Goal: Task Accomplishment & Management: Complete application form

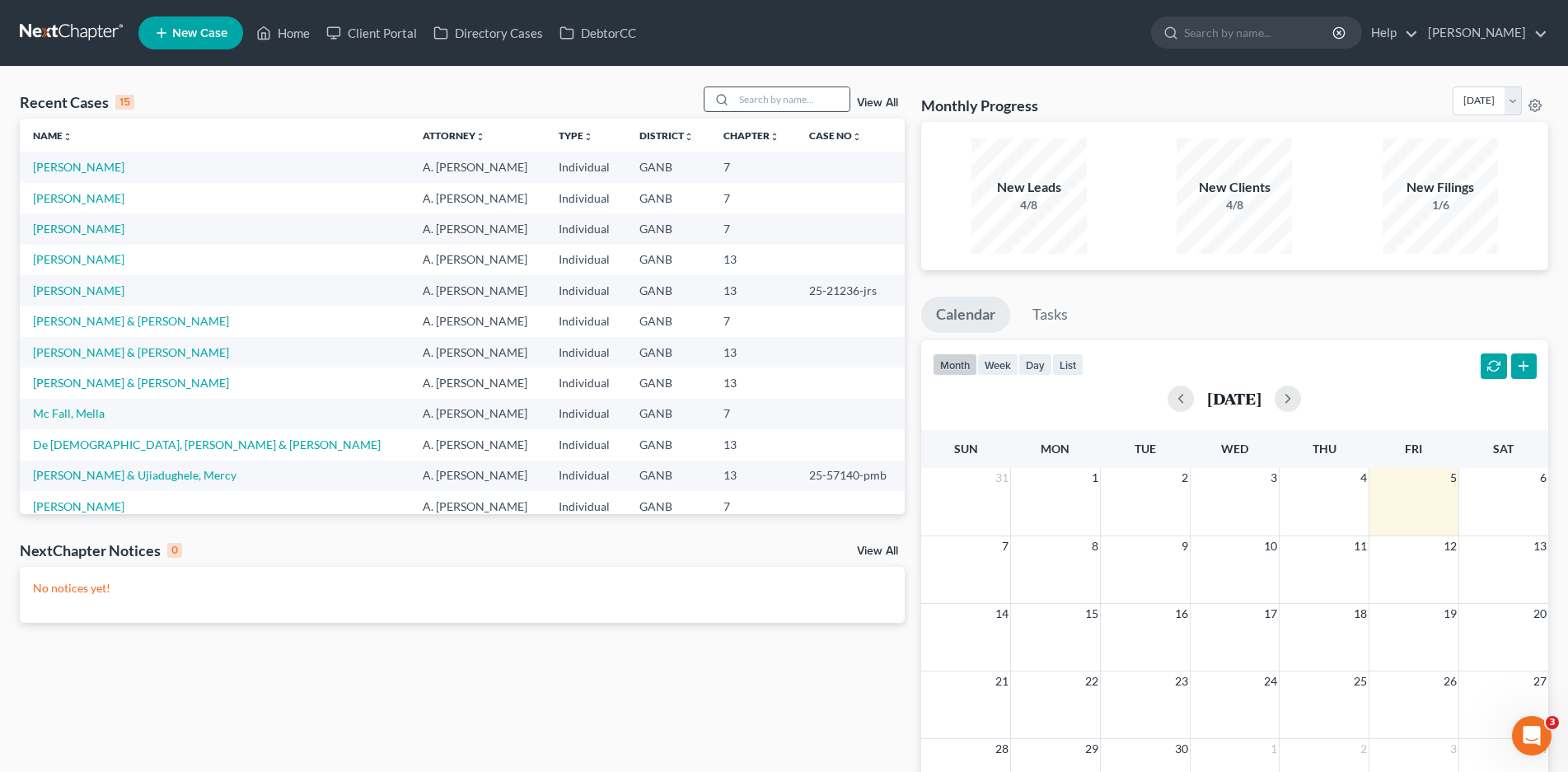
click at [753, 93] on input "search" at bounding box center [791, 99] width 115 height 24
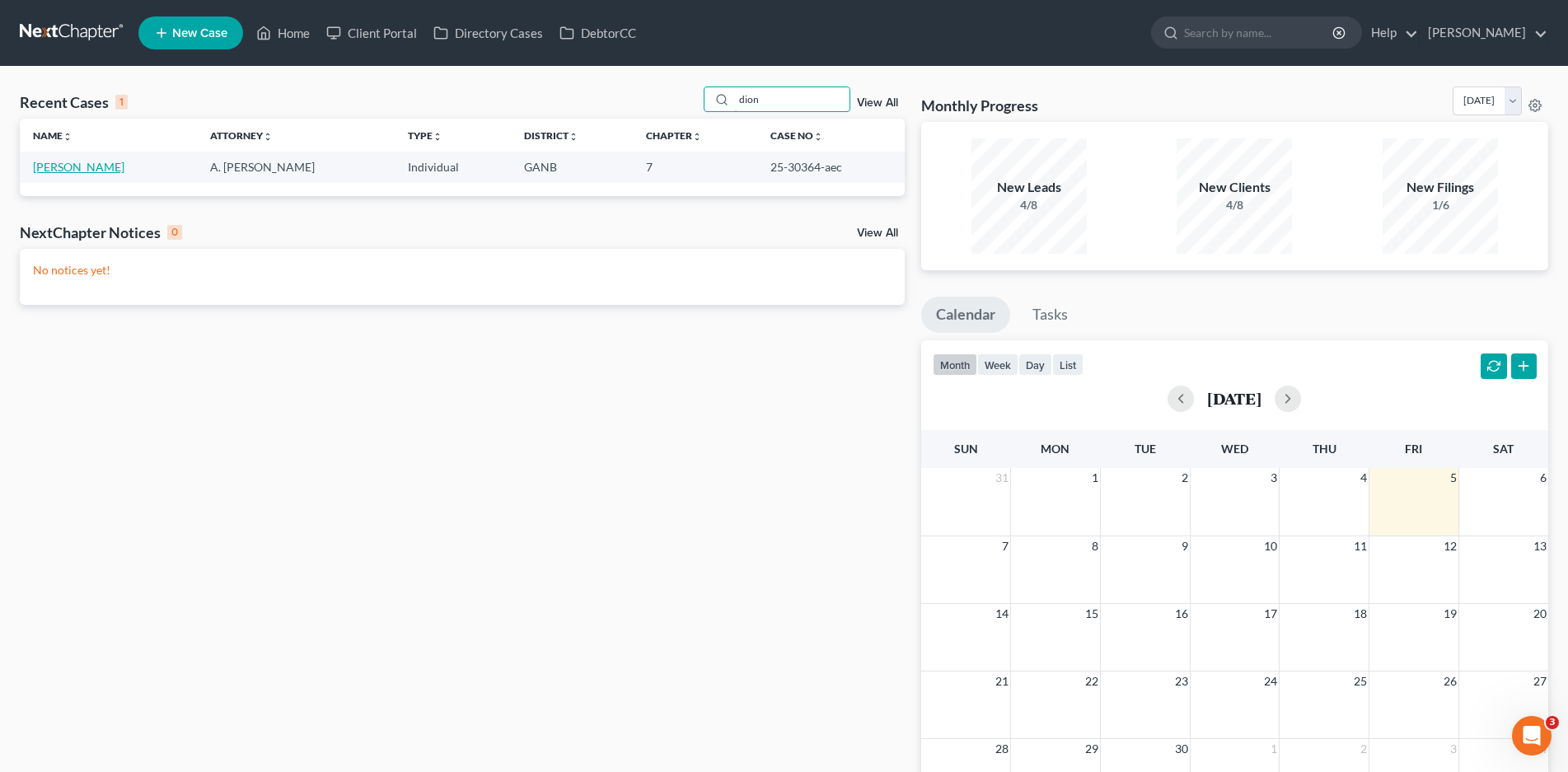
type input "dion"
click at [79, 168] on link "[PERSON_NAME]" at bounding box center [78, 166] width 91 height 14
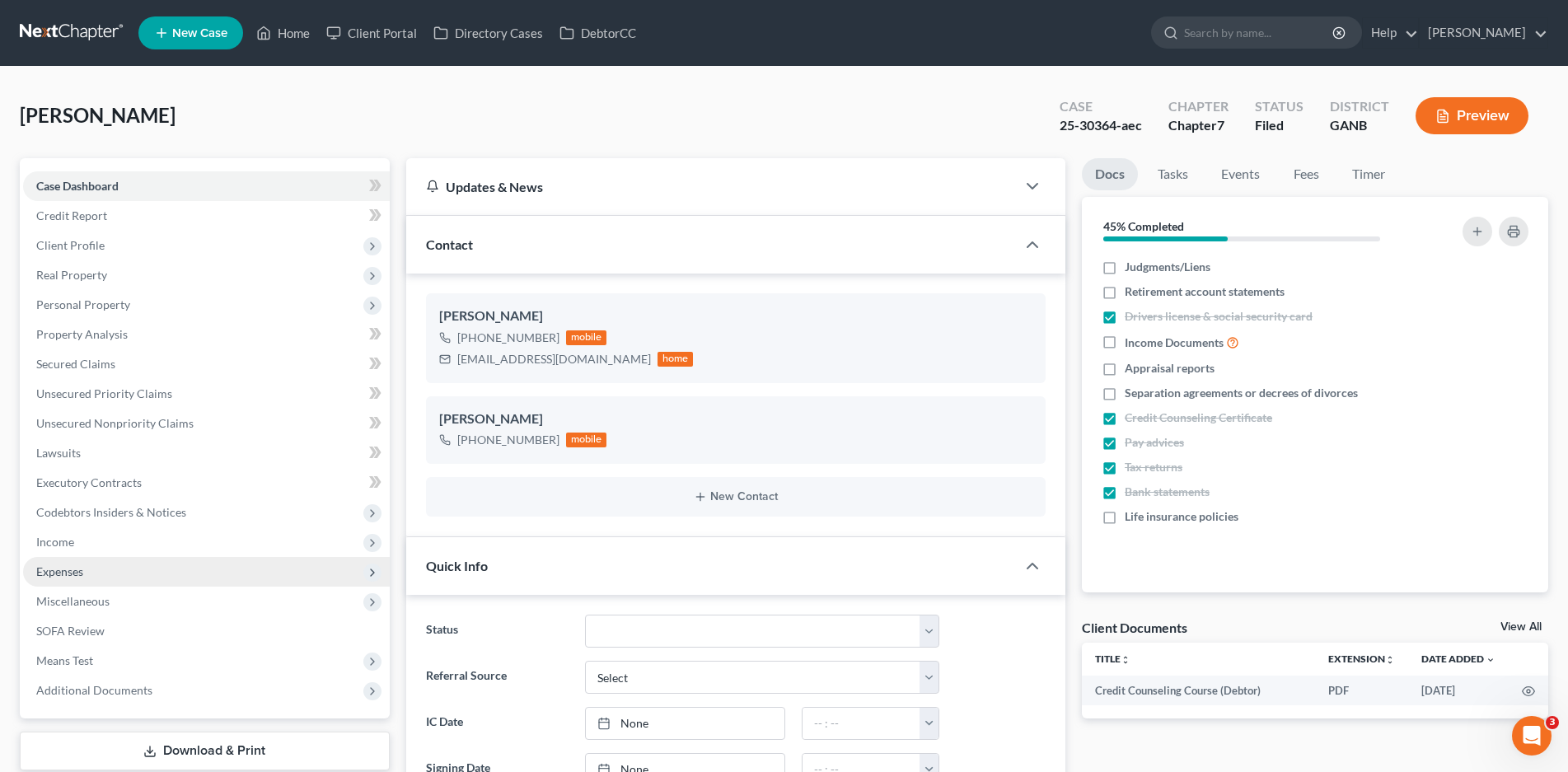
click at [67, 574] on span "Expenses" at bounding box center [60, 572] width 47 height 14
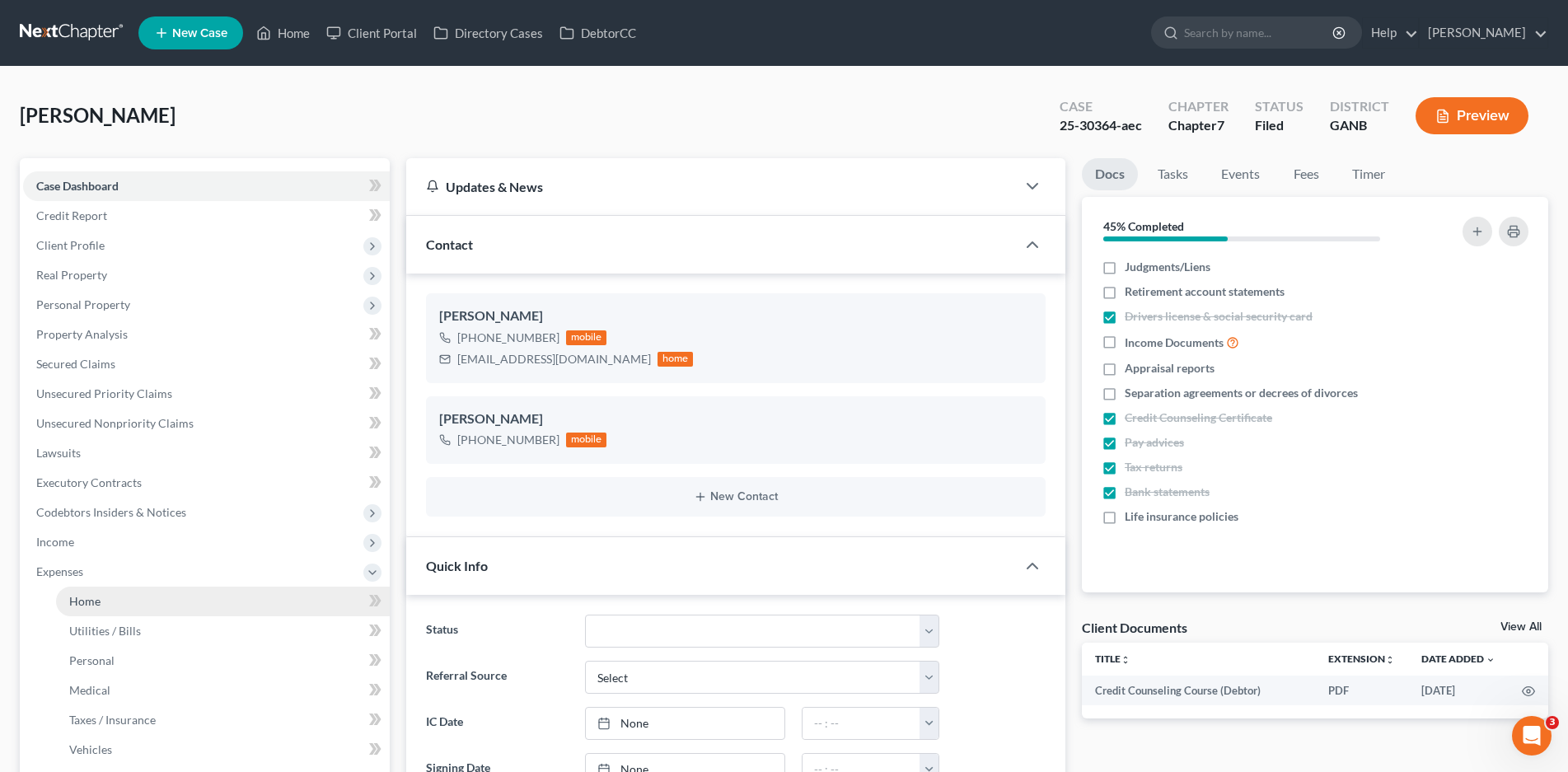
click at [102, 596] on link "Home" at bounding box center [223, 601] width 333 height 30
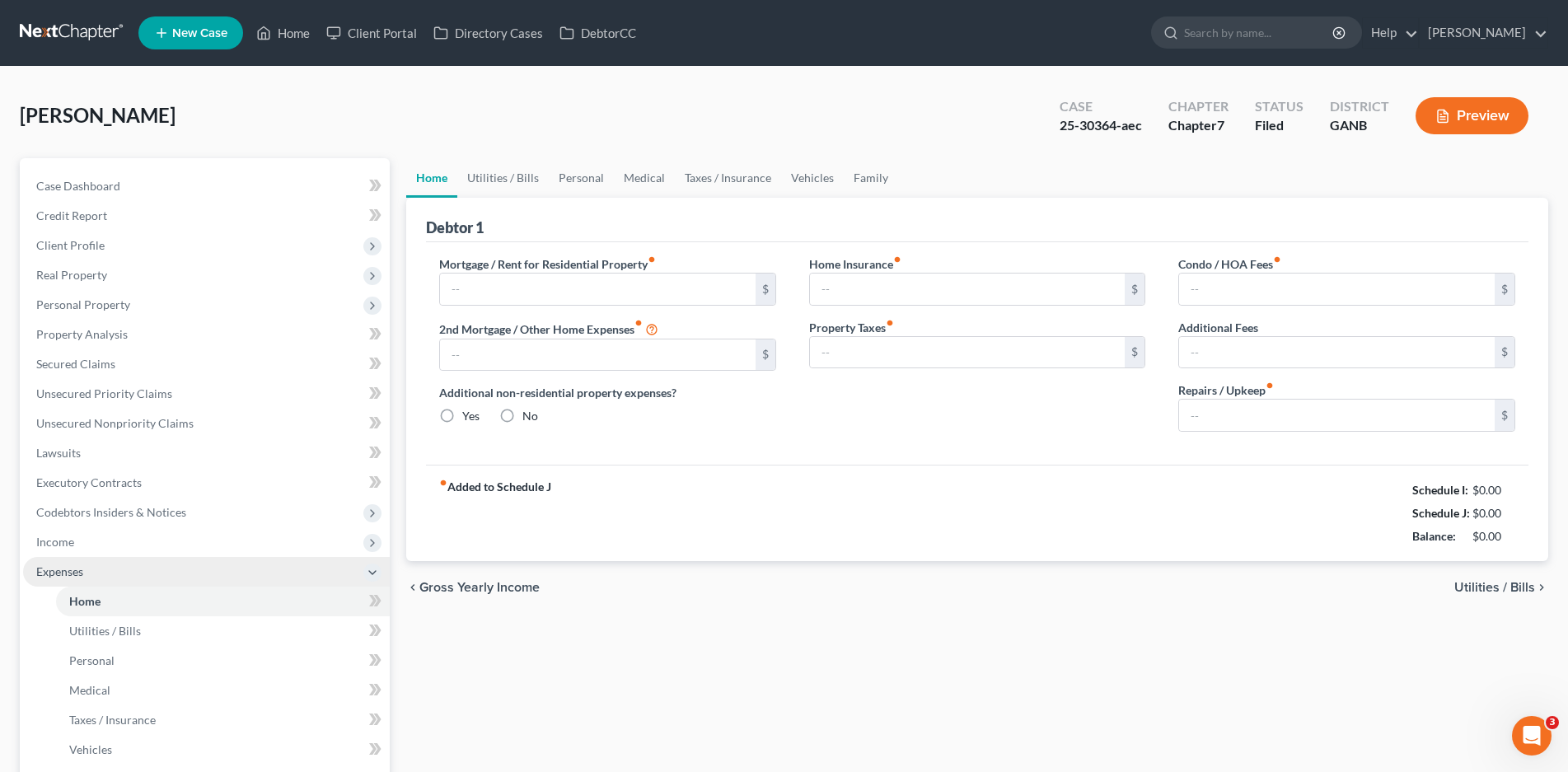
type input "400.00"
type input "0.00"
radio input "true"
type input "0.00"
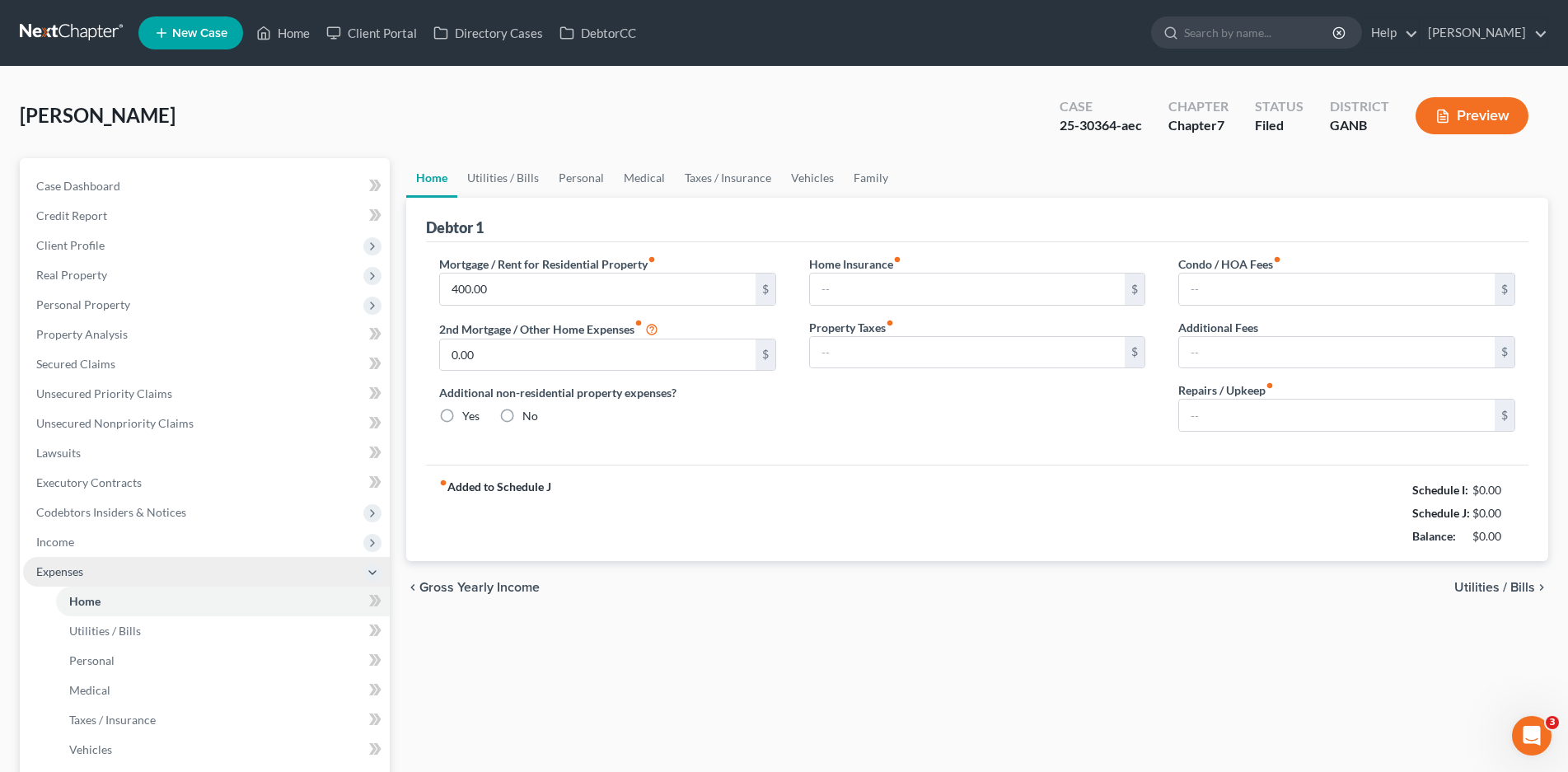
type input "0.00"
type input "100.00"
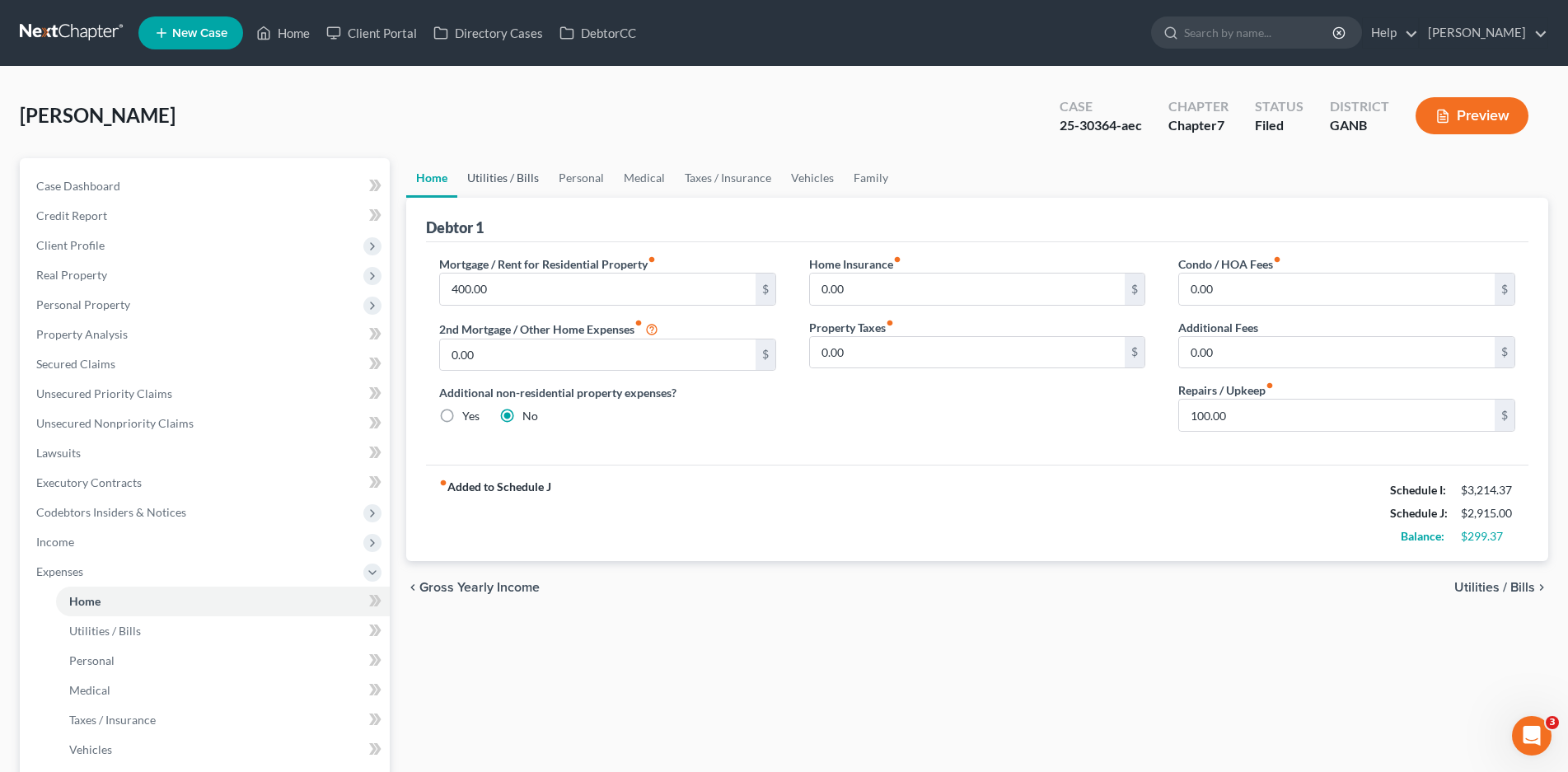
click at [515, 177] on link "Utilities / Bills" at bounding box center [502, 177] width 91 height 39
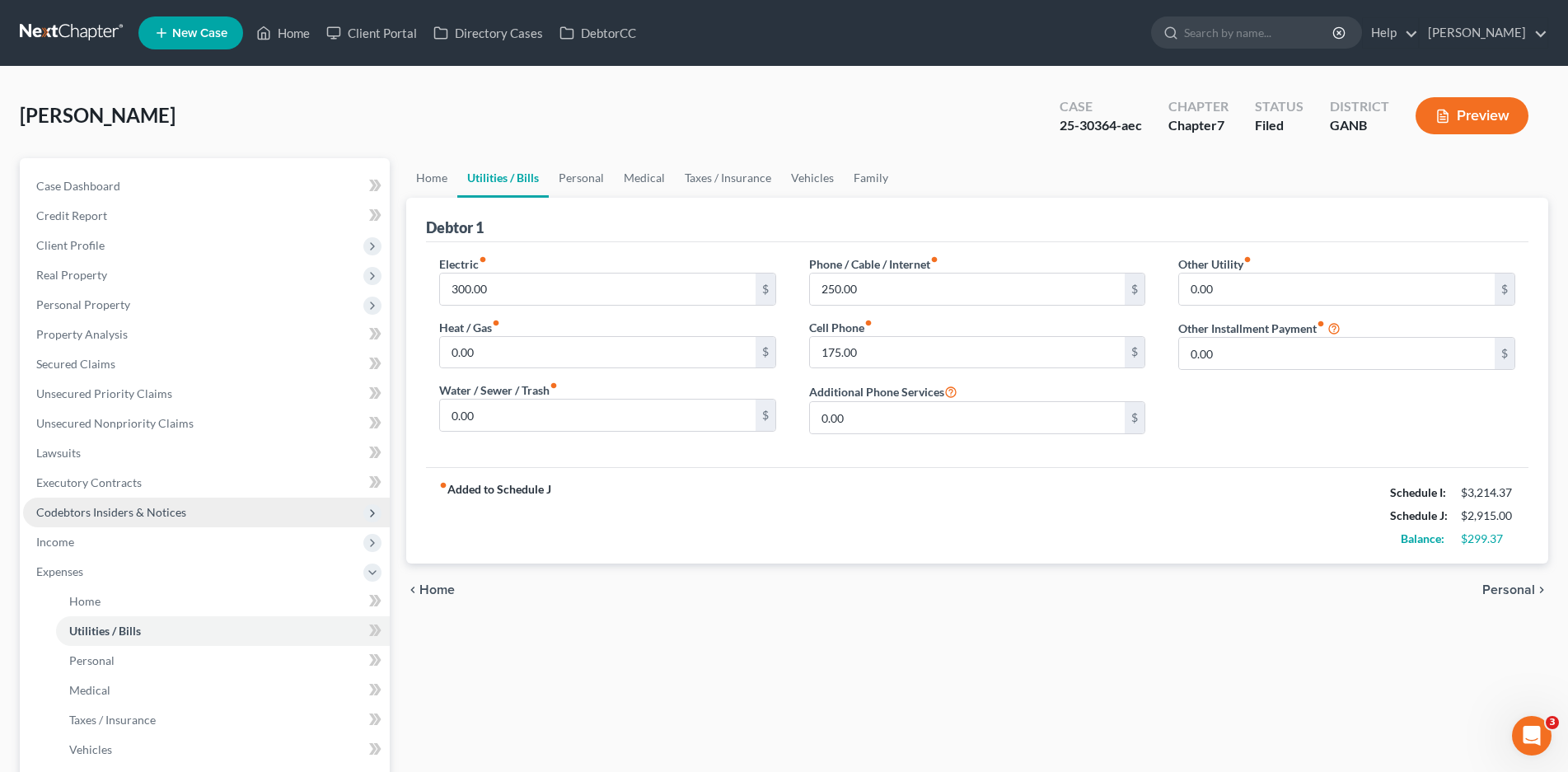
click at [93, 515] on span "Codebtors Insiders & Notices" at bounding box center [112, 512] width 150 height 14
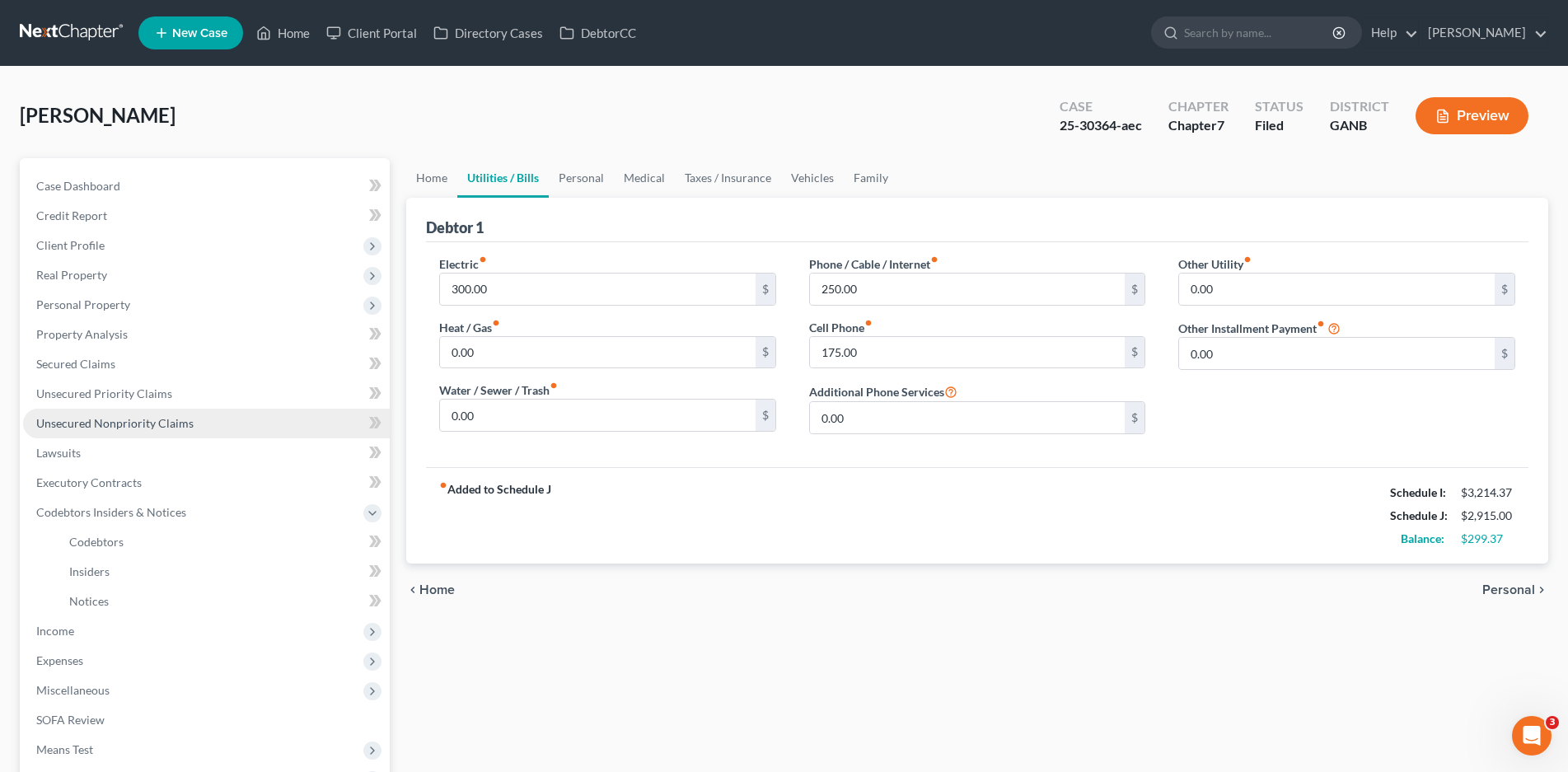
click at [116, 422] on span "Unsecured Nonpriority Claims" at bounding box center [115, 423] width 158 height 14
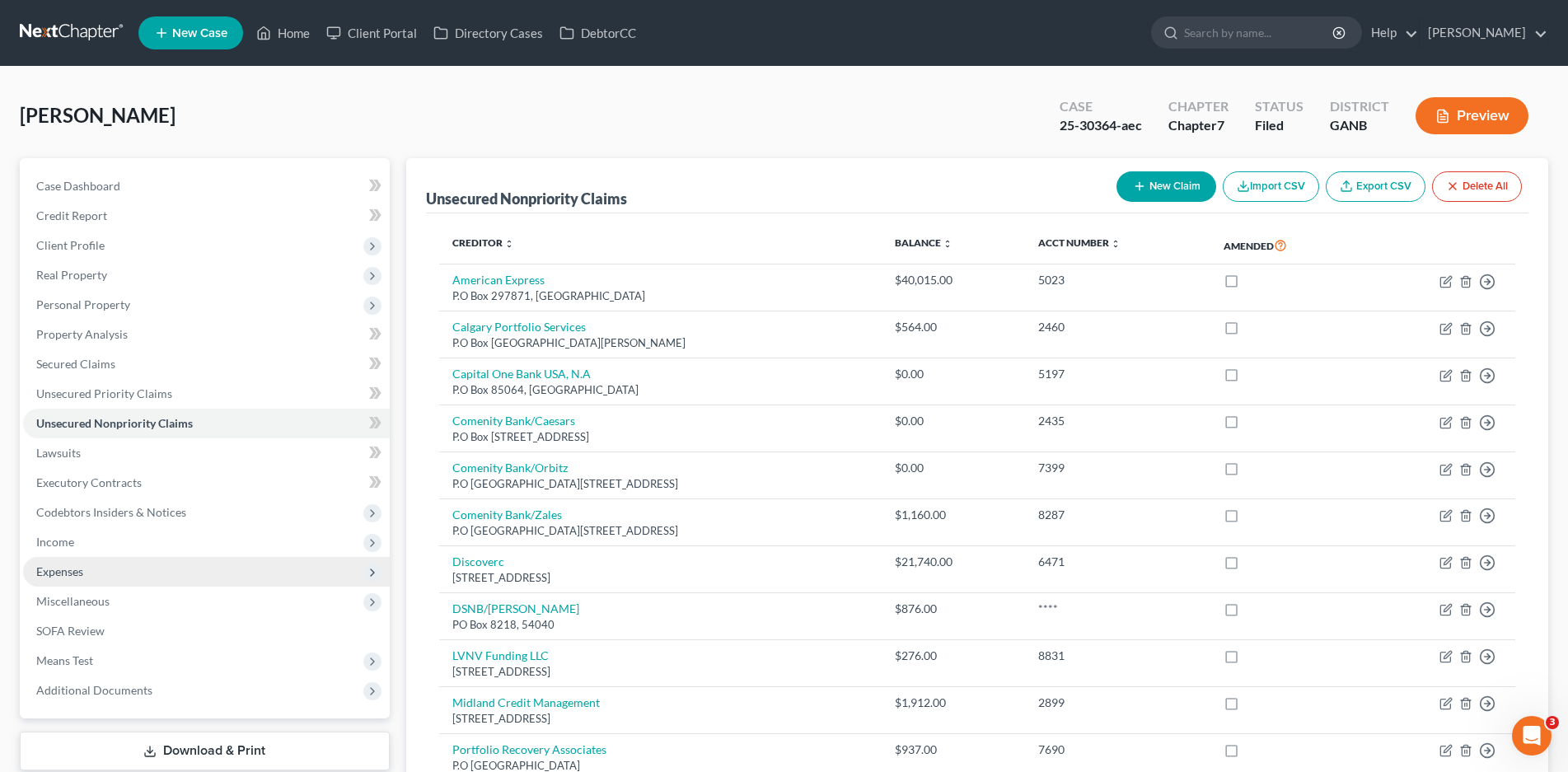
click at [59, 576] on span "Expenses" at bounding box center [60, 572] width 47 height 14
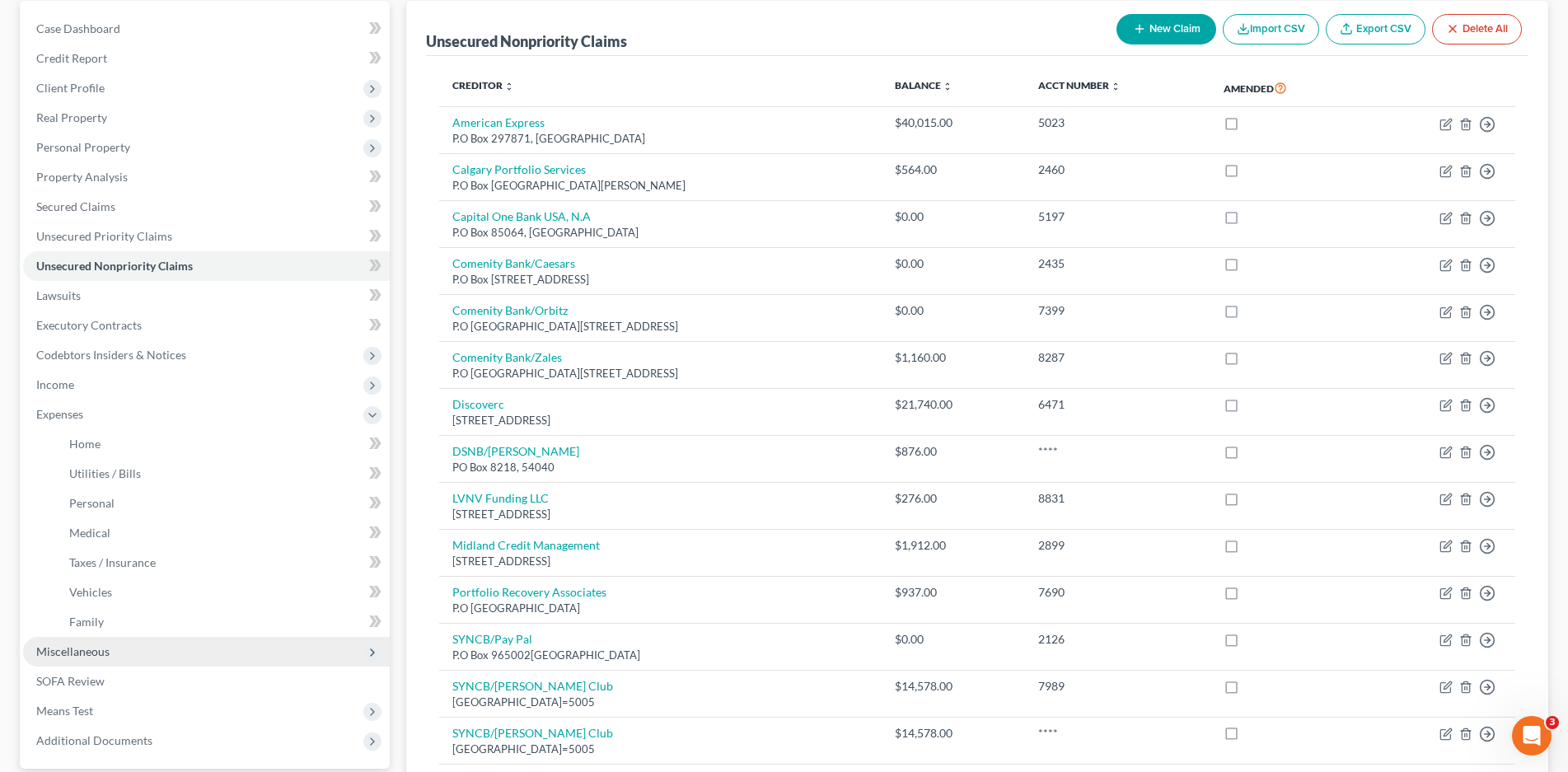
scroll to position [165, 0]
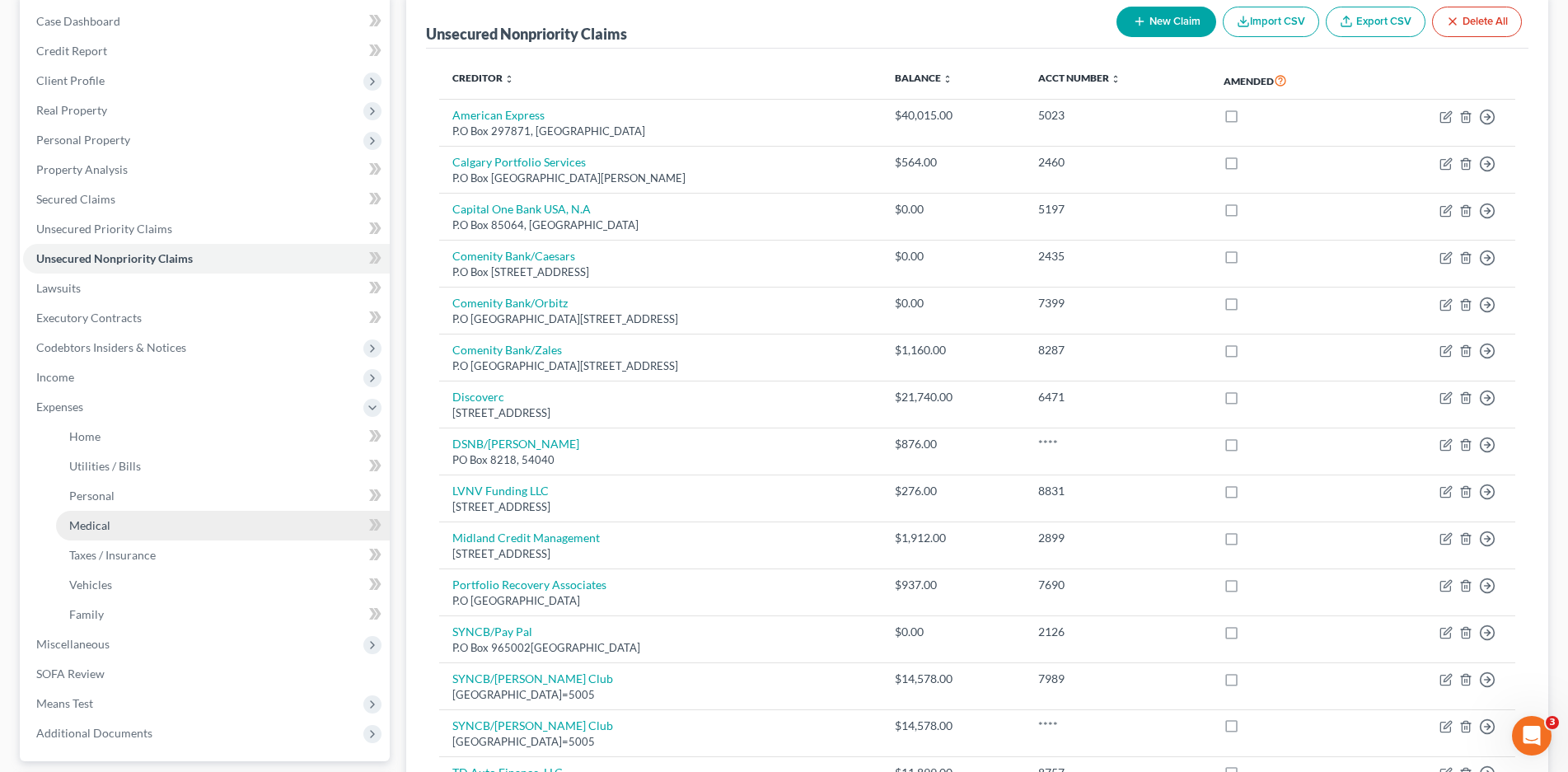
click at [85, 523] on span "Medical" at bounding box center [90, 525] width 41 height 14
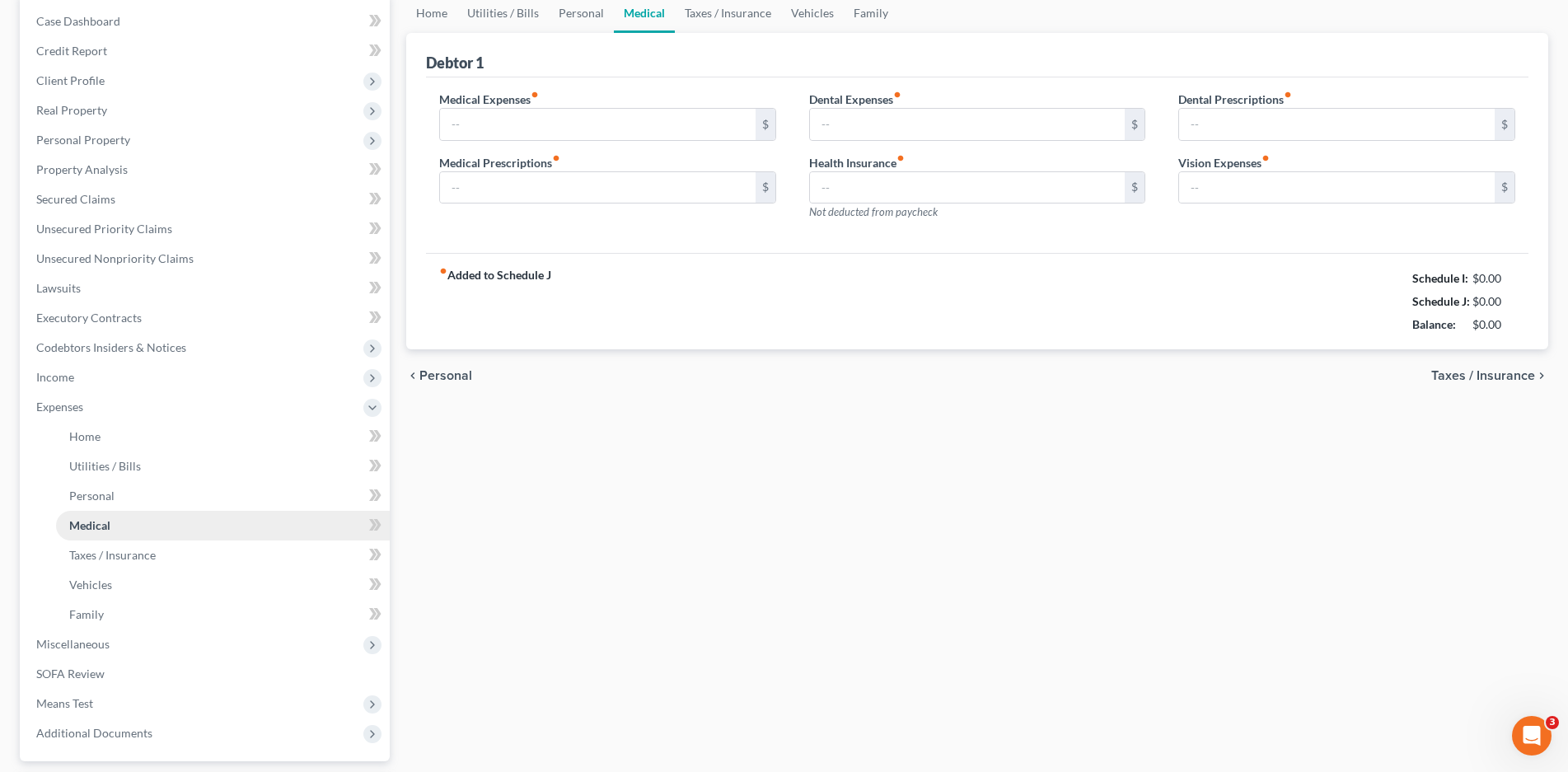
type input "0.00"
type input "140.00"
type input "0.00"
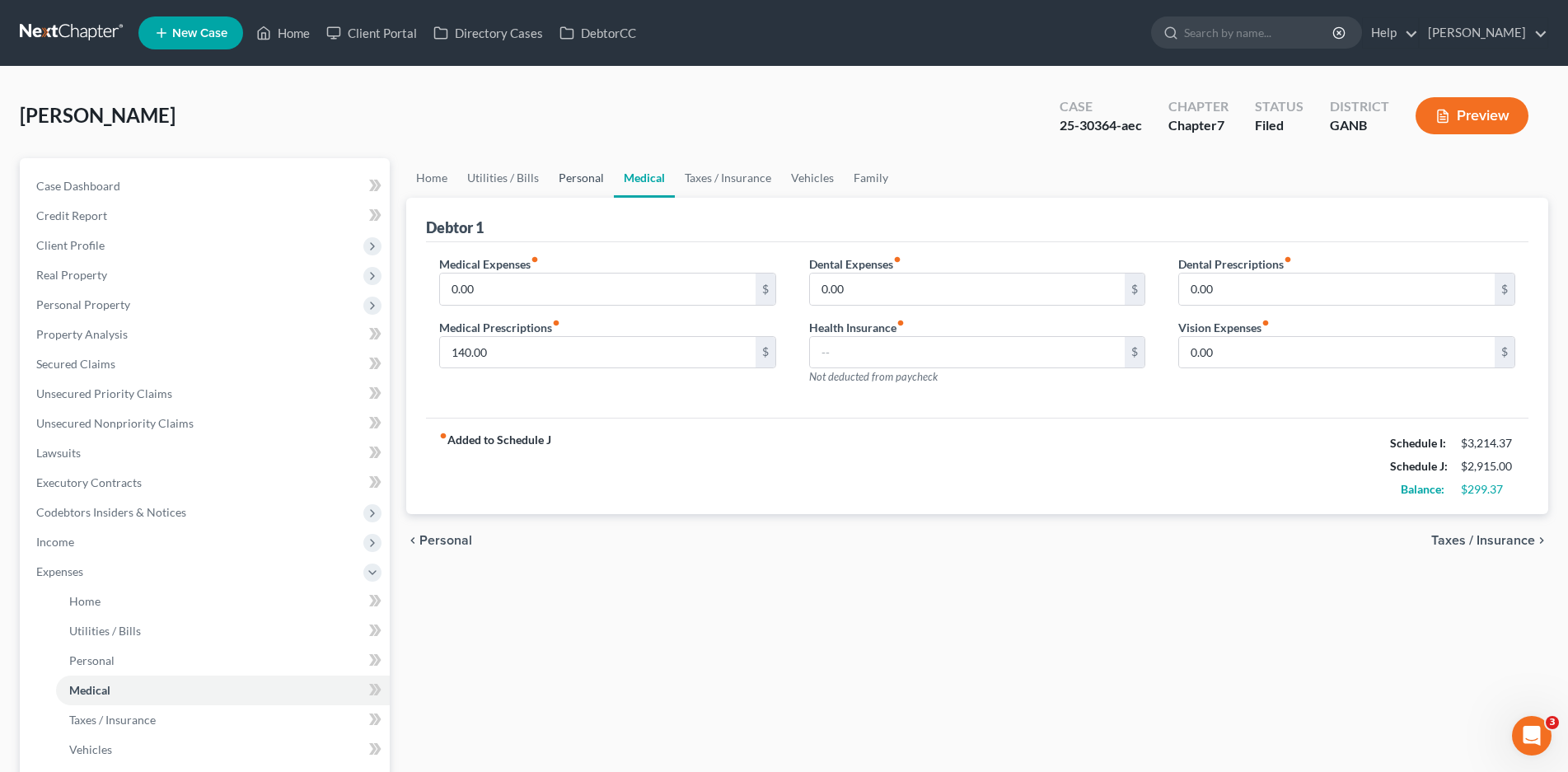
click at [570, 173] on link "Personal" at bounding box center [581, 177] width 65 height 39
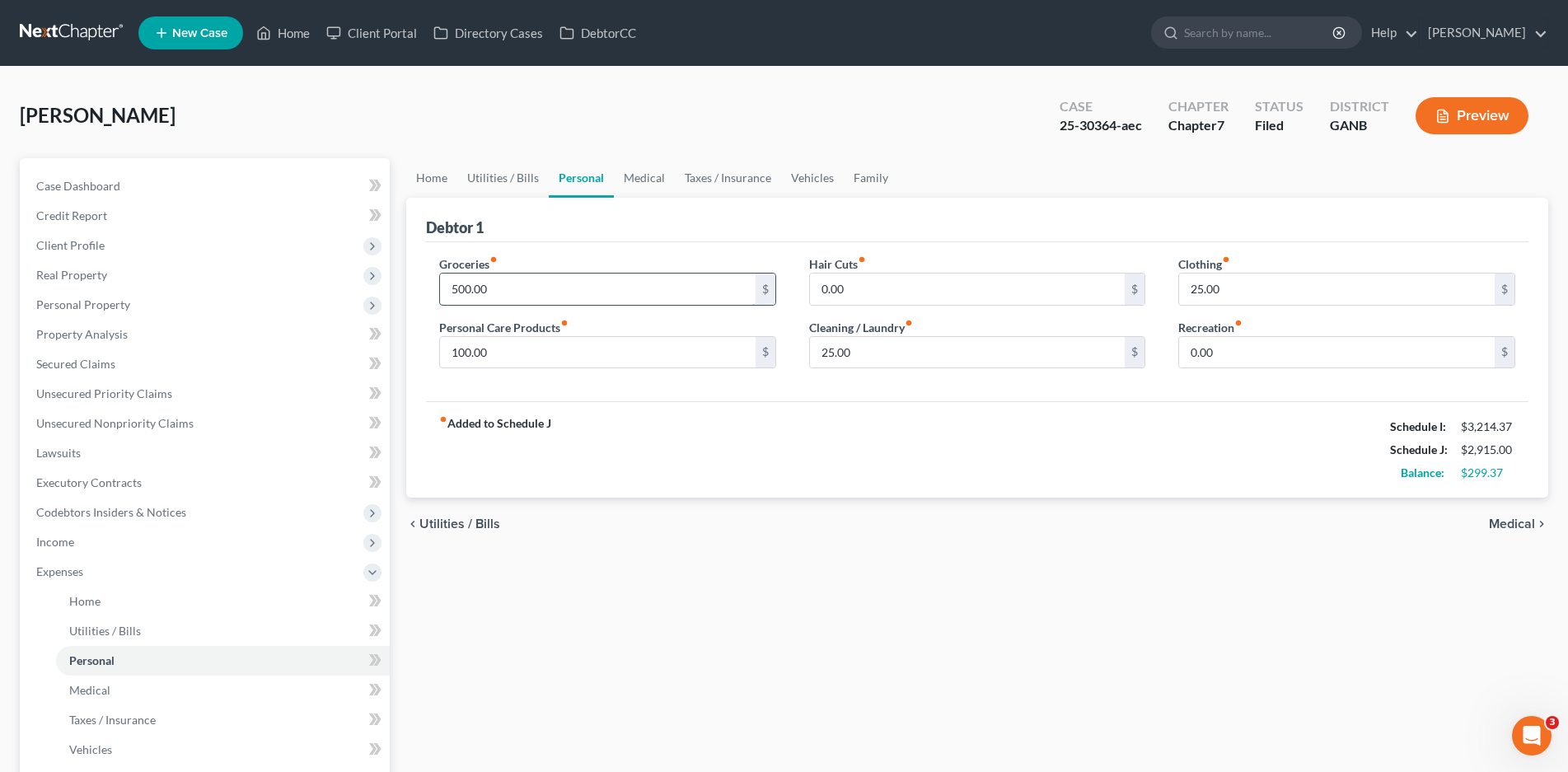
click at [495, 285] on input "500.00" at bounding box center [598, 289] width 315 height 32
type input "600.00"
click at [625, 182] on link "Medical" at bounding box center [644, 177] width 61 height 39
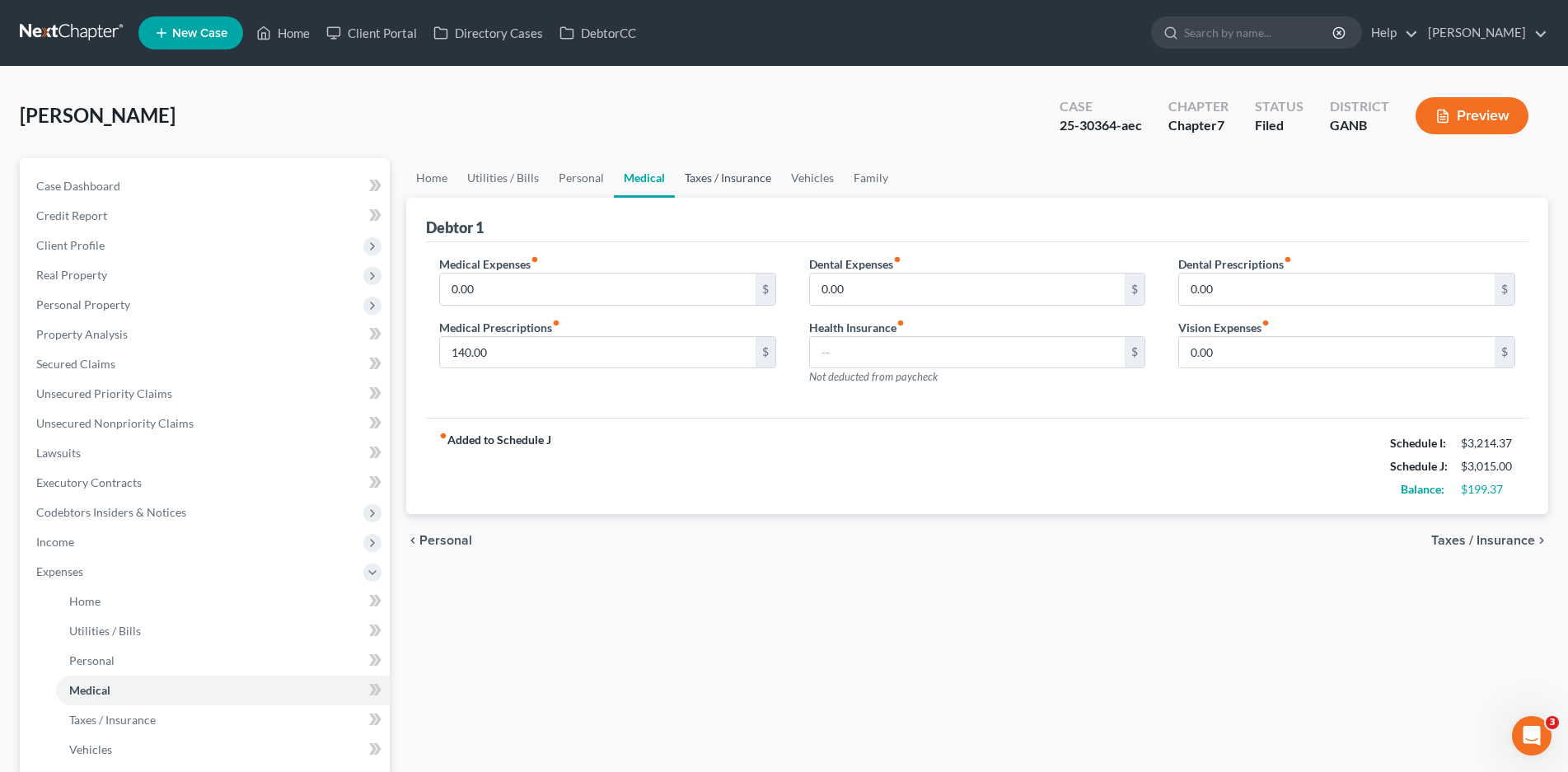
click at [711, 178] on link "Taxes / Insurance" at bounding box center [727, 177] width 107 height 39
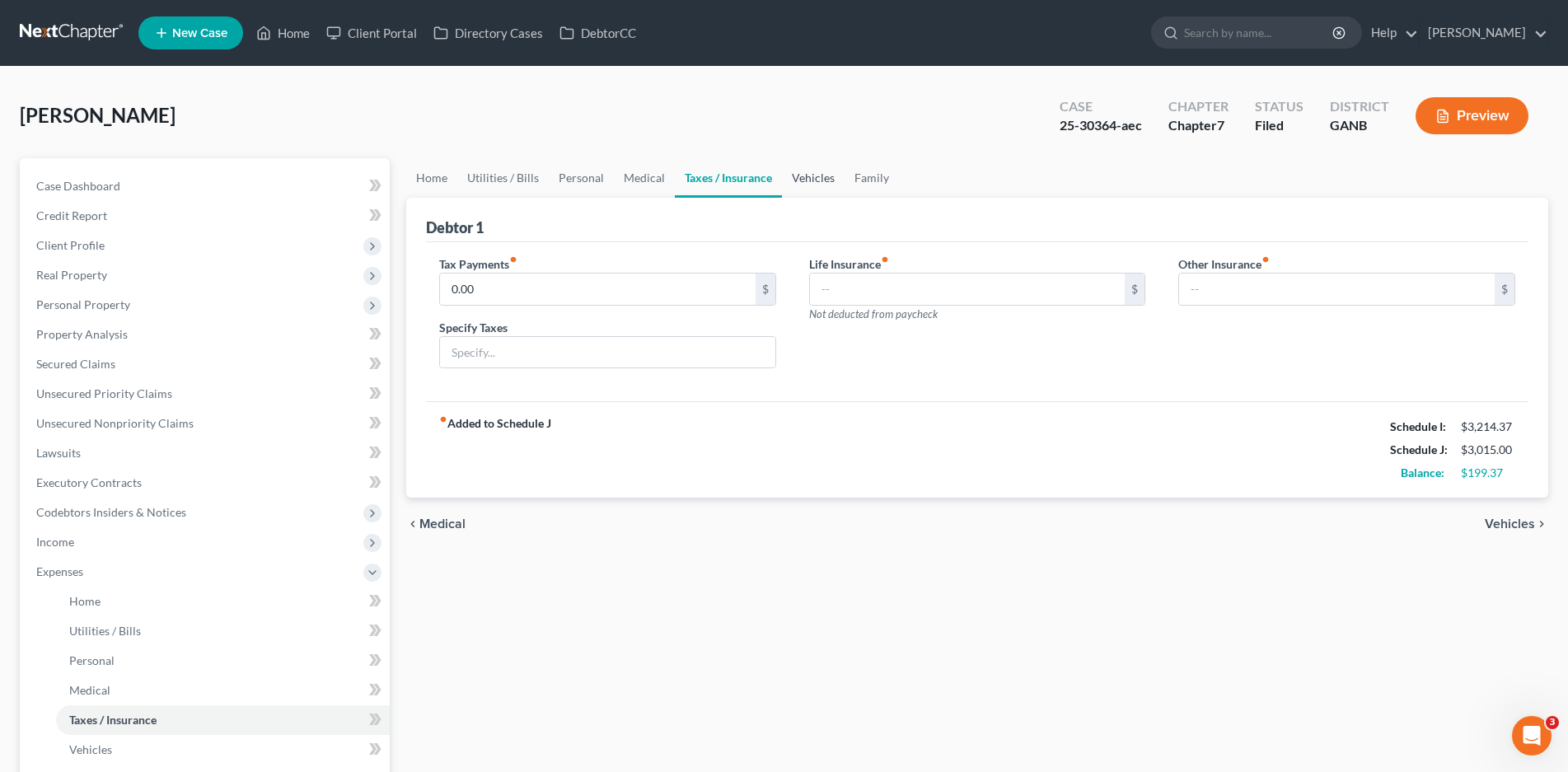
click at [807, 178] on link "Vehicles" at bounding box center [813, 177] width 62 height 39
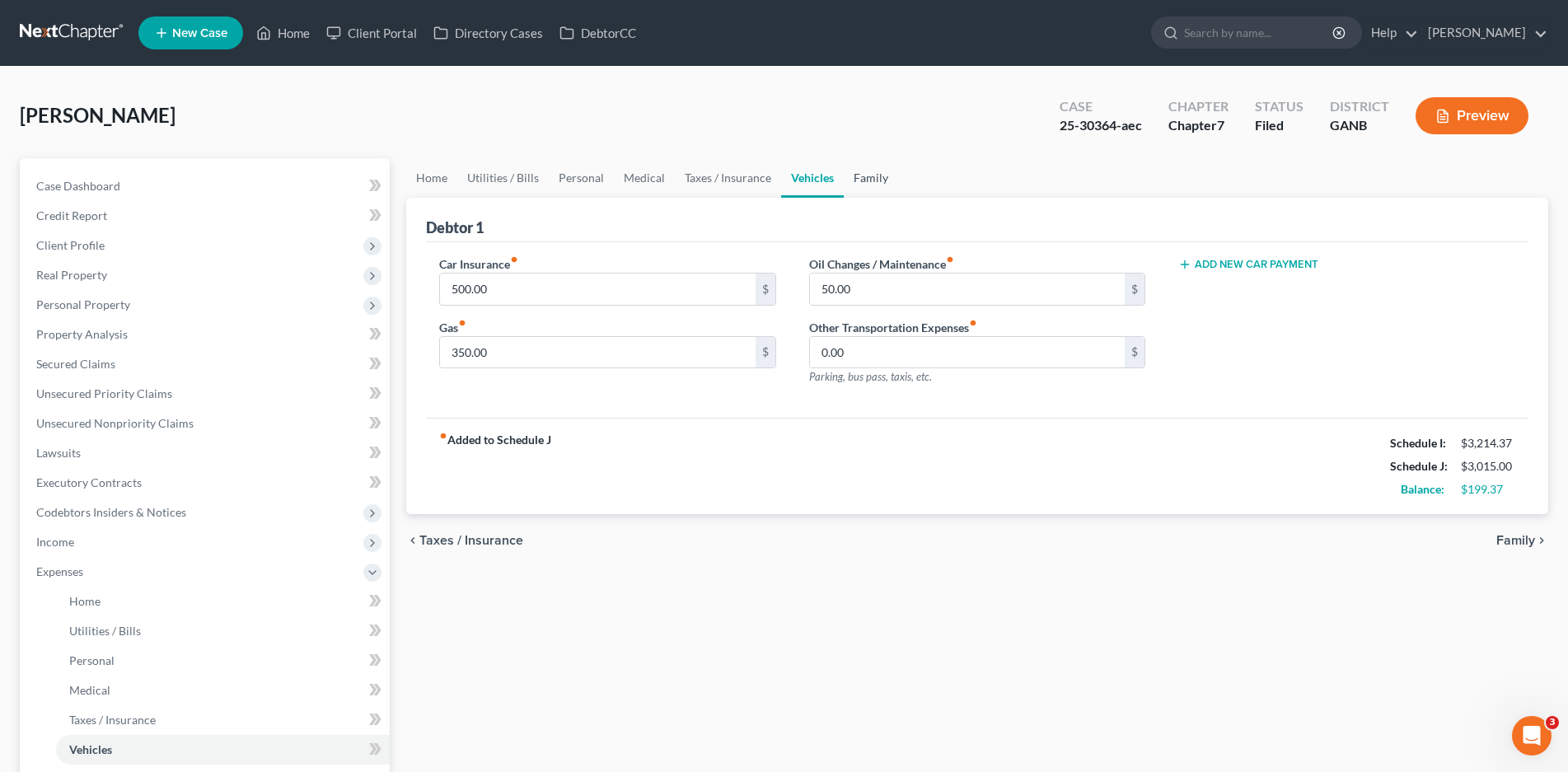
click at [863, 166] on link "Family" at bounding box center [871, 177] width 55 height 39
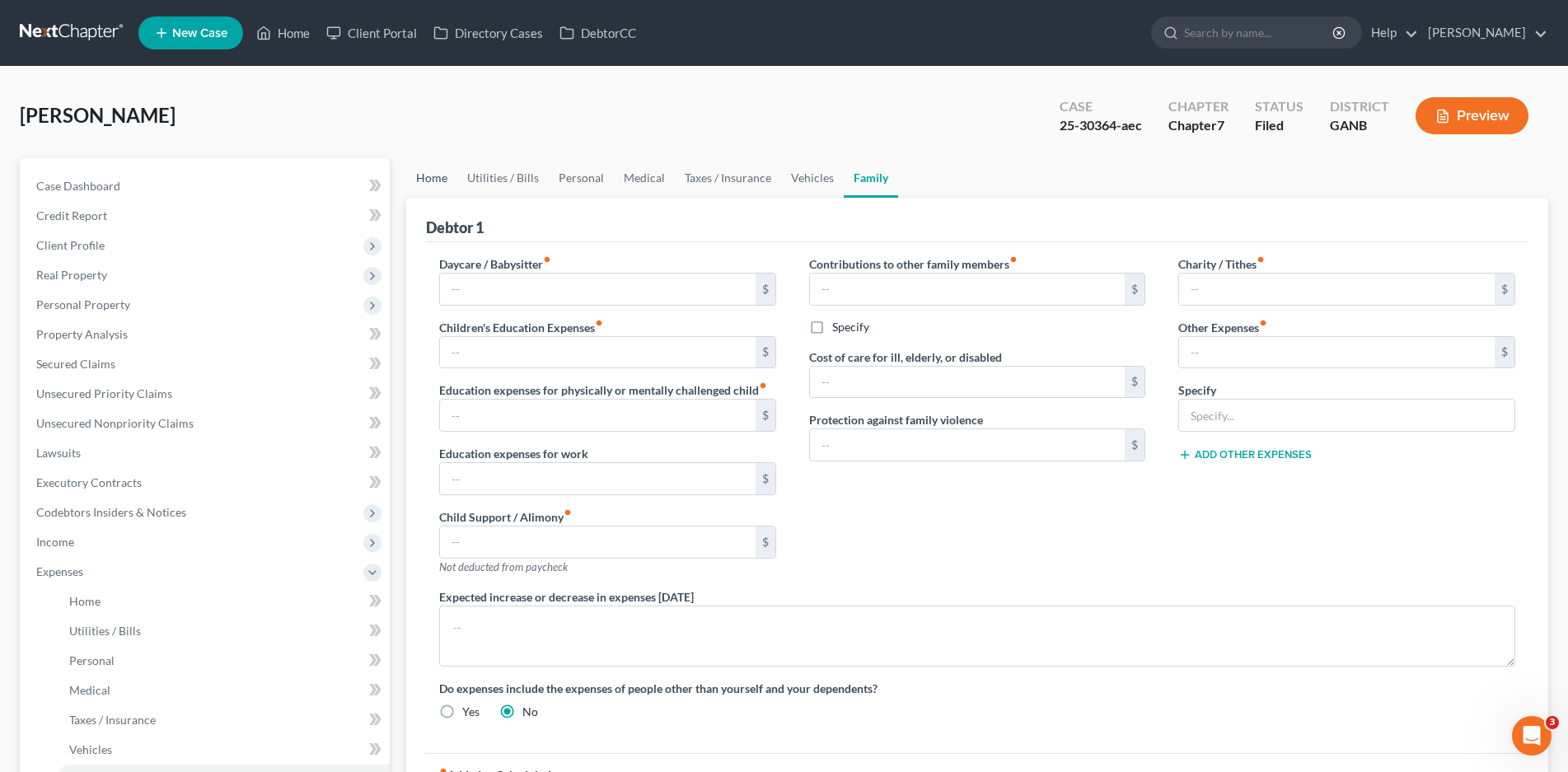
click at [428, 176] on link "Home" at bounding box center [431, 177] width 51 height 39
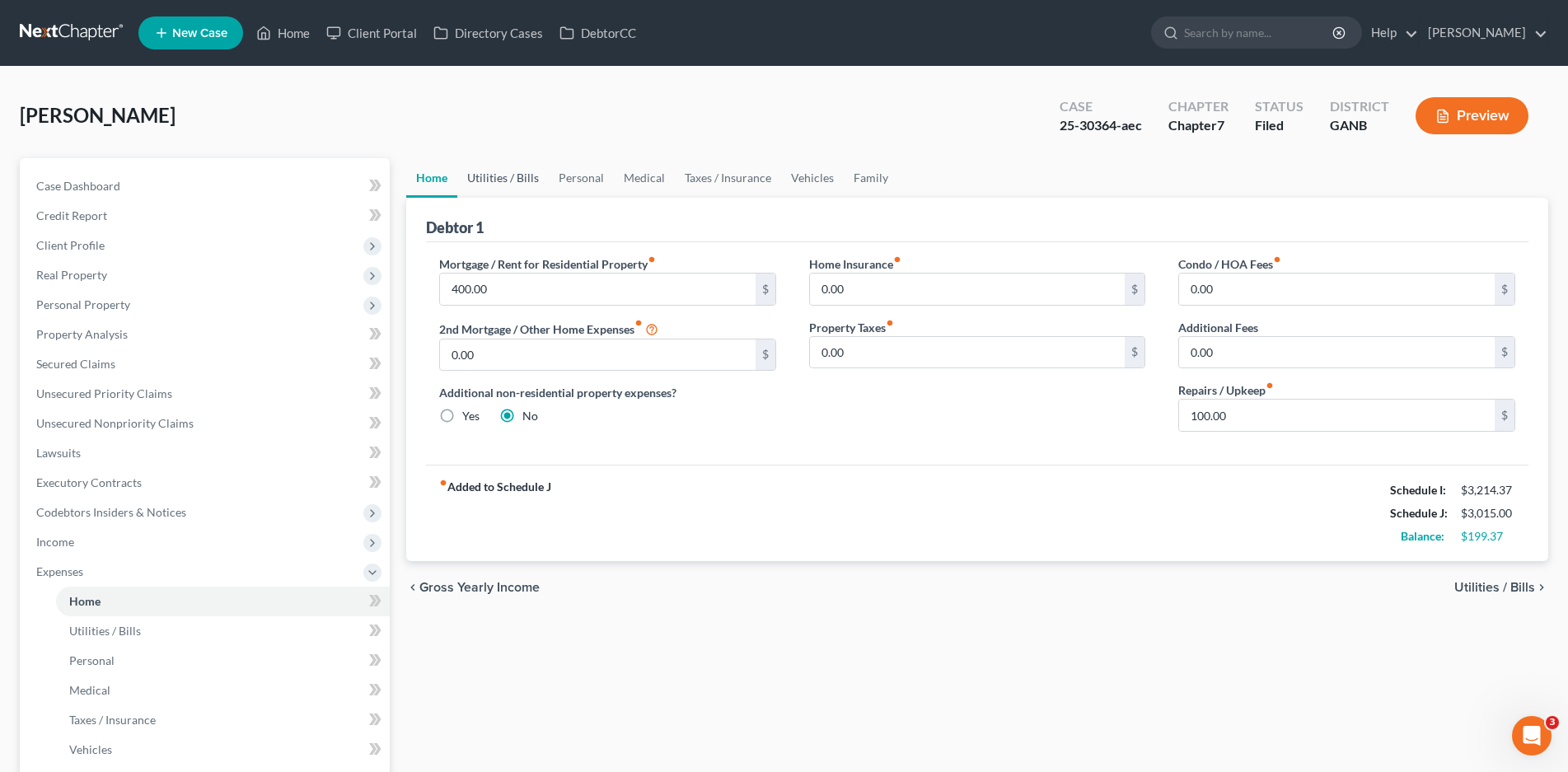
click at [529, 178] on link "Utilities / Bills" at bounding box center [502, 177] width 91 height 39
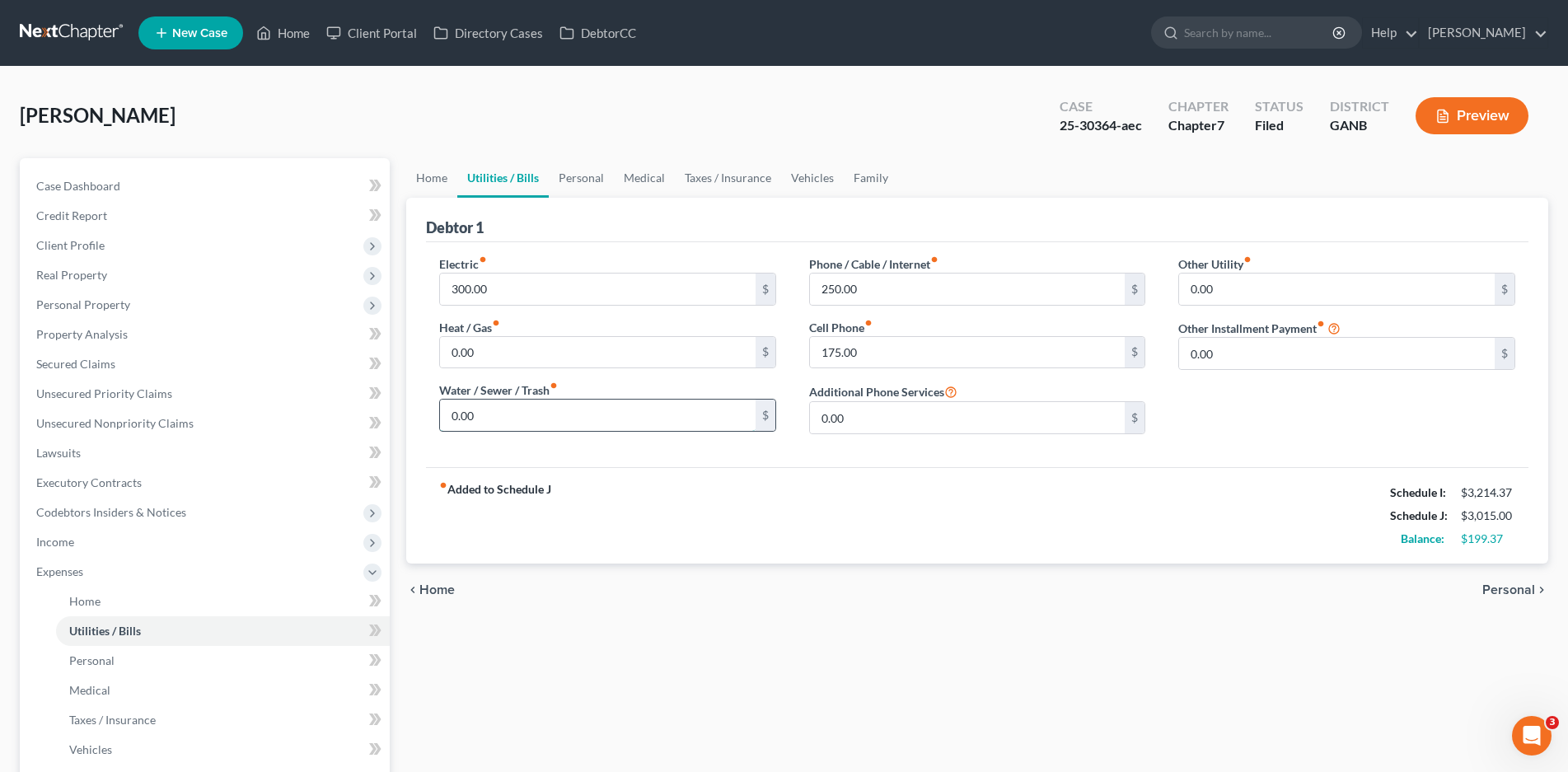
click at [477, 417] on input "0.00" at bounding box center [598, 415] width 315 height 32
type input "50.00"
click at [585, 179] on link "Personal" at bounding box center [581, 177] width 65 height 39
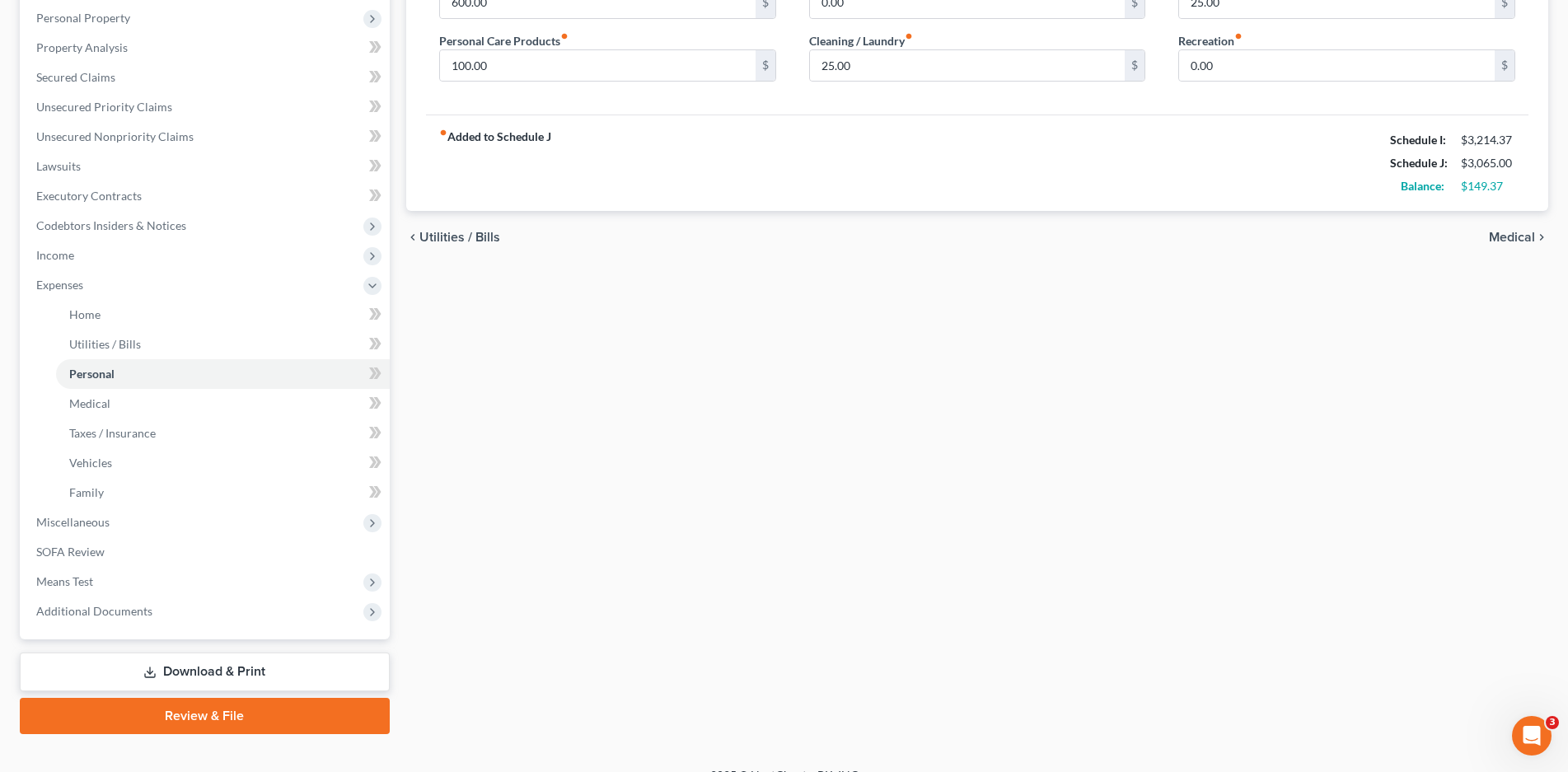
scroll to position [311, 0]
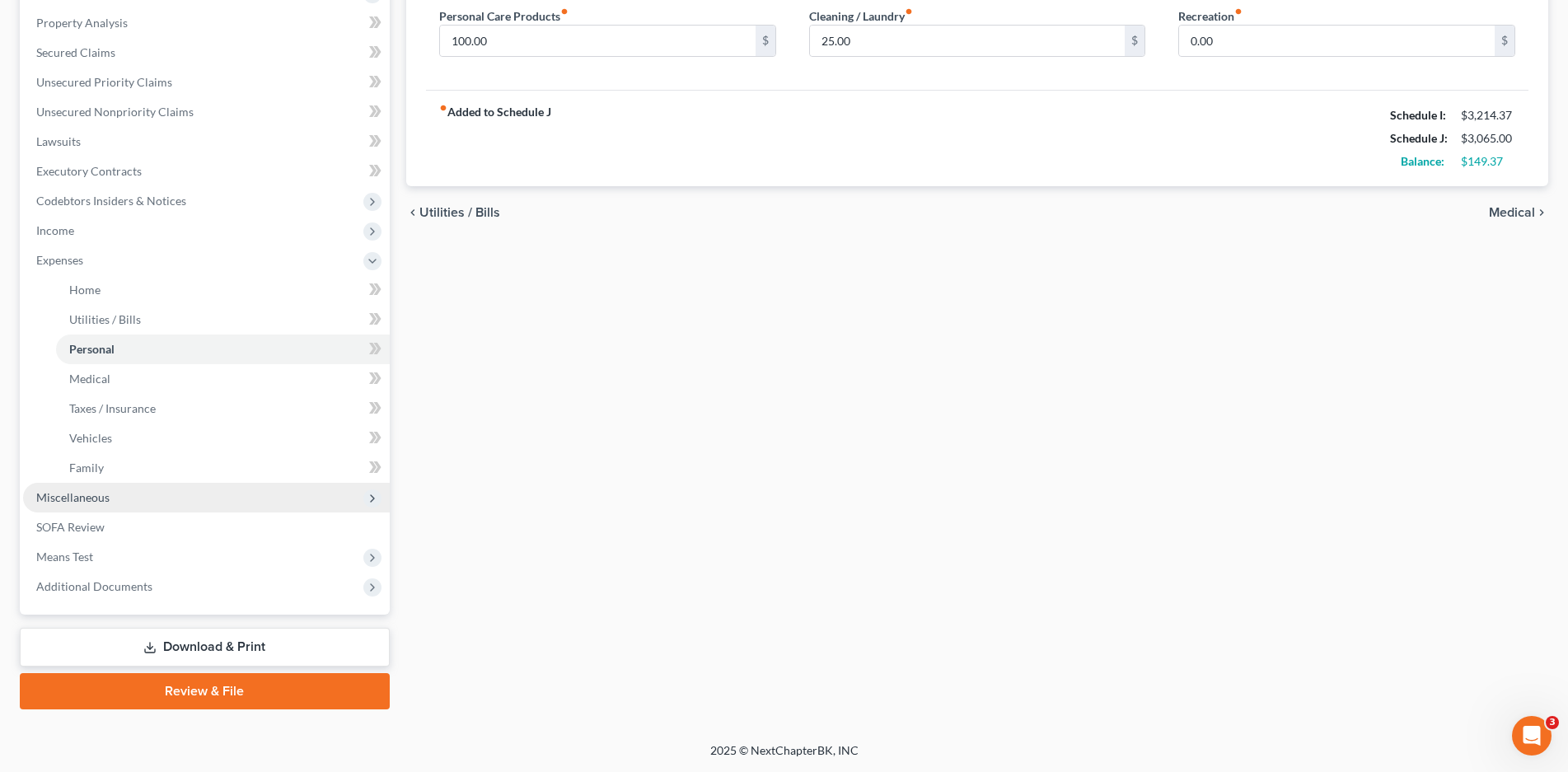
click at [95, 502] on span "Miscellaneous" at bounding box center [73, 497] width 73 height 14
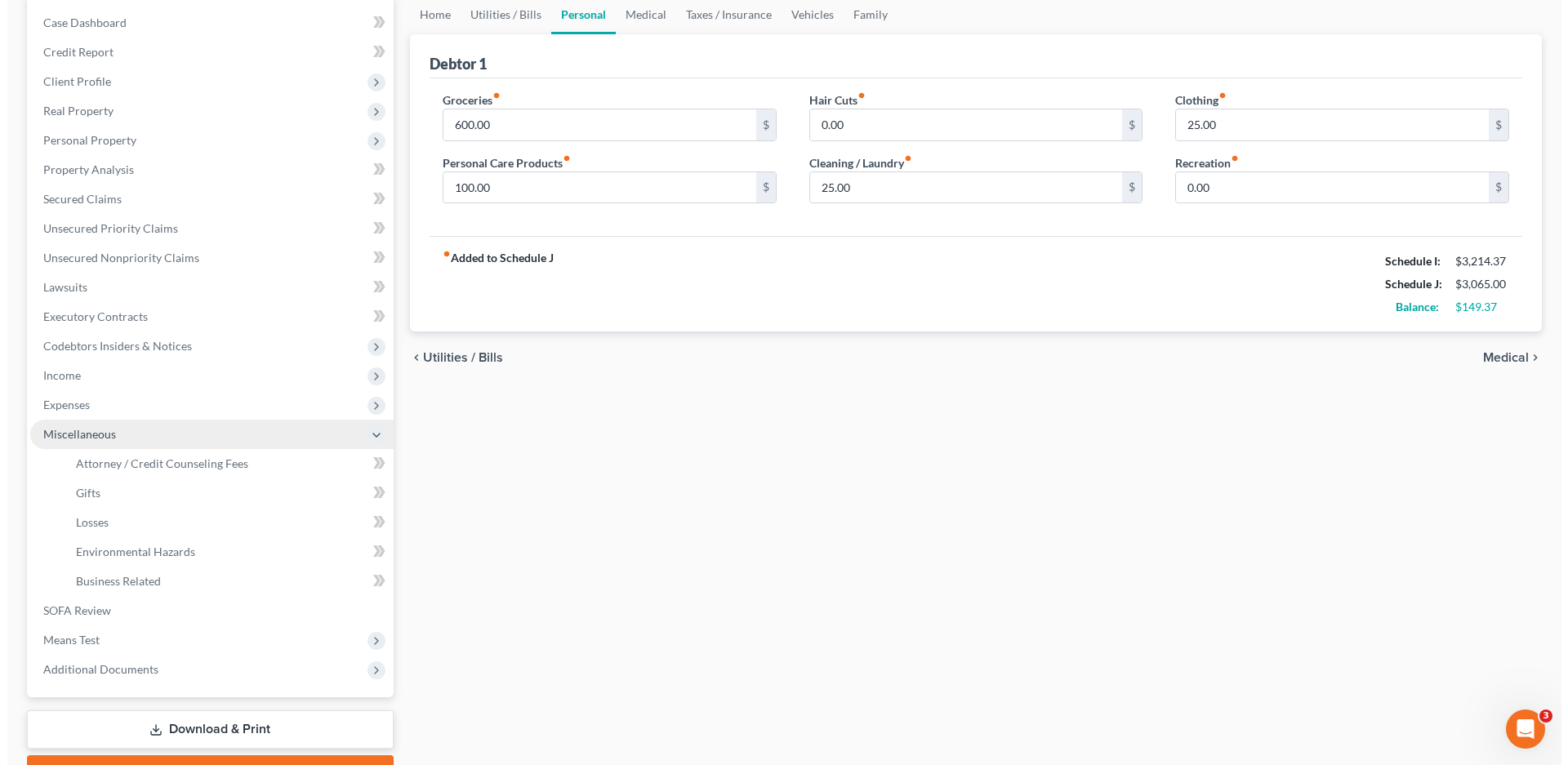
scroll to position [250, 0]
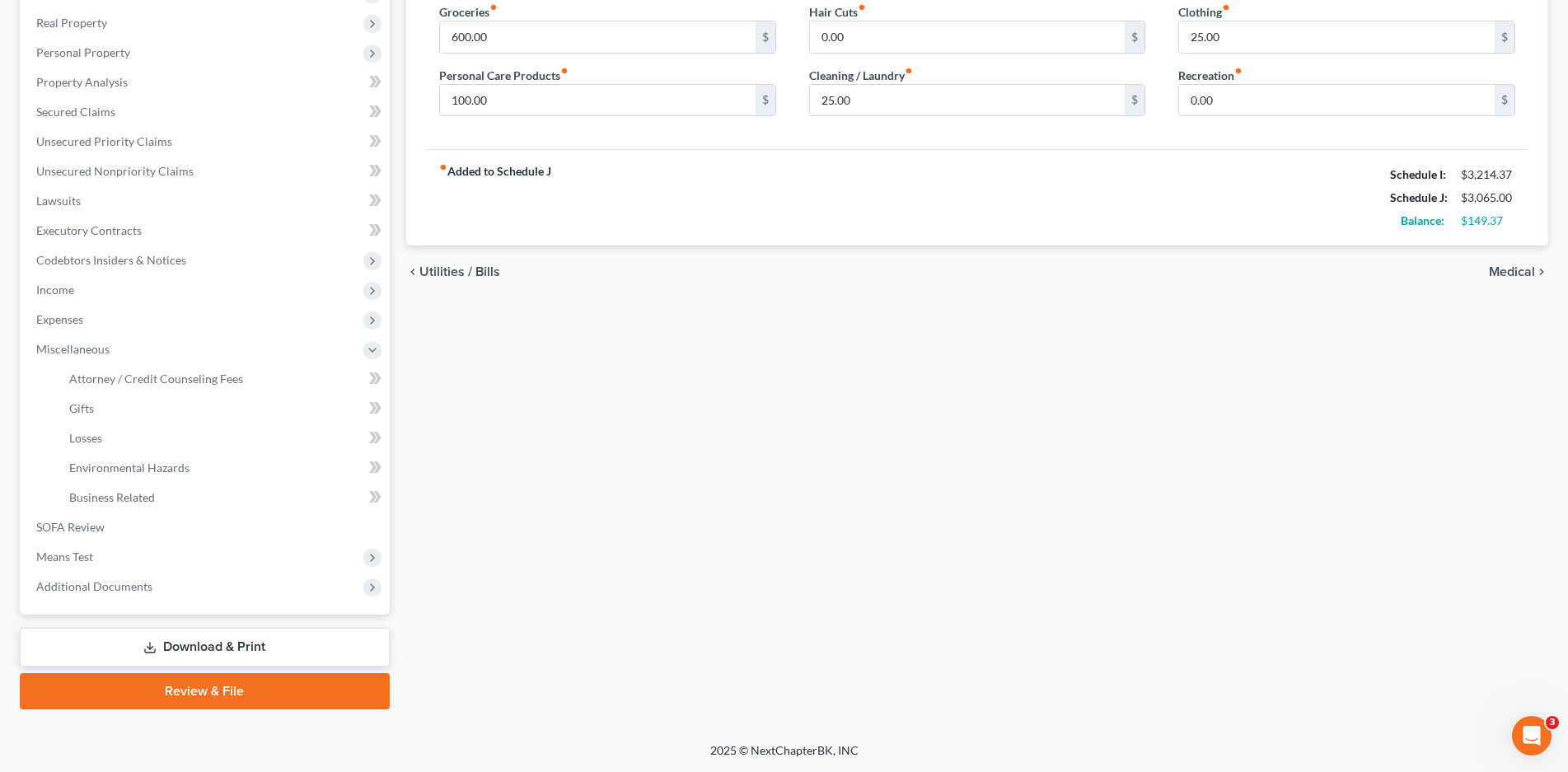
click at [193, 653] on link "Download & Print" at bounding box center [205, 647] width 370 height 38
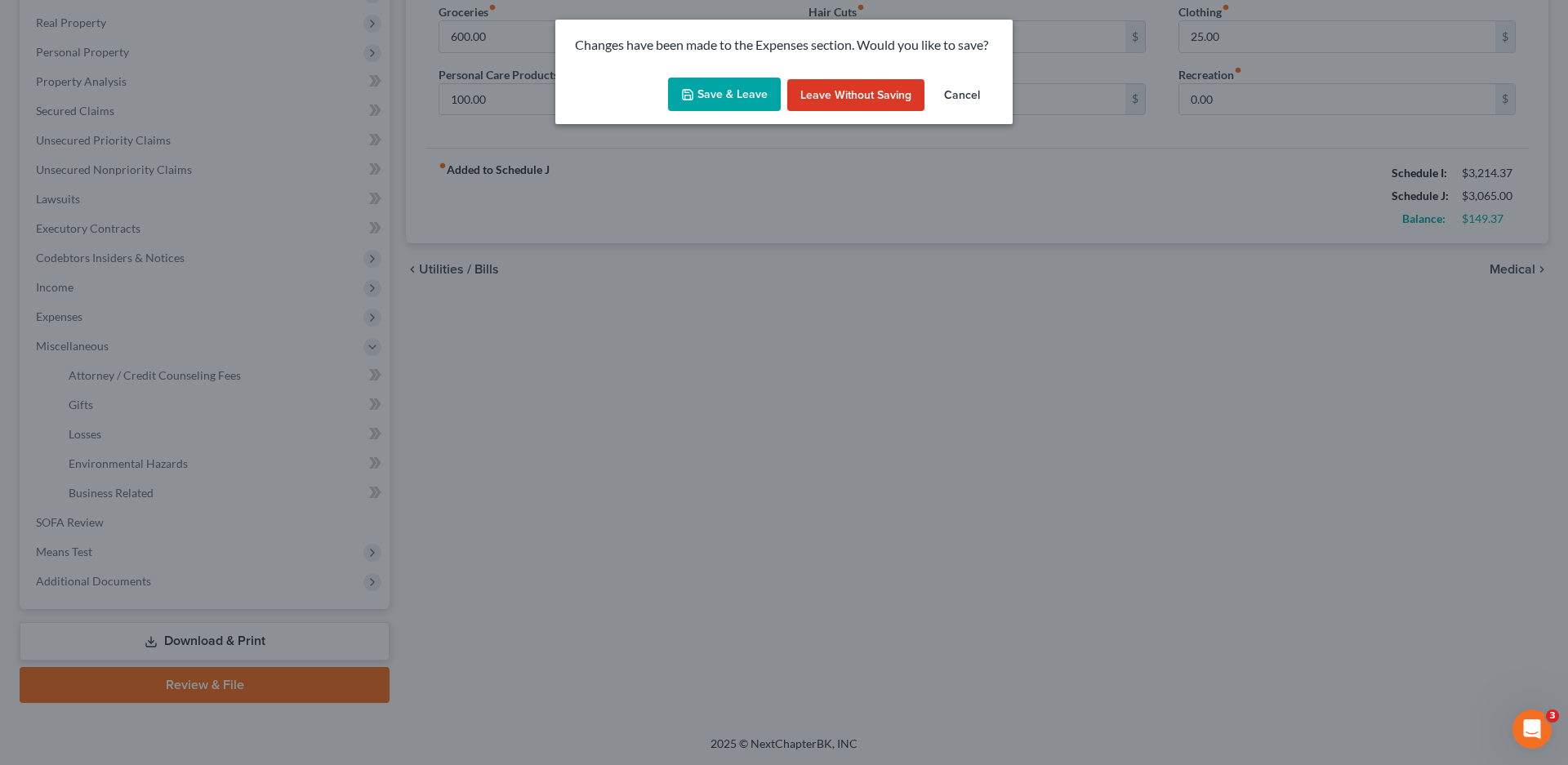
click at [736, 97] on button "Save & Leave" at bounding box center [724, 95] width 112 height 35
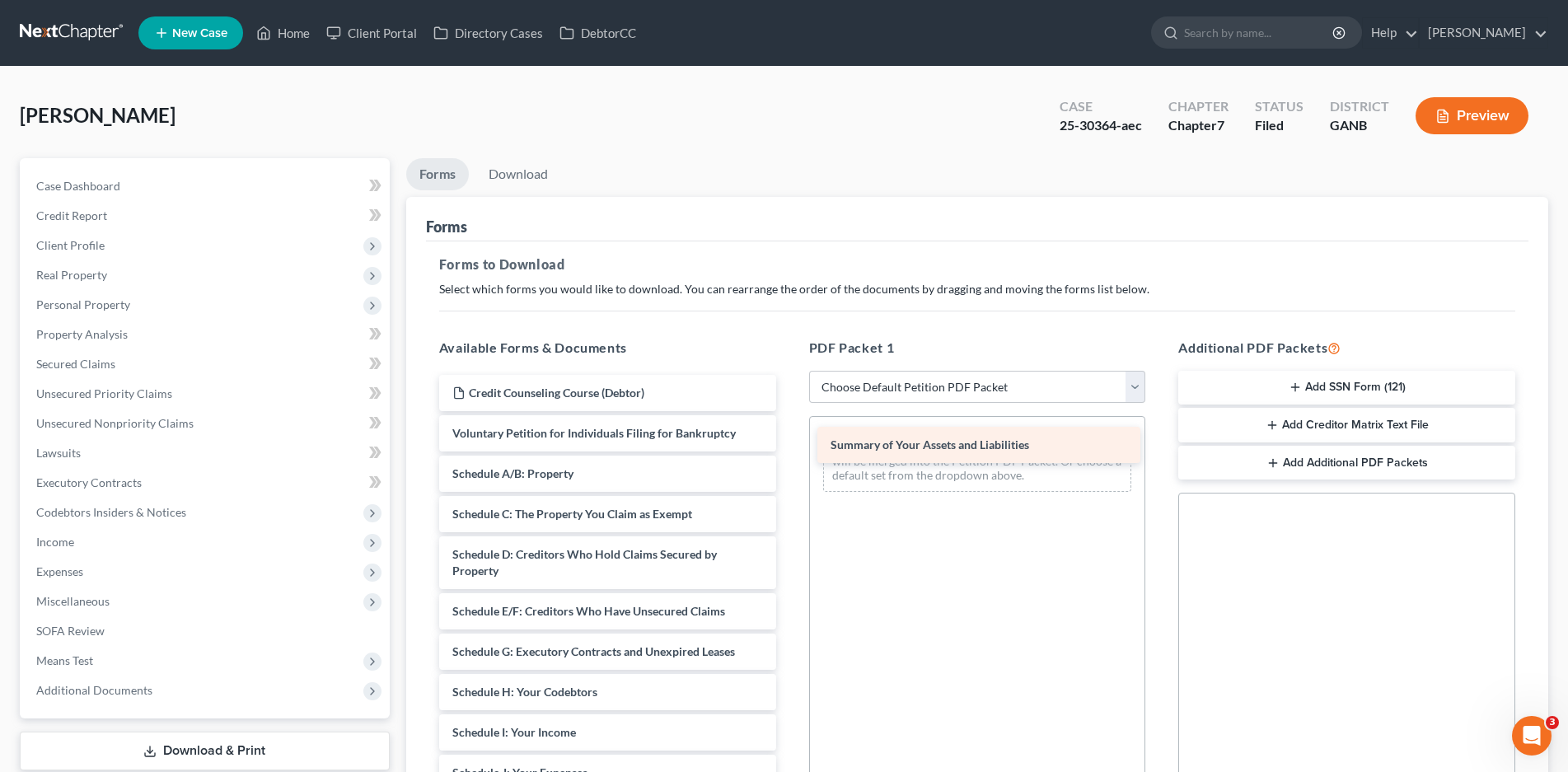
drag, startPoint x: 519, startPoint y: 471, endPoint x: 896, endPoint y: 442, distance: 378.1
click at [790, 442] on div "Summary of Your Assets and Liabilities Credit Counseling Course (Debtor) Volunt…" at bounding box center [607, 778] width 363 height 805
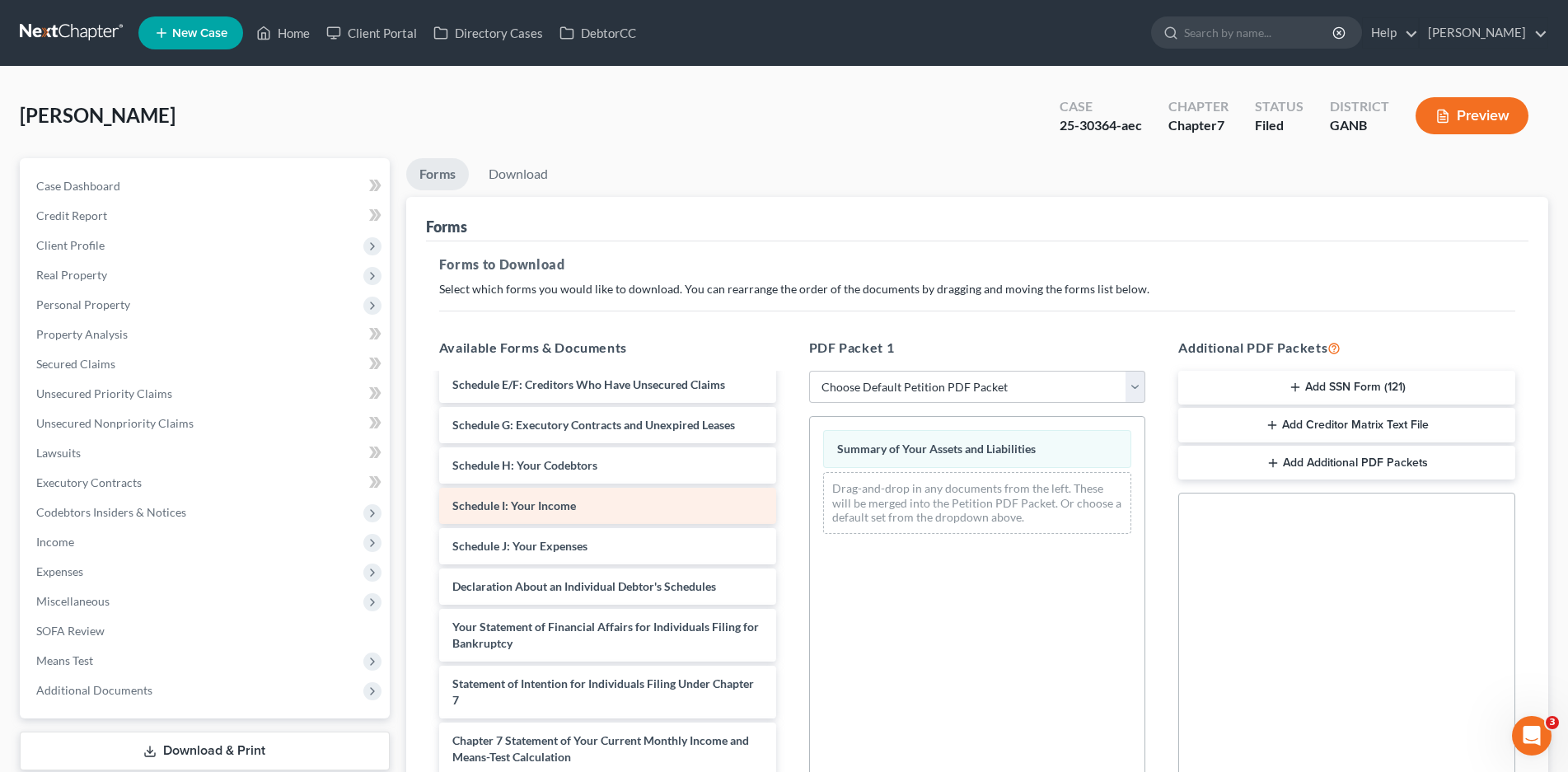
scroll to position [247, 0]
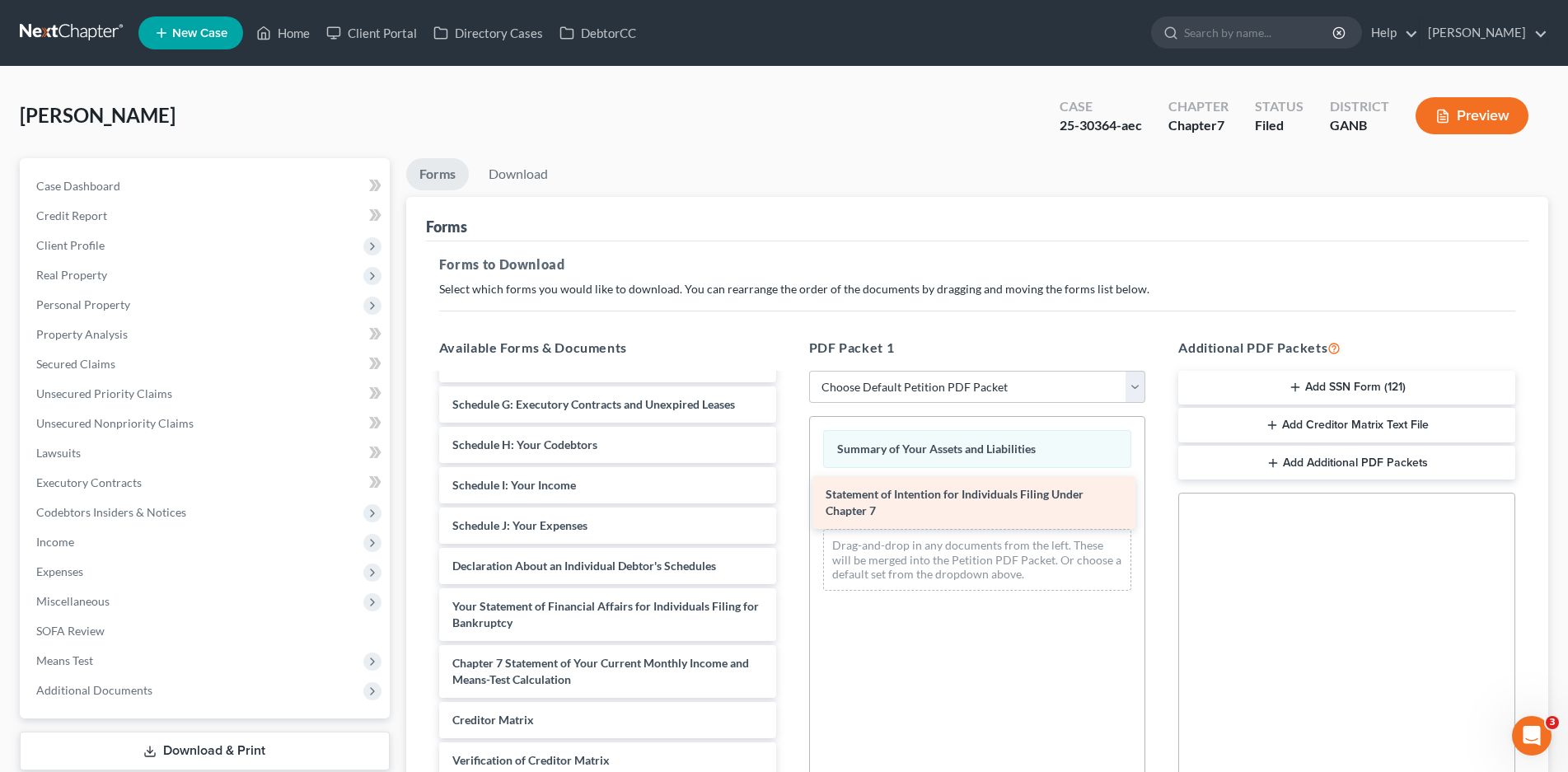
drag, startPoint x: 508, startPoint y: 668, endPoint x: 882, endPoint y: 499, distance: 410.4
click at [790, 499] on div "Statement of Intention for Individuals Filing Under Chapter 7 Credit Counseling…" at bounding box center [607, 502] width 363 height 748
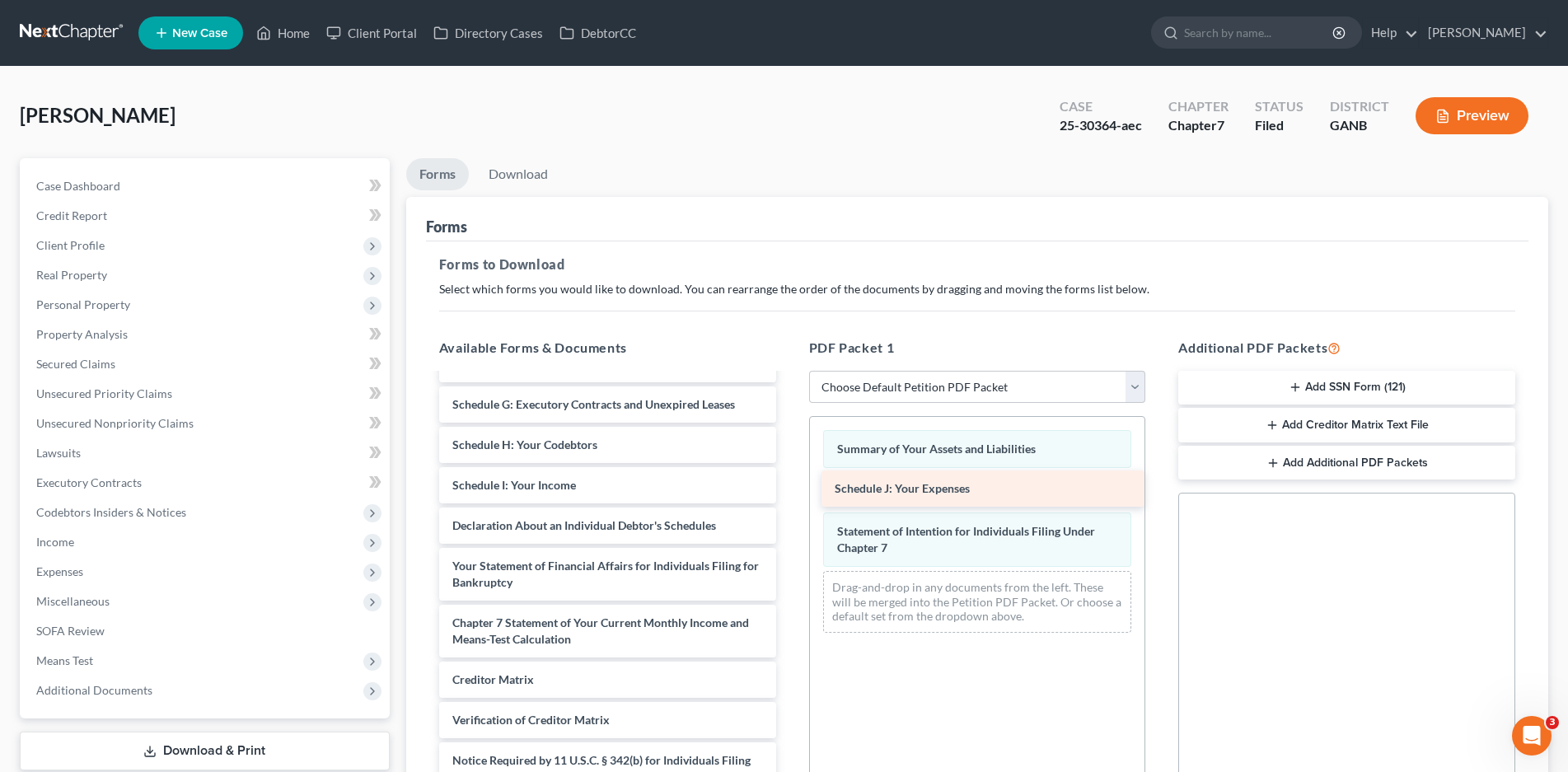
drag, startPoint x: 565, startPoint y: 521, endPoint x: 947, endPoint y: 484, distance: 383.8
click at [790, 484] on div "Schedule J: Your Expenses Credit Counseling Course (Debtor) Voluntary Petition …" at bounding box center [607, 482] width 363 height 708
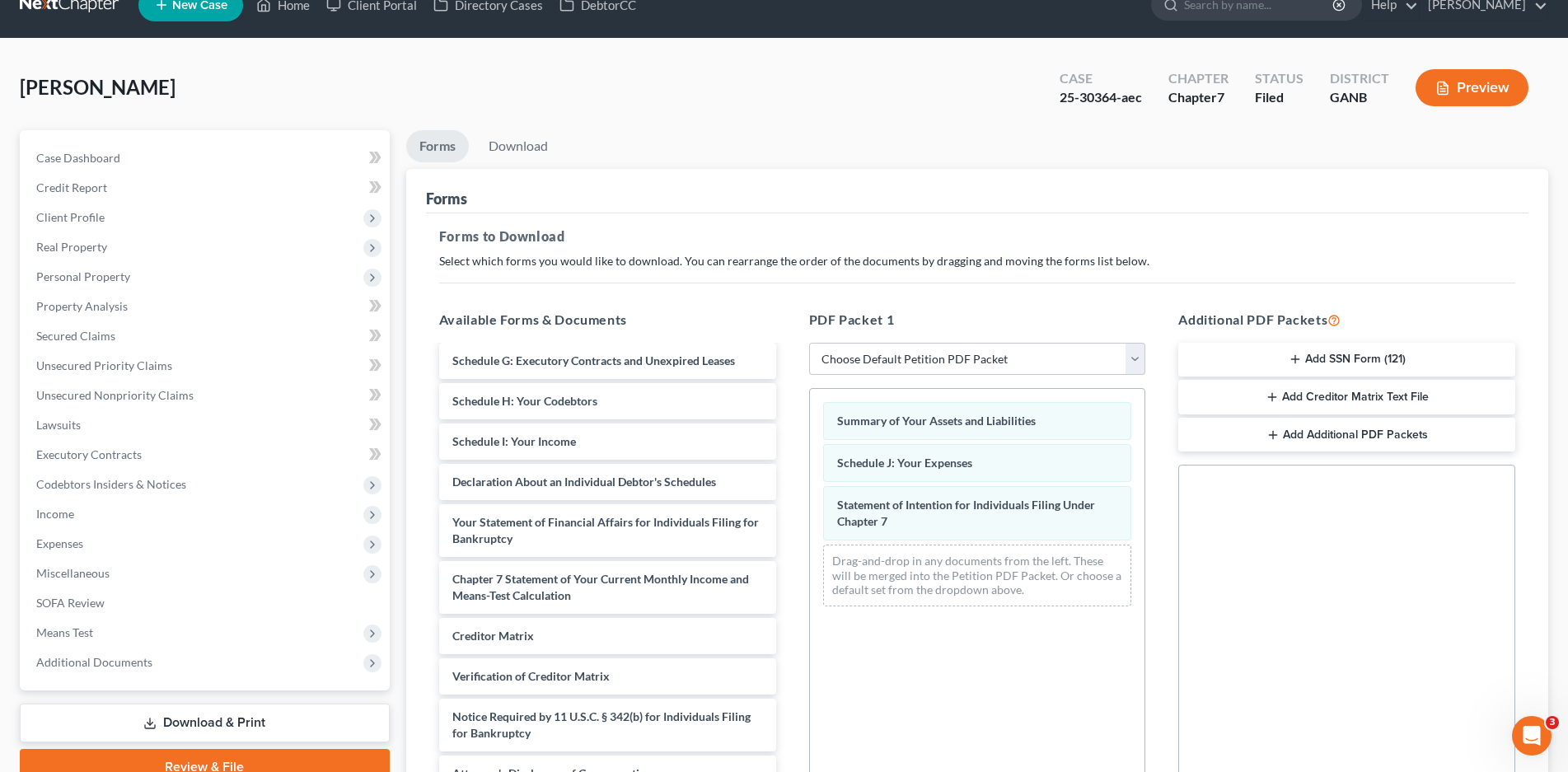
scroll to position [246, 0]
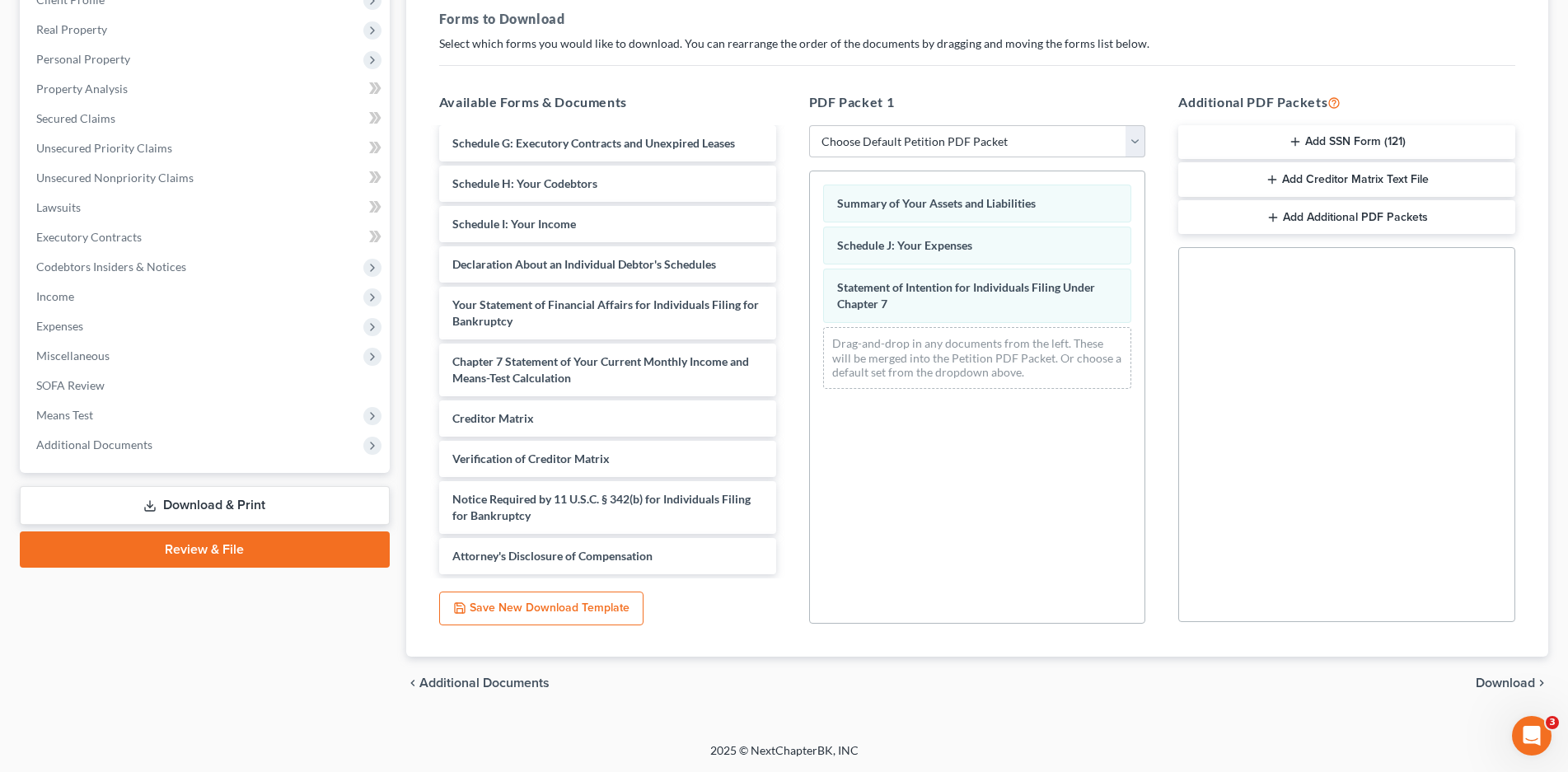
drag, startPoint x: 1574, startPoint y: 455, endPoint x: 6, endPoint y: 14, distance: 1628.8
click at [1496, 683] on span "Download" at bounding box center [1505, 682] width 60 height 13
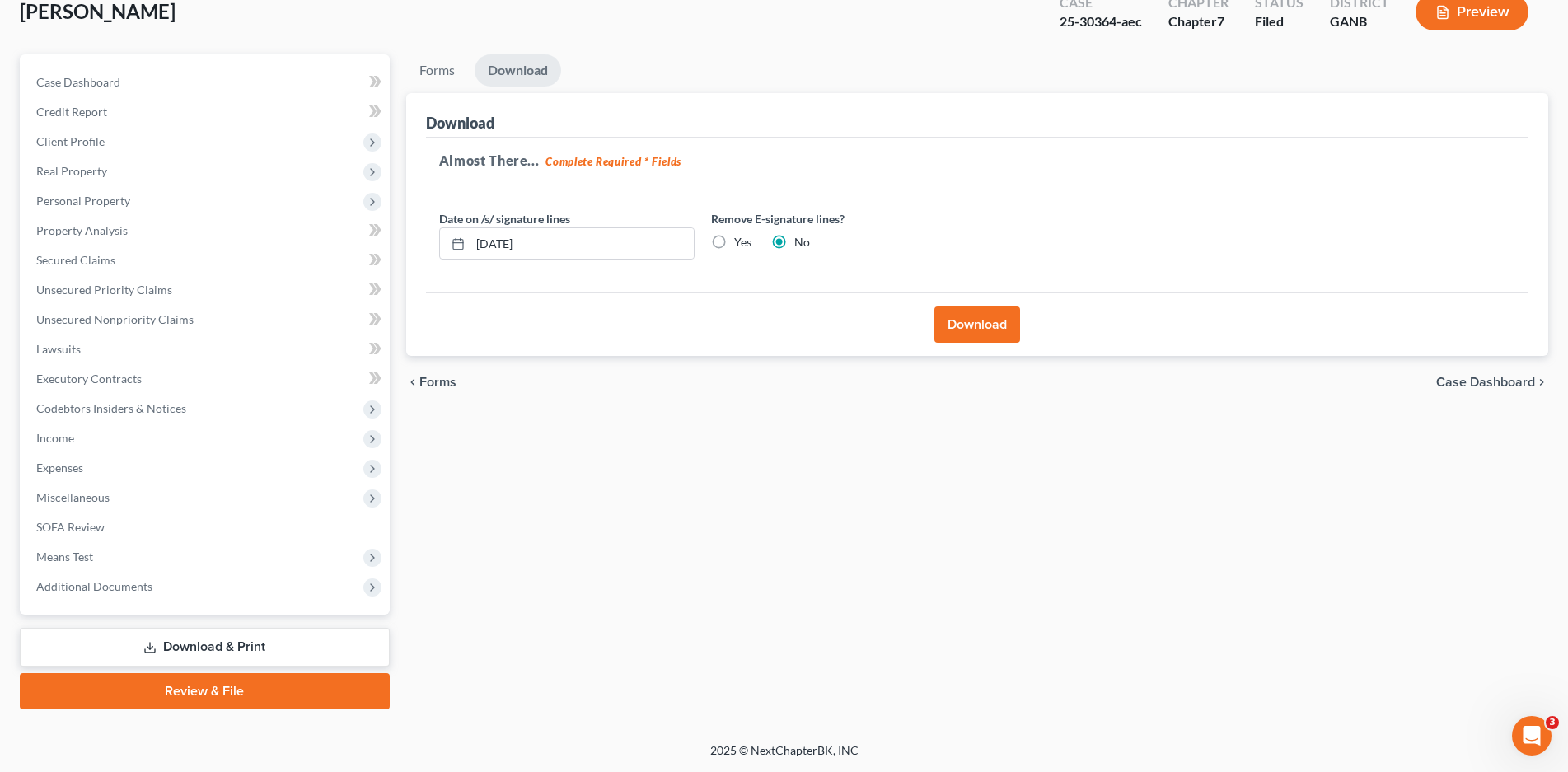
scroll to position [104, 0]
click at [981, 334] on button "Download" at bounding box center [977, 324] width 85 height 37
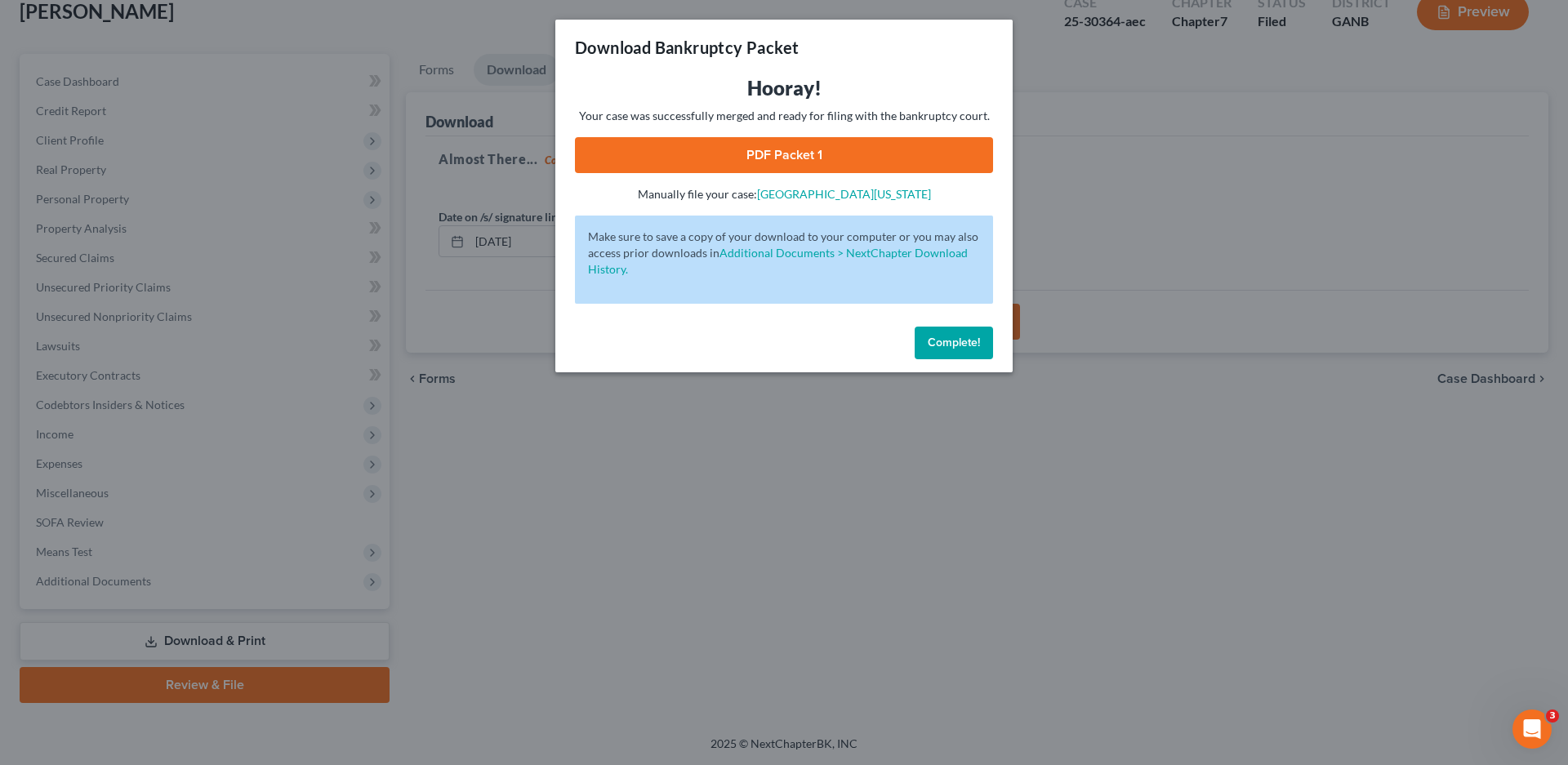
click at [741, 154] on link "PDF Packet 1" at bounding box center [784, 155] width 418 height 36
click at [953, 346] on span "Complete!" at bounding box center [954, 342] width 52 height 14
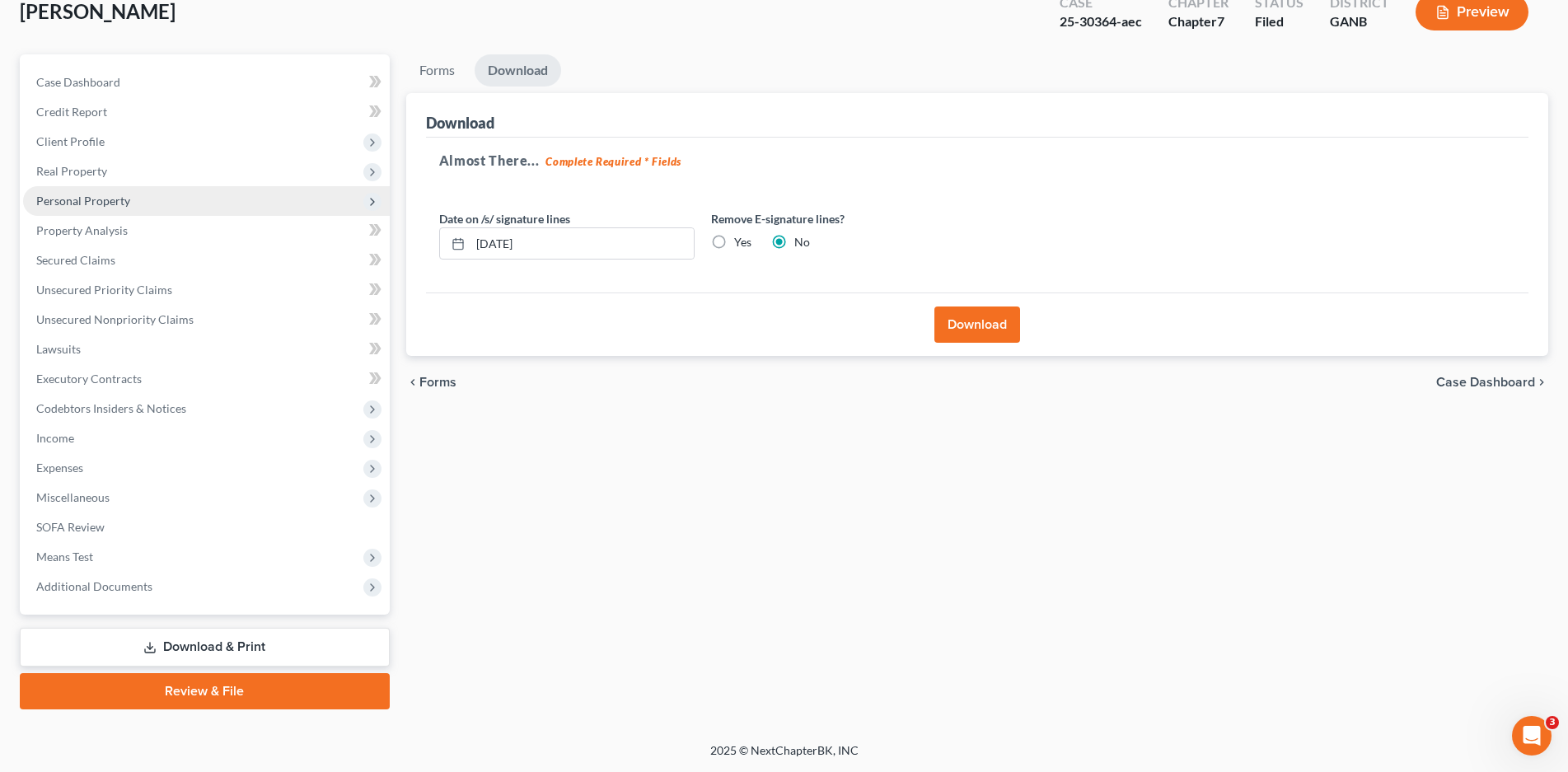
click at [74, 199] on span "Personal Property" at bounding box center [84, 200] width 94 height 14
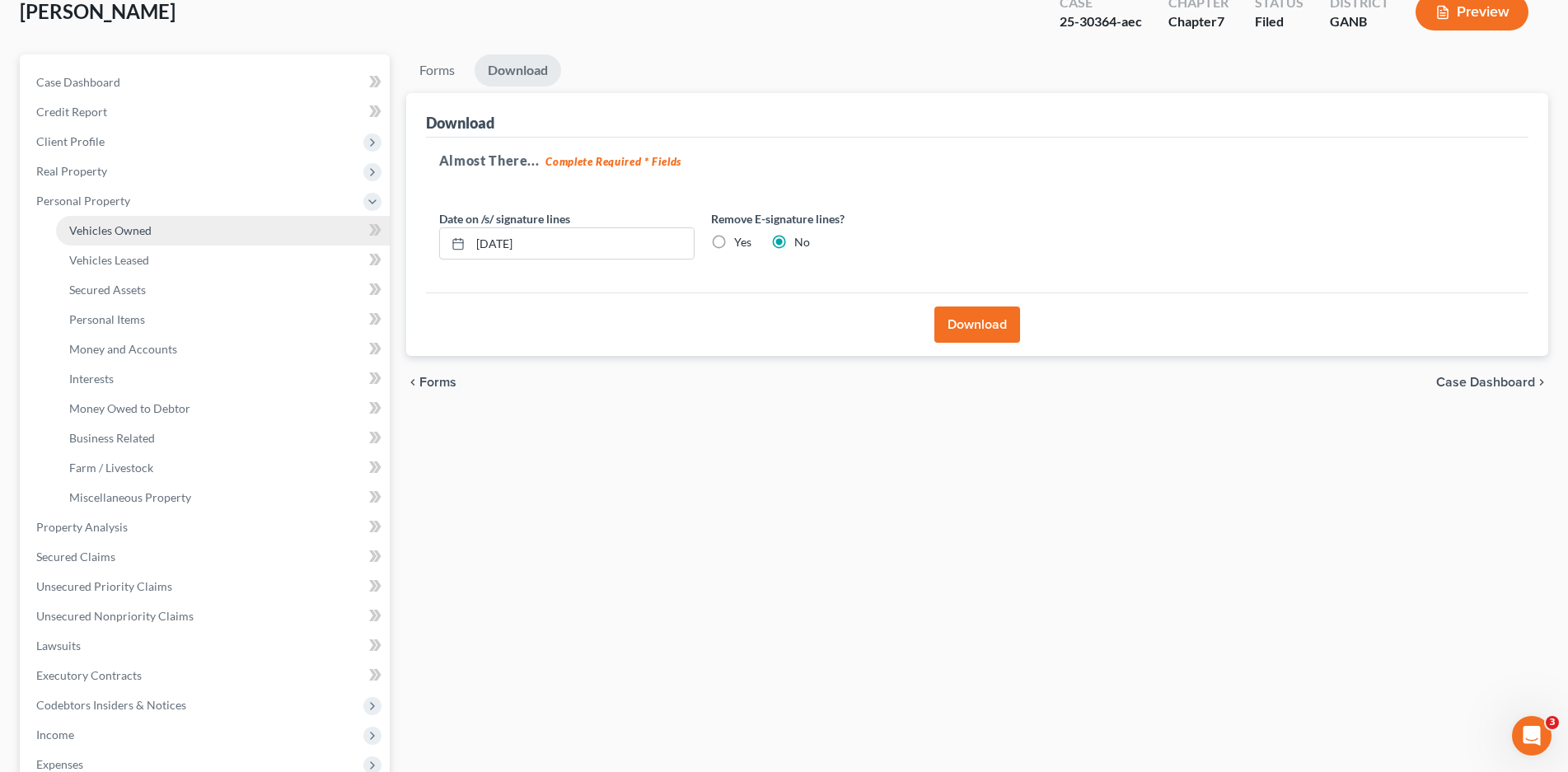
click at [88, 219] on link "Vehicles Owned" at bounding box center [223, 230] width 333 height 30
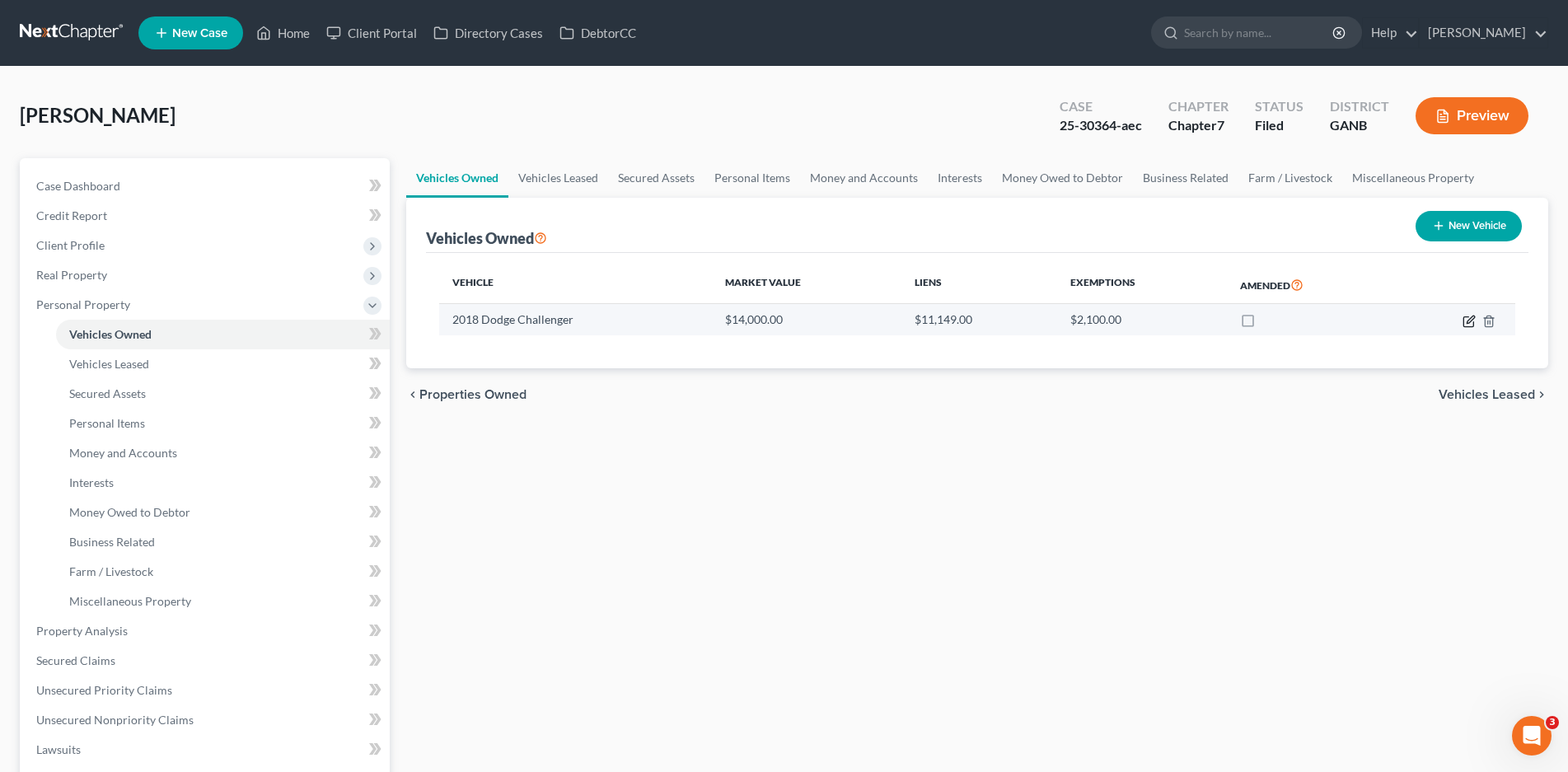
click at [1467, 319] on icon "button" at bounding box center [1468, 321] width 13 height 13
select select "0"
select select "8"
select select "2"
select select "0"
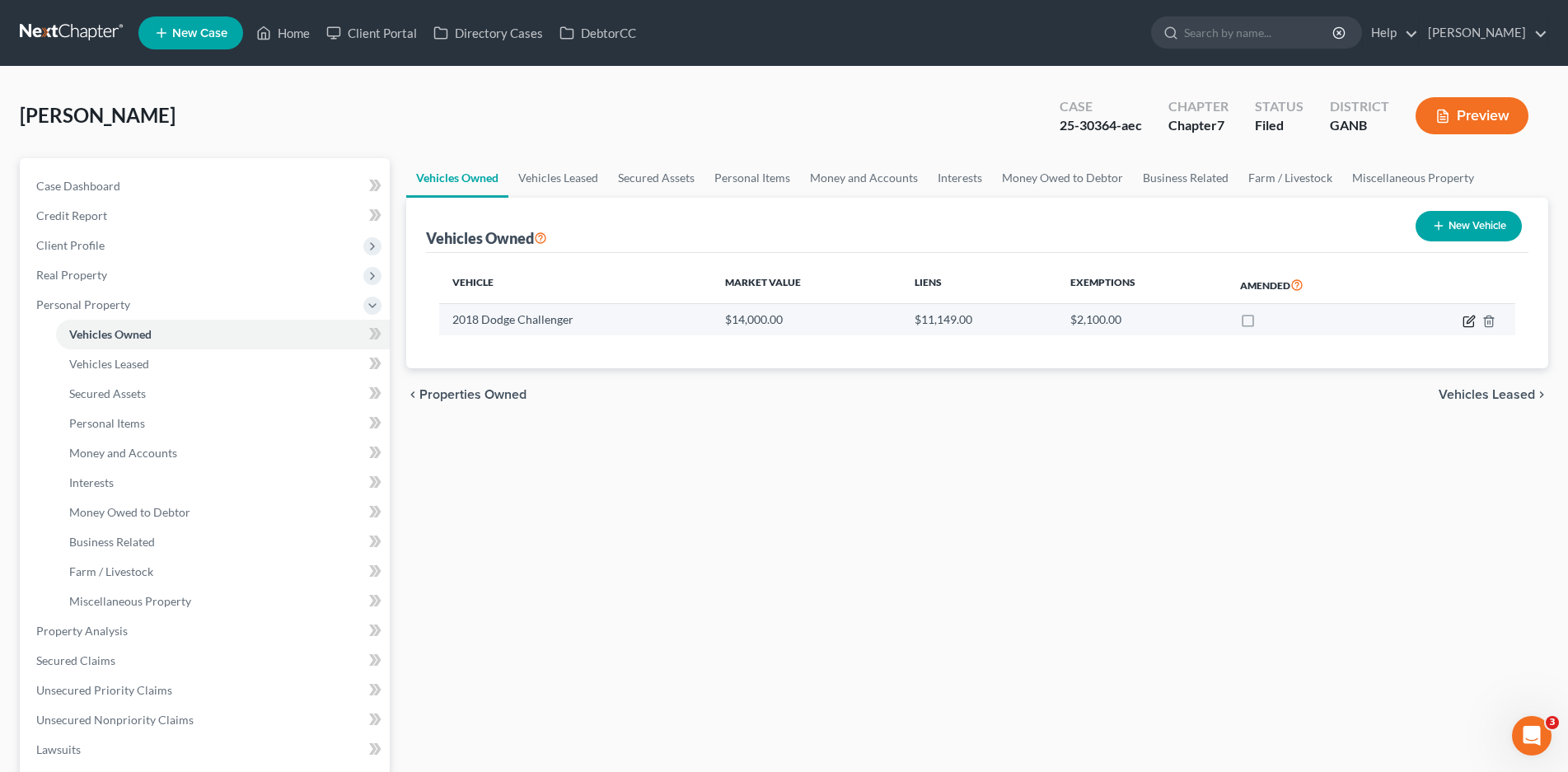
select select "28"
select select "0"
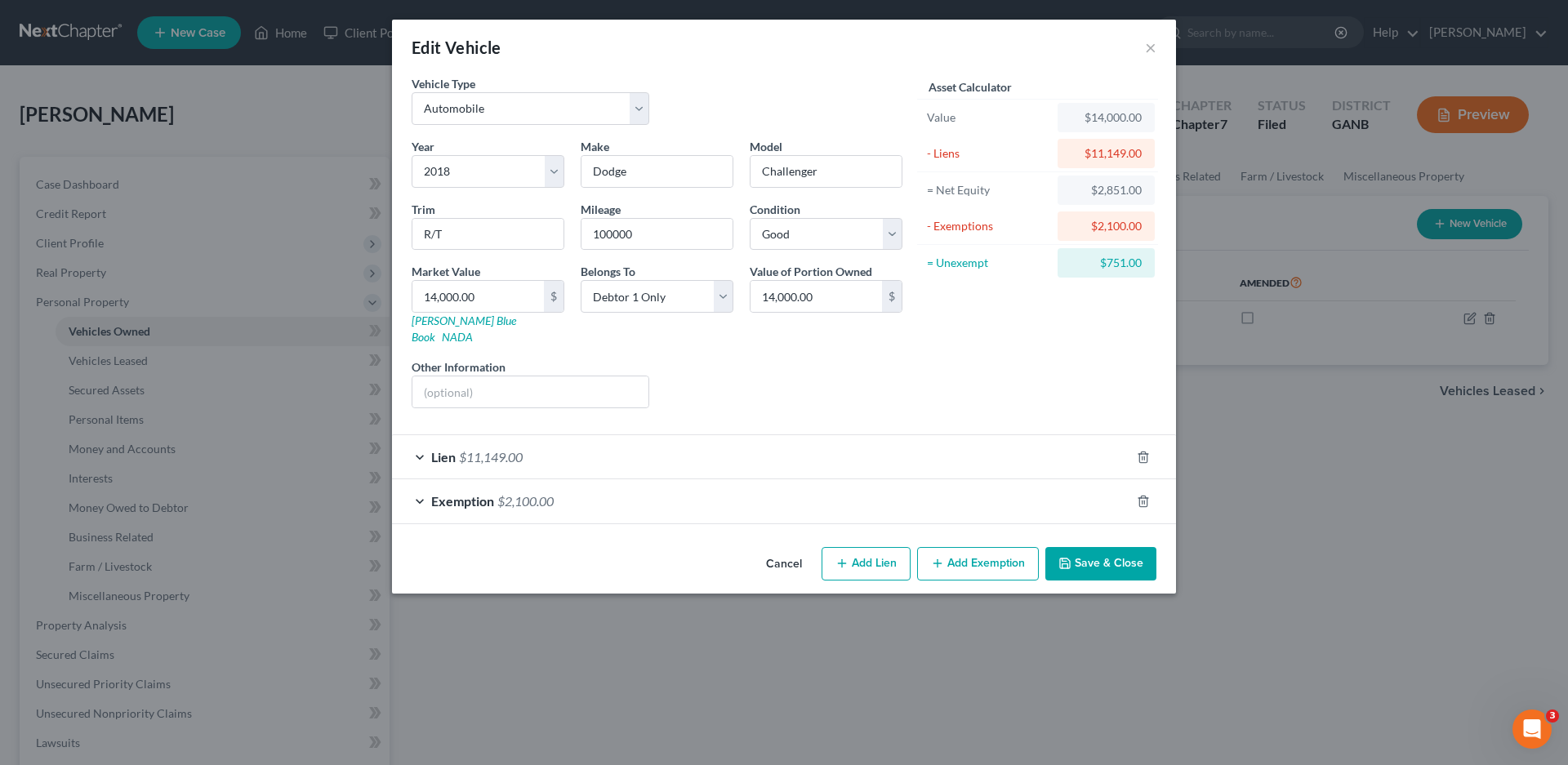
click at [419, 440] on div "Lien $11,149.00" at bounding box center [761, 456] width 738 height 43
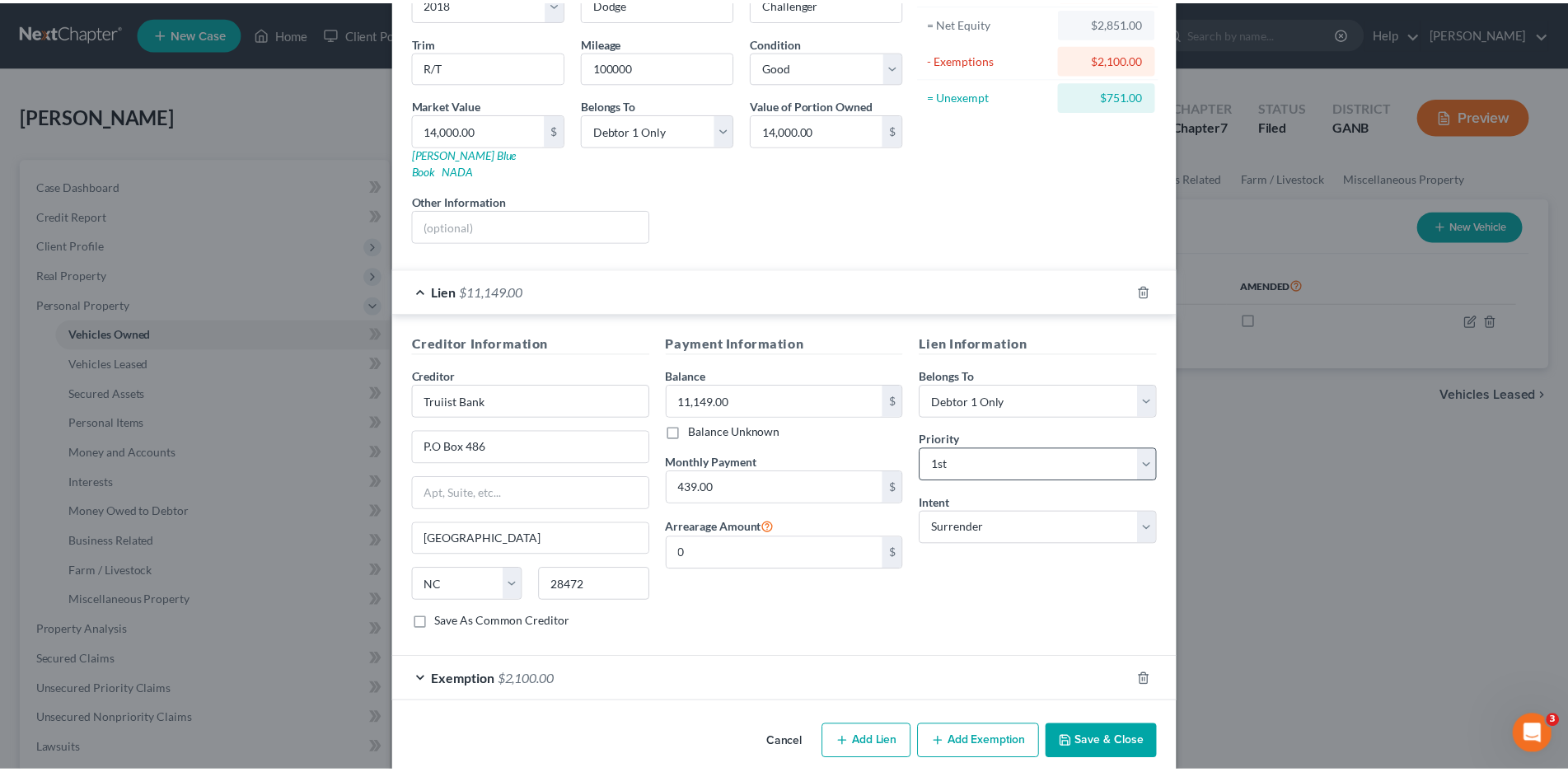
scroll to position [175, 0]
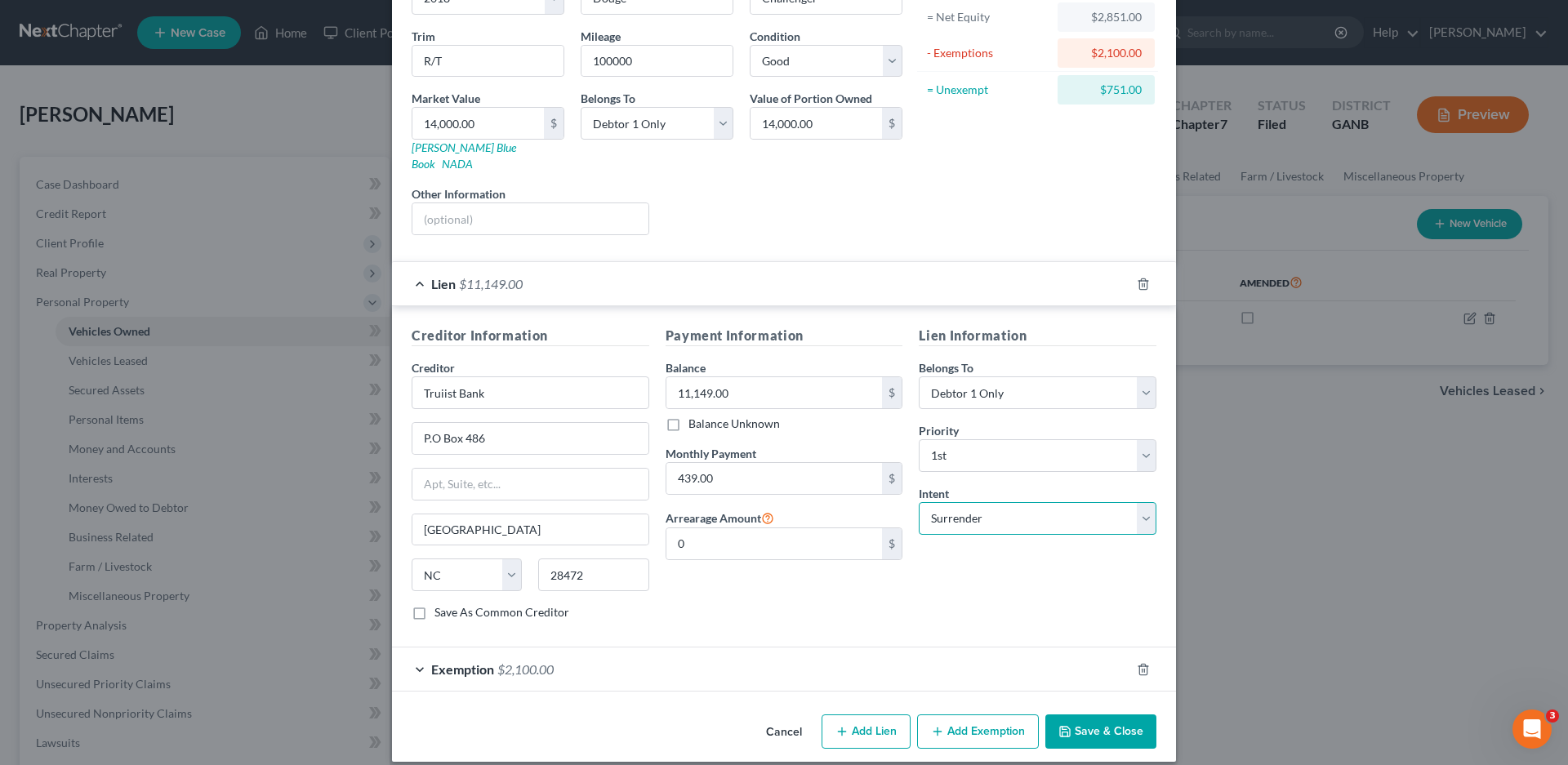
click at [987, 508] on select "Select Surrender Redeem Reaffirm Avoid Other" at bounding box center [1037, 518] width 238 height 33
click at [776, 716] on button "Cancel" at bounding box center [784, 732] width 62 height 33
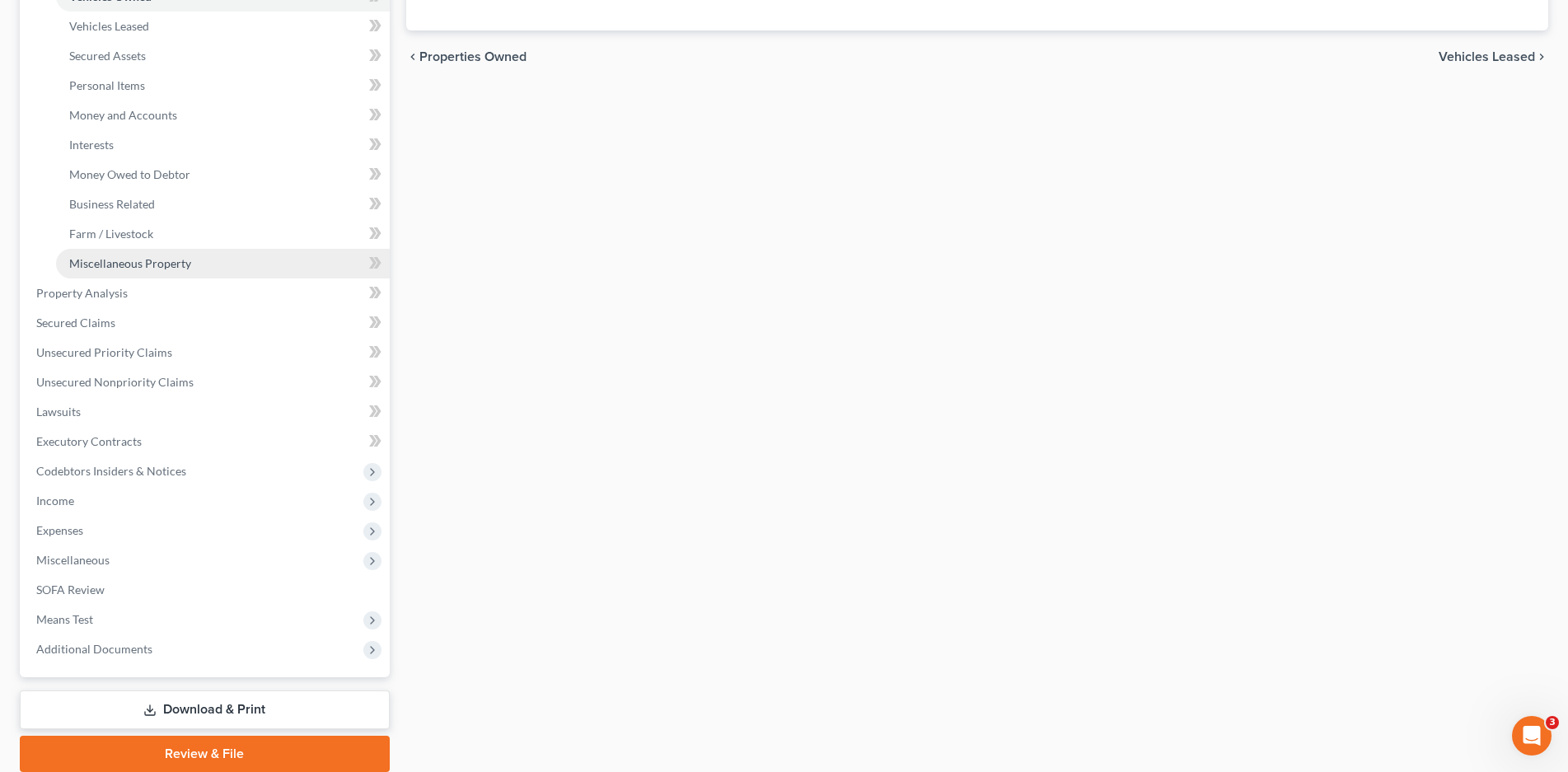
scroll to position [401, 0]
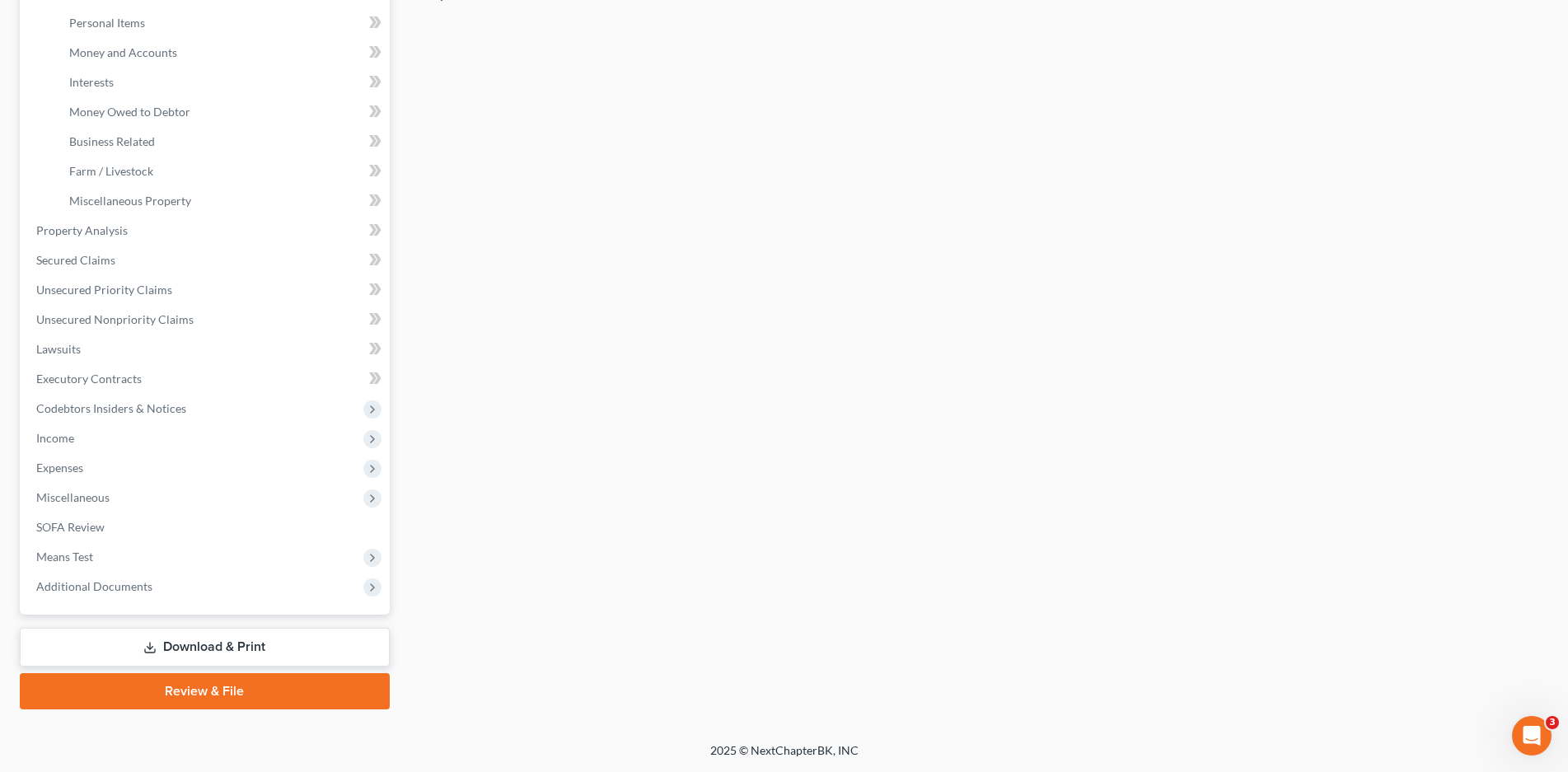
click at [237, 646] on link "Download & Print" at bounding box center [205, 647] width 370 height 38
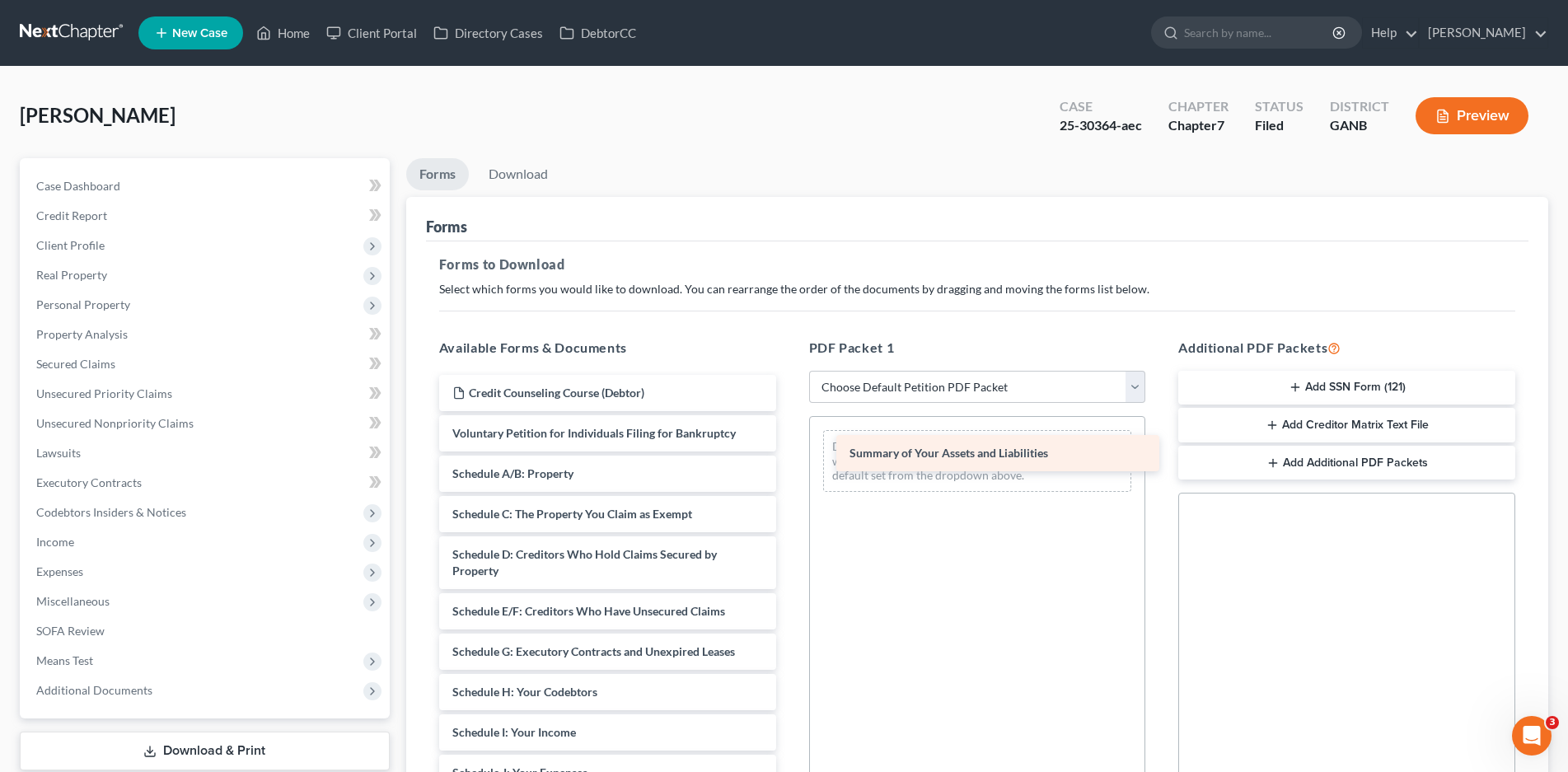
drag, startPoint x: 527, startPoint y: 463, endPoint x: 911, endPoint y: 444, distance: 384.5
click at [790, 444] on div "Summary of Your Assets and Liabilities Credit Counseling Course (Debtor) Volunt…" at bounding box center [607, 778] width 363 height 805
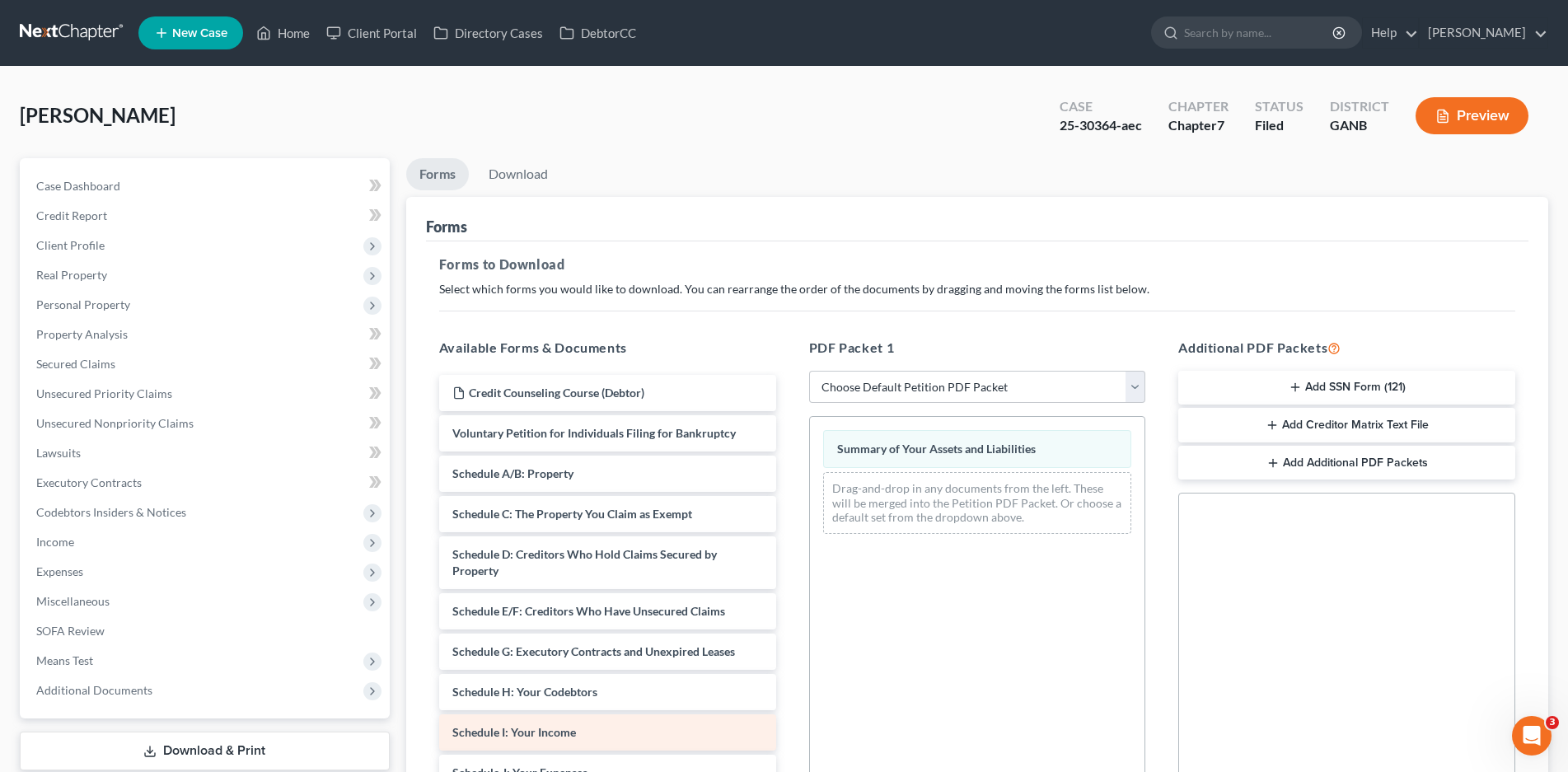
click at [547, 731] on span "Schedule I: Your Income" at bounding box center [513, 732] width 124 height 14
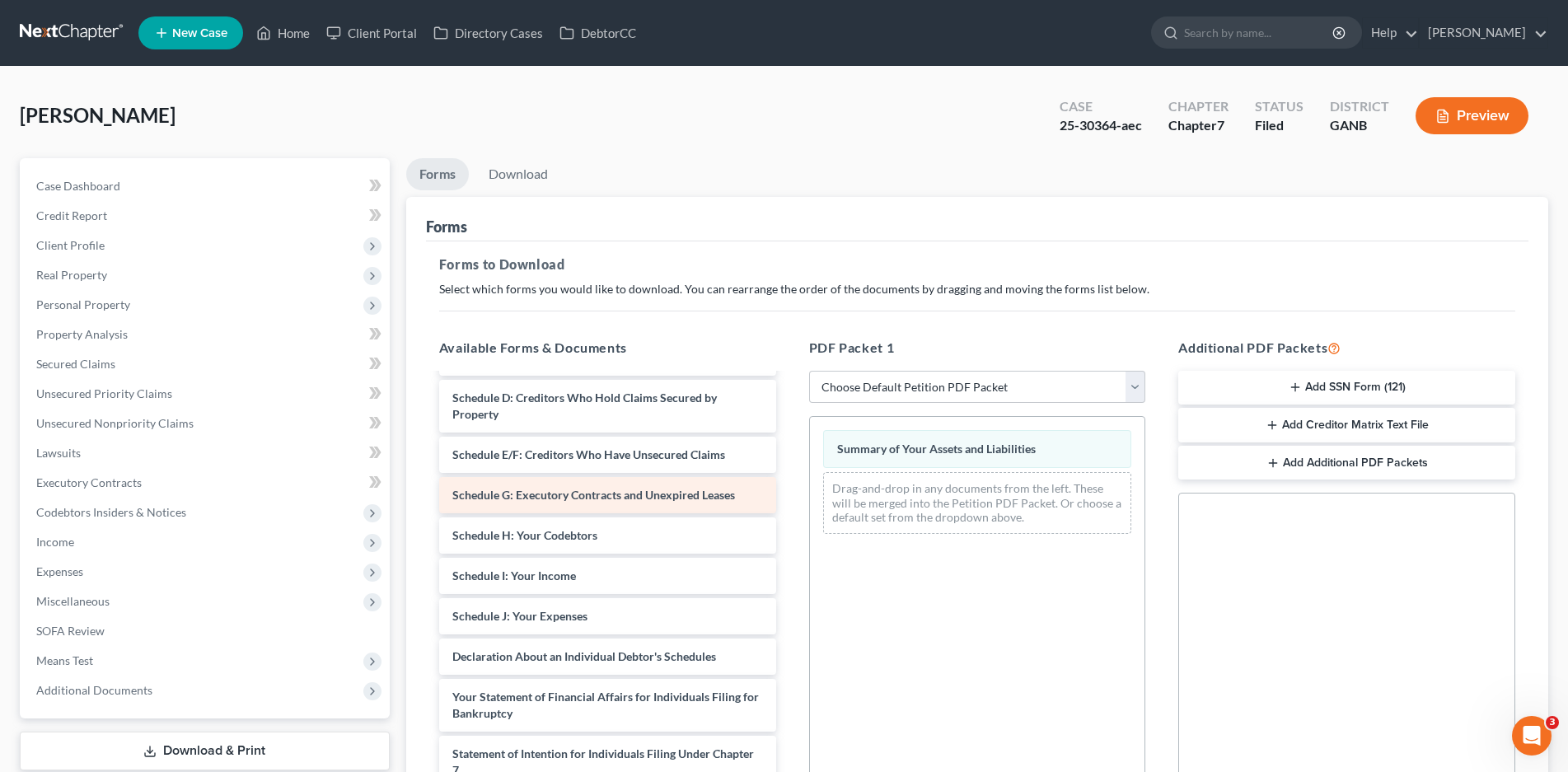
scroll to position [165, 0]
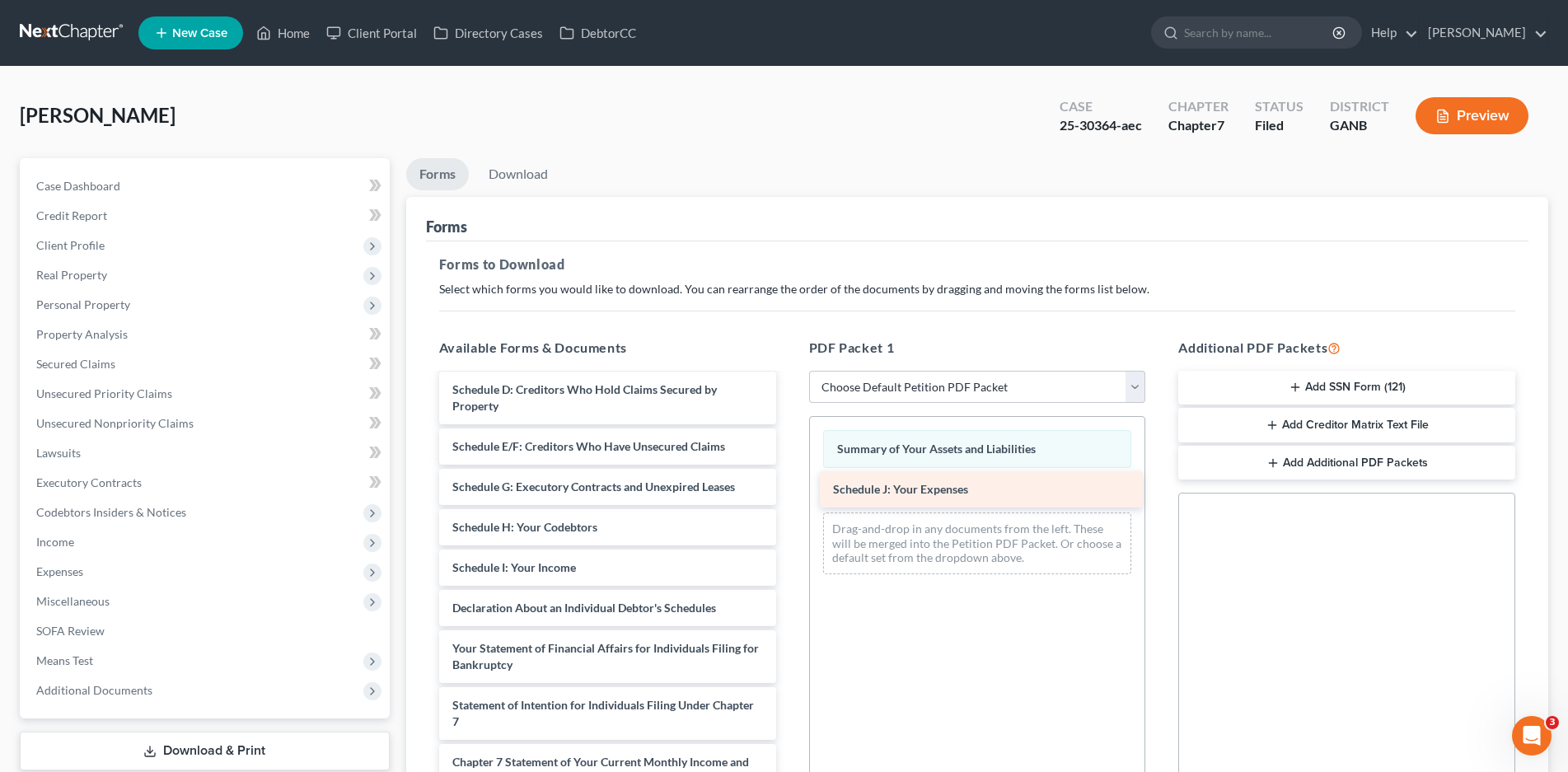
drag, startPoint x: 554, startPoint y: 614, endPoint x: 935, endPoint y: 496, distance: 398.9
click at [790, 496] on div "Schedule J: Your Expenses Credit Counseling Course (Debtor) Voluntary Petition …" at bounding box center [607, 592] width 363 height 765
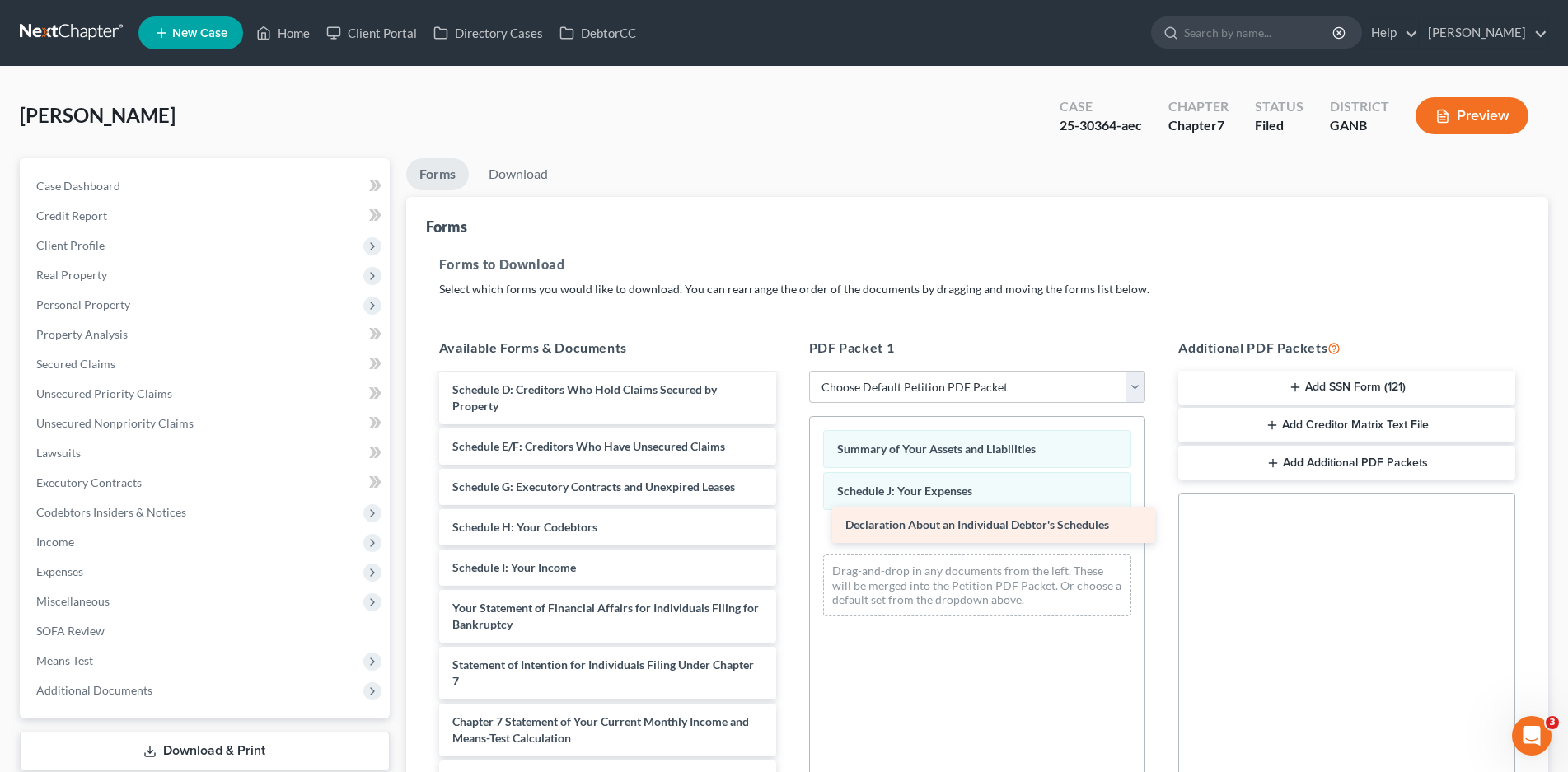
drag, startPoint x: 536, startPoint y: 610, endPoint x: 927, endPoint y: 528, distance: 399.5
click at [790, 528] on div "Declaration About an Individual Debtor's Schedules Credit Counseling Course (De…" at bounding box center [607, 572] width 363 height 724
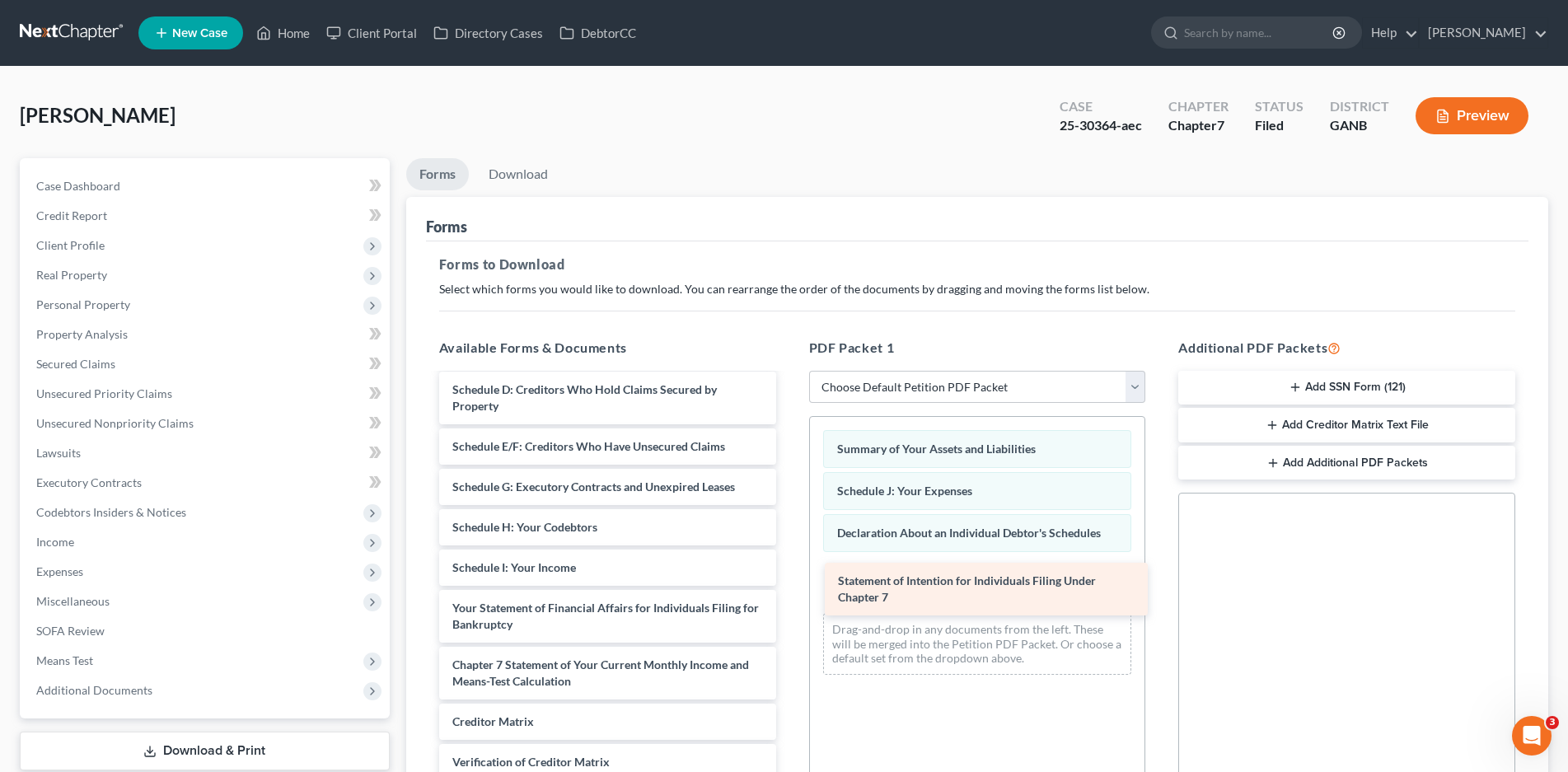
drag, startPoint x: 523, startPoint y: 678, endPoint x: 902, endPoint y: 597, distance: 387.6
click at [790, 597] on div "Statement of Intention for Individuals Filing Under Chapter 7 Credit Counseling…" at bounding box center [607, 543] width 363 height 668
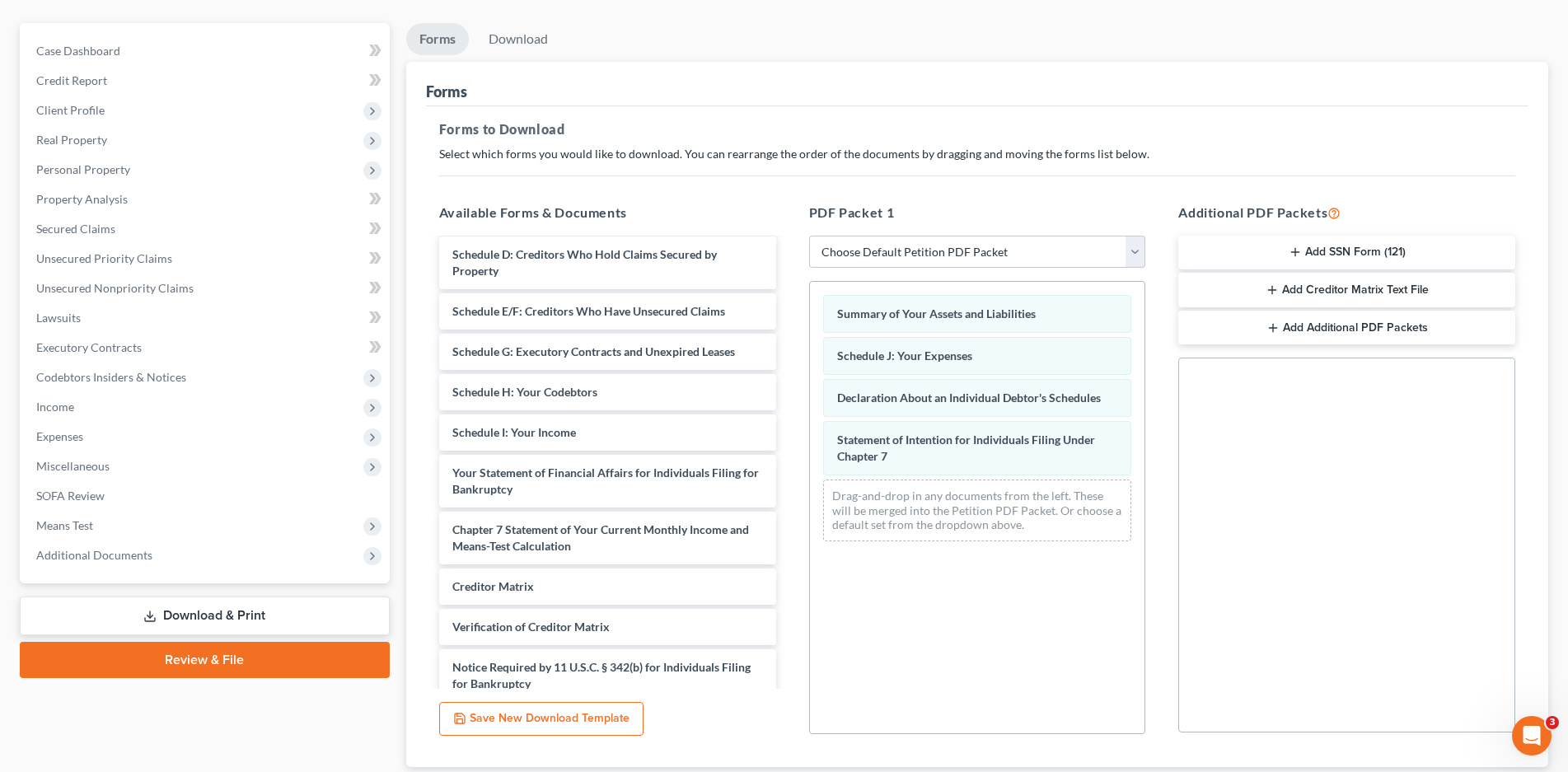
scroll to position [246, 0]
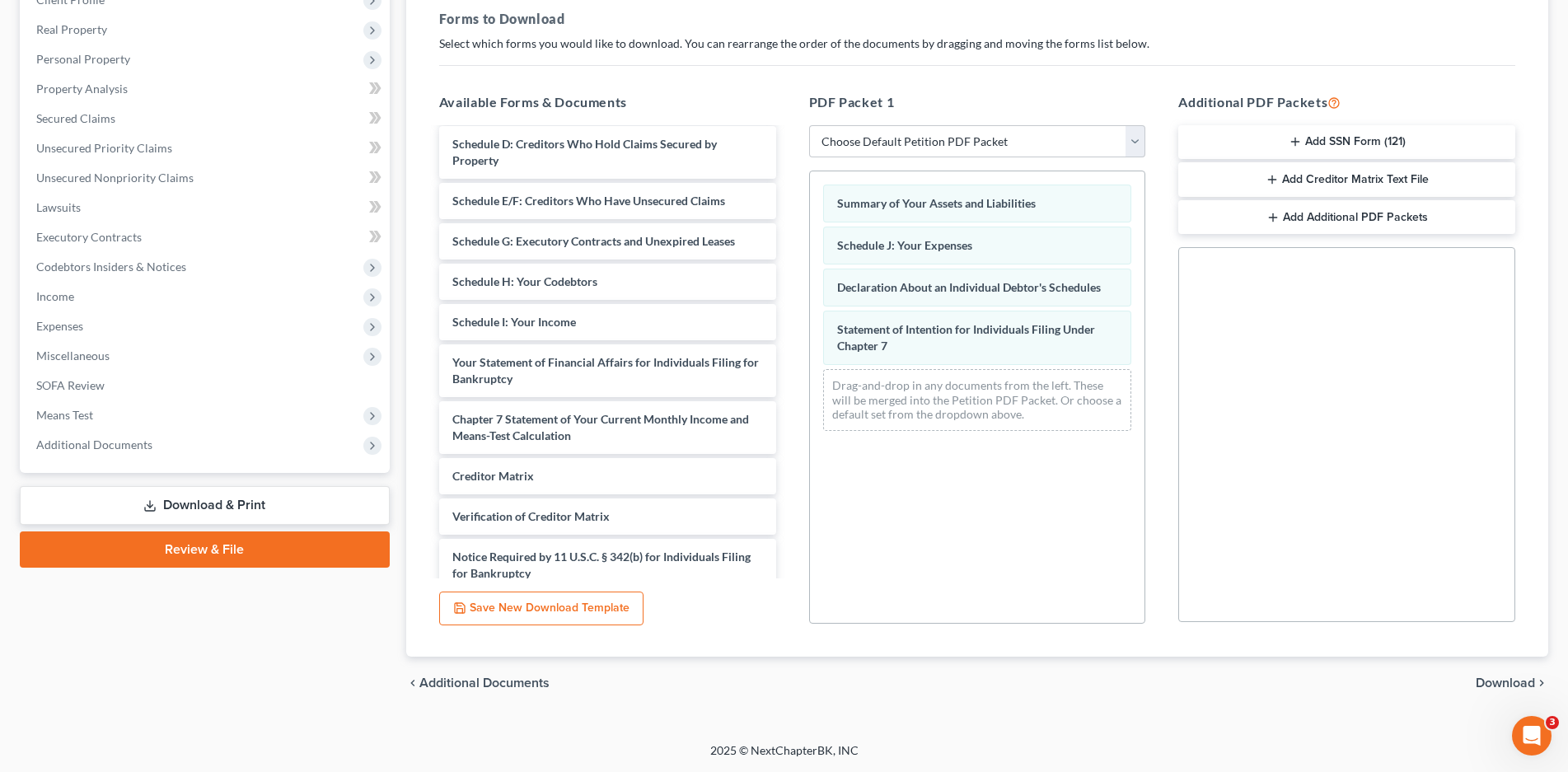
click at [1507, 679] on span "Download" at bounding box center [1505, 682] width 60 height 13
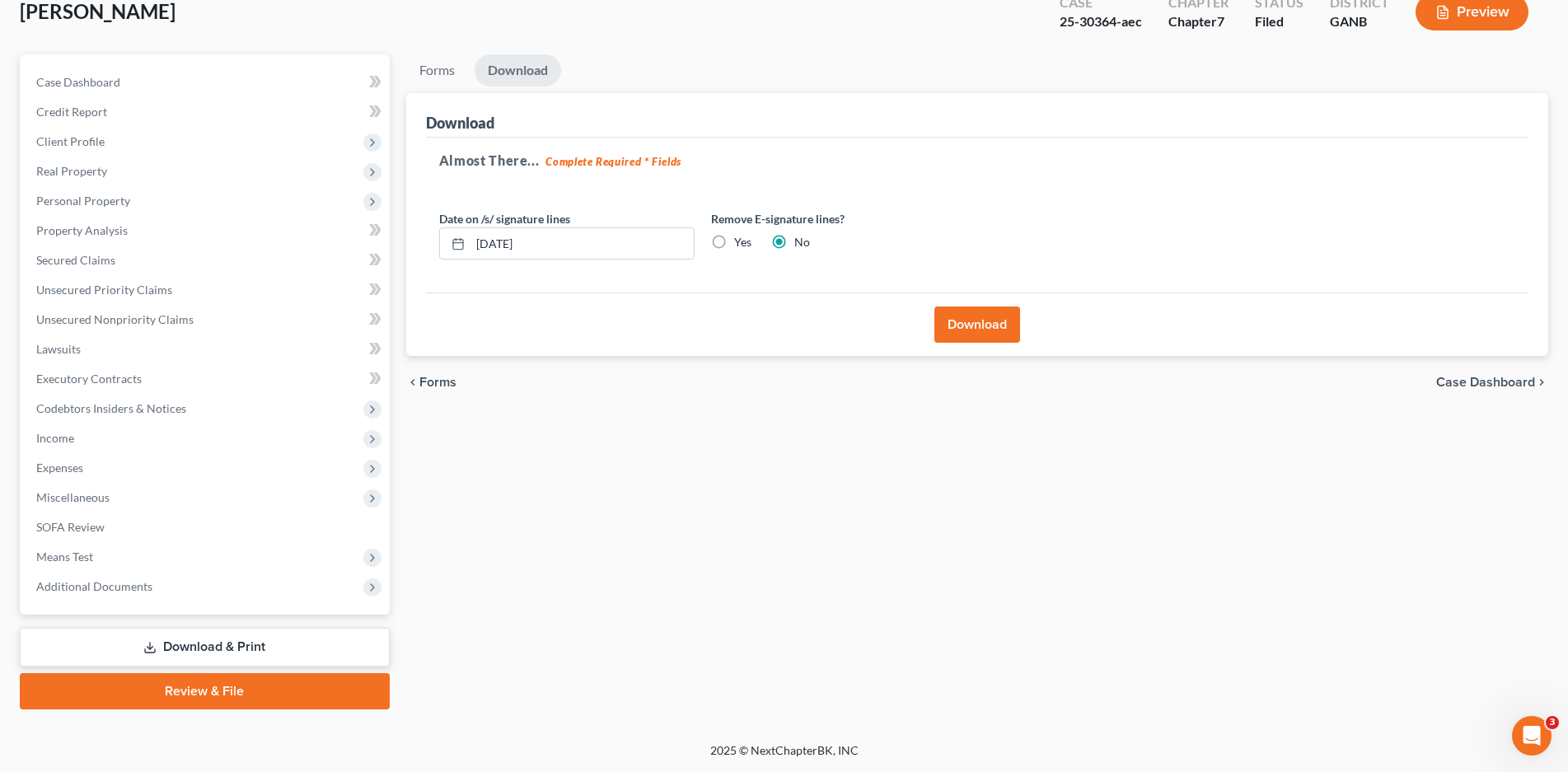
click at [962, 323] on button "Download" at bounding box center [977, 324] width 85 height 37
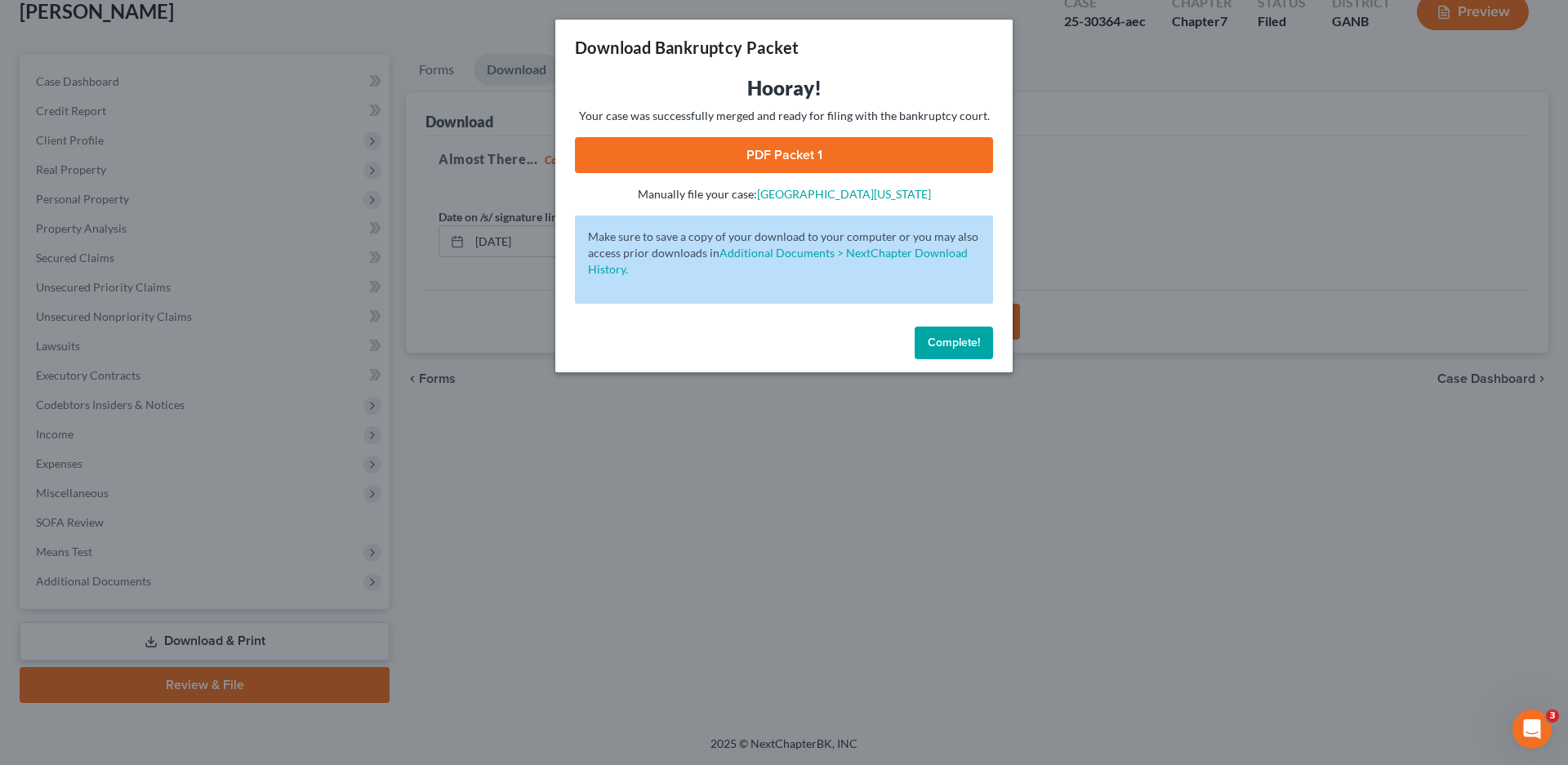
click at [772, 149] on link "PDF Packet 1" at bounding box center [784, 155] width 418 height 36
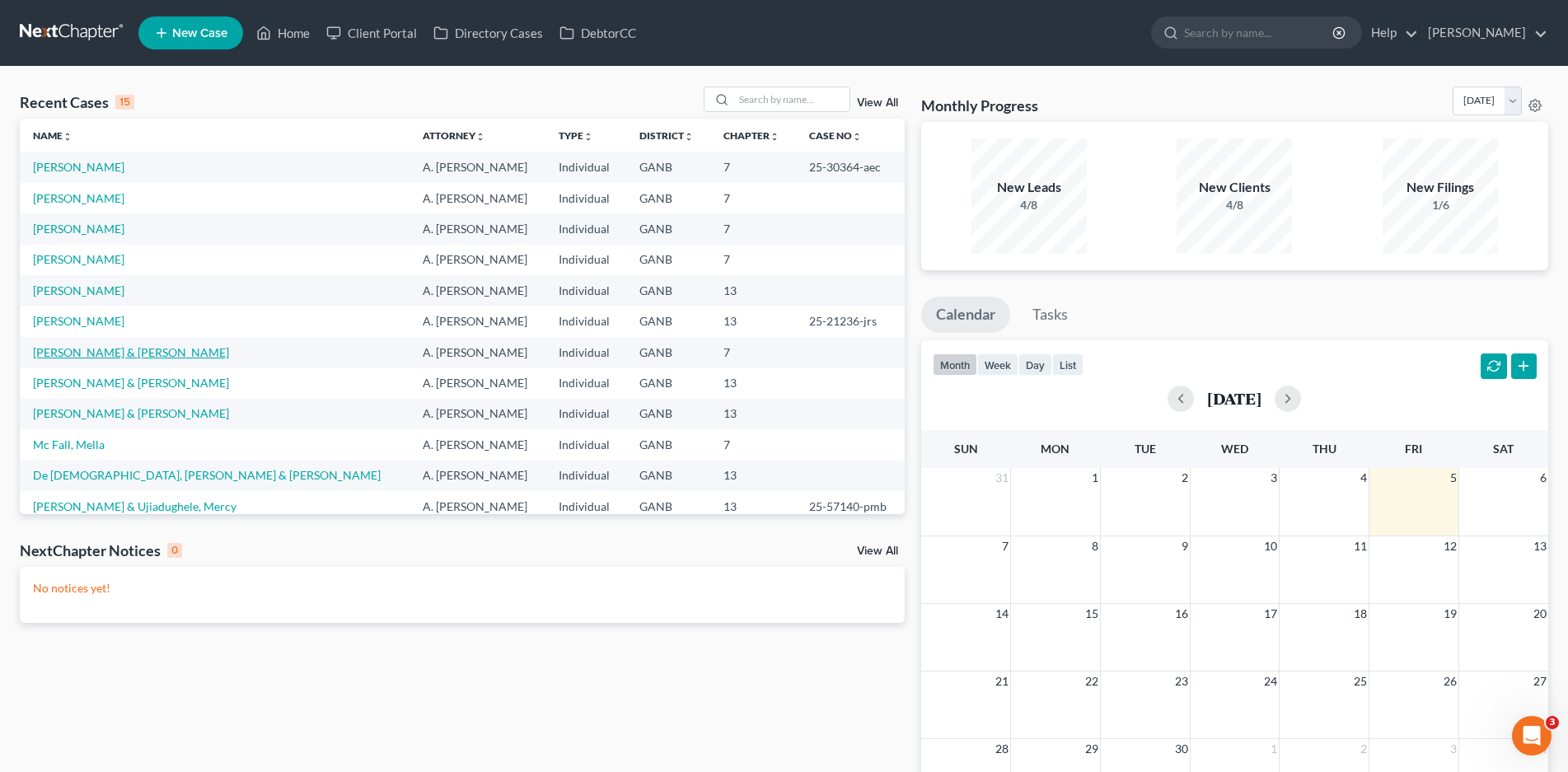
click at [105, 356] on link "[PERSON_NAME] & [PERSON_NAME]" at bounding box center [131, 352] width 196 height 14
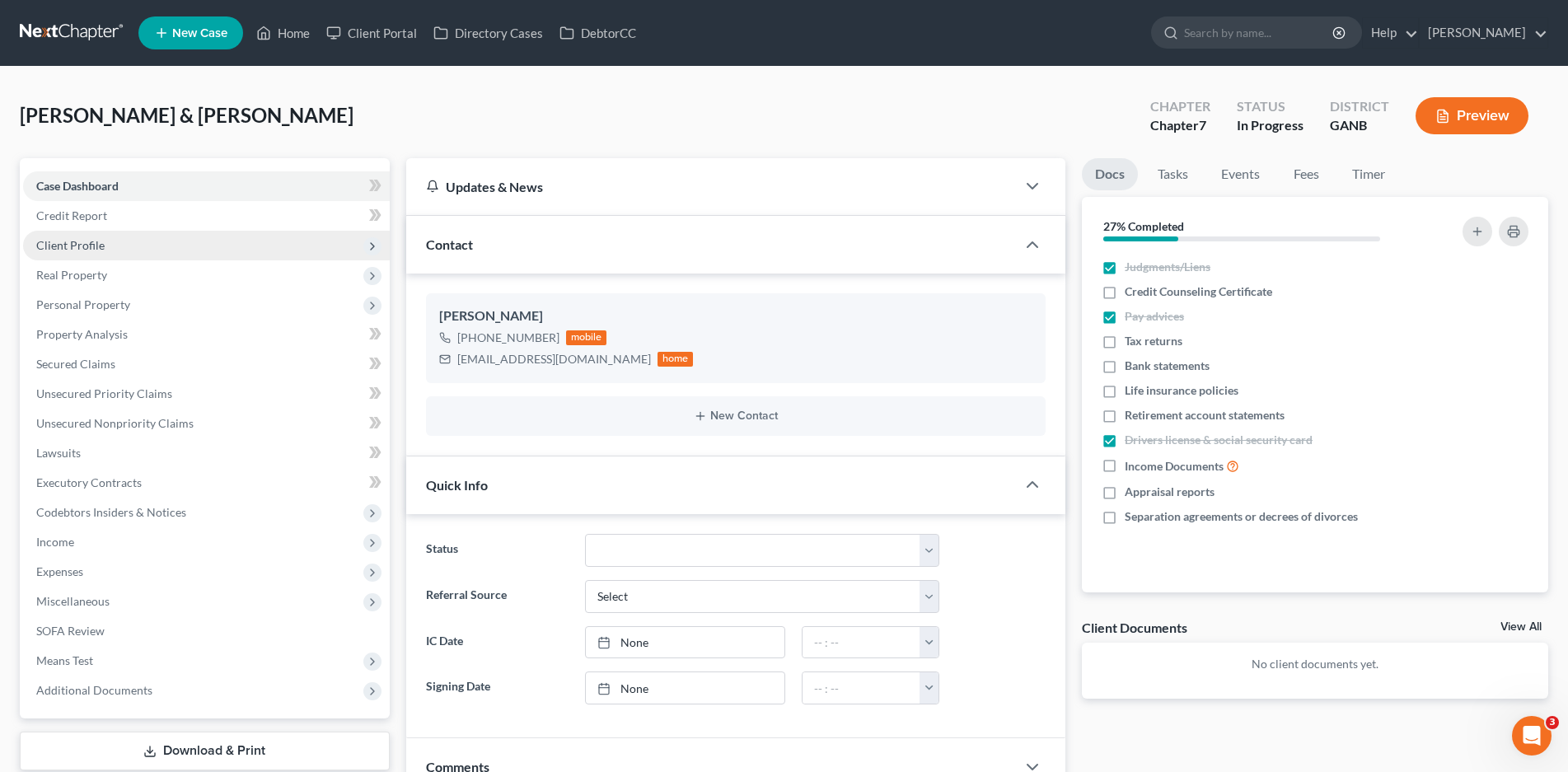
click at [84, 253] on span "Client Profile" at bounding box center [206, 246] width 367 height 30
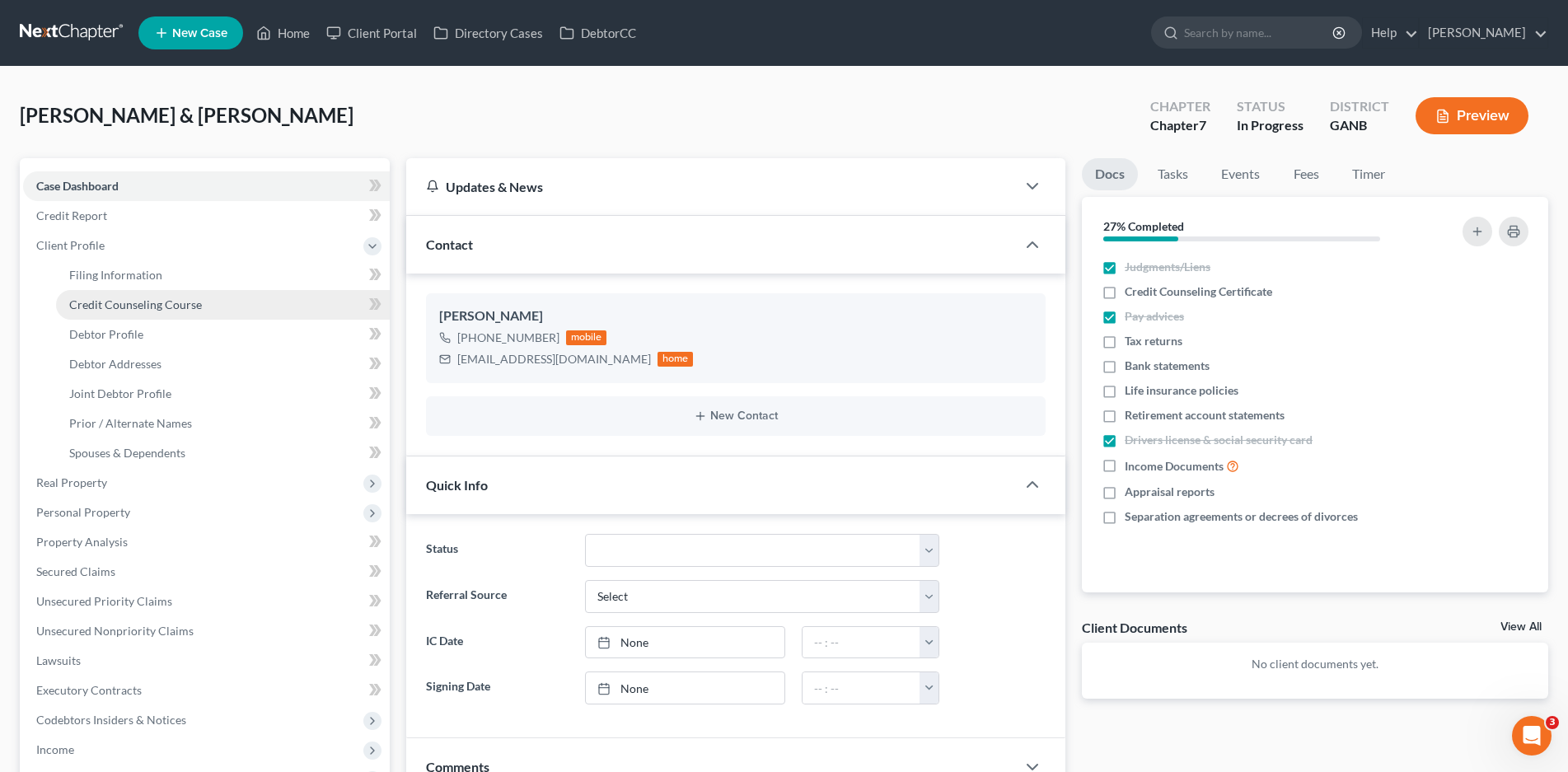
click at [113, 308] on span "Credit Counseling Course" at bounding box center [136, 305] width 133 height 14
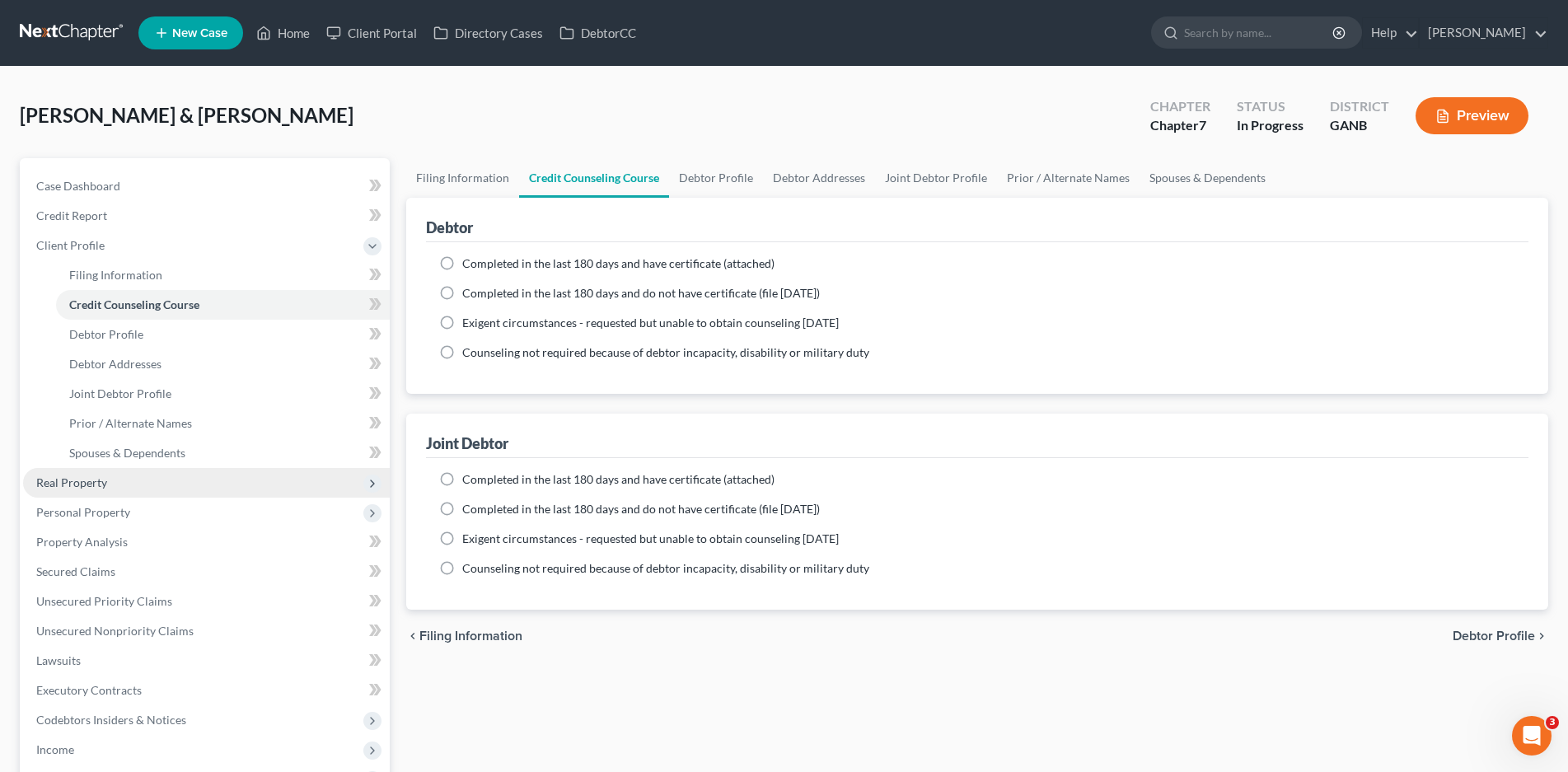
click at [70, 482] on span "Real Property" at bounding box center [72, 482] width 71 height 14
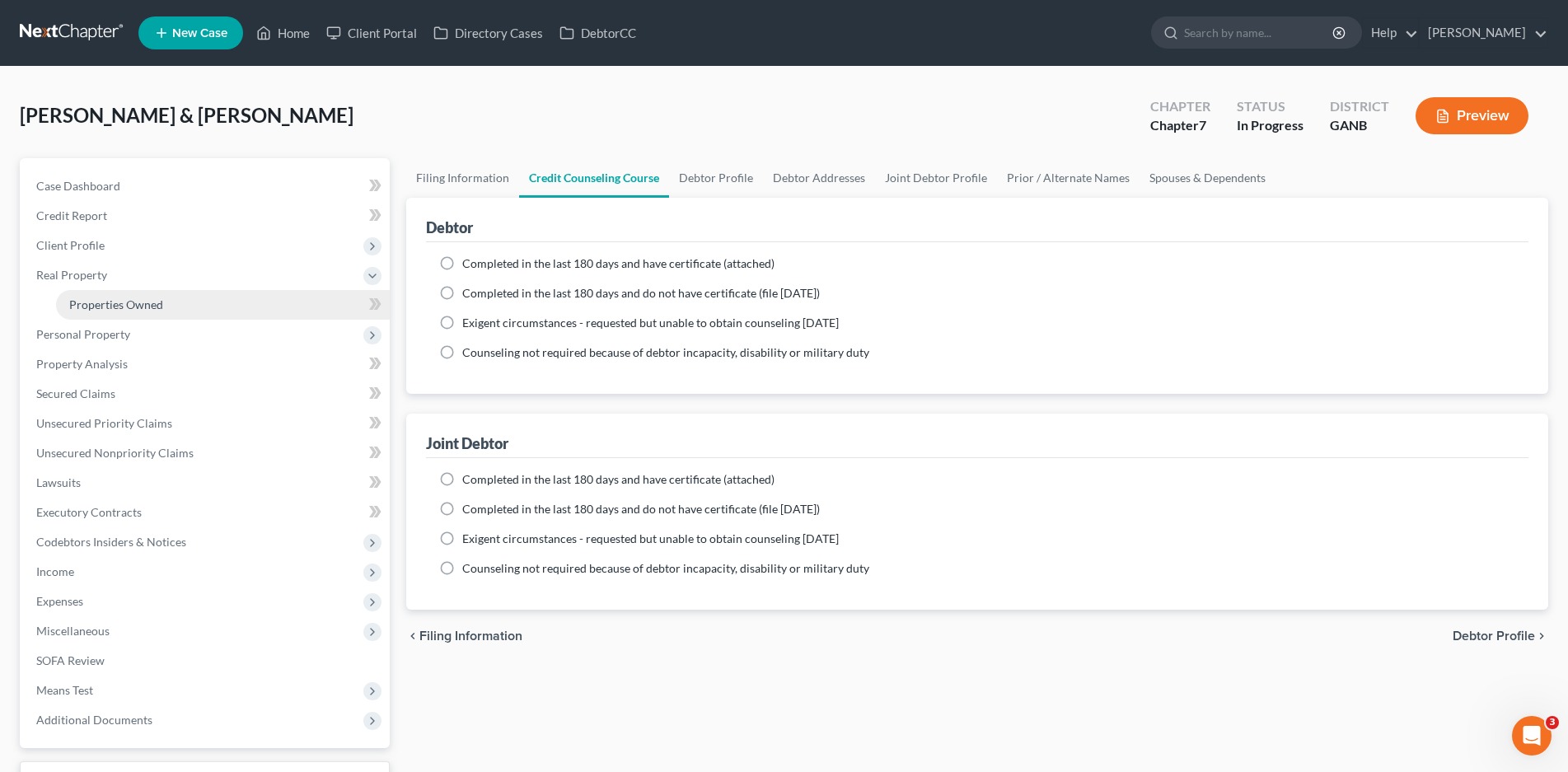
click at [94, 299] on span "Properties Owned" at bounding box center [116, 305] width 94 height 14
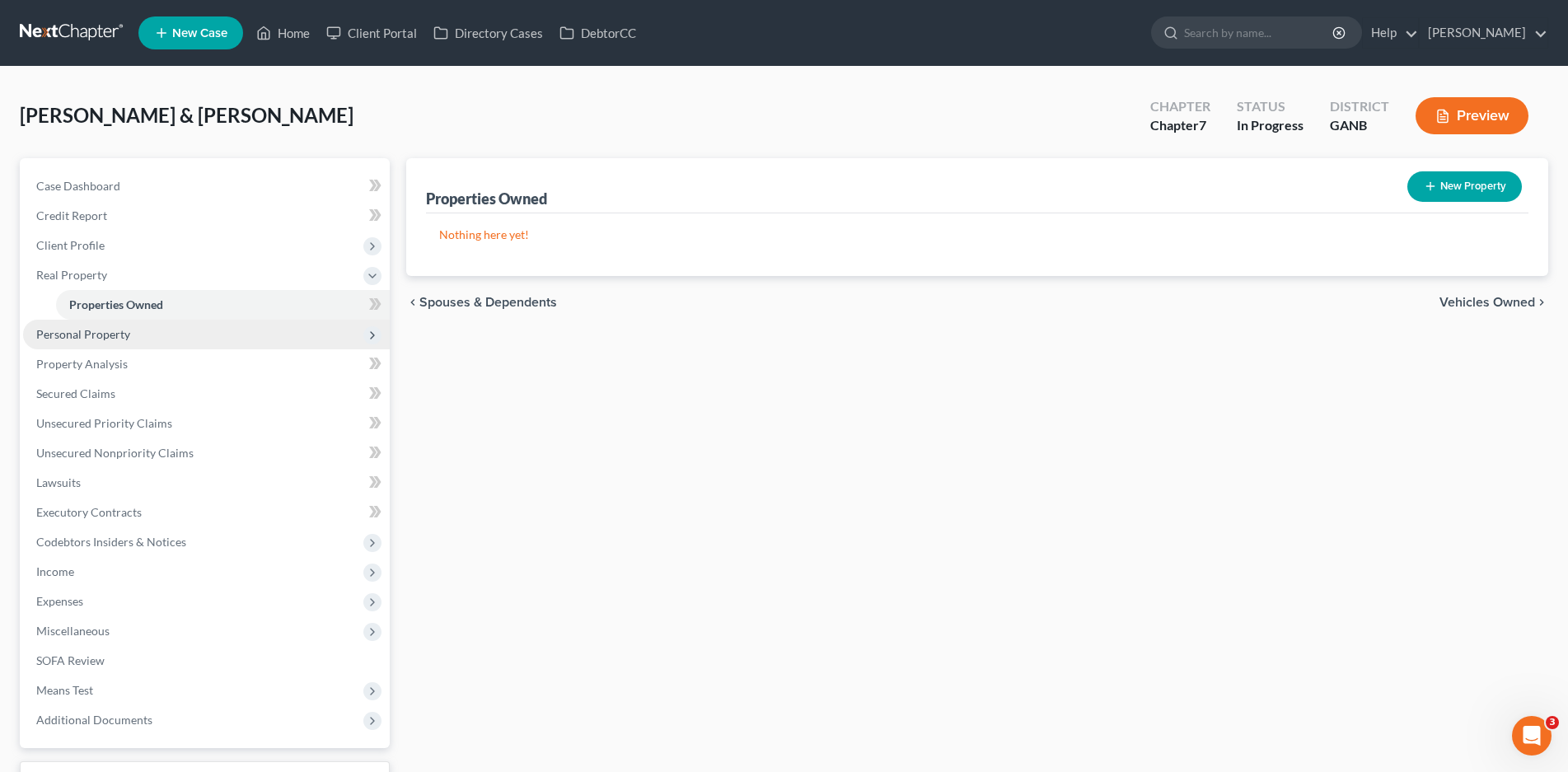
click at [89, 336] on span "Personal Property" at bounding box center [84, 334] width 94 height 14
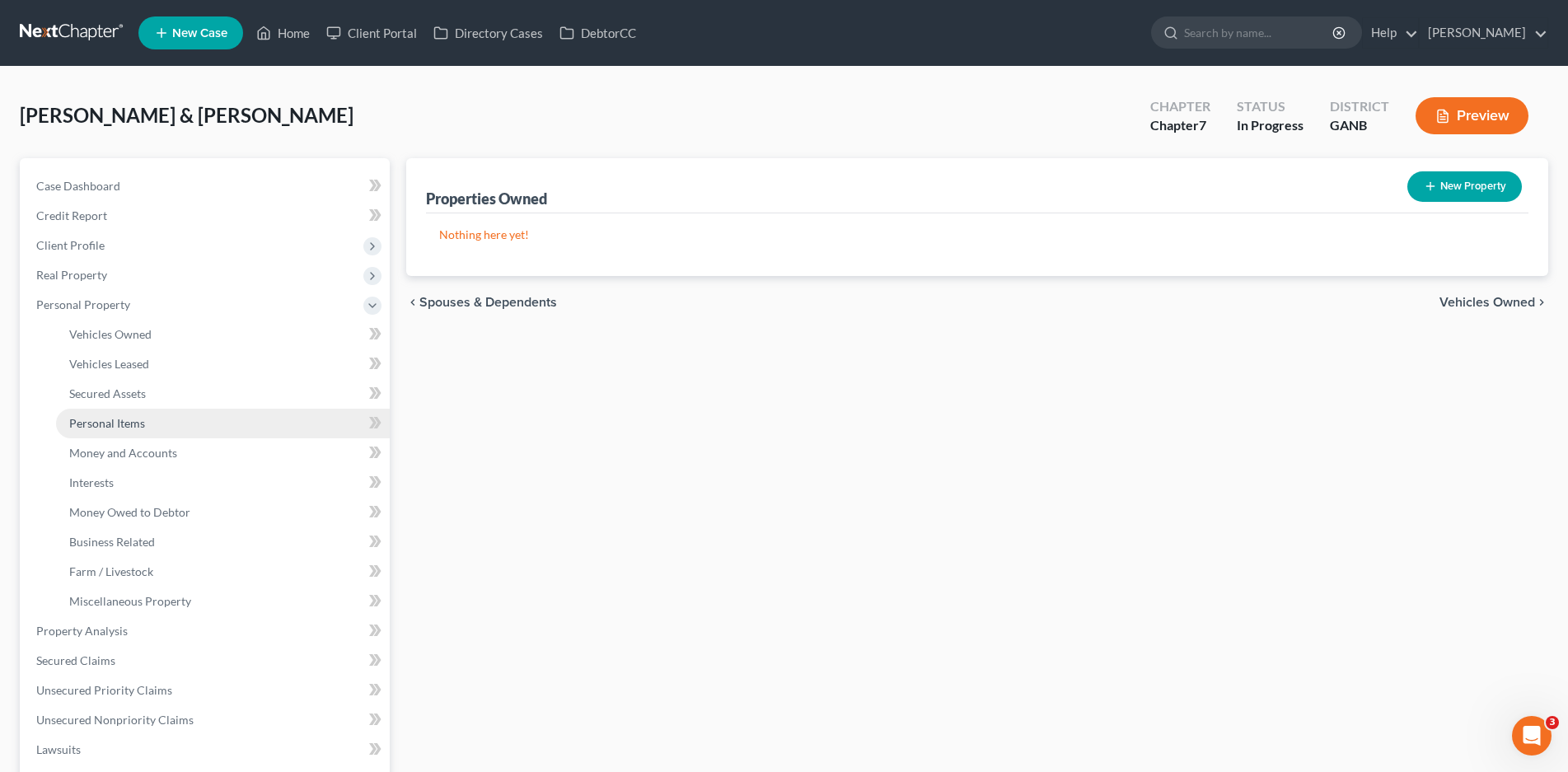
click at [113, 428] on span "Personal Items" at bounding box center [107, 423] width 76 height 14
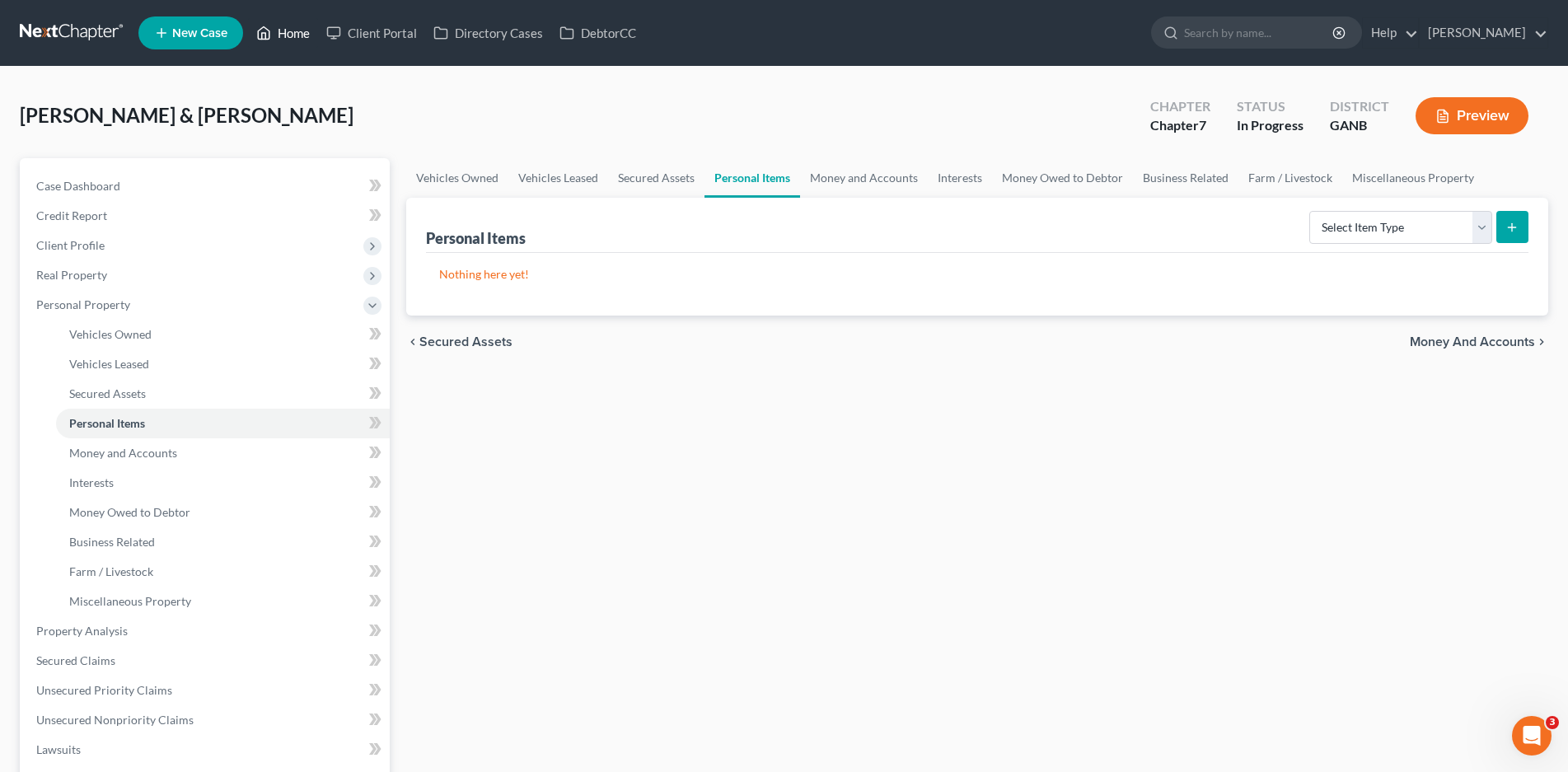
click at [307, 31] on link "Home" at bounding box center [283, 32] width 70 height 30
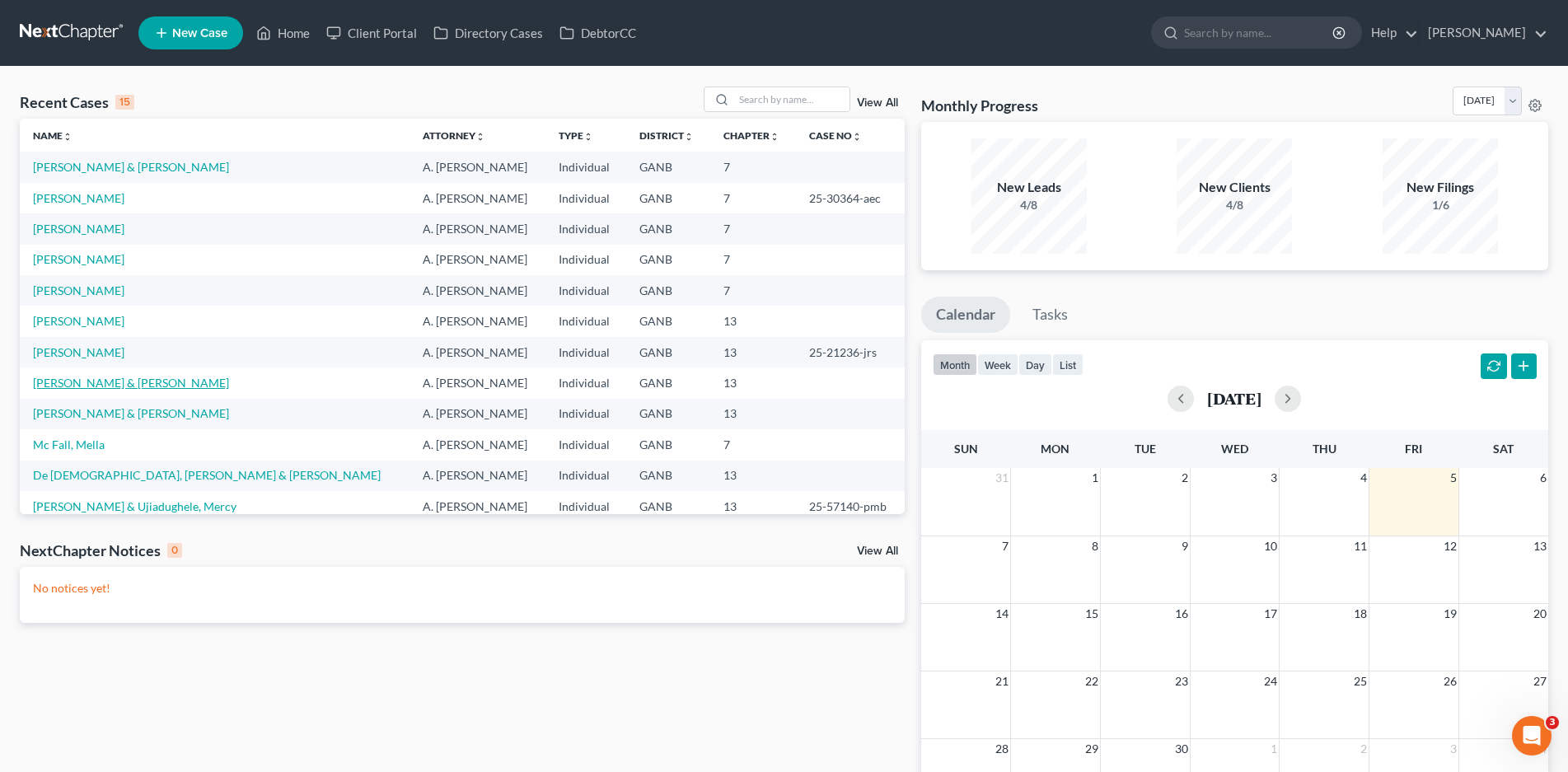
click at [110, 384] on link "[PERSON_NAME] & [PERSON_NAME]" at bounding box center [131, 383] width 196 height 14
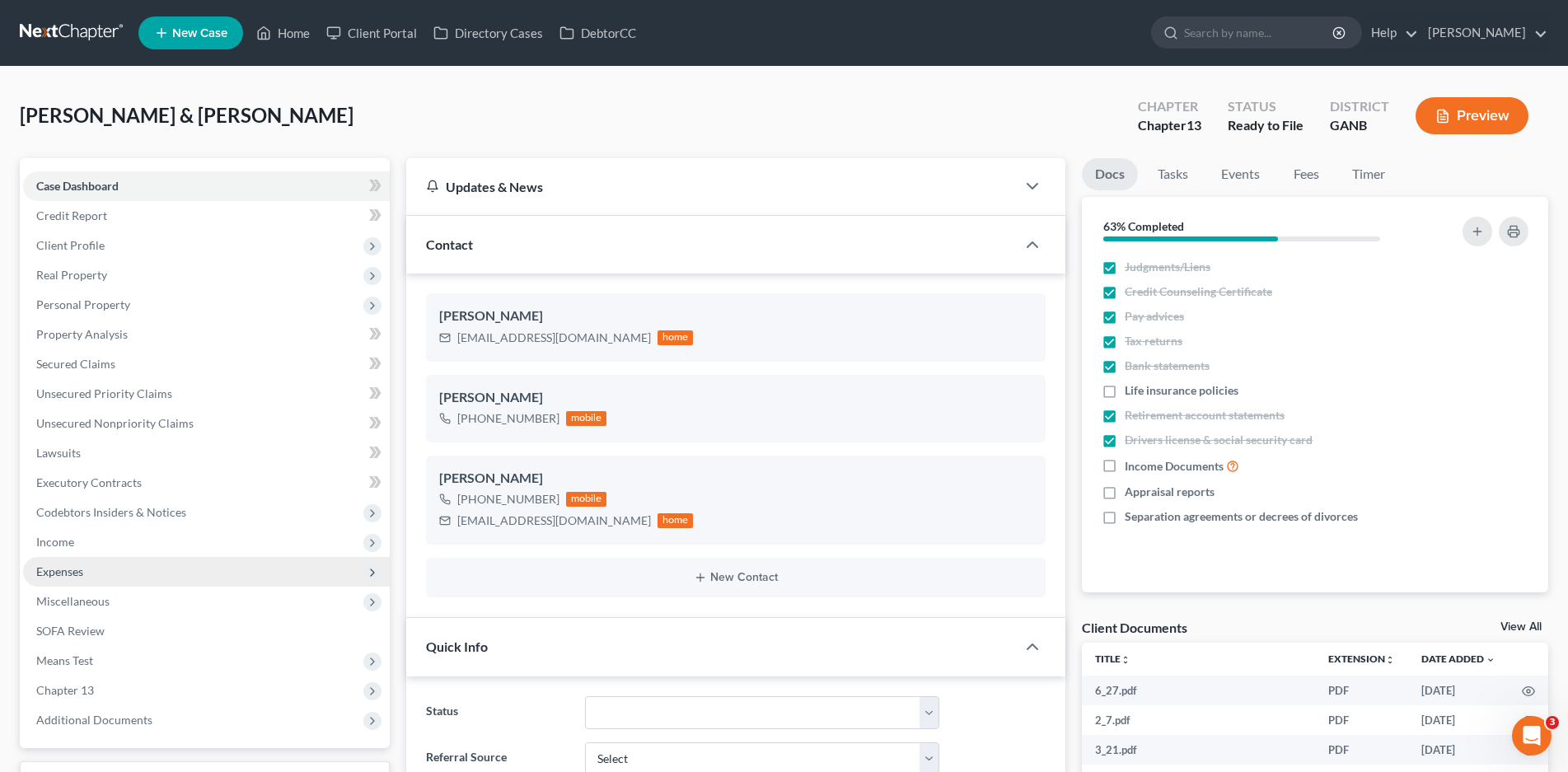
click at [53, 572] on span "Expenses" at bounding box center [60, 572] width 47 height 14
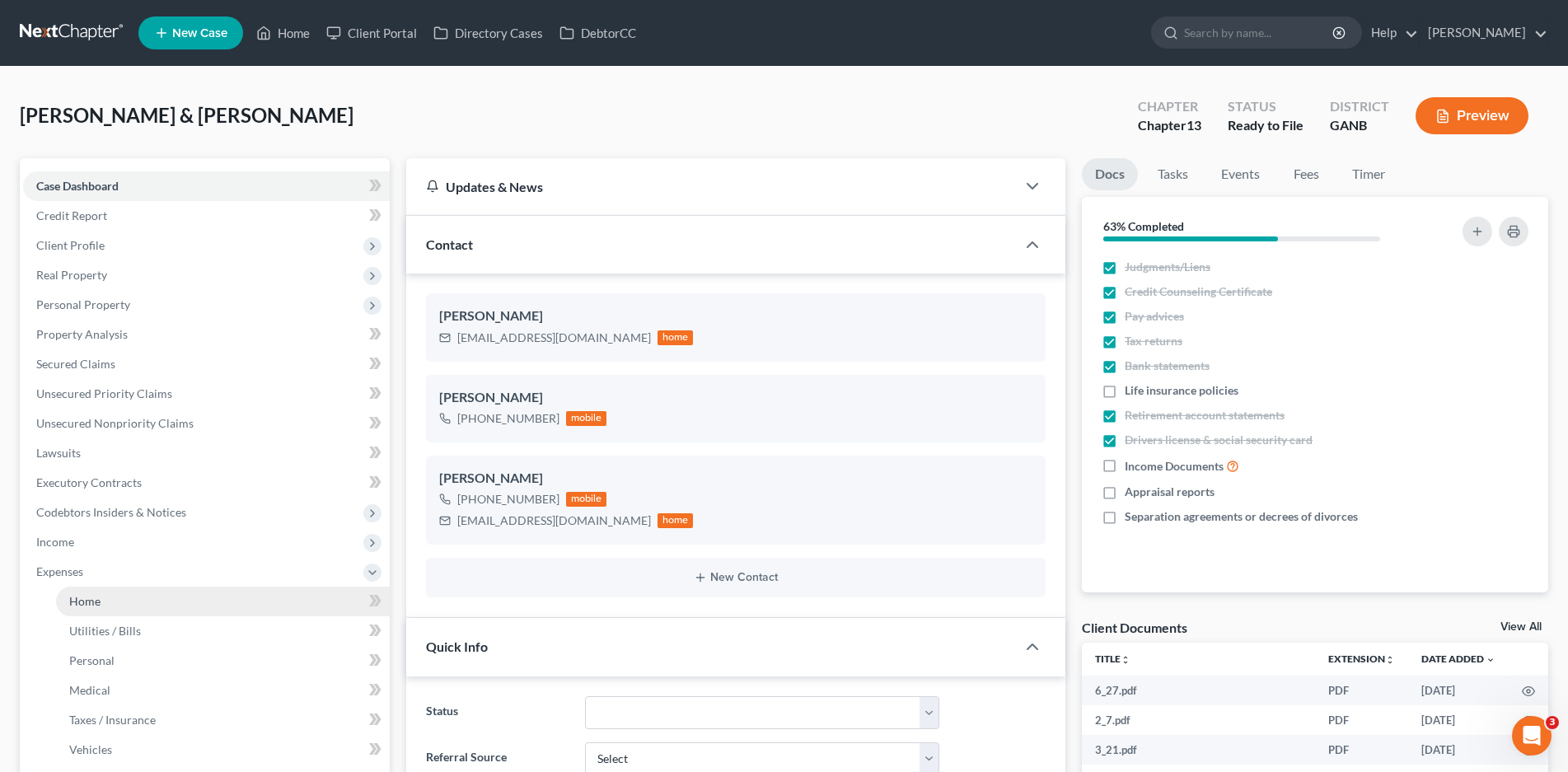
click at [97, 604] on span "Home" at bounding box center [84, 601] width 32 height 14
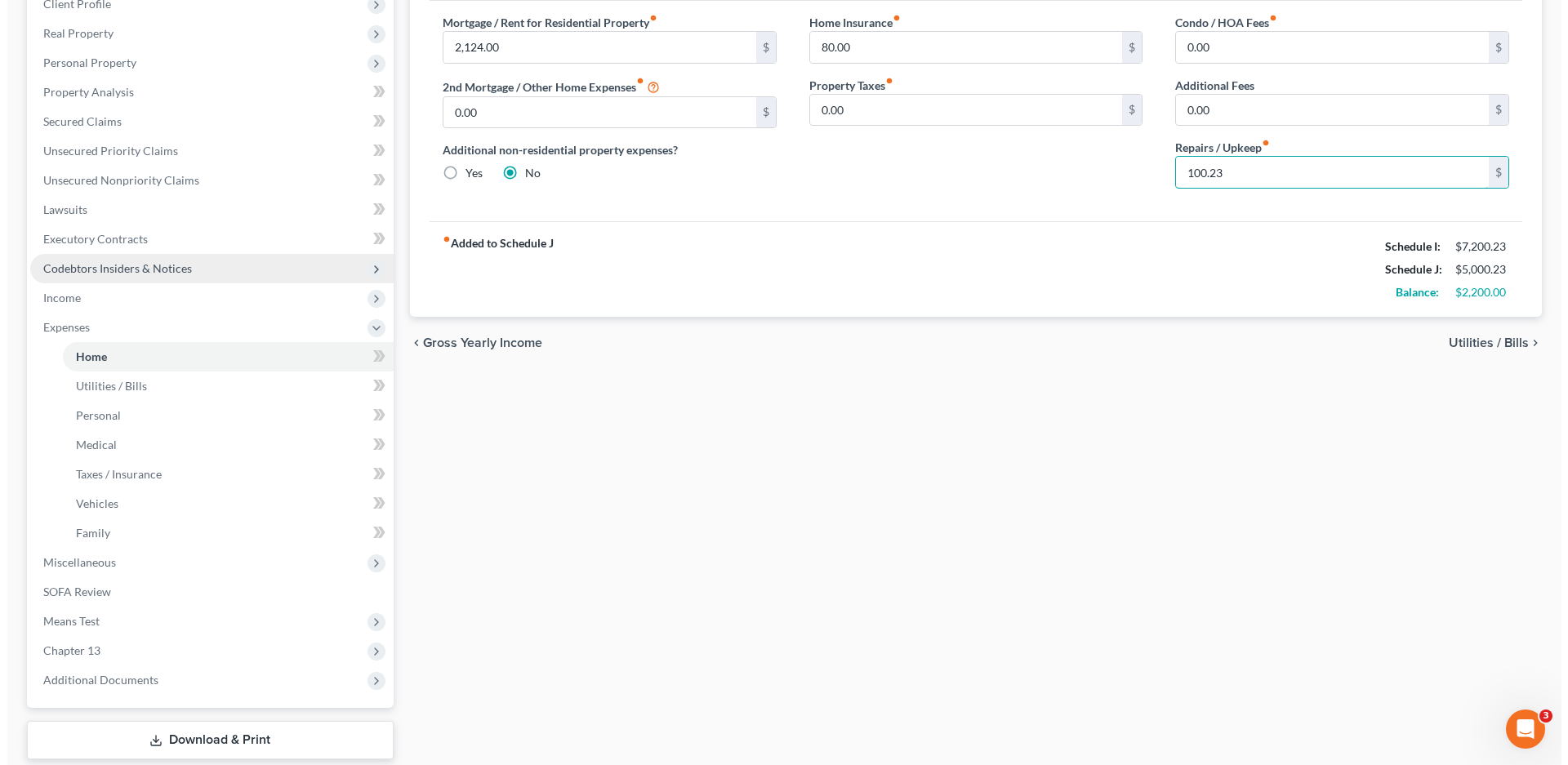
scroll to position [245, 0]
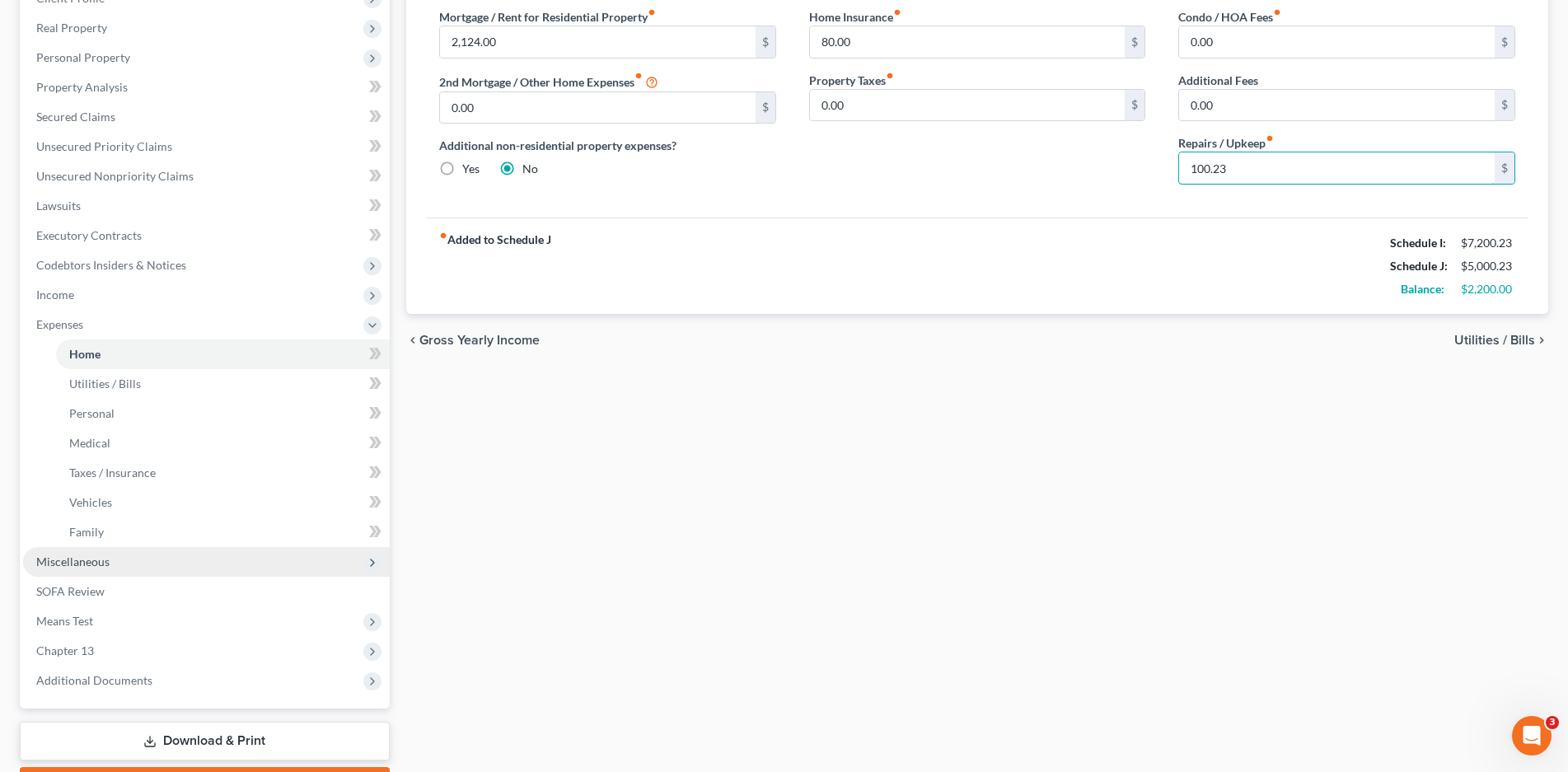
type input "100.23"
click at [72, 565] on span "Miscellaneous" at bounding box center [73, 561] width 73 height 14
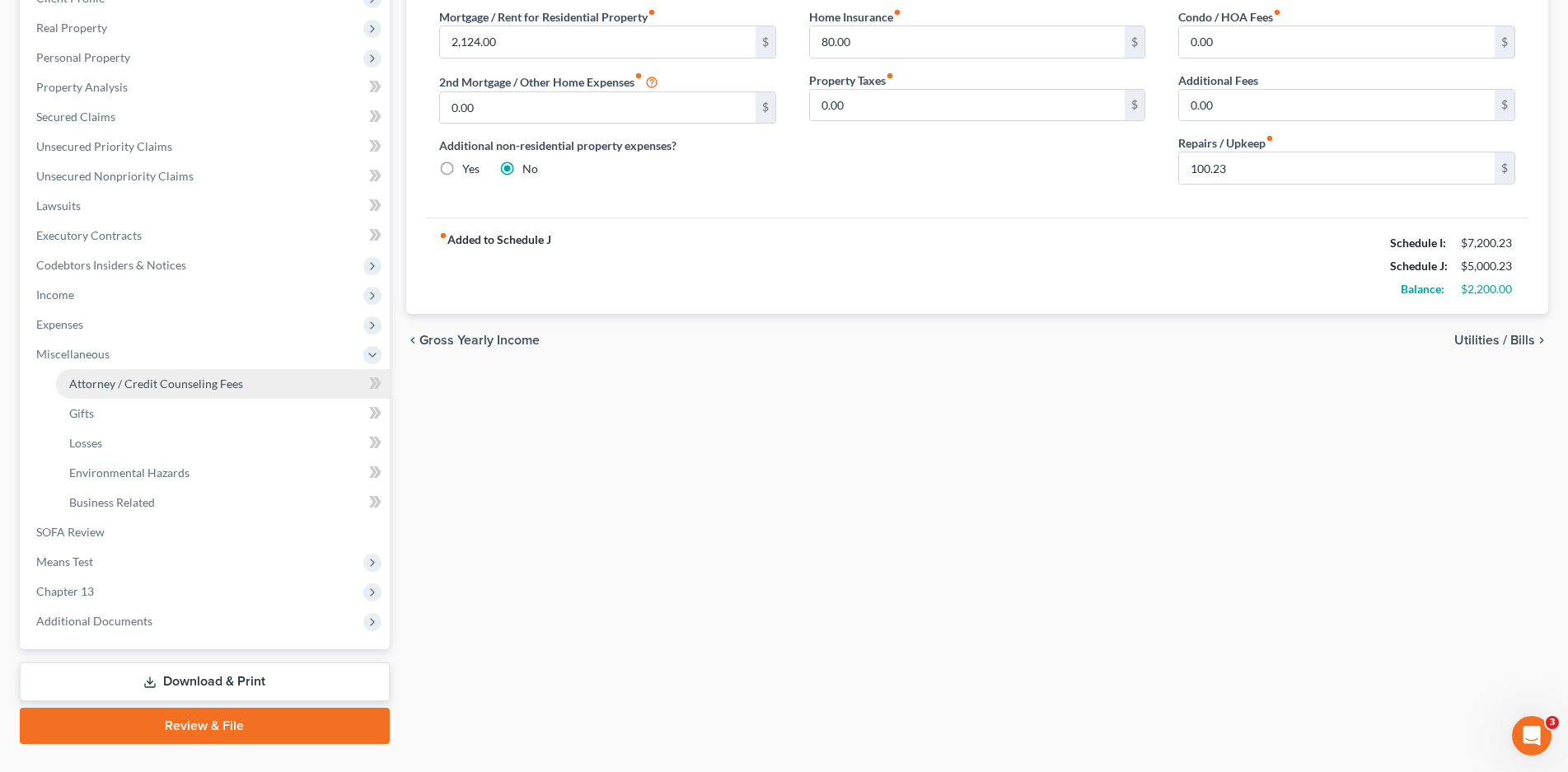
click at [159, 386] on span "Attorney / Credit Counseling Fees" at bounding box center [156, 384] width 174 height 14
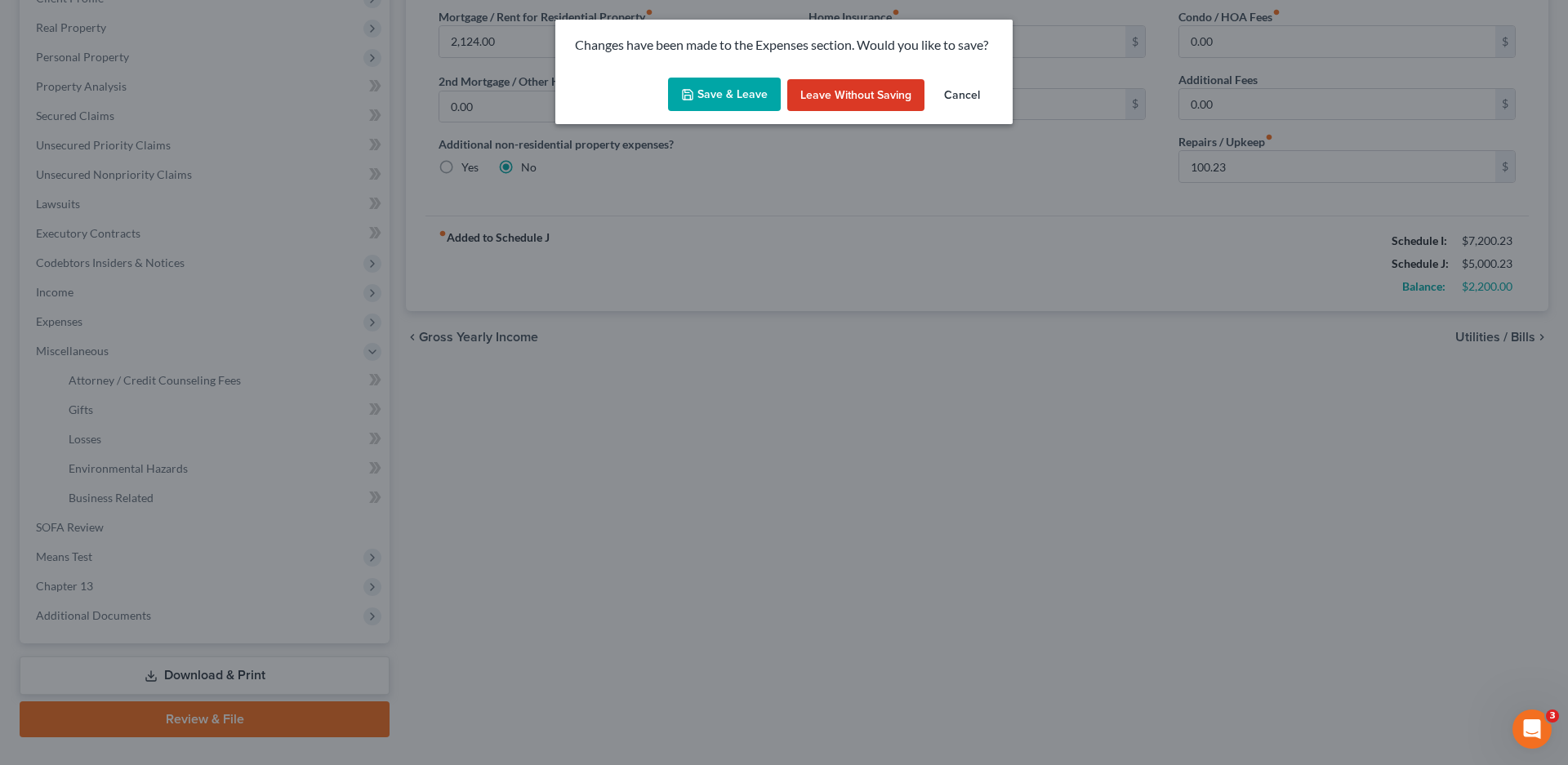
click at [733, 93] on button "Save & Leave" at bounding box center [724, 95] width 112 height 35
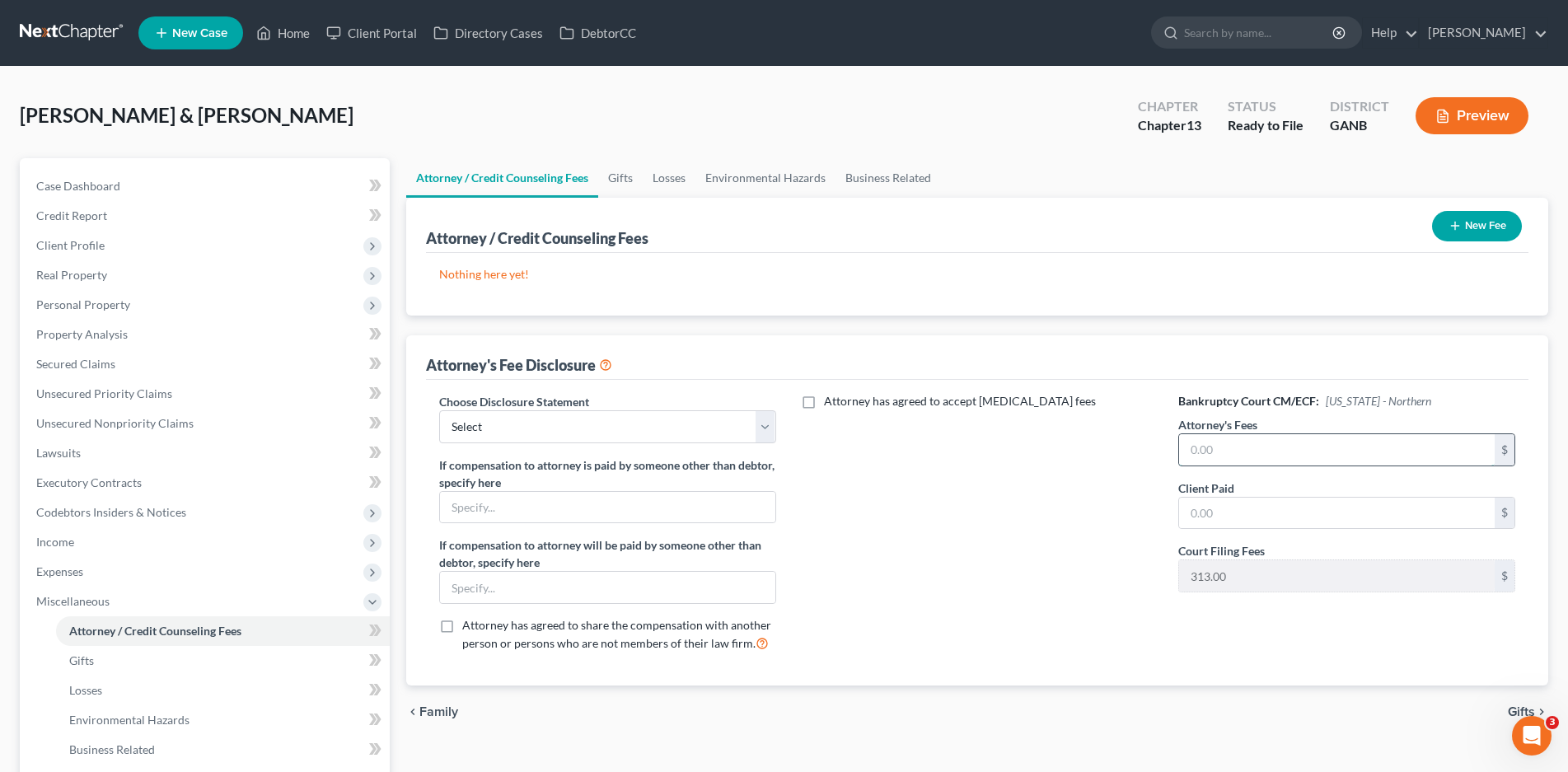
click at [1191, 453] on input "text" at bounding box center [1337, 450] width 315 height 32
type input "5,500.00"
click at [596, 425] on select "Select Northern Chapter 13 Northern Chapter 7 Middle Chapter 13 Middle Chapter 7" at bounding box center [607, 427] width 337 height 33
select select "0"
click at [439, 410] on select "Select Northern Chapter 13 Northern Chapter 7 Middle Chapter 13 Middle Chapter 7" at bounding box center [607, 427] width 337 height 33
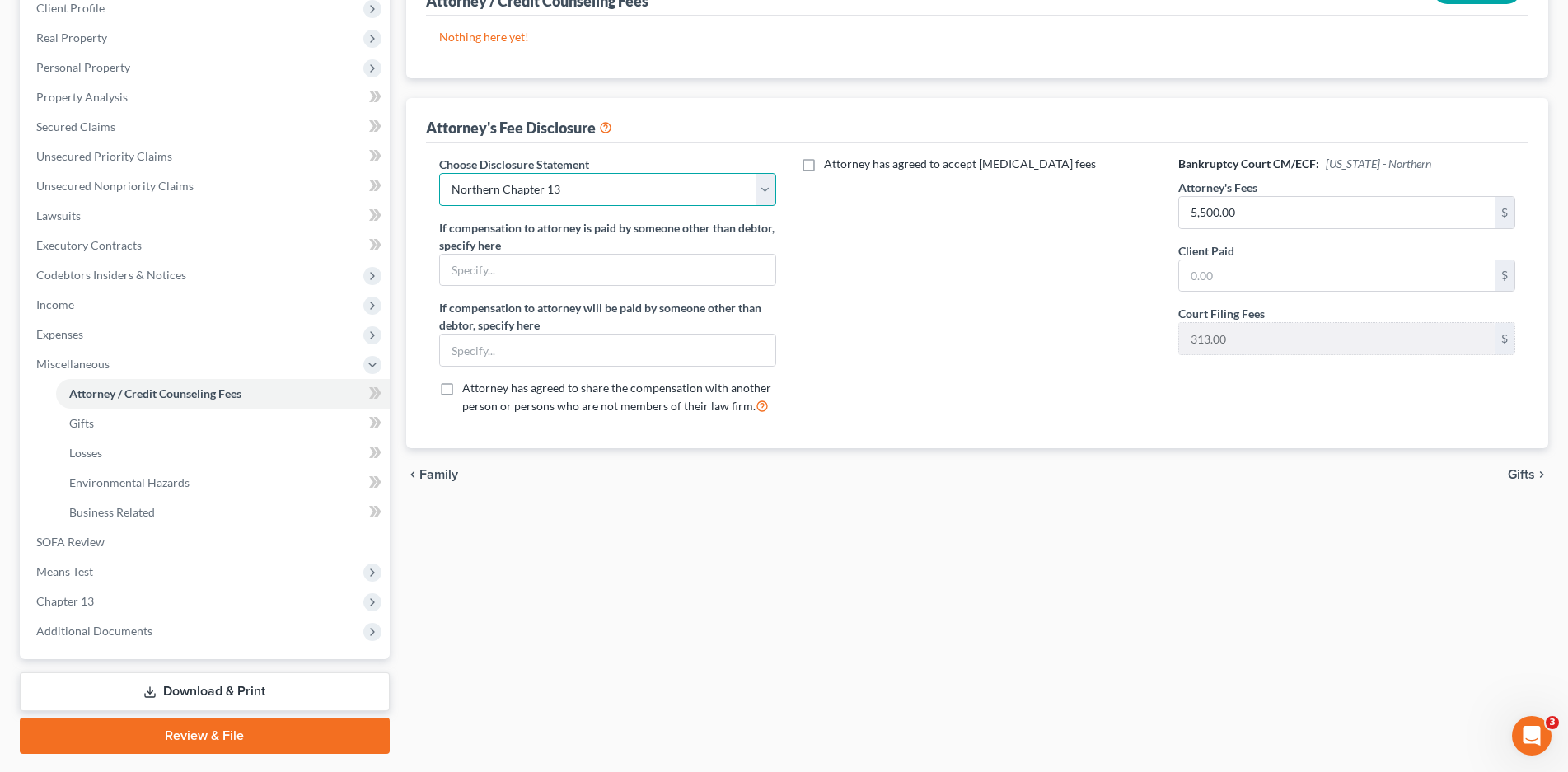
scroll to position [247, 0]
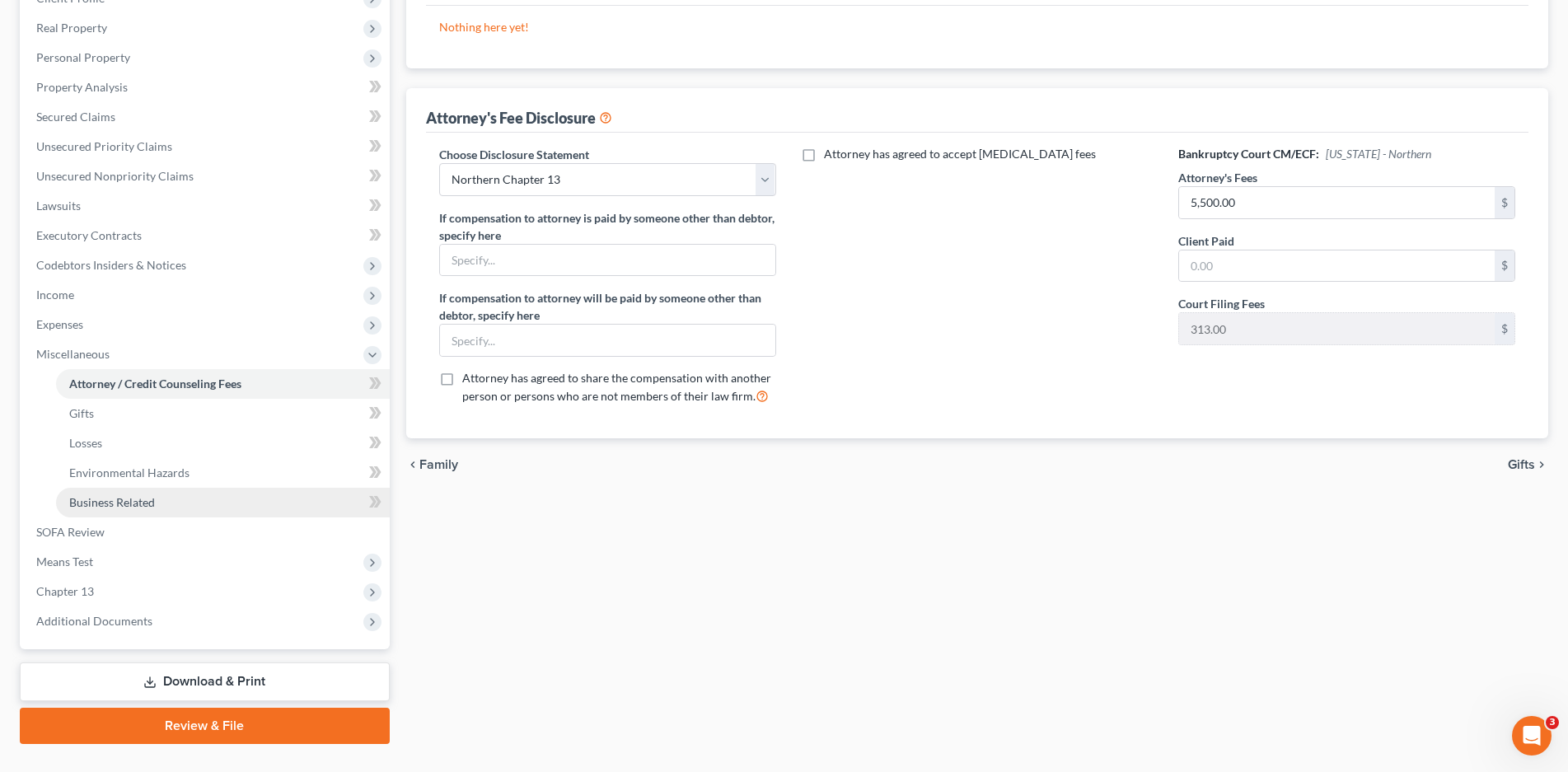
click at [109, 499] on span "Business Related" at bounding box center [112, 502] width 85 height 14
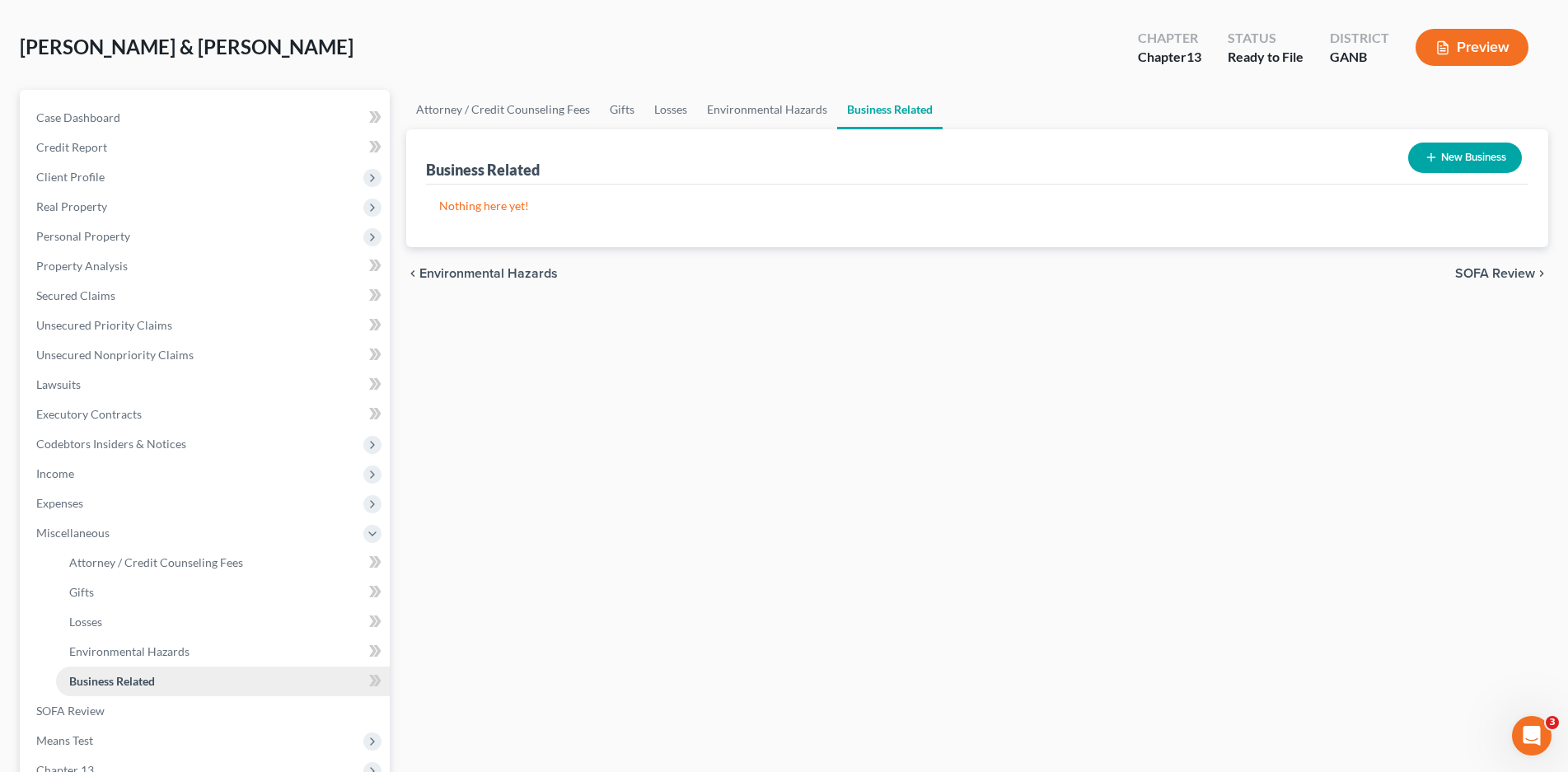
scroll to position [165, 0]
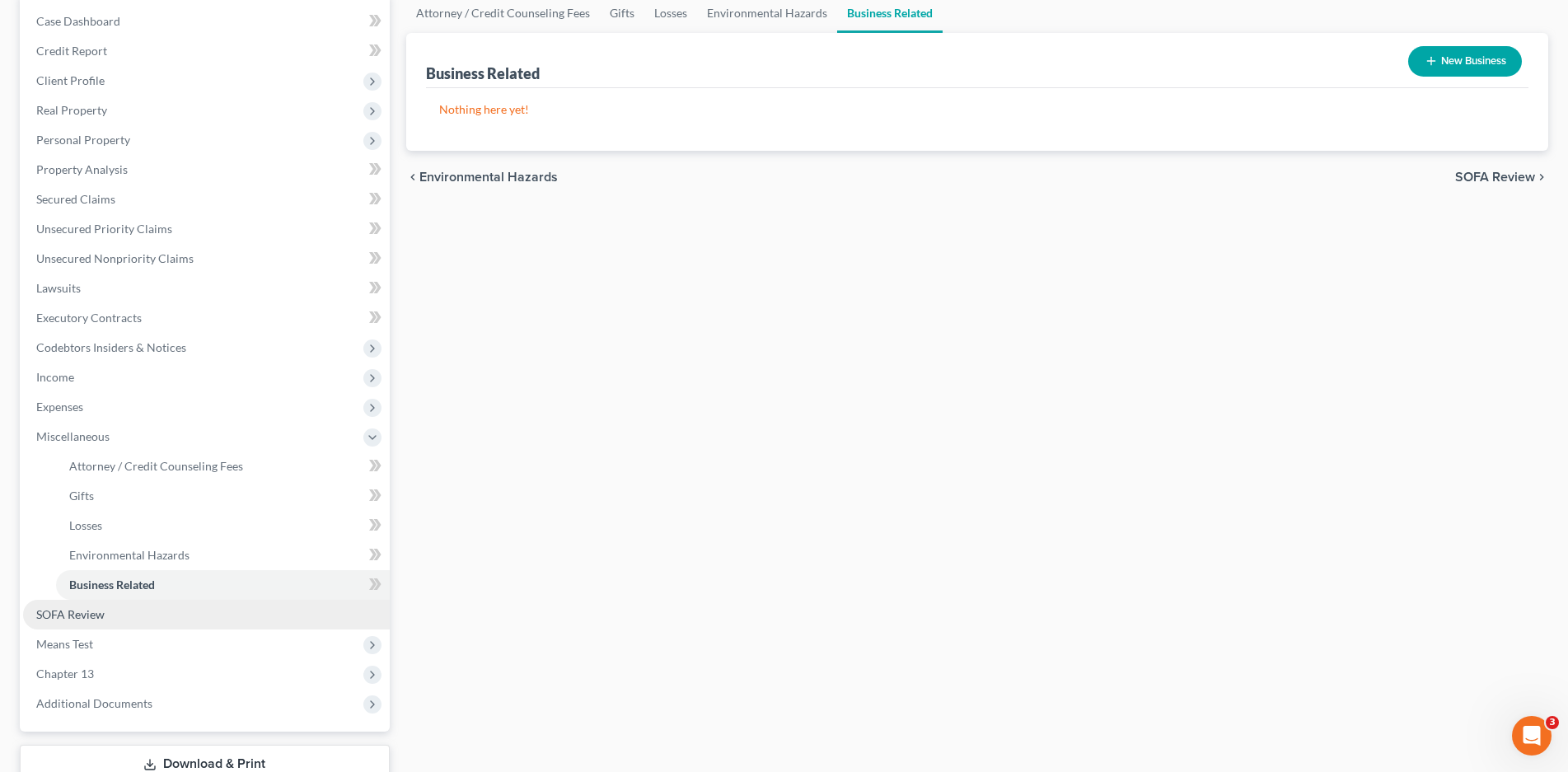
click at [92, 619] on span "SOFA Review" at bounding box center [71, 614] width 68 height 14
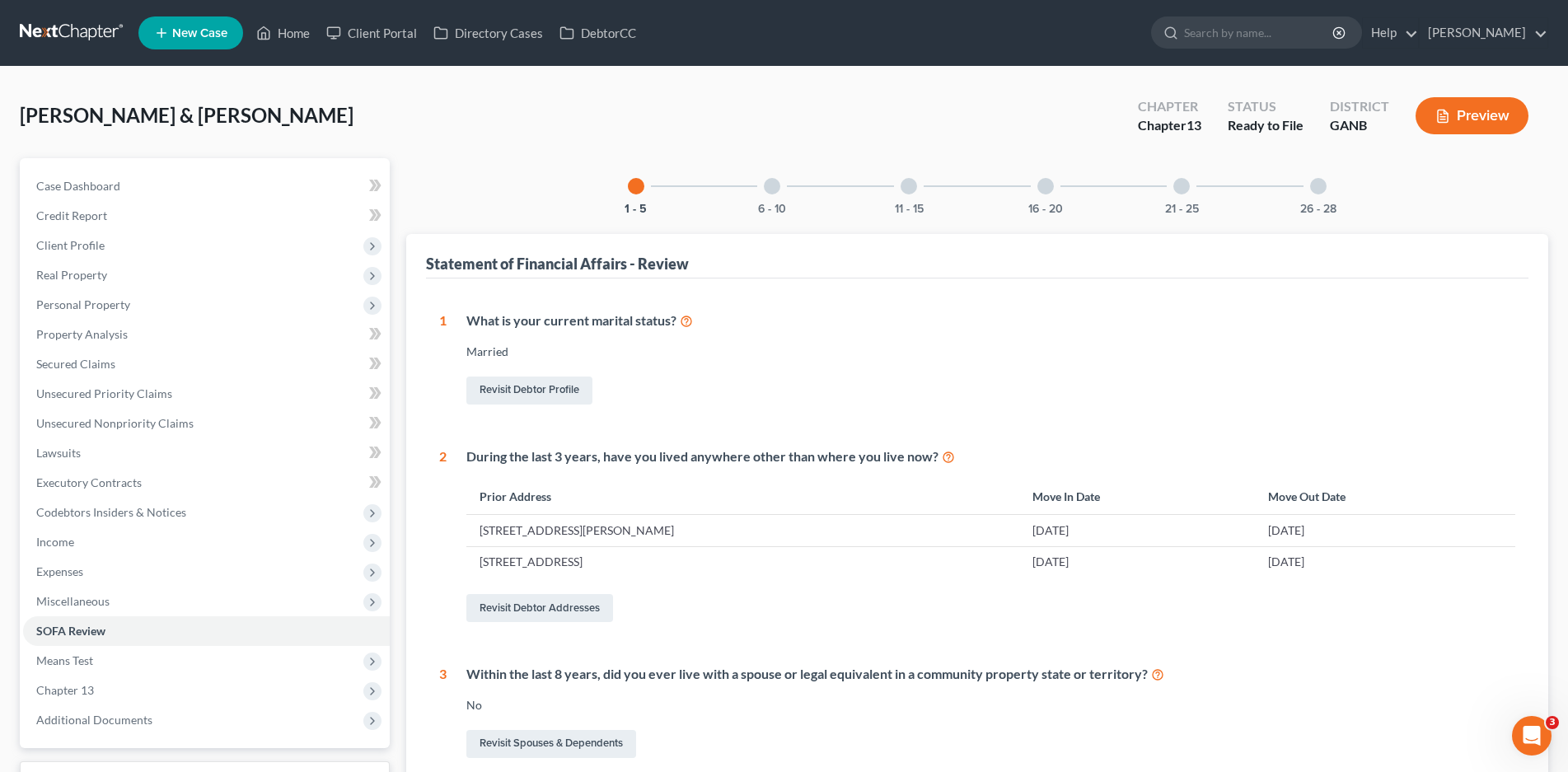
click at [771, 193] on div at bounding box center [772, 186] width 16 height 16
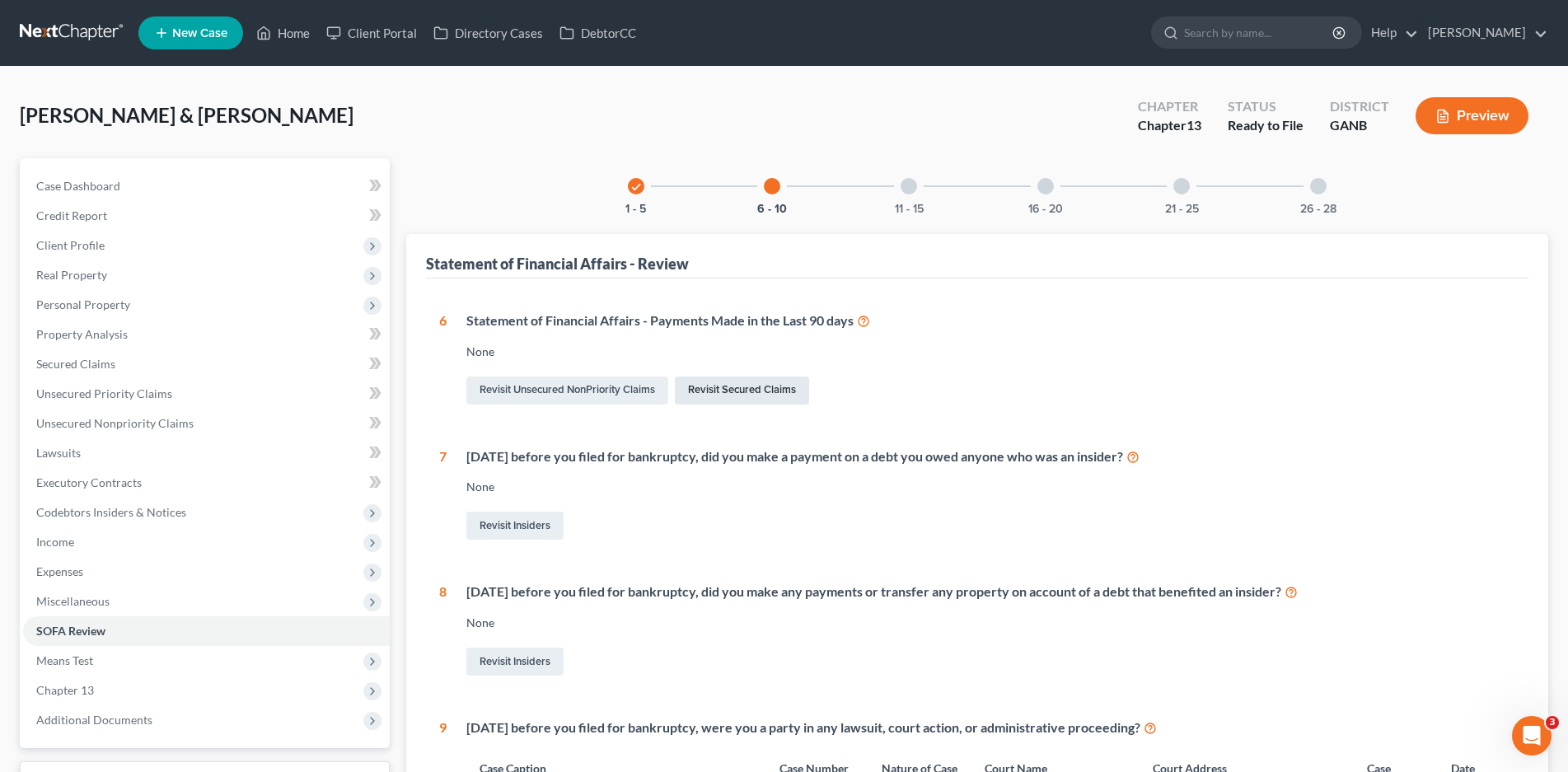
click at [731, 388] on link "Revisit Secured Claims" at bounding box center [741, 391] width 134 height 28
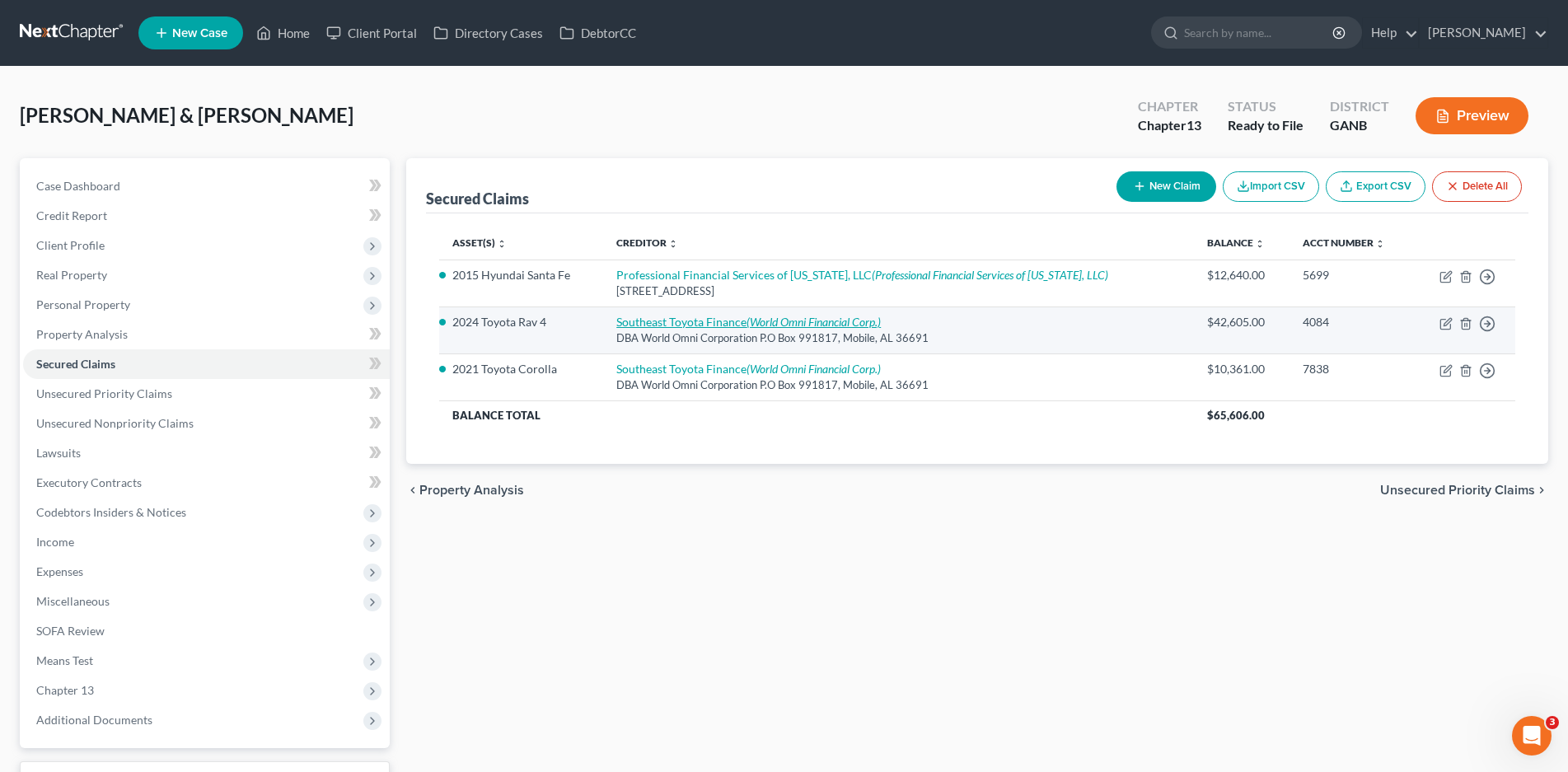
click at [714, 328] on link "Southeast Toyota Finance (World Omni Financial Corp.)" at bounding box center [749, 322] width 264 height 14
select select "0"
select select "2"
select select "0"
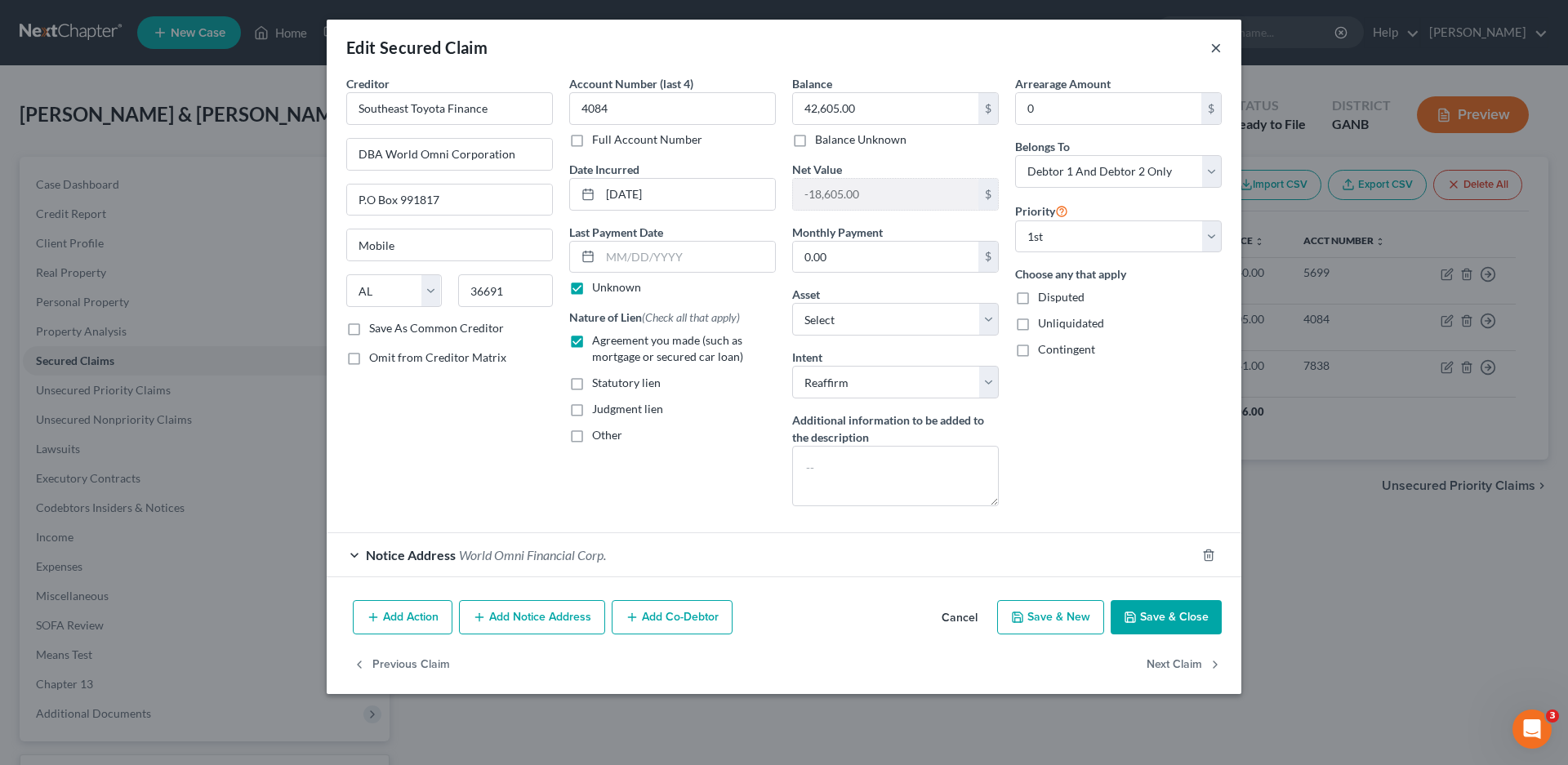
click at [1217, 46] on button "×" at bounding box center [1216, 46] width 12 height 19
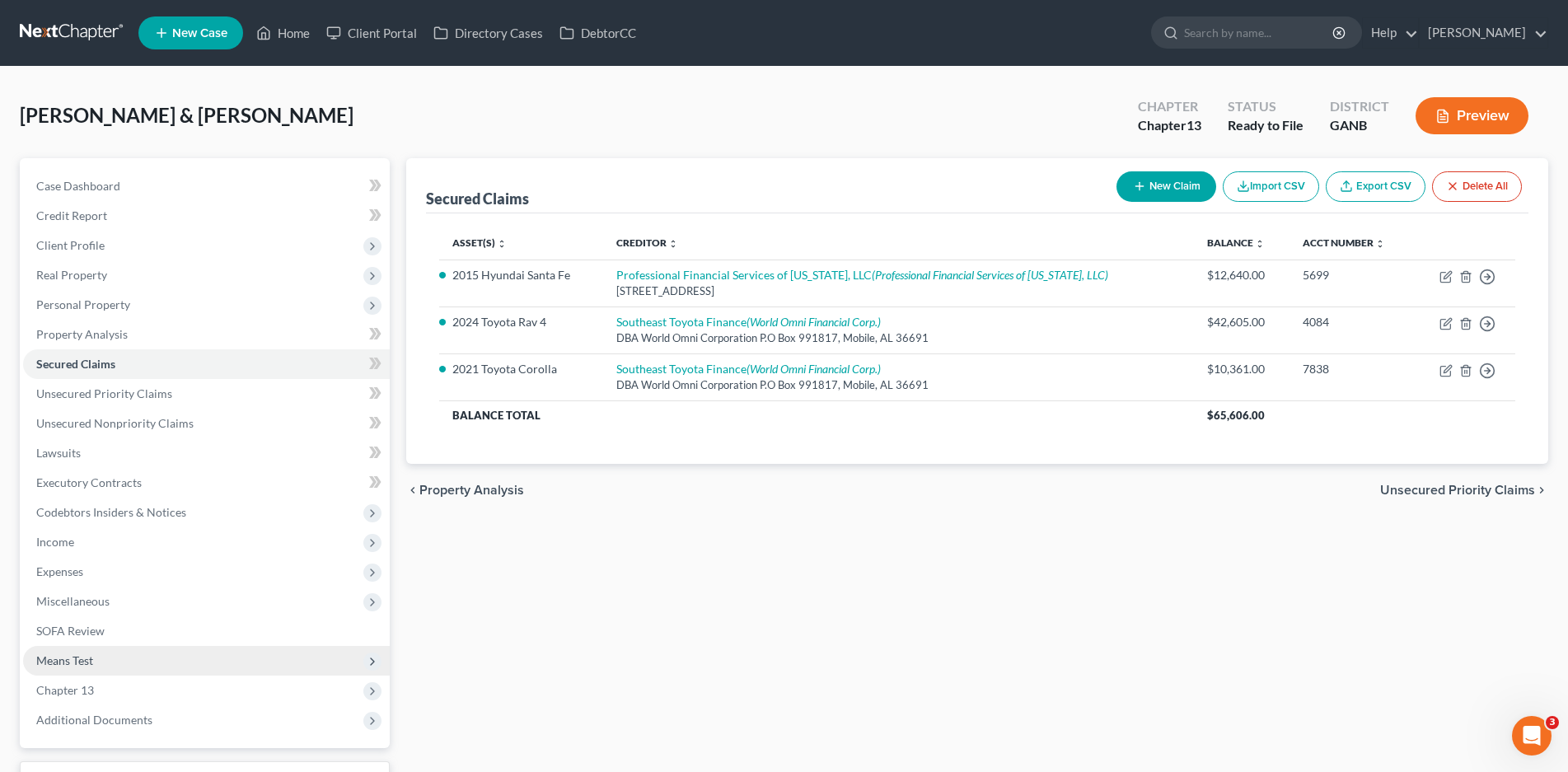
click at [86, 661] on span "Means Test" at bounding box center [65, 660] width 57 height 14
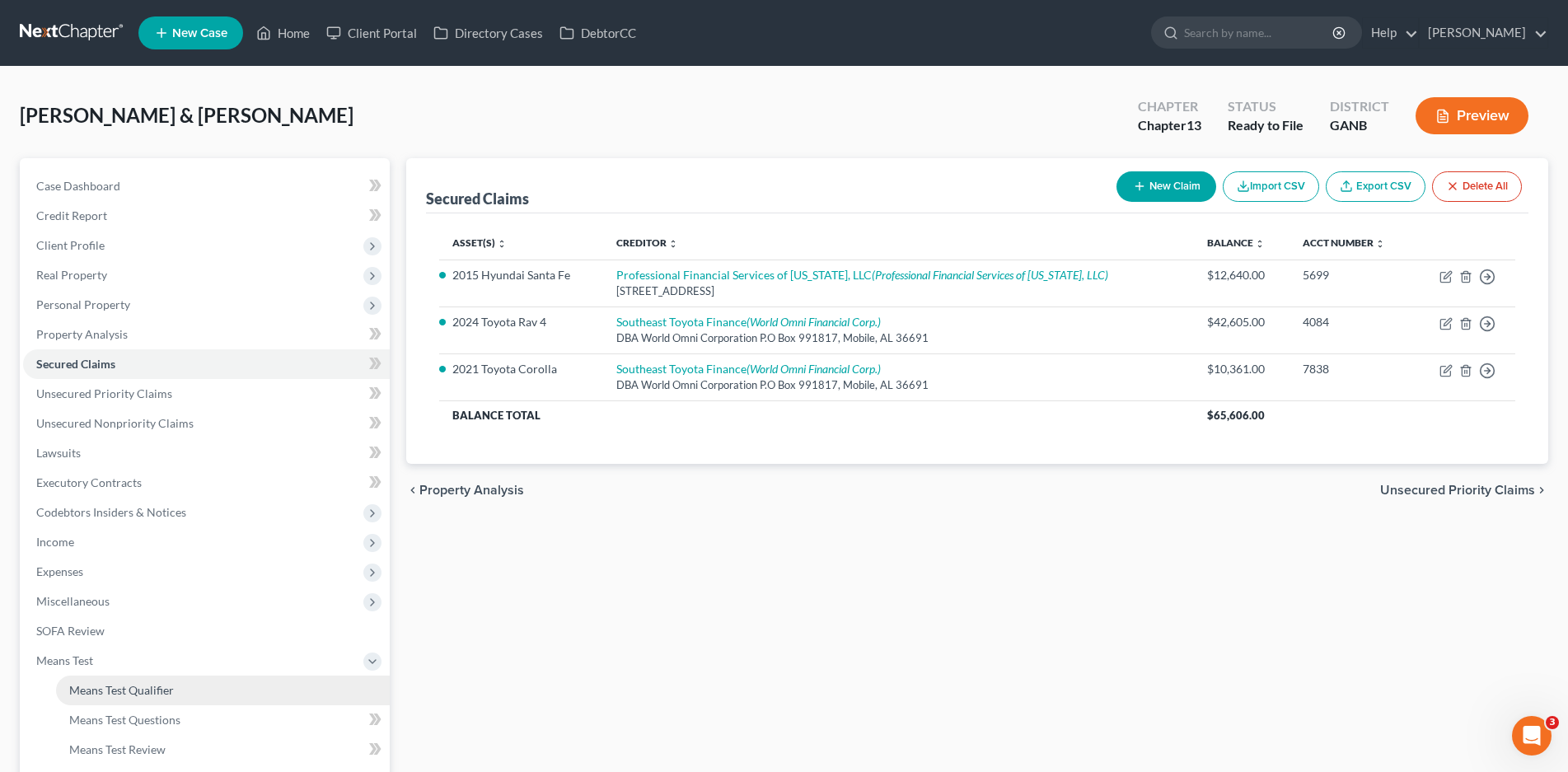
click at [127, 689] on span "Means Test Qualifier" at bounding box center [121, 690] width 105 height 14
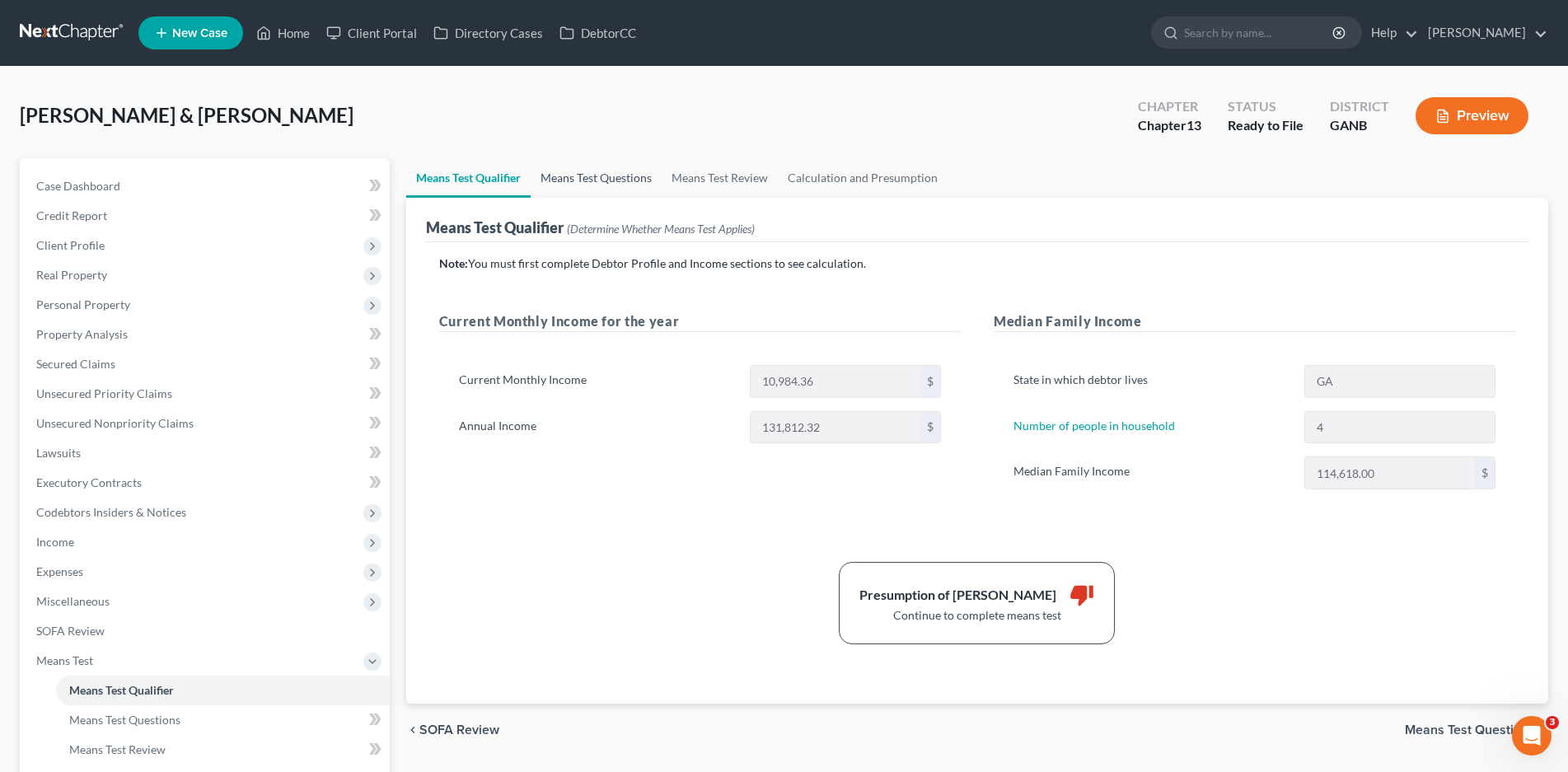
click at [596, 183] on link "Means Test Questions" at bounding box center [596, 177] width 131 height 39
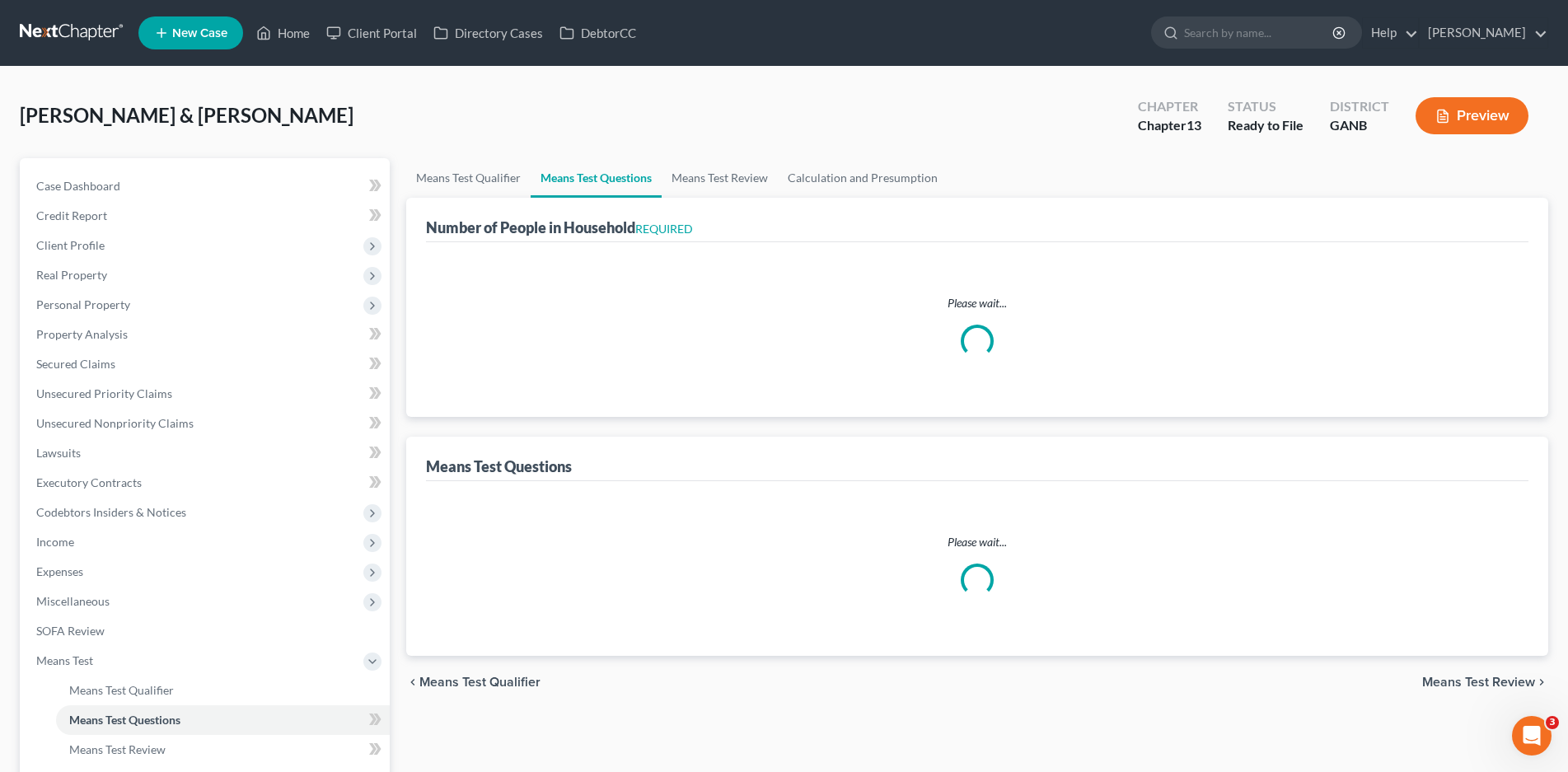
select select "1"
select select "60"
select select "1"
select select "60"
select select "4"
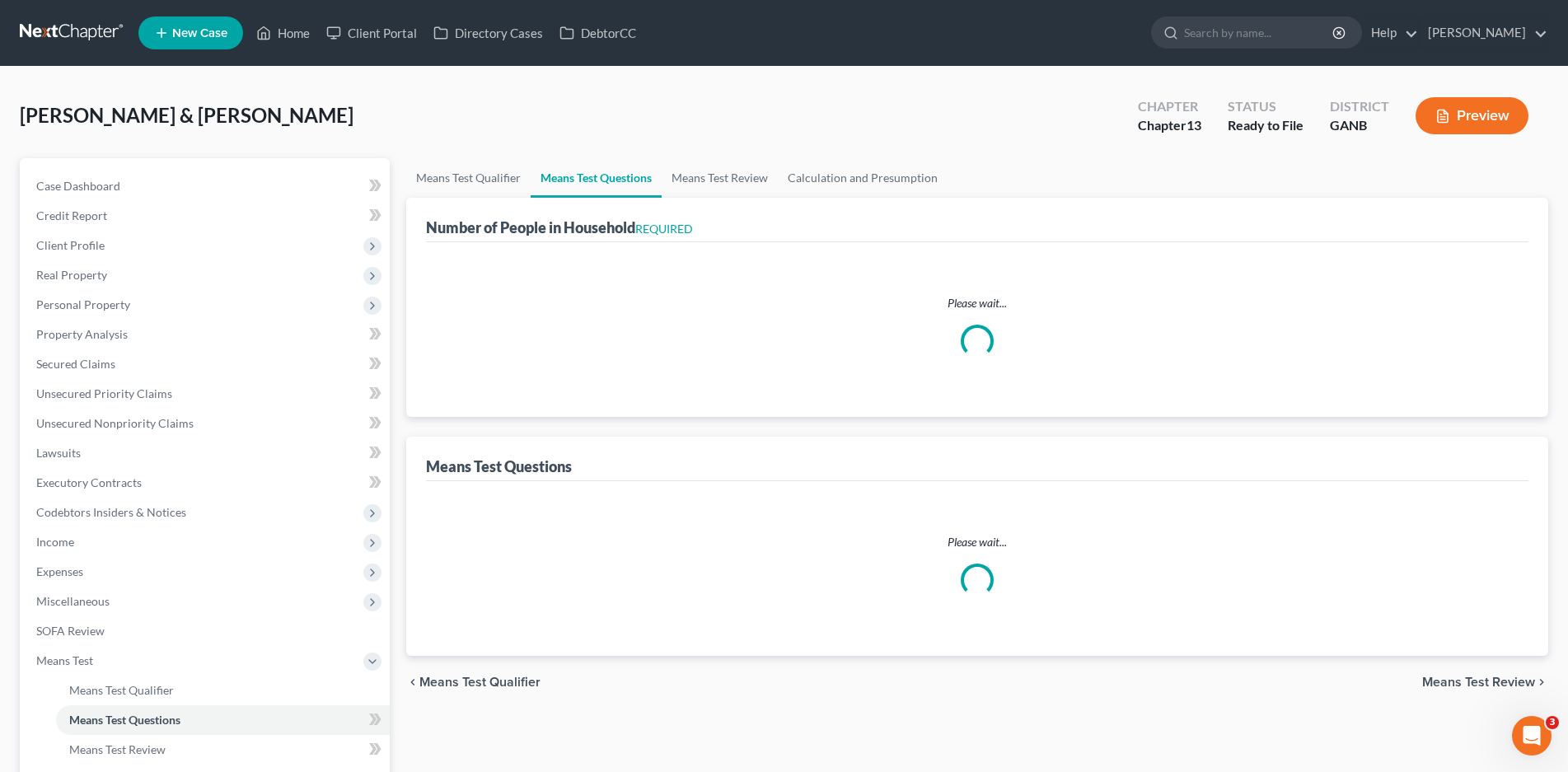
select select "2"
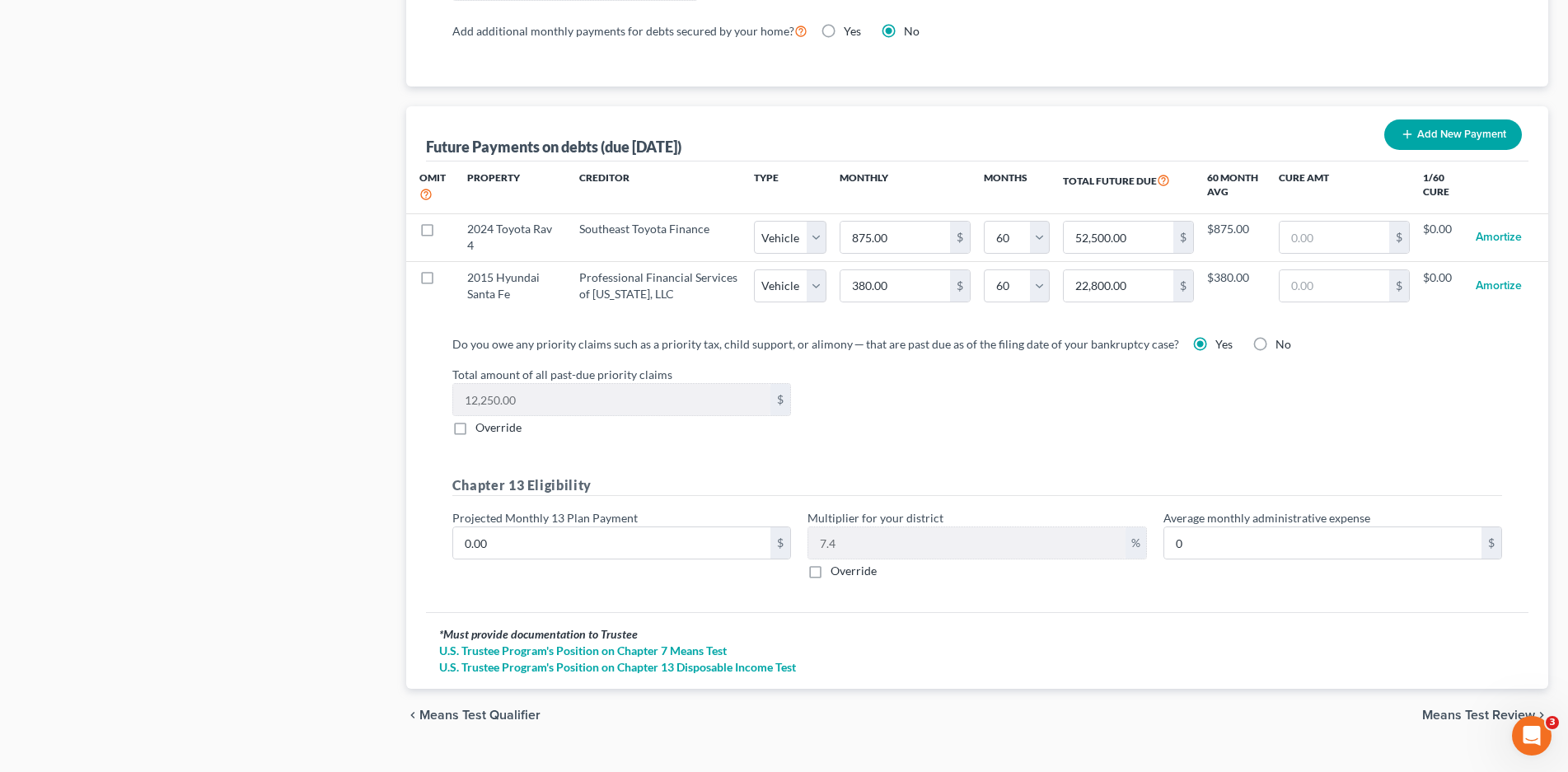
scroll to position [1566, 0]
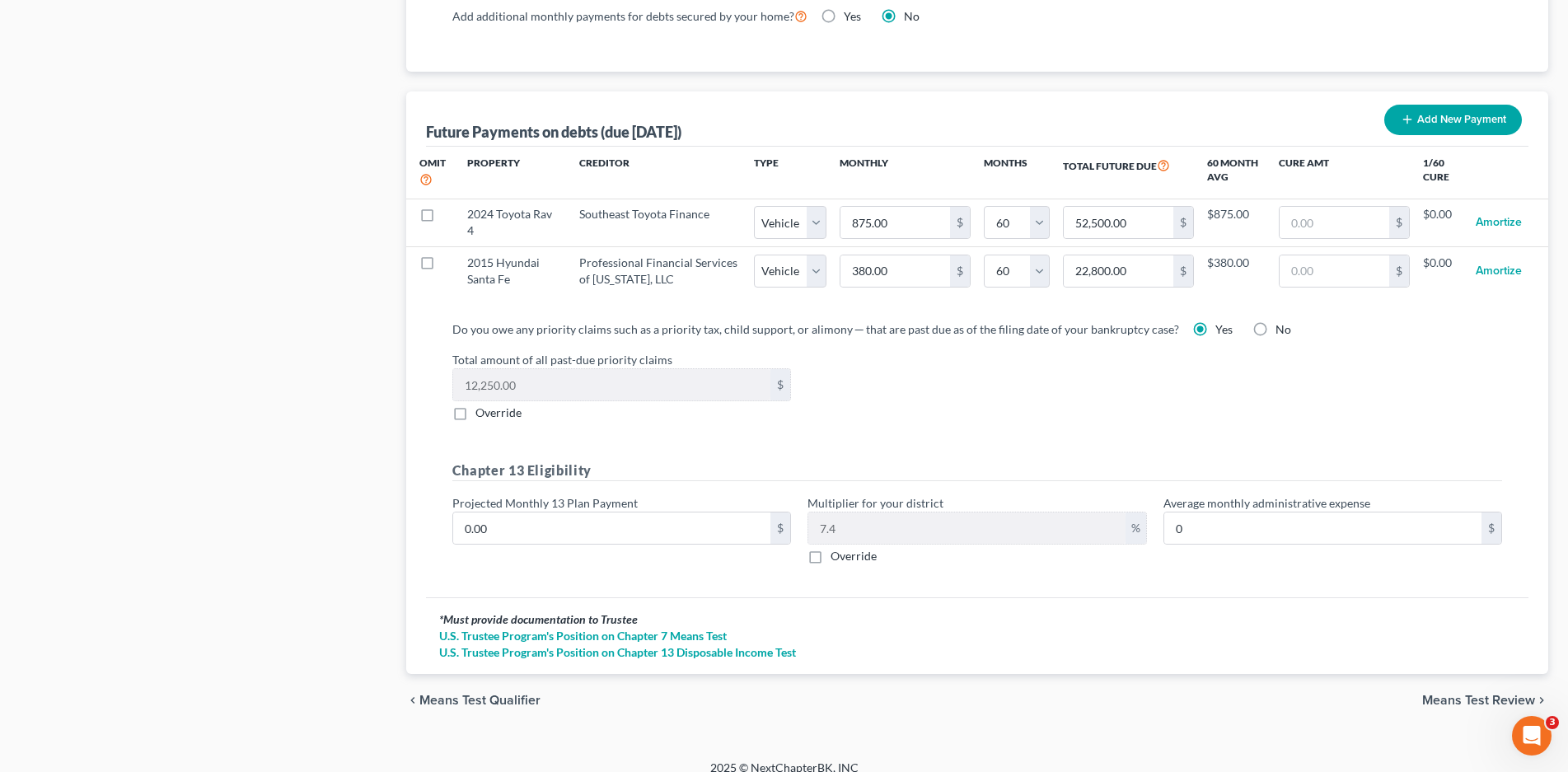
click at [1453, 694] on span "Means Test Review" at bounding box center [1478, 699] width 113 height 13
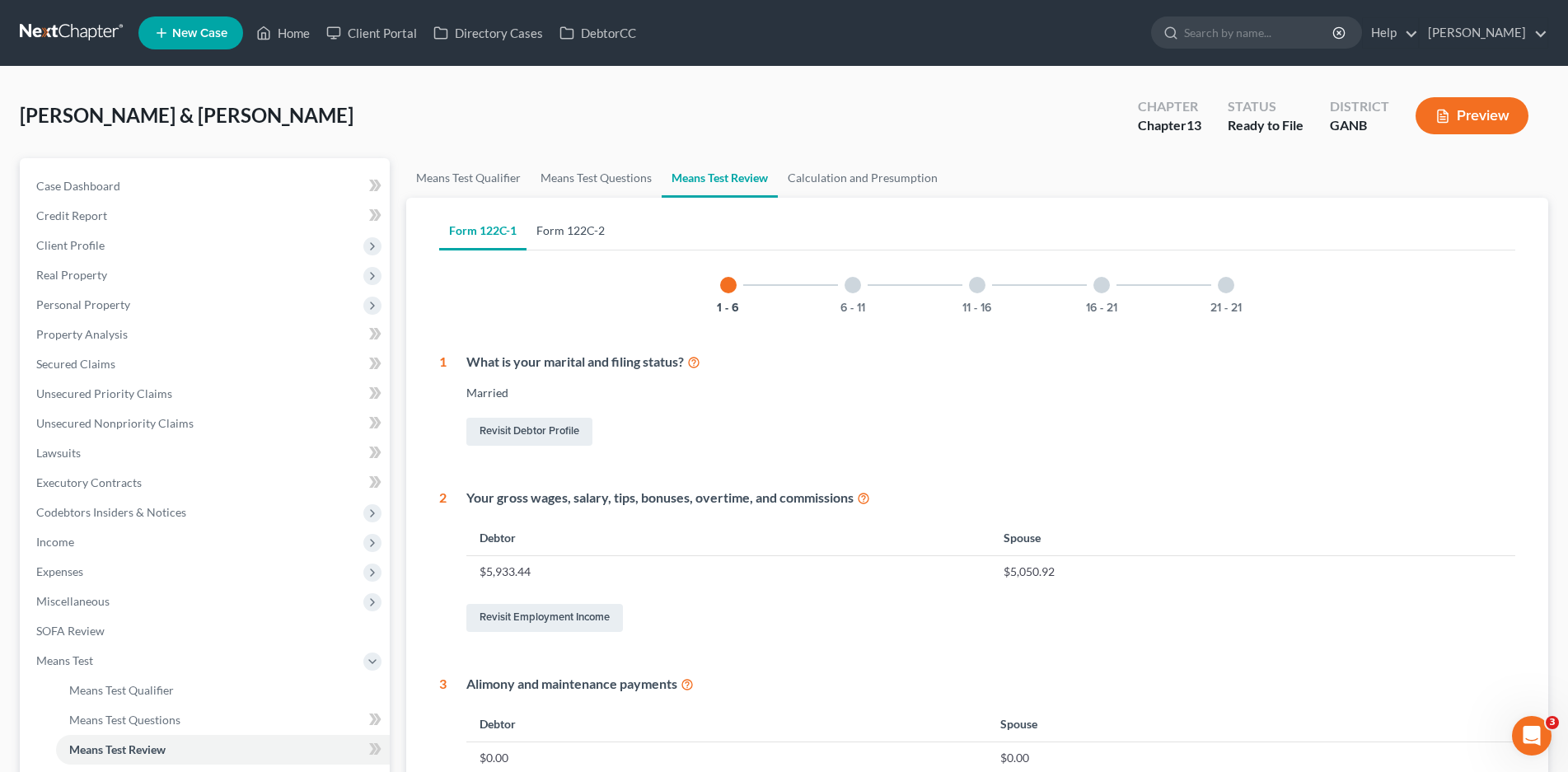
click at [579, 231] on link "Form 122C-2" at bounding box center [570, 230] width 88 height 39
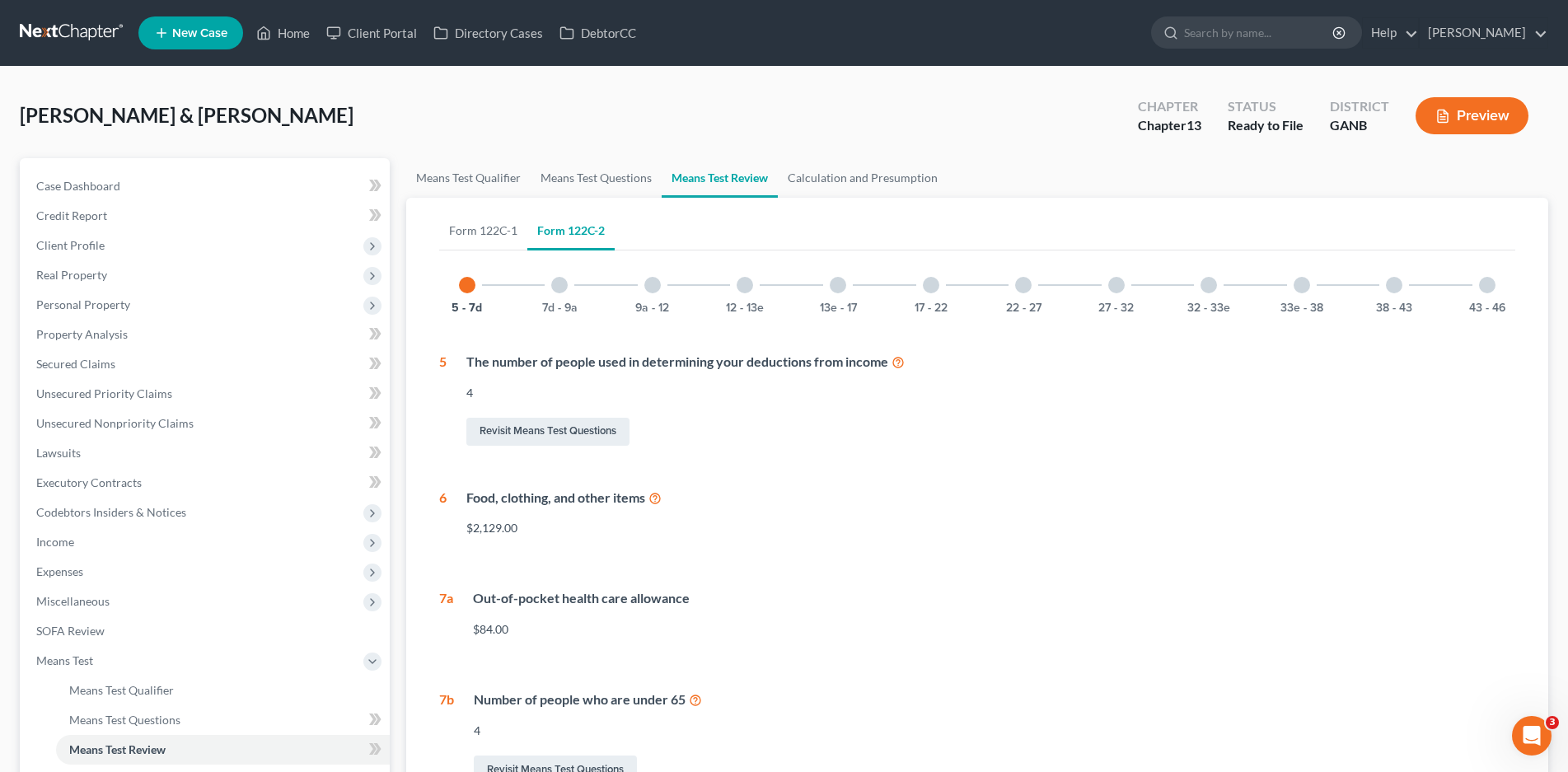
click at [1489, 283] on div at bounding box center [1486, 285] width 16 height 16
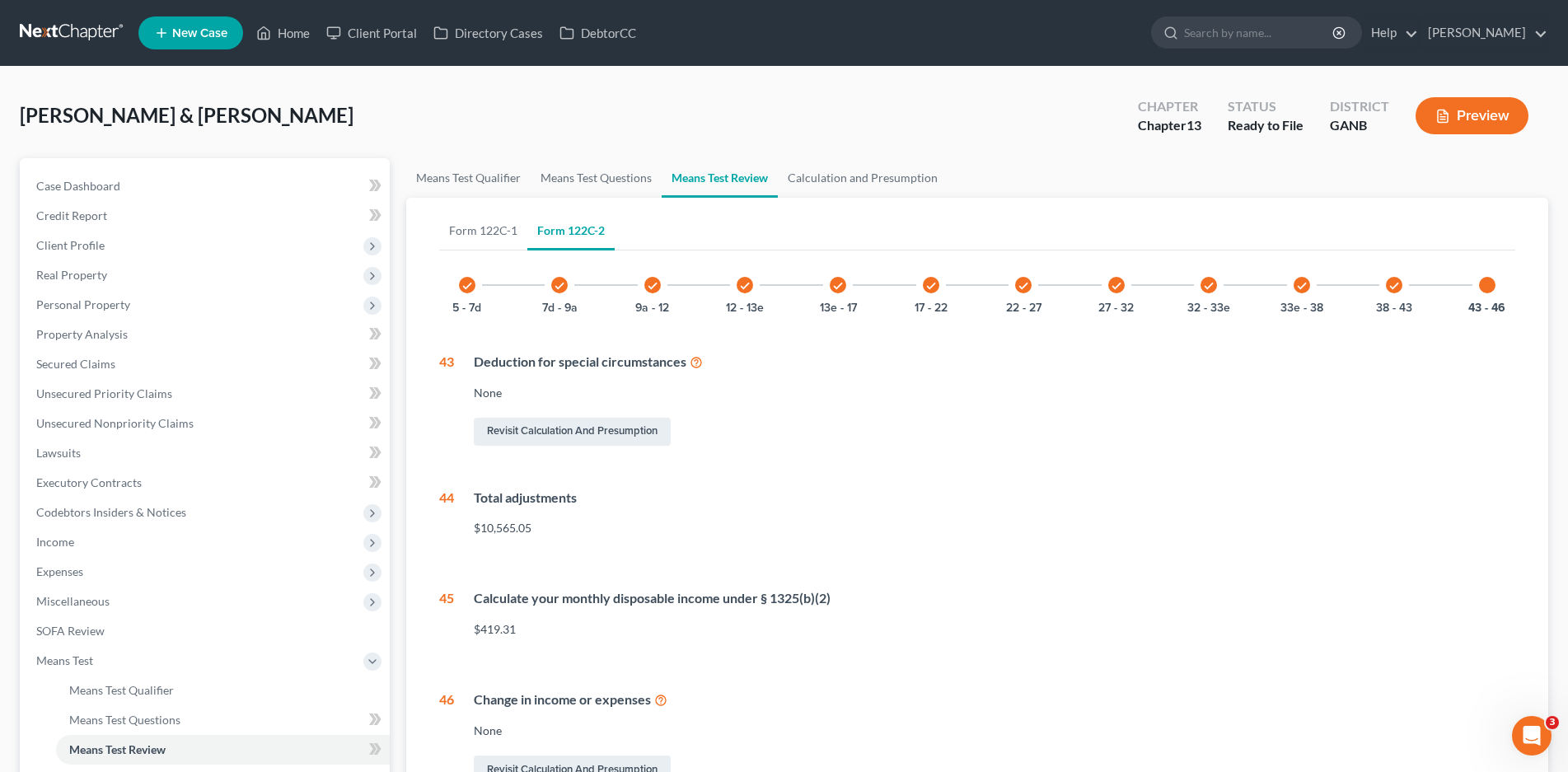
scroll to position [252, 0]
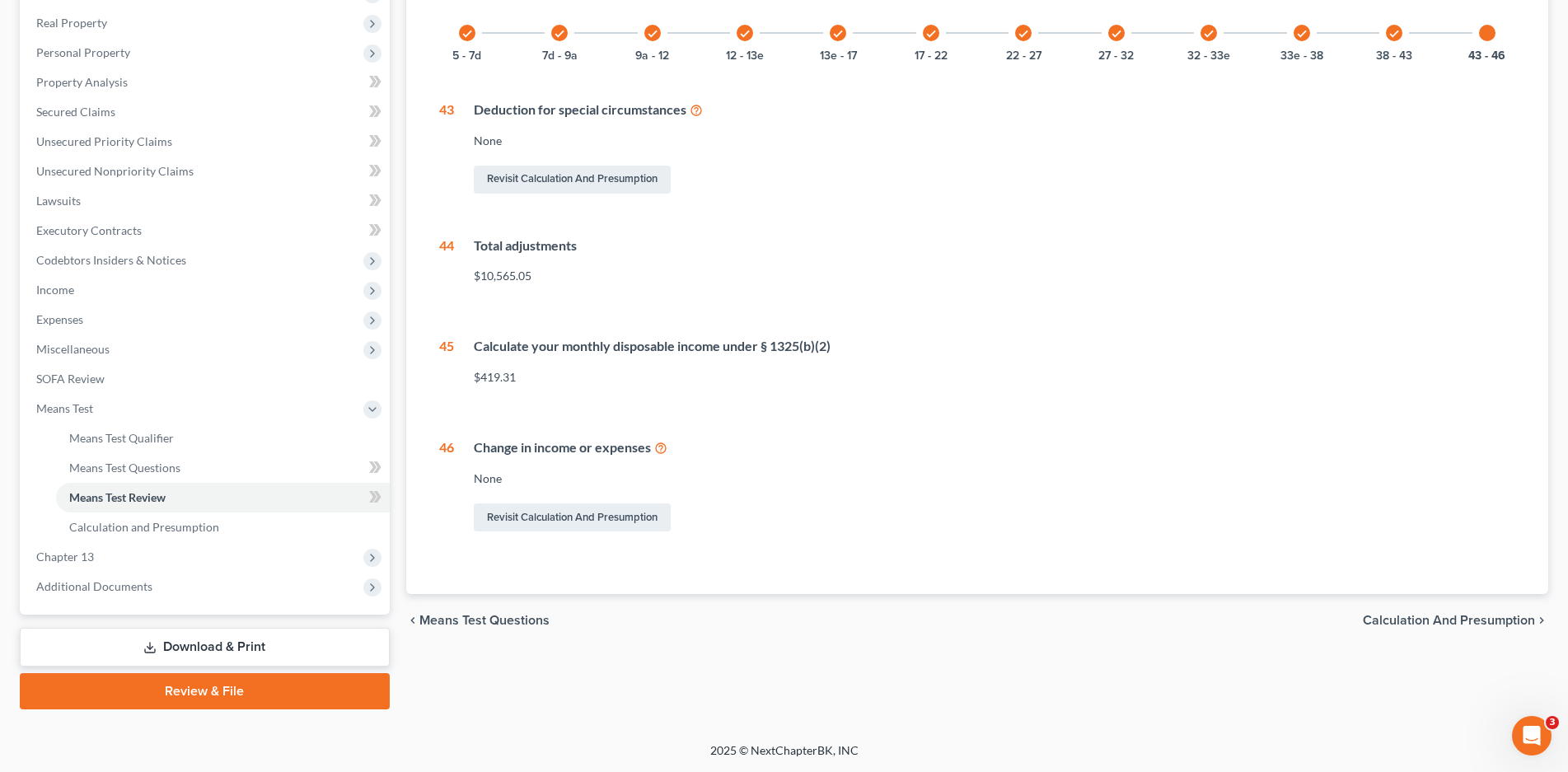
click at [1486, 31] on div at bounding box center [1486, 32] width 16 height 16
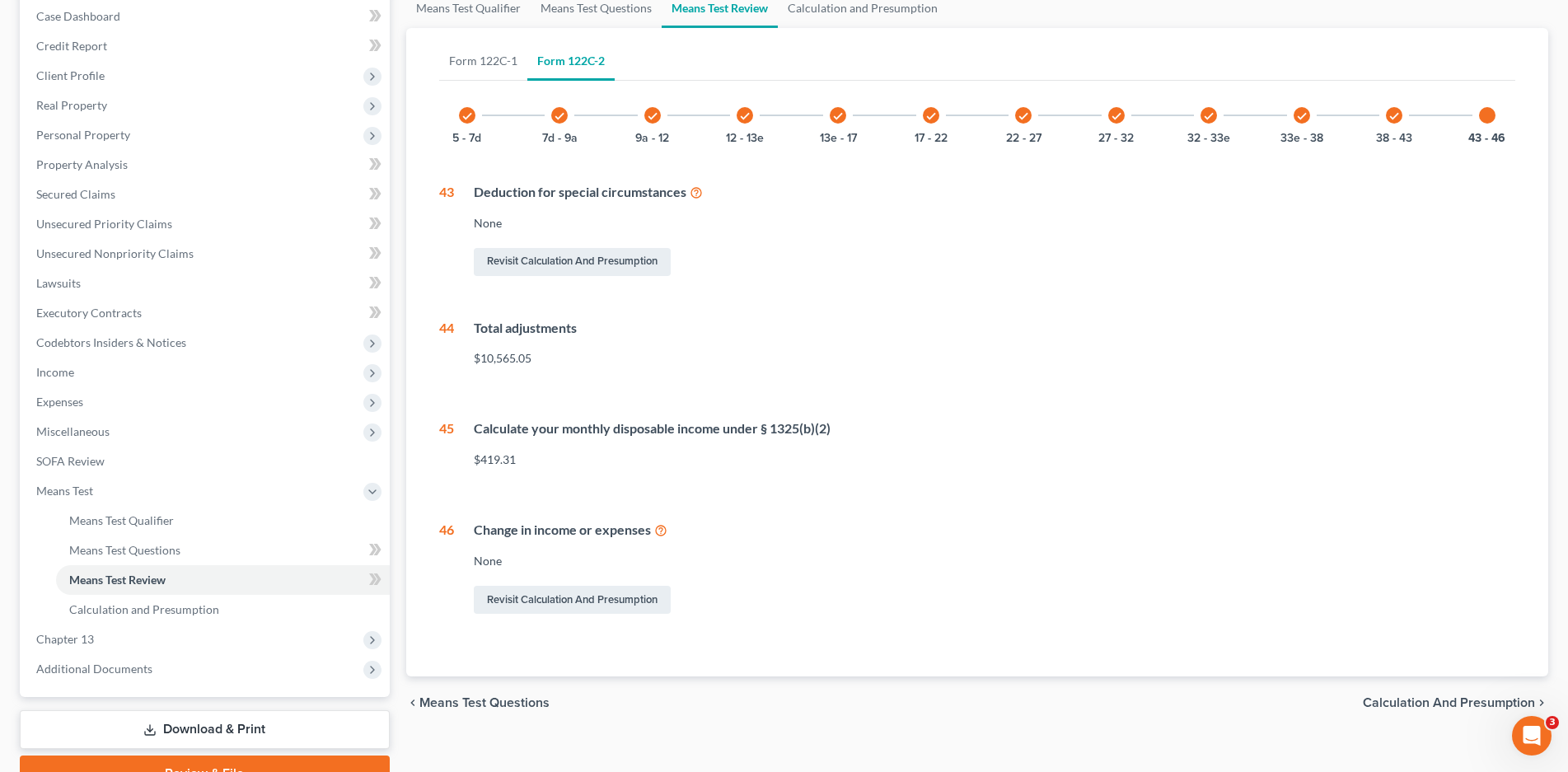
click at [1455, 708] on span "Calculation and Presumption" at bounding box center [1449, 702] width 172 height 13
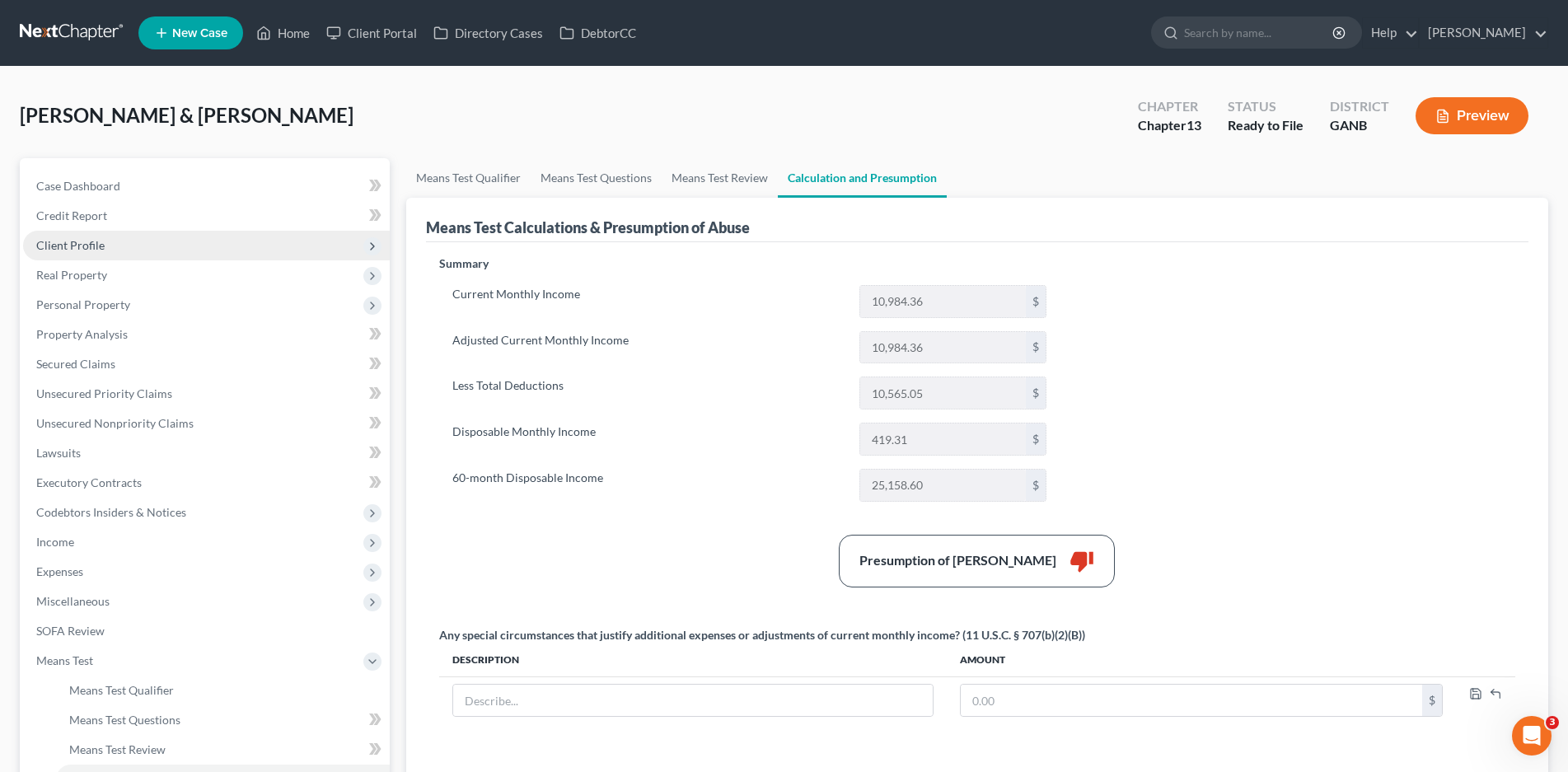
click at [80, 241] on span "Client Profile" at bounding box center [71, 245] width 68 height 14
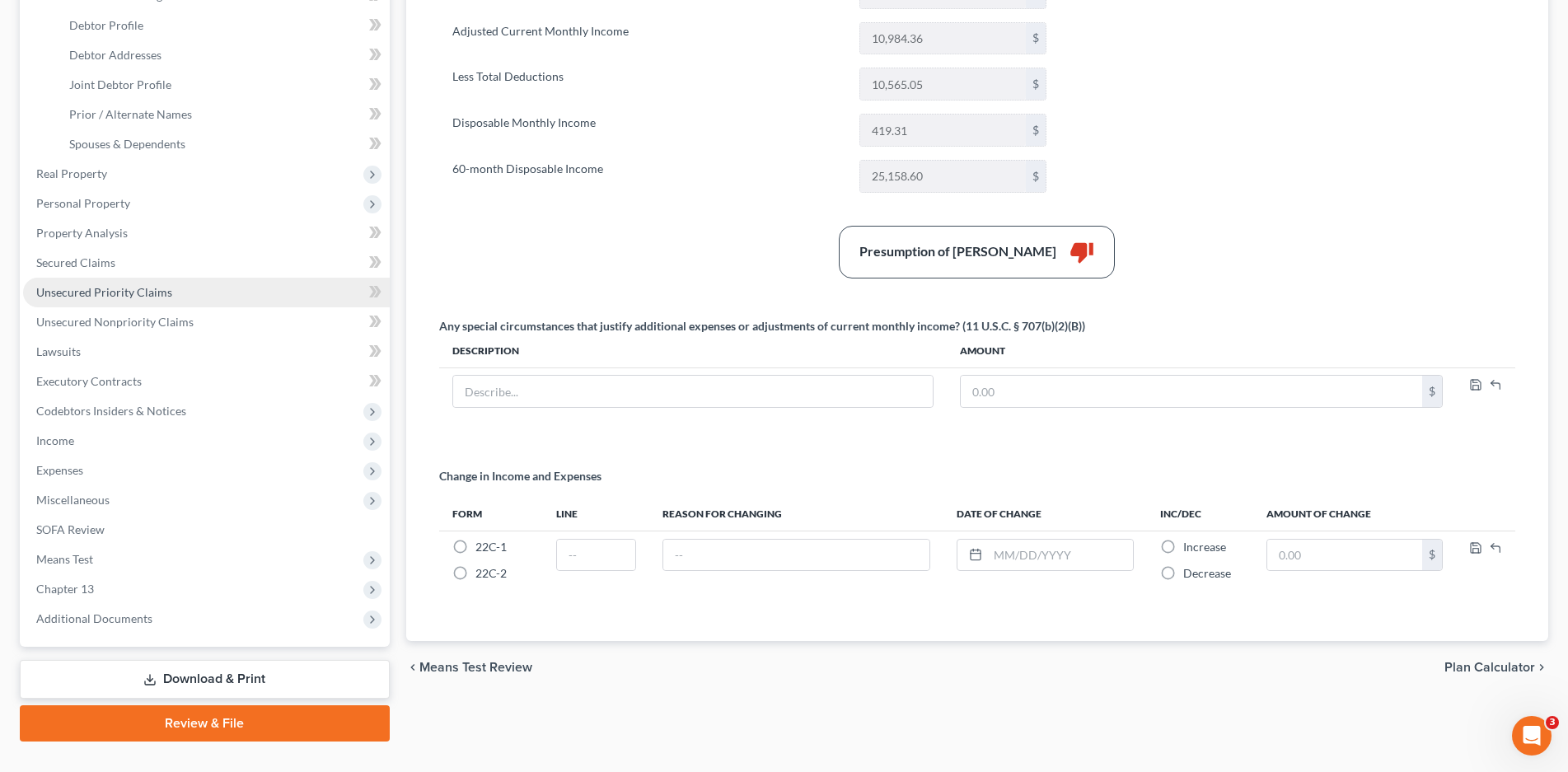
scroll to position [329, 0]
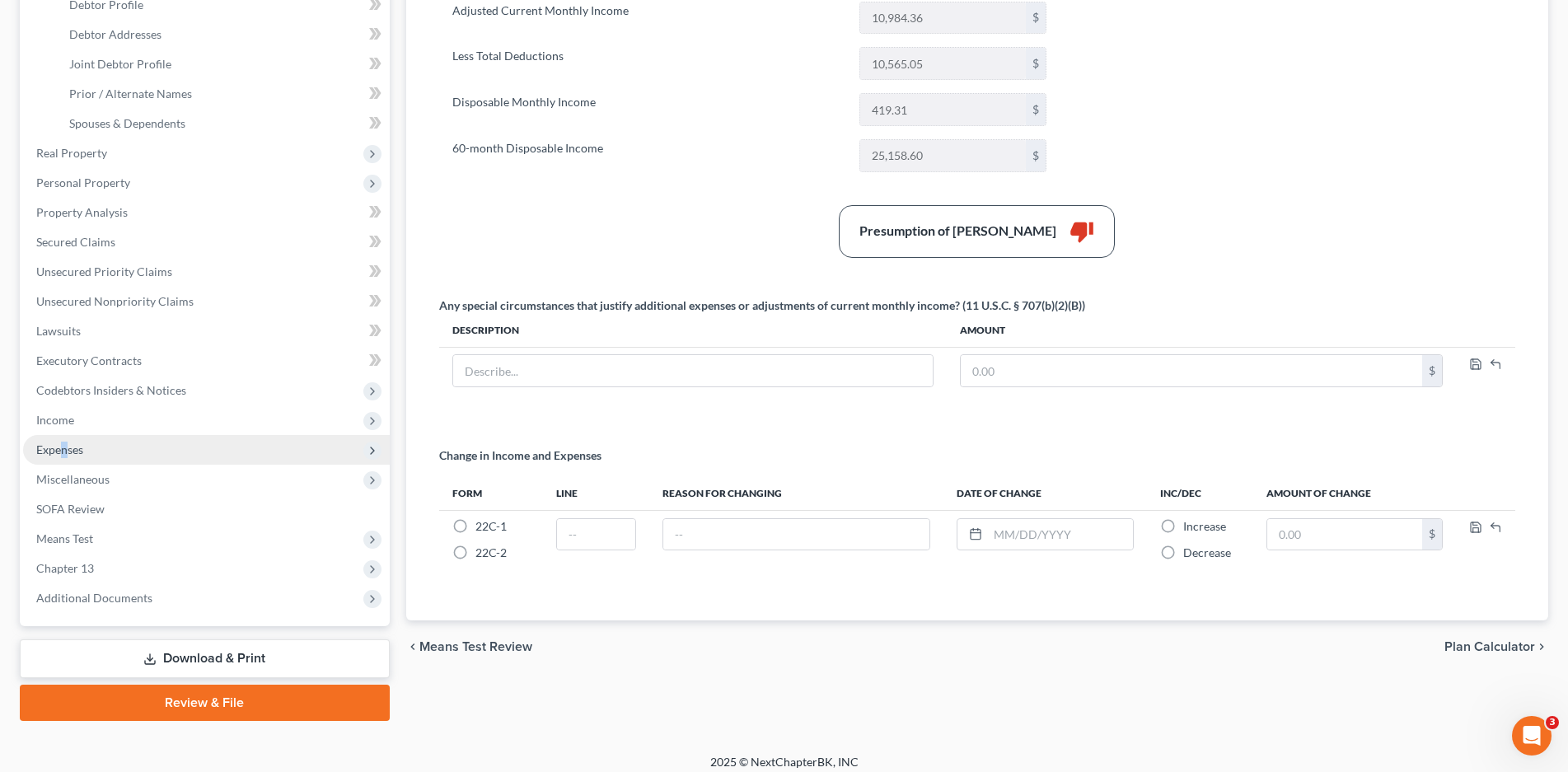
click at [63, 444] on span "Expenses" at bounding box center [60, 450] width 47 height 14
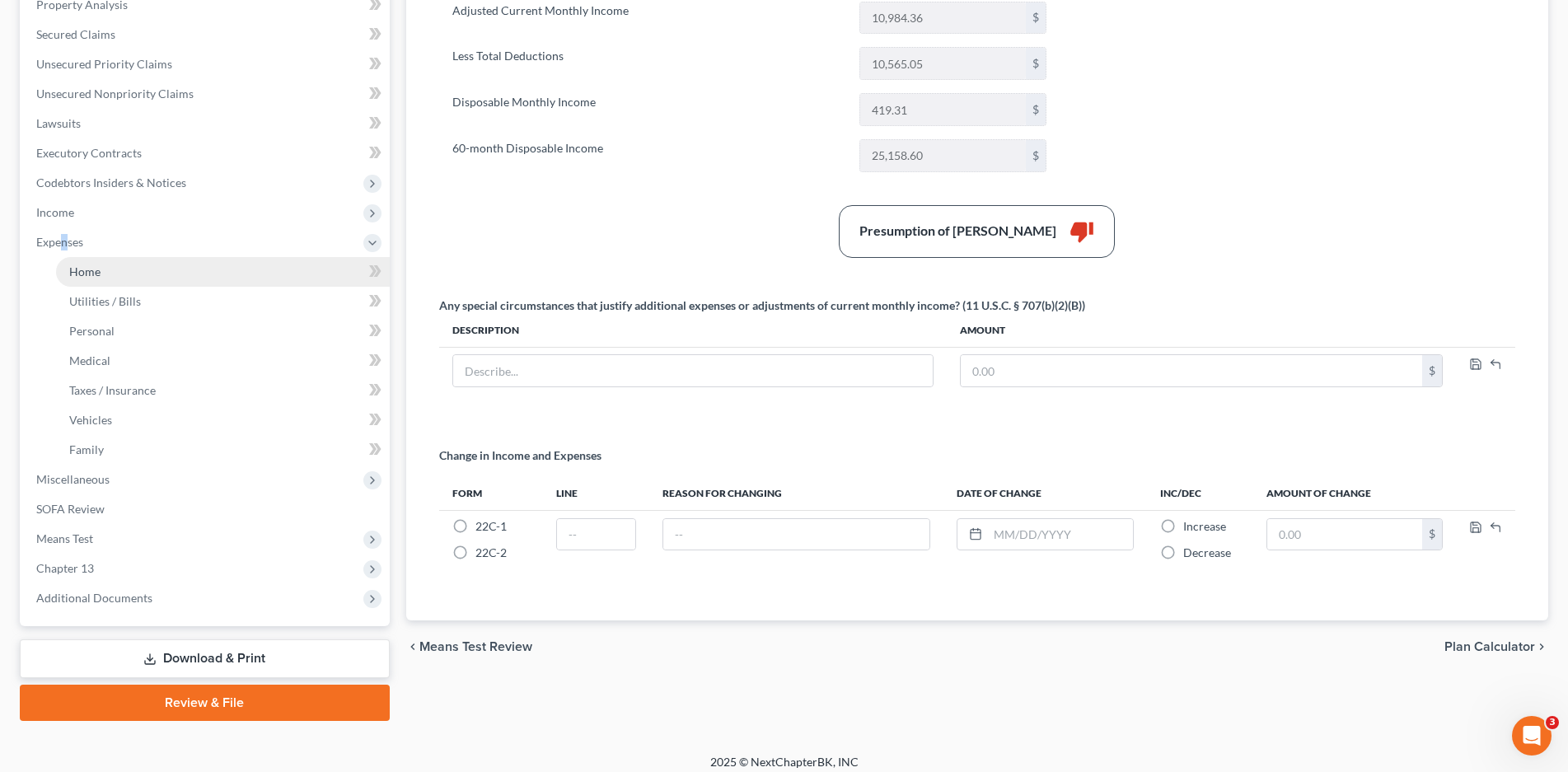
click at [95, 277] on span "Home" at bounding box center [84, 271] width 32 height 14
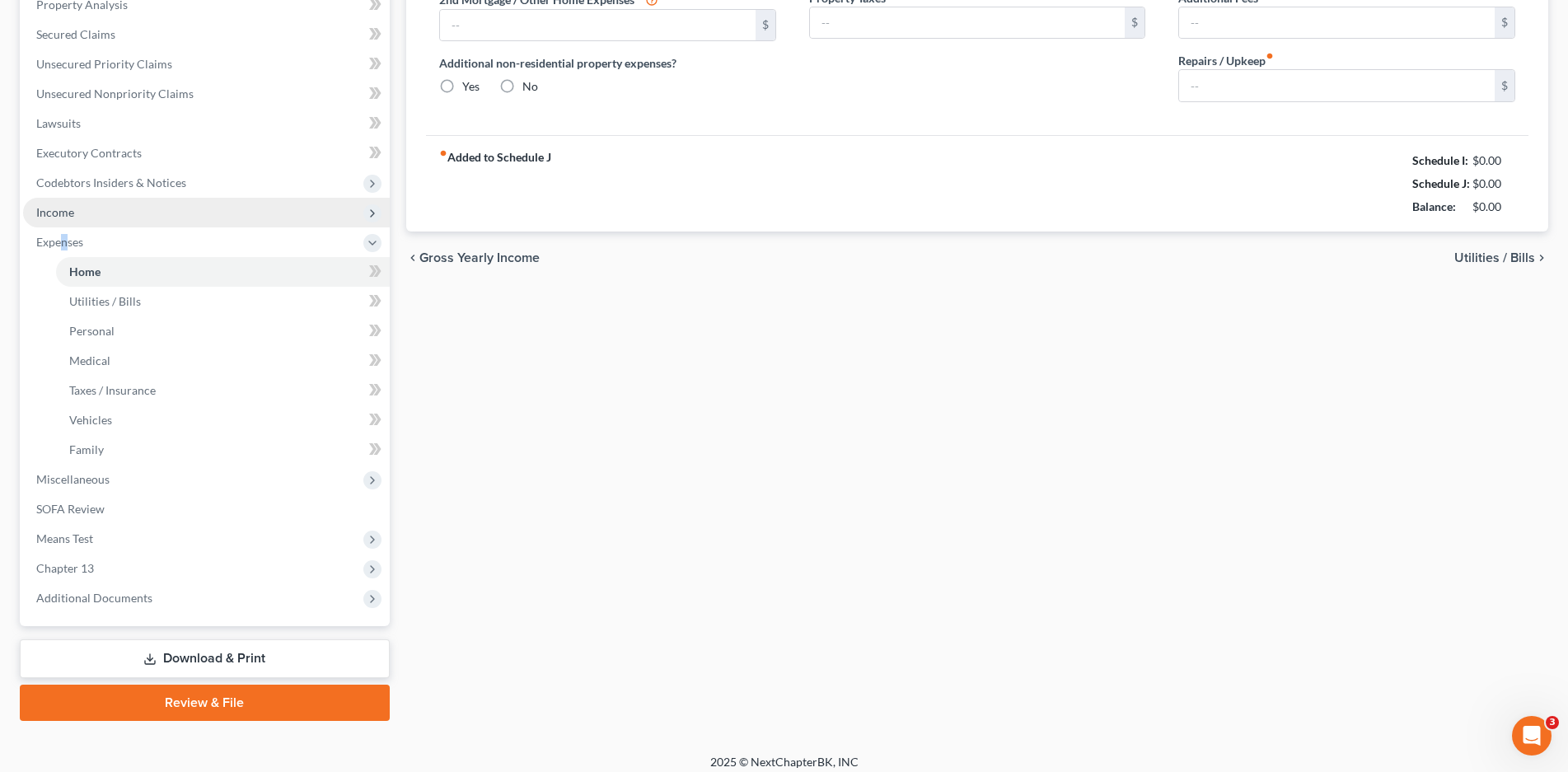
type input "2,124.00"
type input "0.00"
radio input "true"
type input "80.00"
type input "0.00"
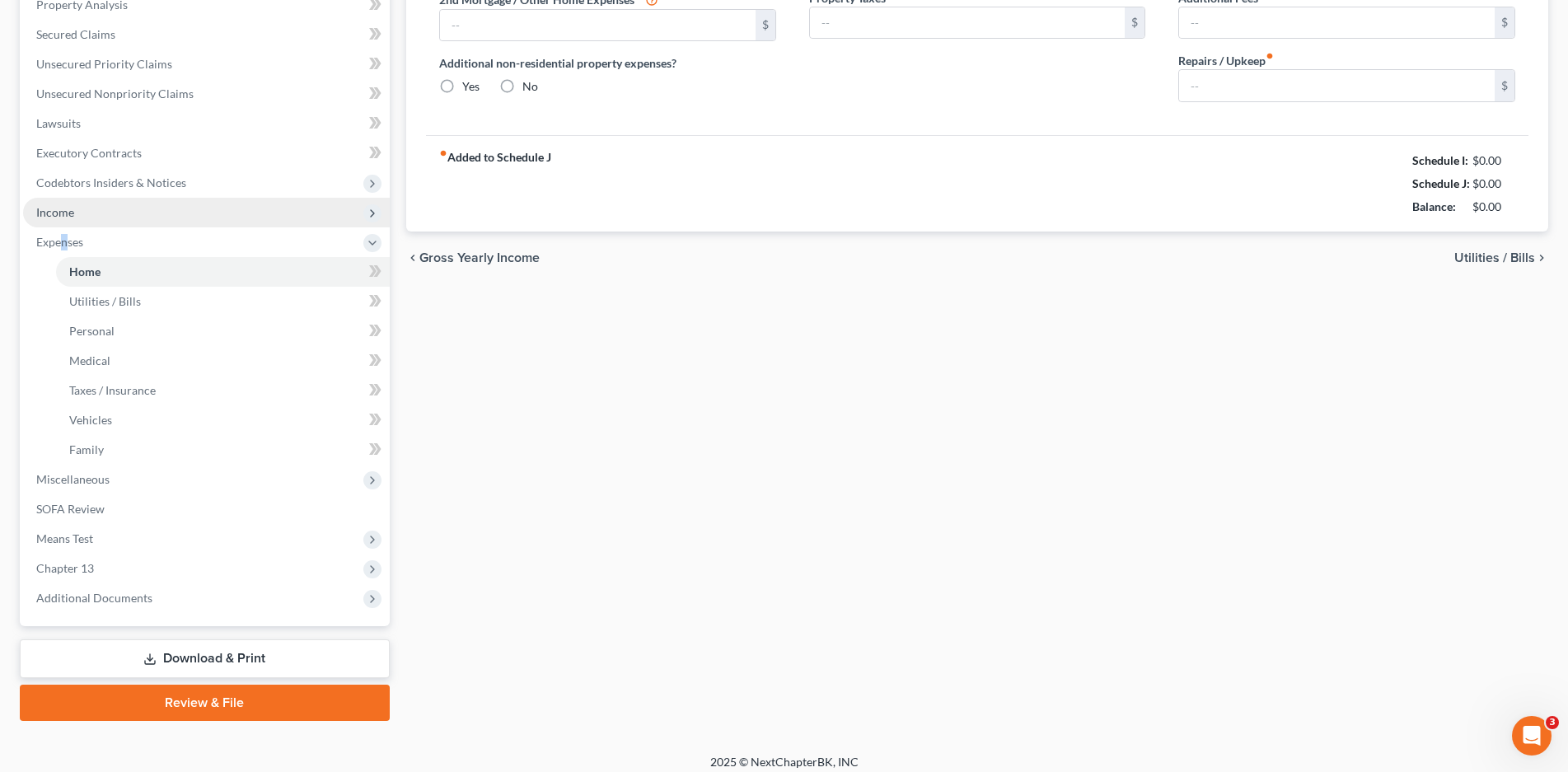
type input "0.00"
type input "100.23"
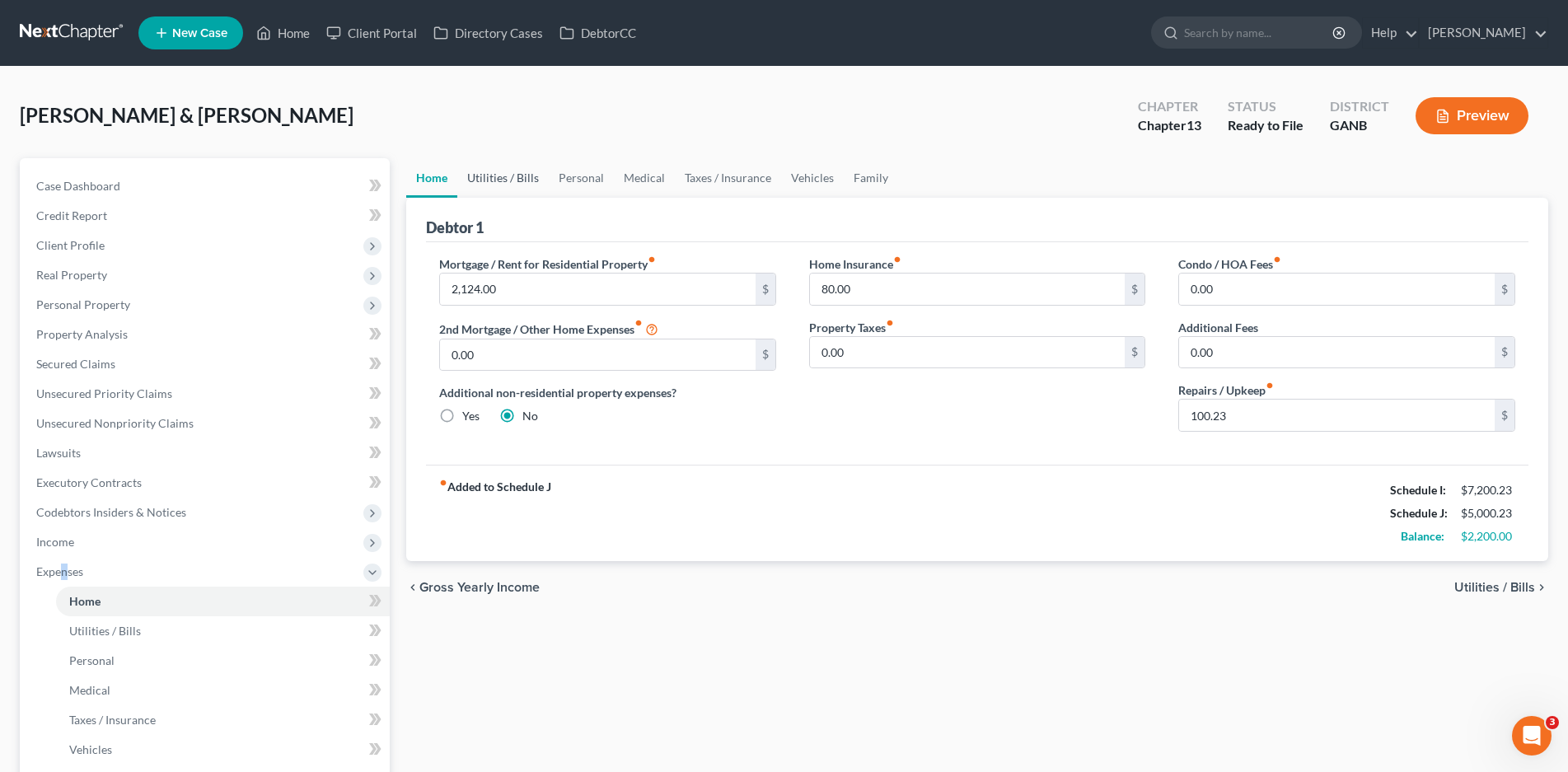
click at [514, 182] on link "Utilities / Bills" at bounding box center [502, 177] width 91 height 39
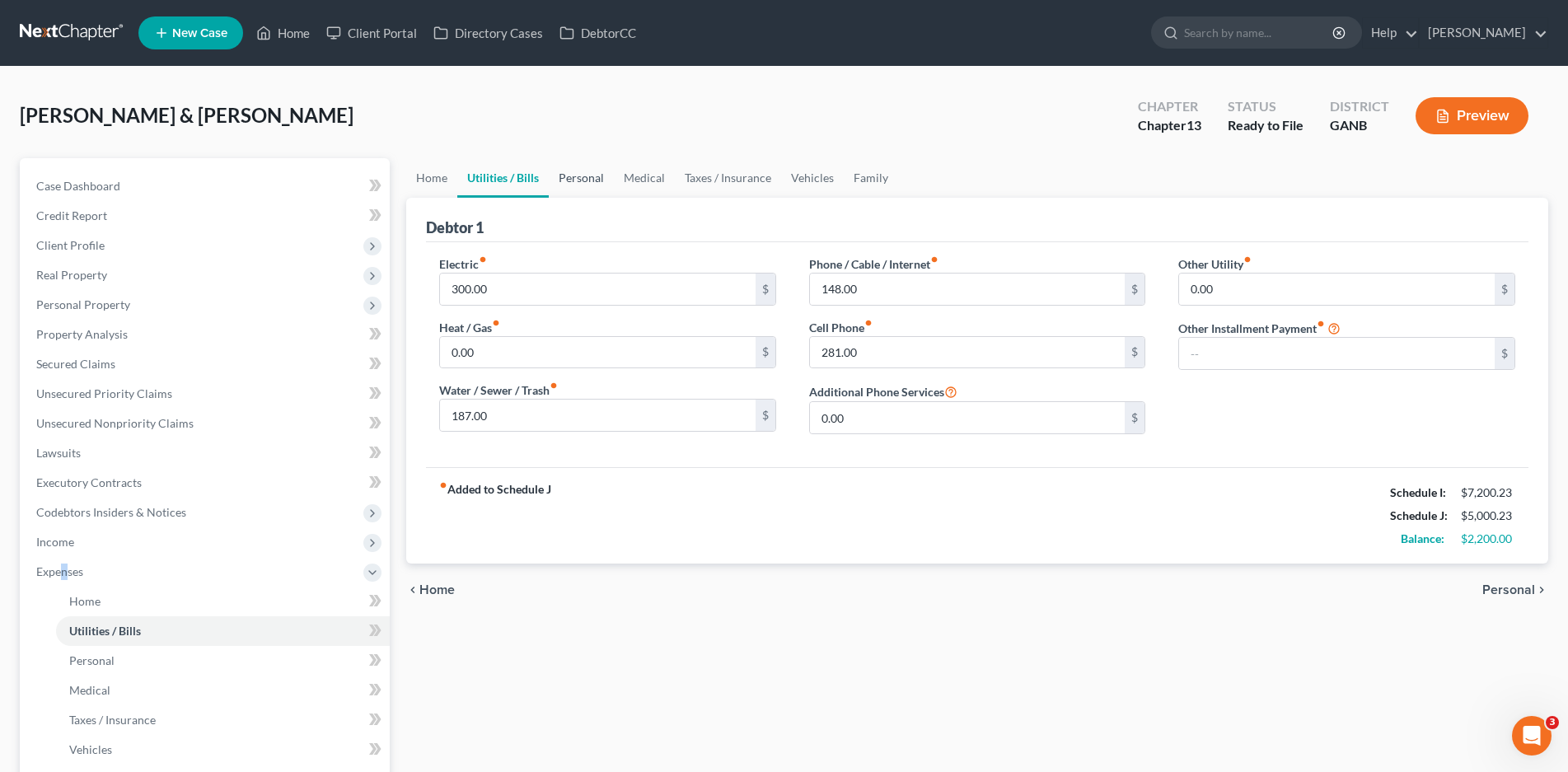
click at [576, 183] on link "Personal" at bounding box center [581, 177] width 65 height 39
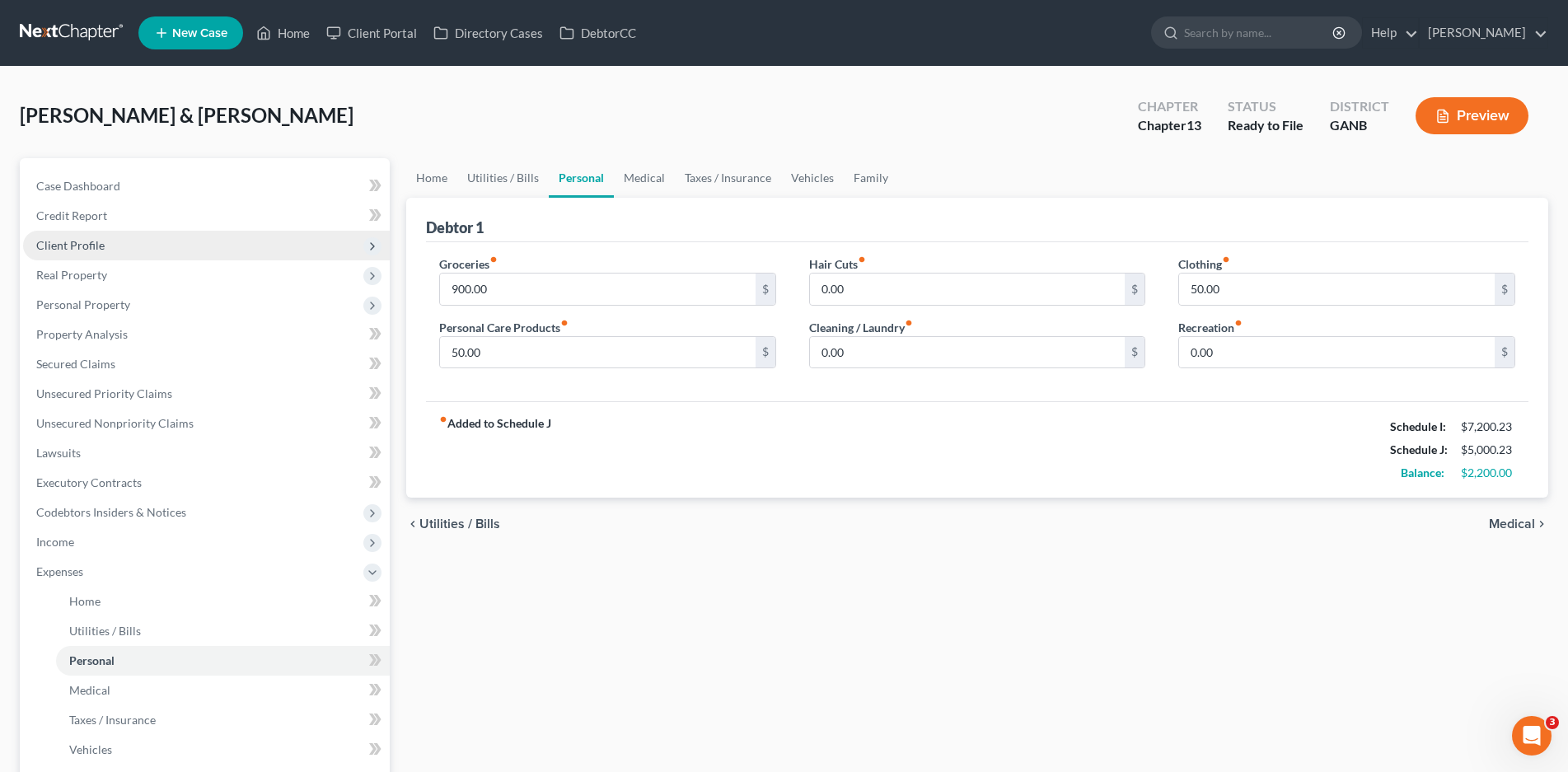
click at [105, 241] on span "Client Profile" at bounding box center [206, 246] width 367 height 30
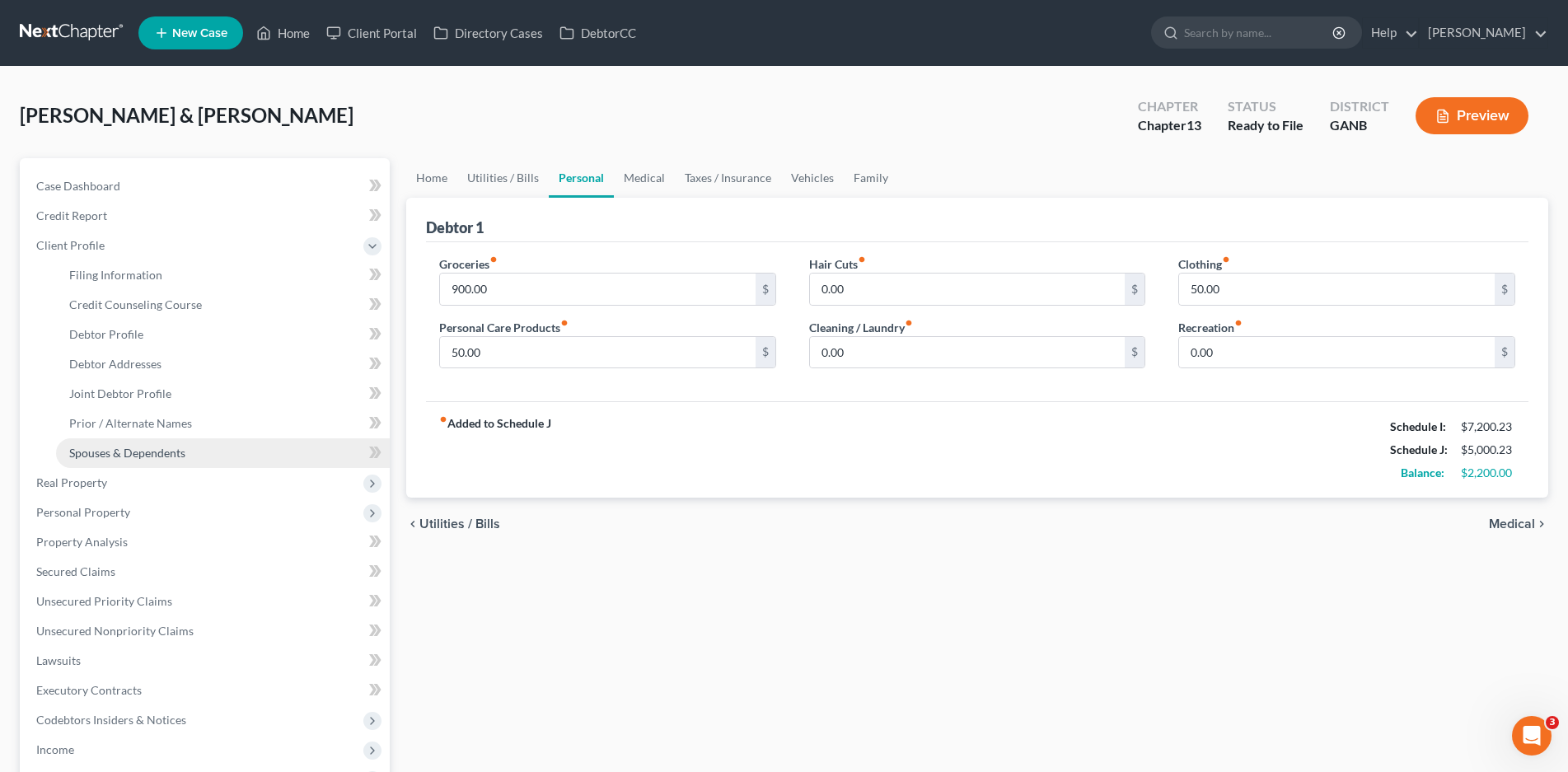
click at [148, 459] on span "Spouses & Dependents" at bounding box center [127, 453] width 116 height 14
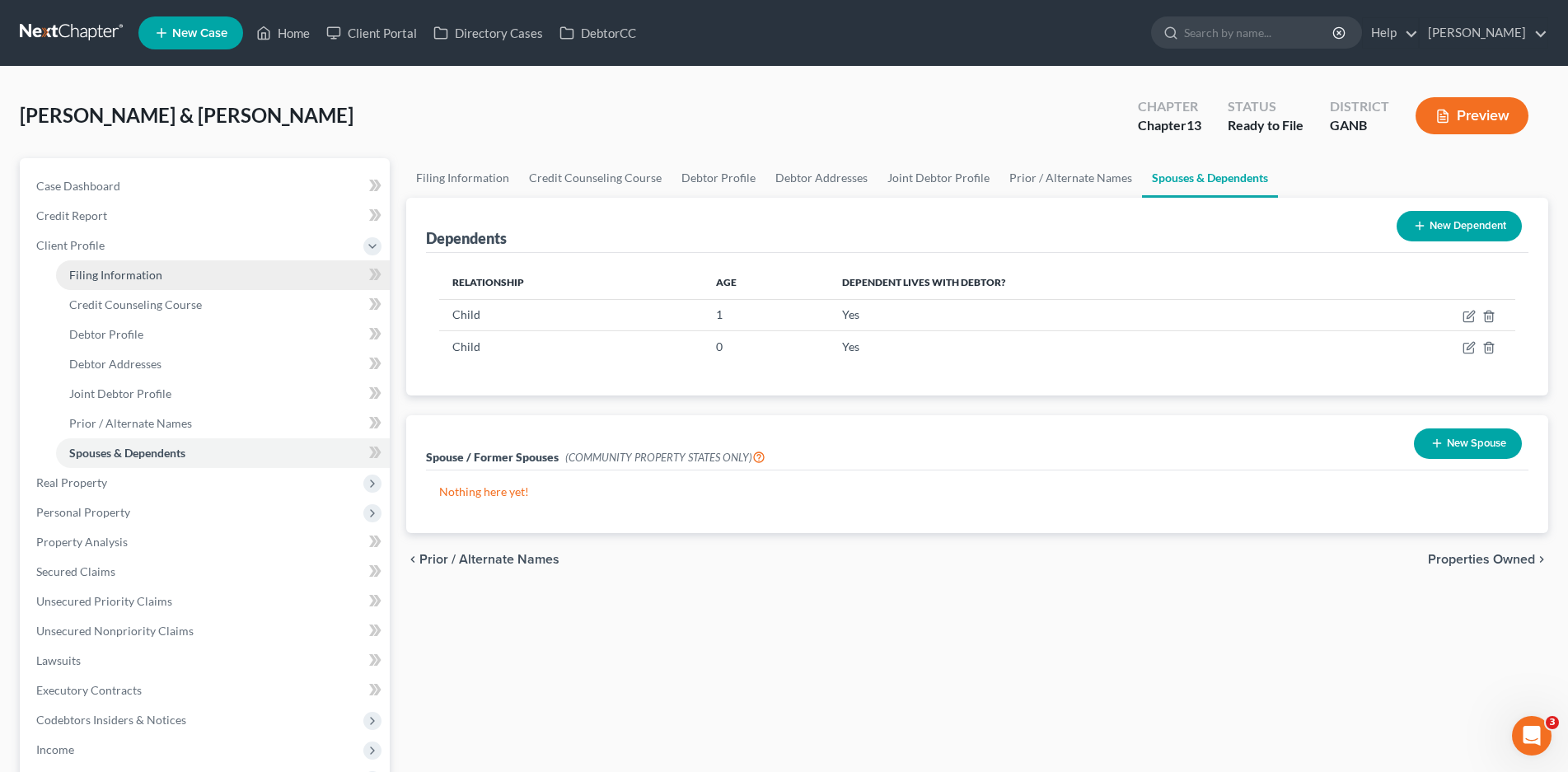
click at [83, 271] on span "Filing Information" at bounding box center [115, 275] width 93 height 14
select select "1"
select select "3"
select select "10"
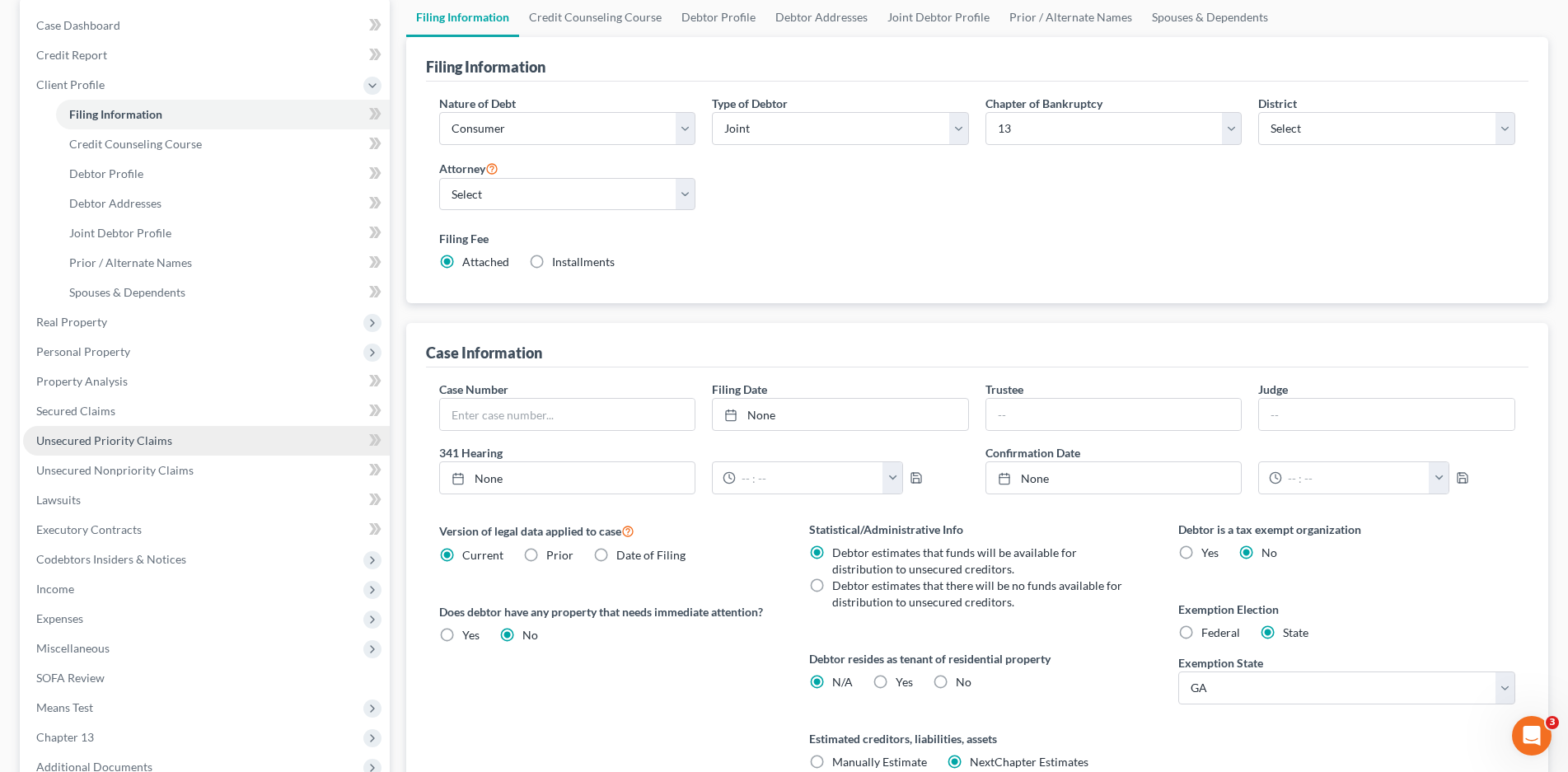
scroll to position [165, 0]
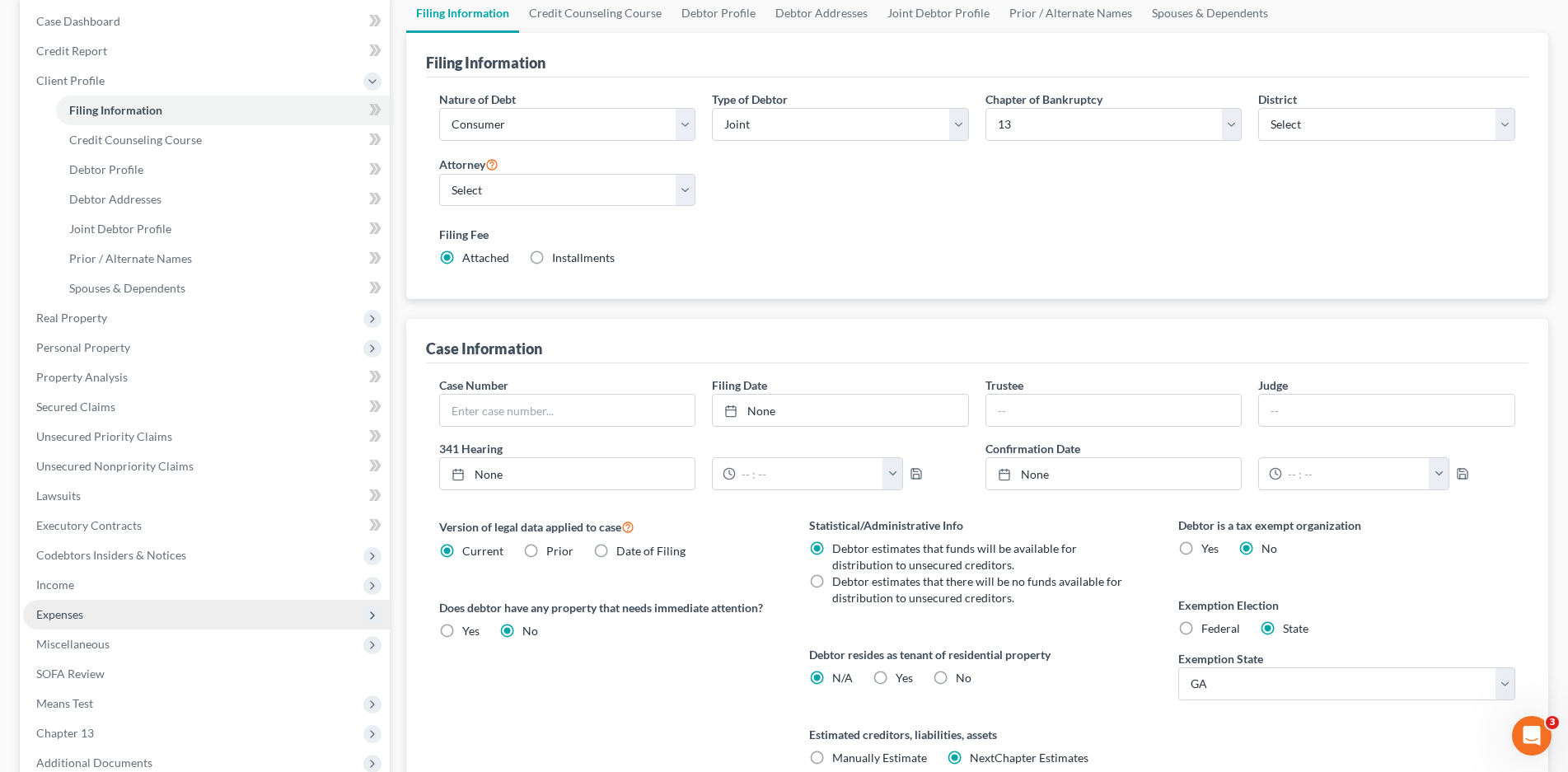
click at [54, 617] on span "Expenses" at bounding box center [60, 614] width 47 height 14
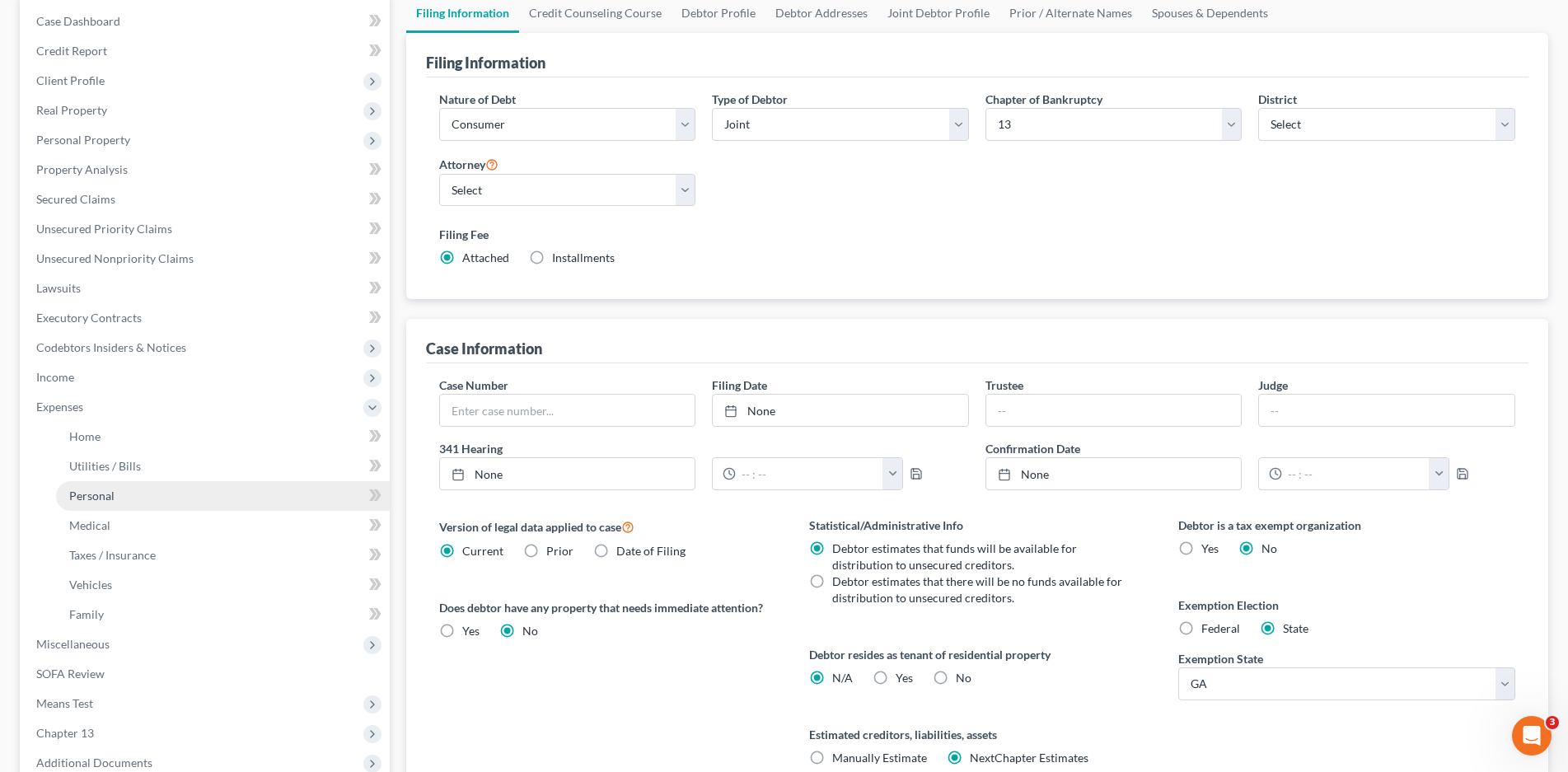
click at [108, 497] on span "Personal" at bounding box center [91, 496] width 45 height 14
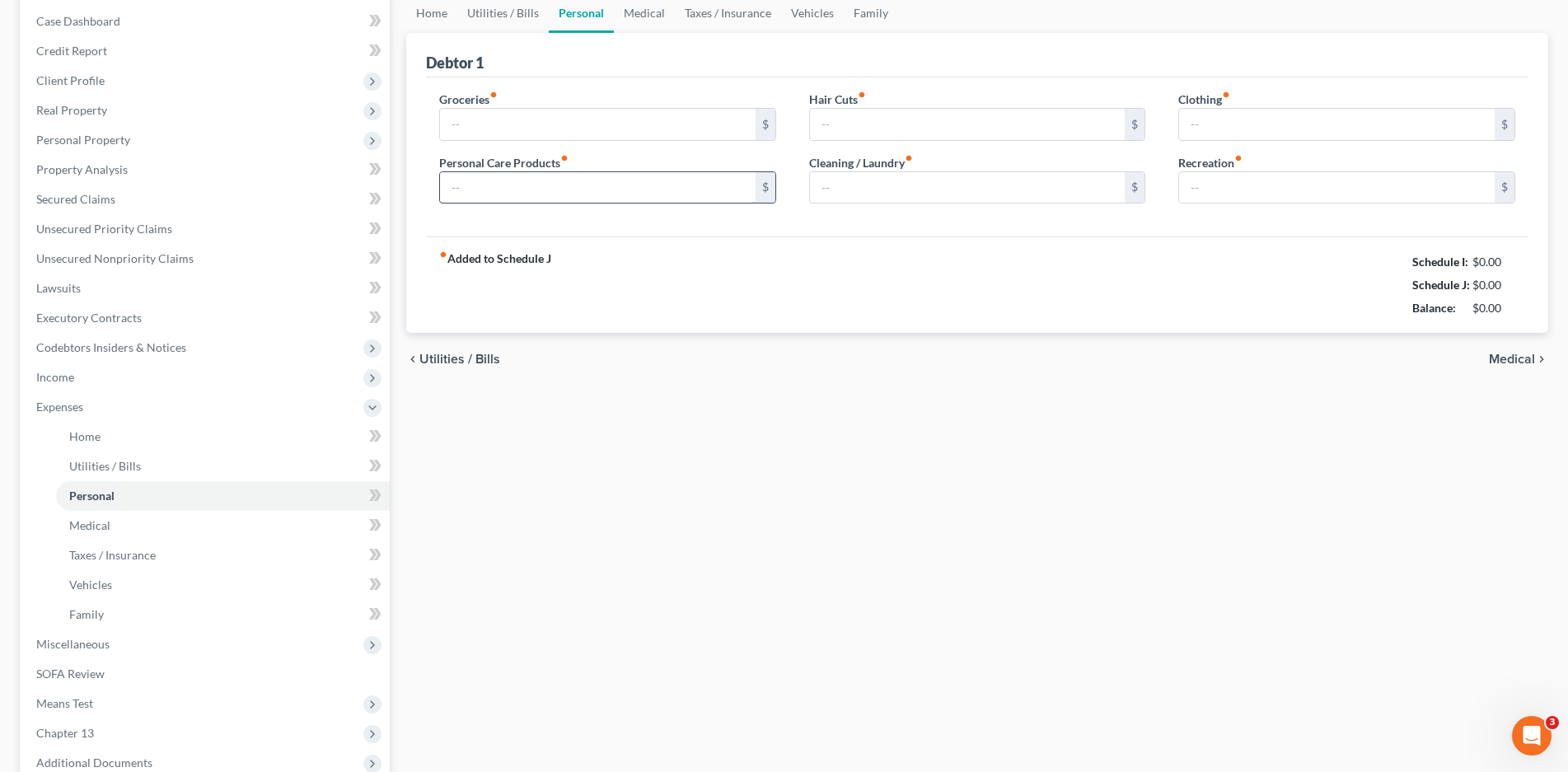
type input "900.00"
type input "50.00"
type input "0.00"
type input "50.00"
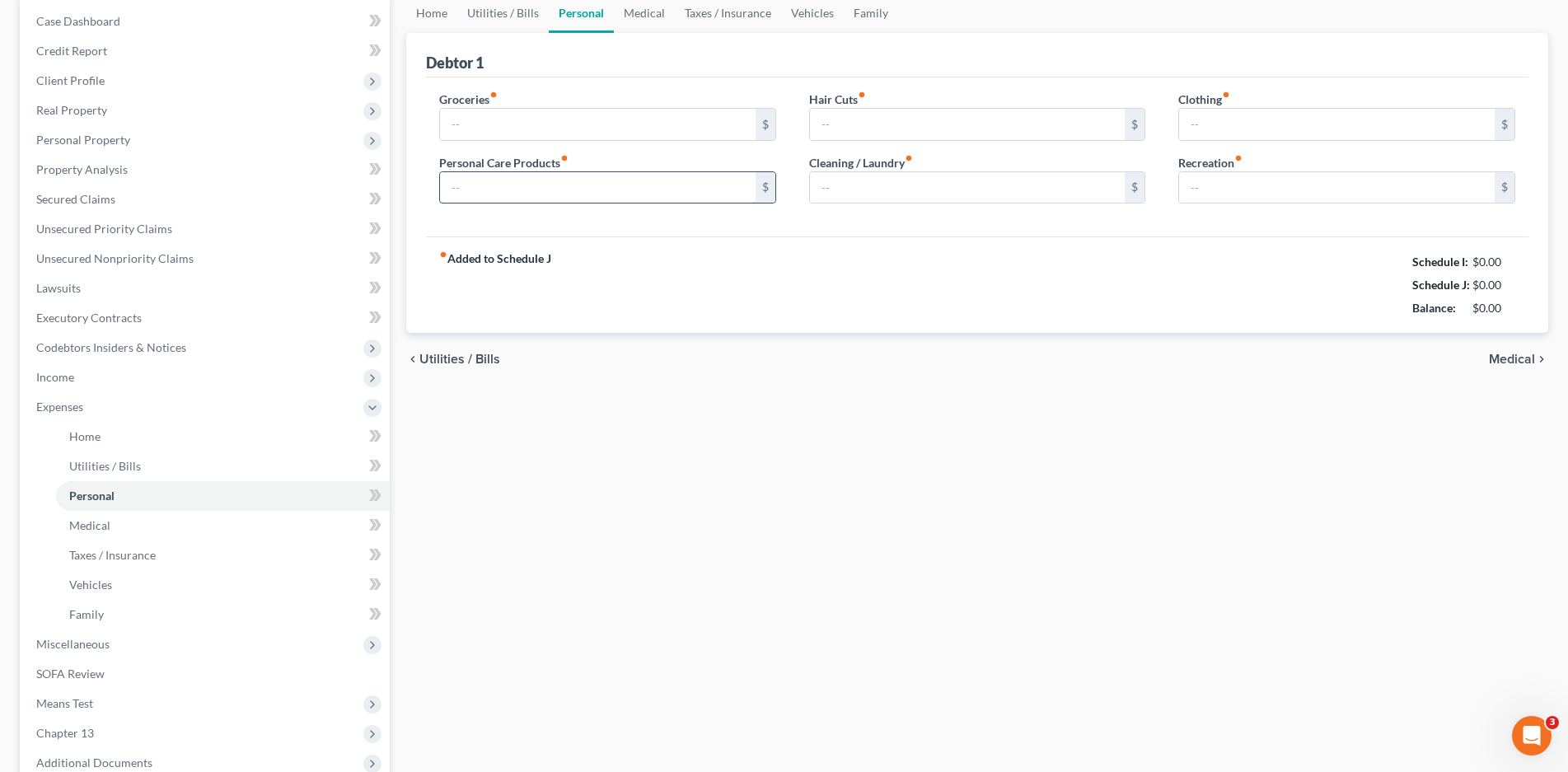
type input "0.00"
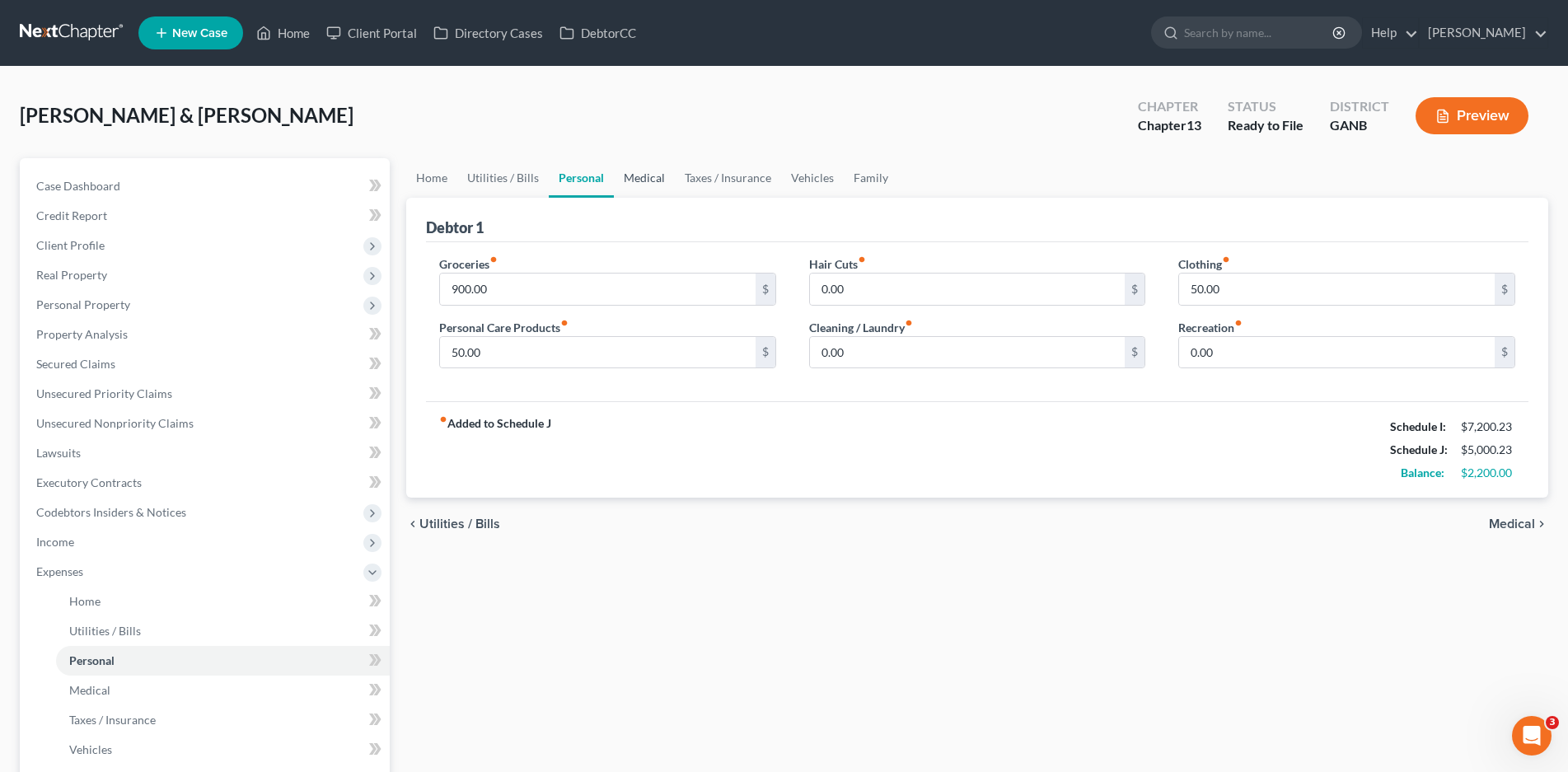
click at [649, 172] on link "Medical" at bounding box center [644, 177] width 61 height 39
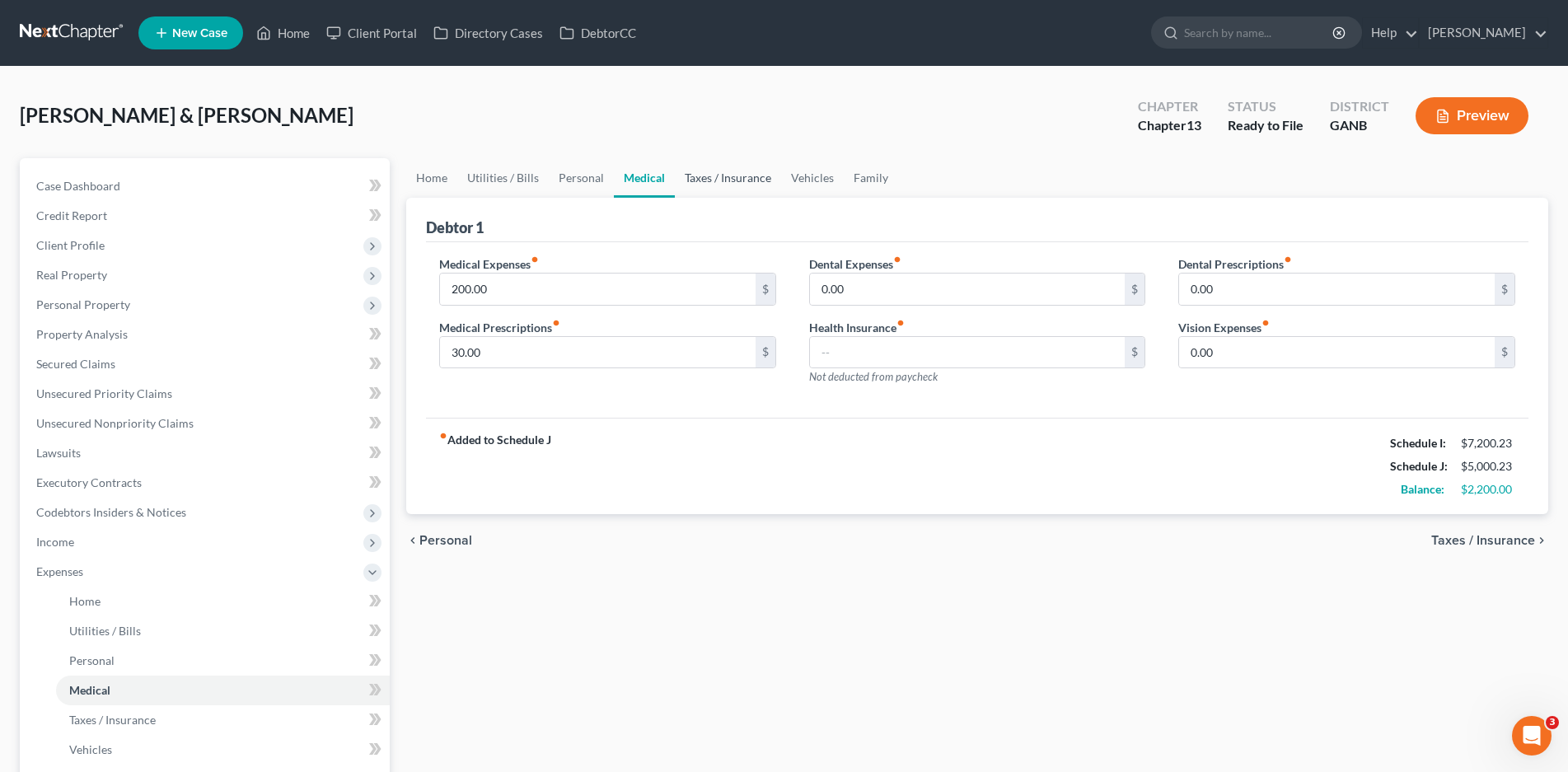
click at [704, 177] on link "Taxes / Insurance" at bounding box center [727, 177] width 107 height 39
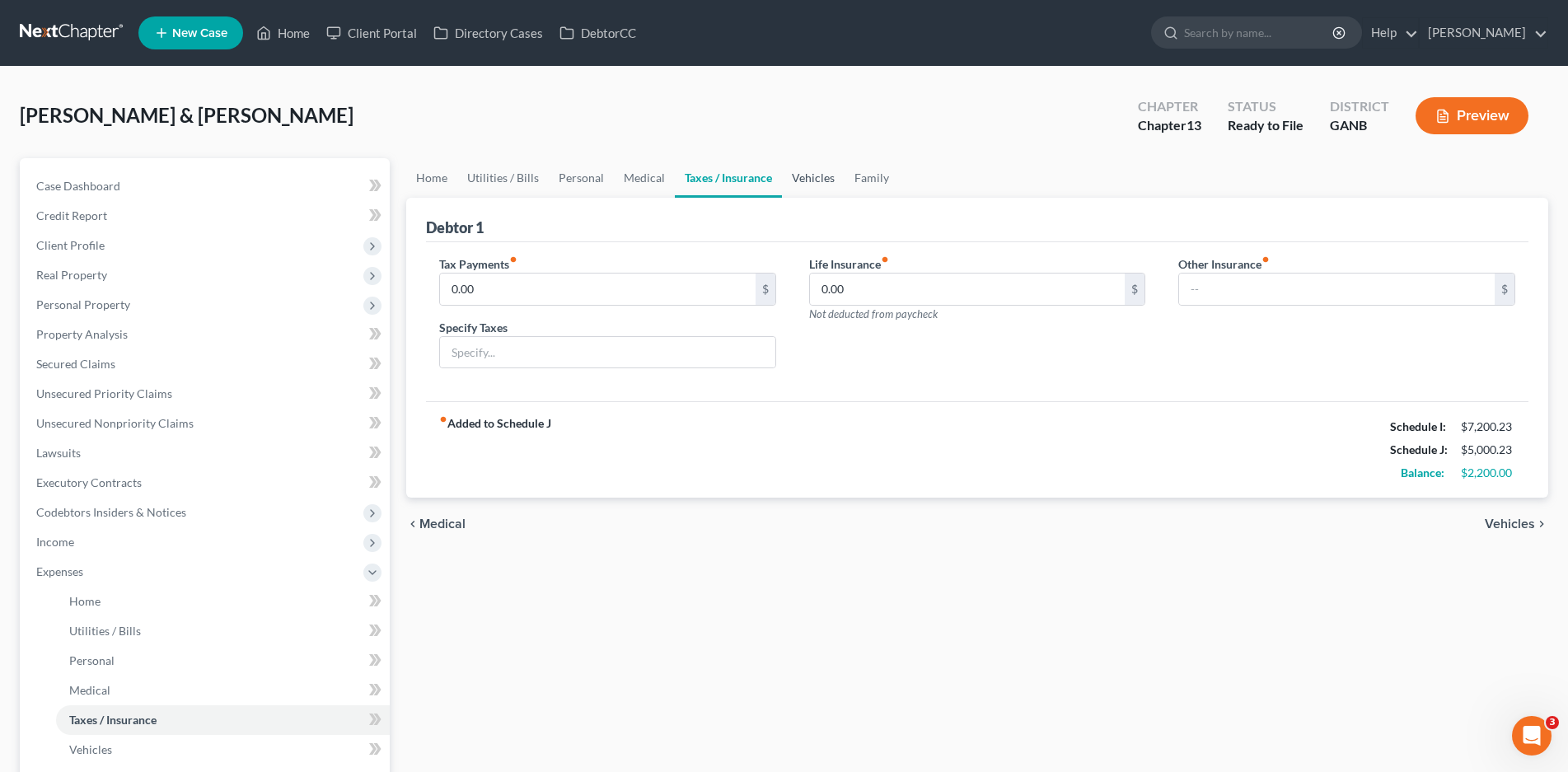
click at [819, 177] on link "Vehicles" at bounding box center [813, 177] width 62 height 39
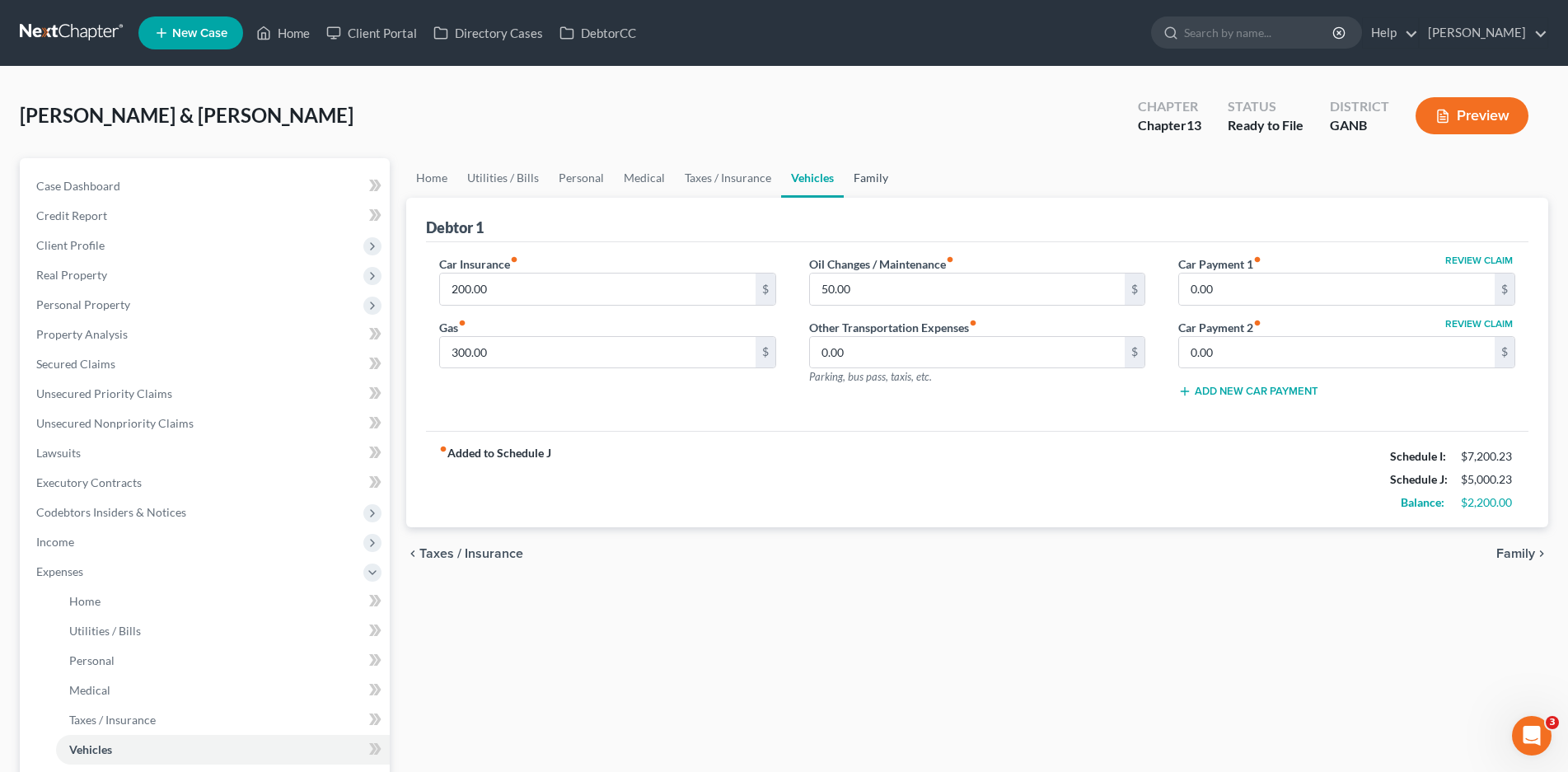
click at [865, 179] on link "Family" at bounding box center [871, 177] width 55 height 39
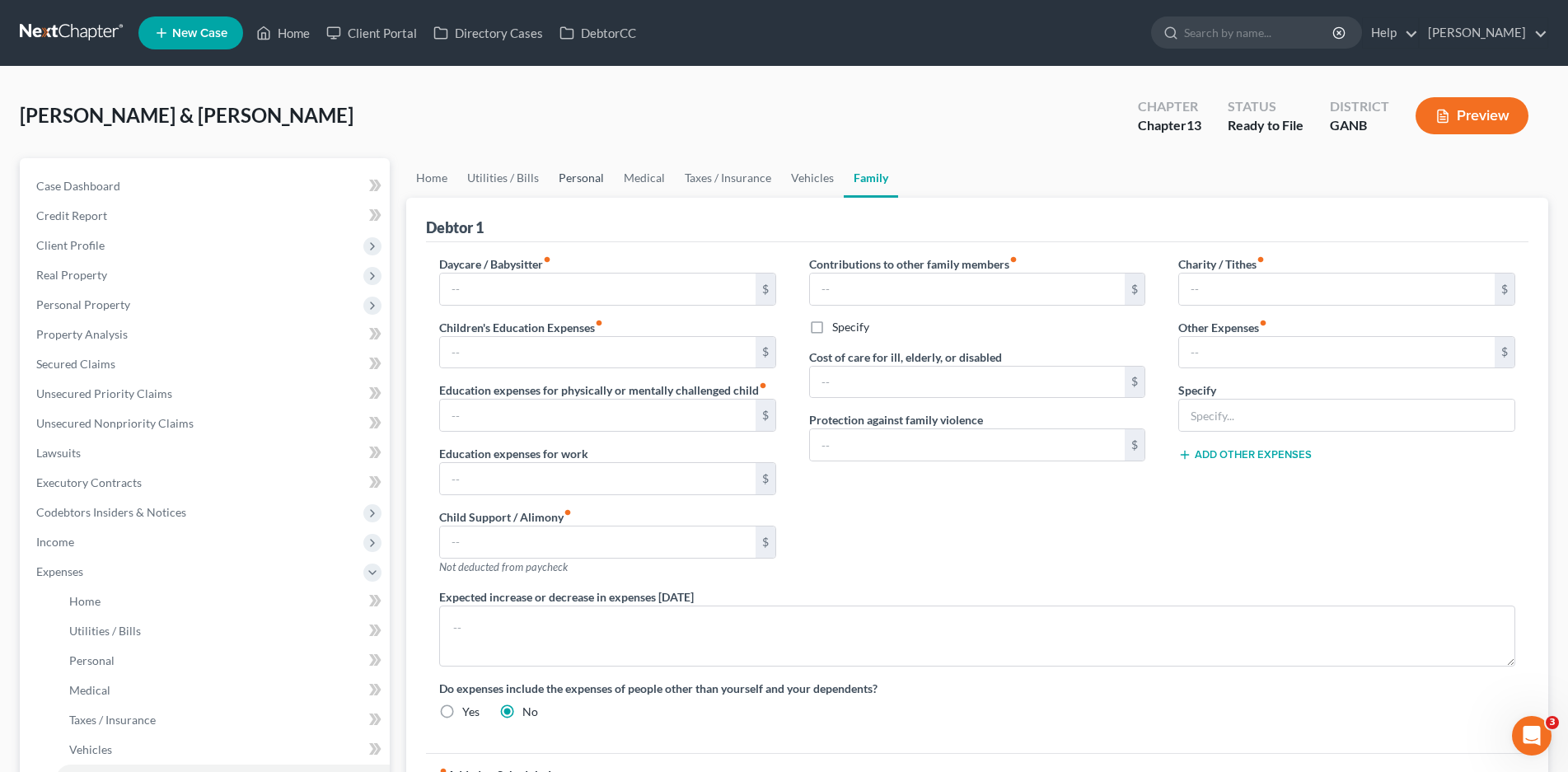
click at [582, 180] on link "Personal" at bounding box center [581, 177] width 65 height 39
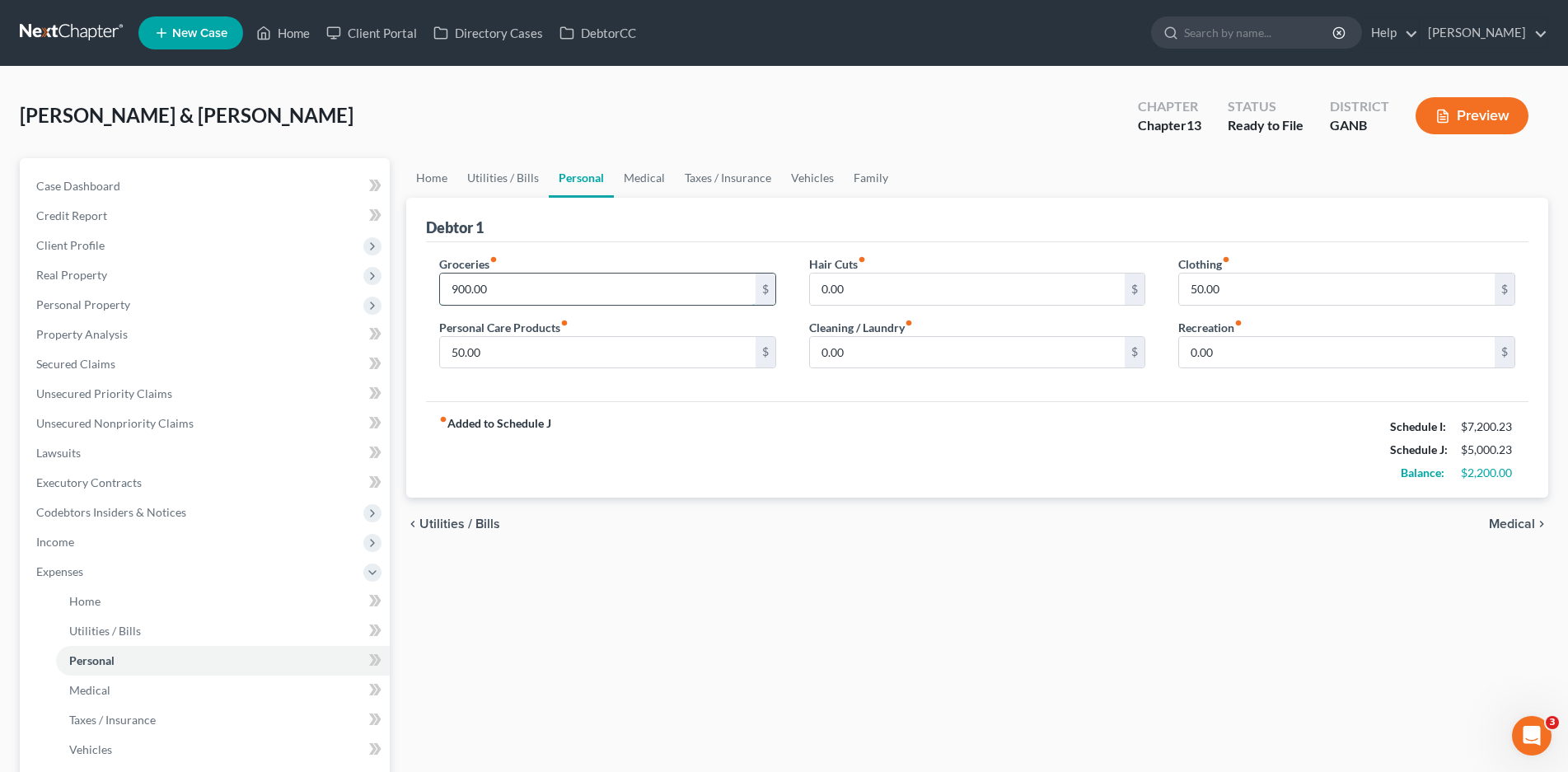
click at [491, 292] on input "900.00" at bounding box center [598, 289] width 315 height 32
type input "1,000.00"
click at [61, 451] on span "Lawsuits" at bounding box center [59, 453] width 44 height 14
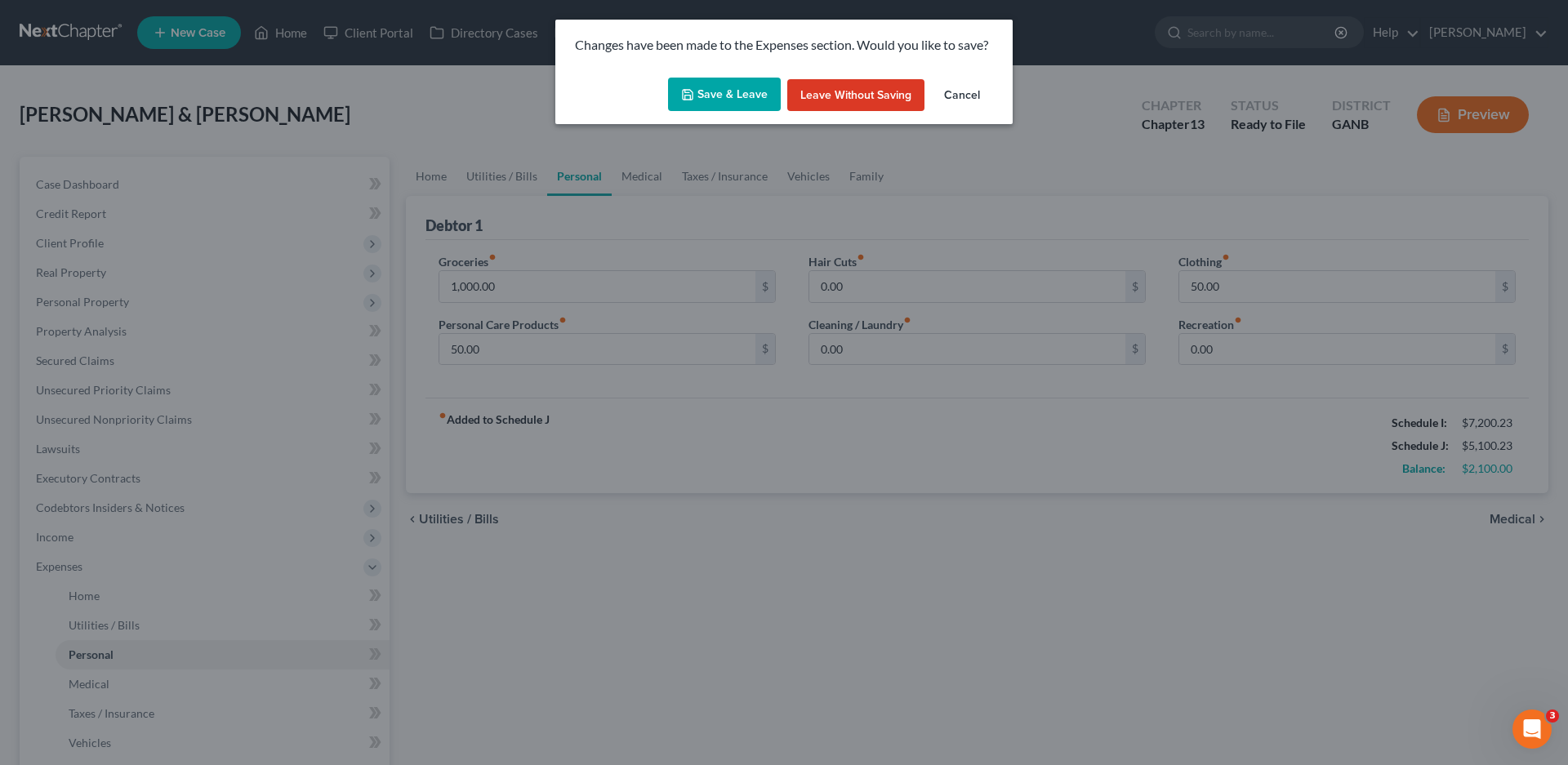
click at [724, 103] on button "Save & Leave" at bounding box center [724, 95] width 112 height 35
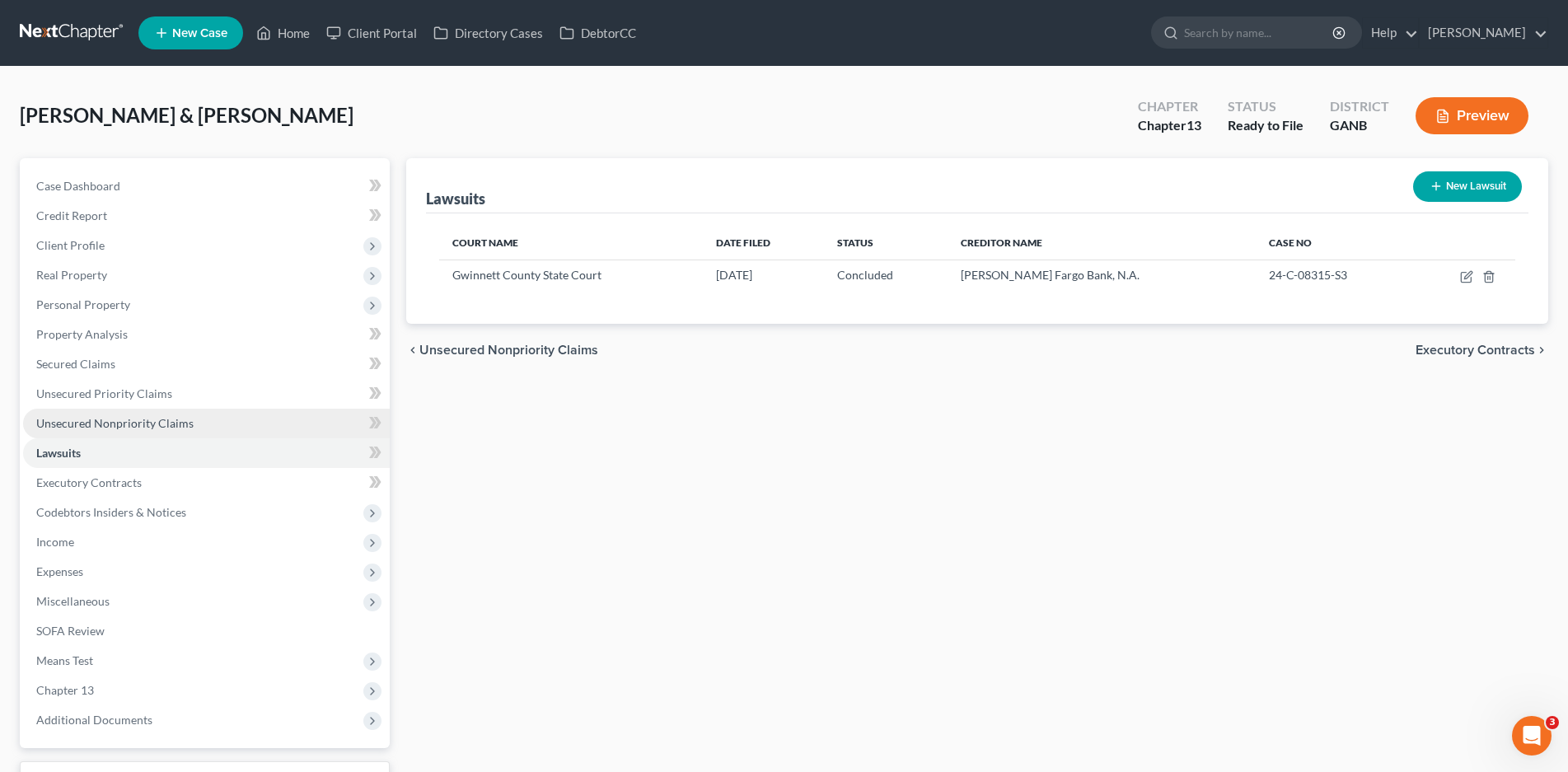
click at [134, 427] on span "Unsecured Nonpriority Claims" at bounding box center [115, 423] width 158 height 14
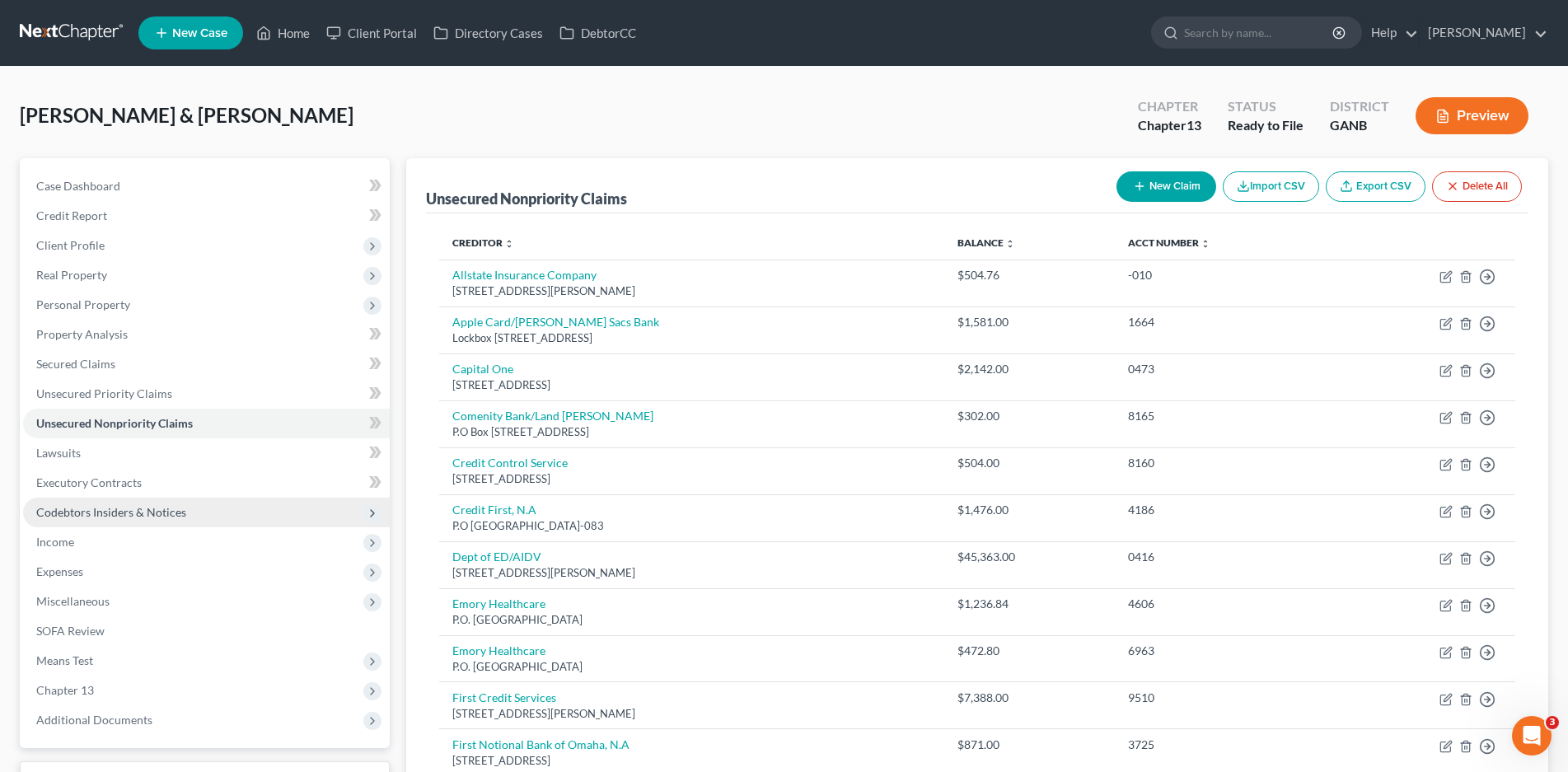
click at [125, 503] on span "Codebtors Insiders & Notices" at bounding box center [206, 513] width 367 height 30
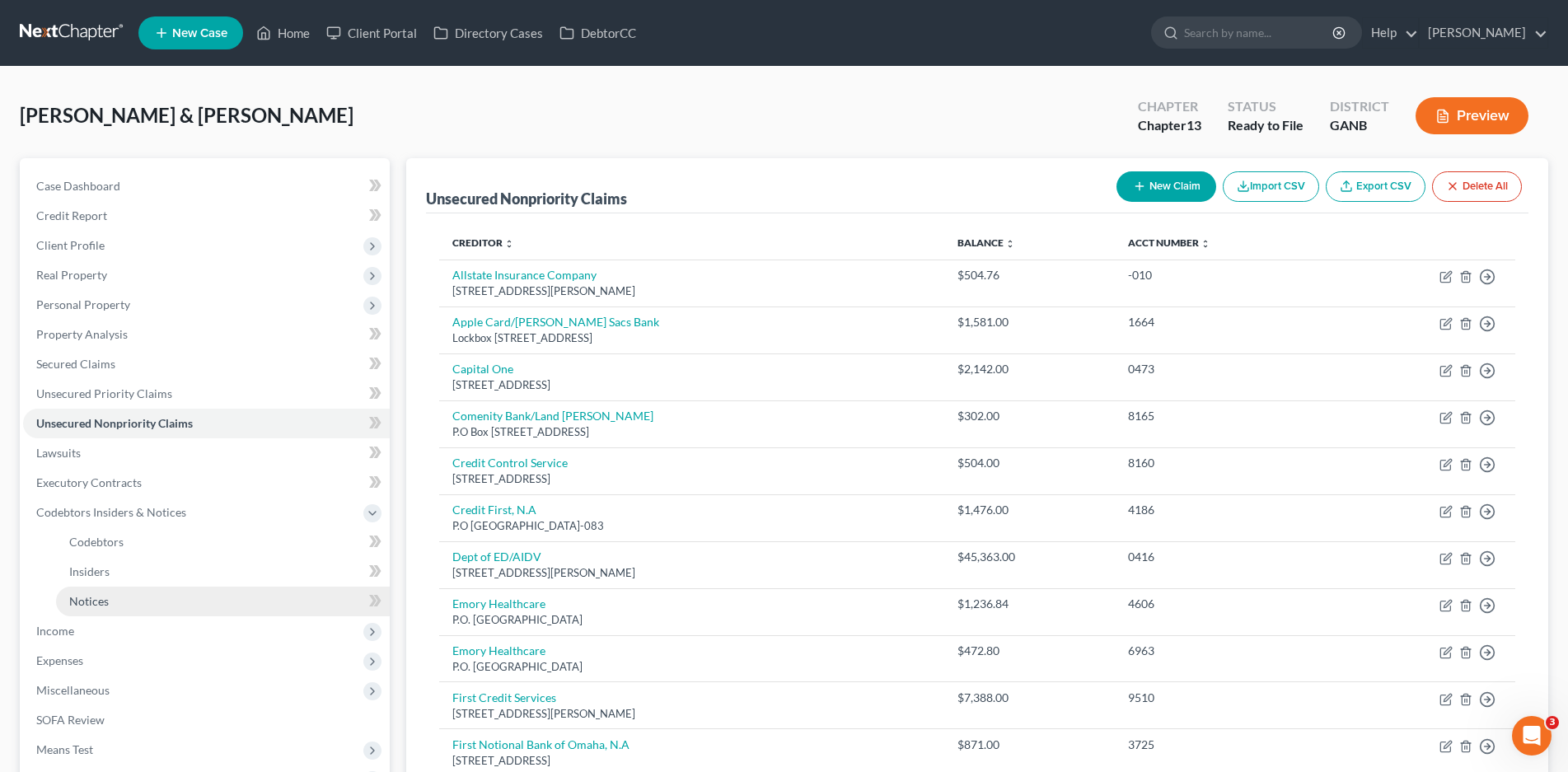
click at [101, 602] on span "Notices" at bounding box center [89, 601] width 39 height 14
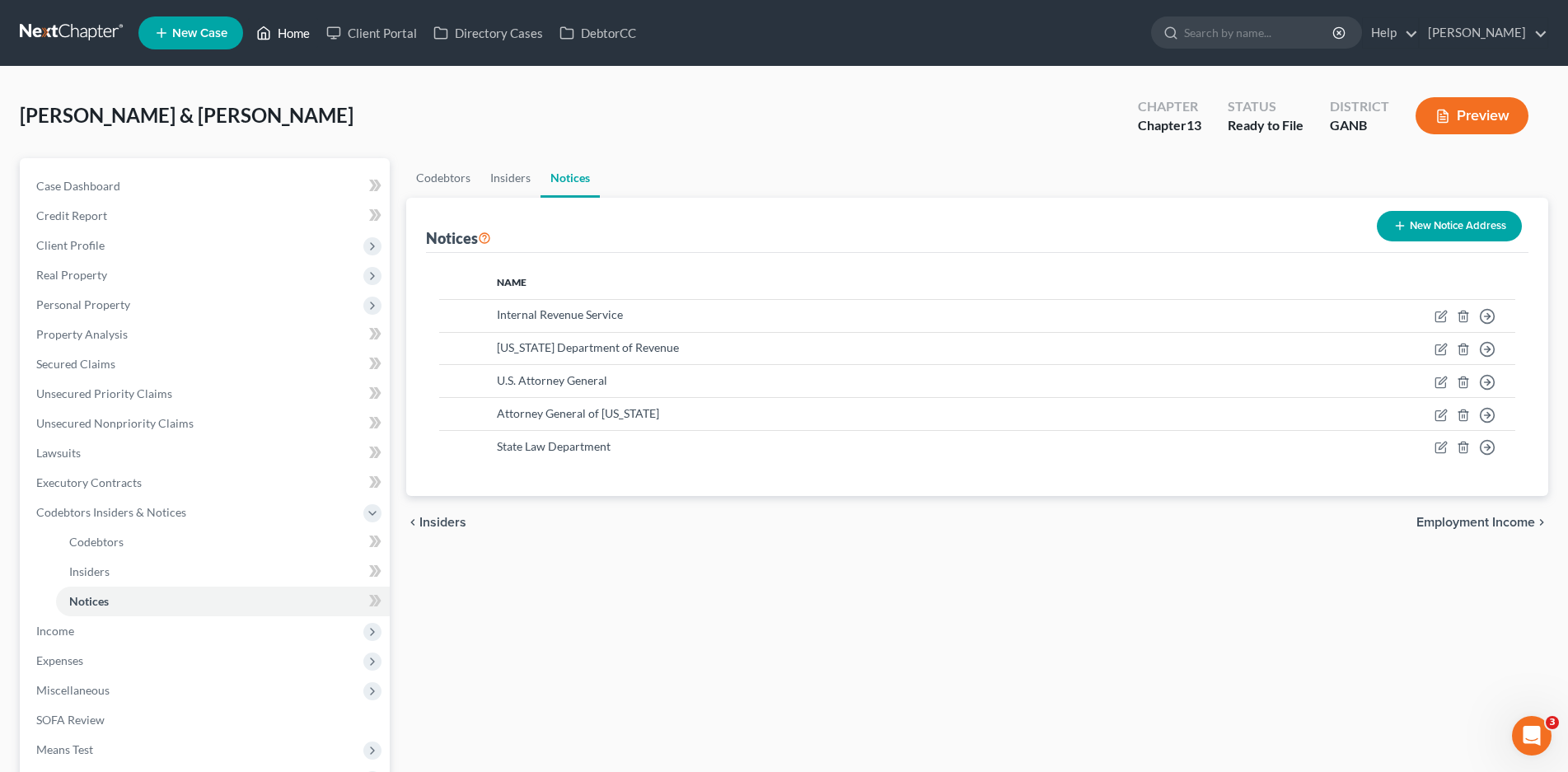
click at [300, 33] on link "Home" at bounding box center [283, 32] width 70 height 30
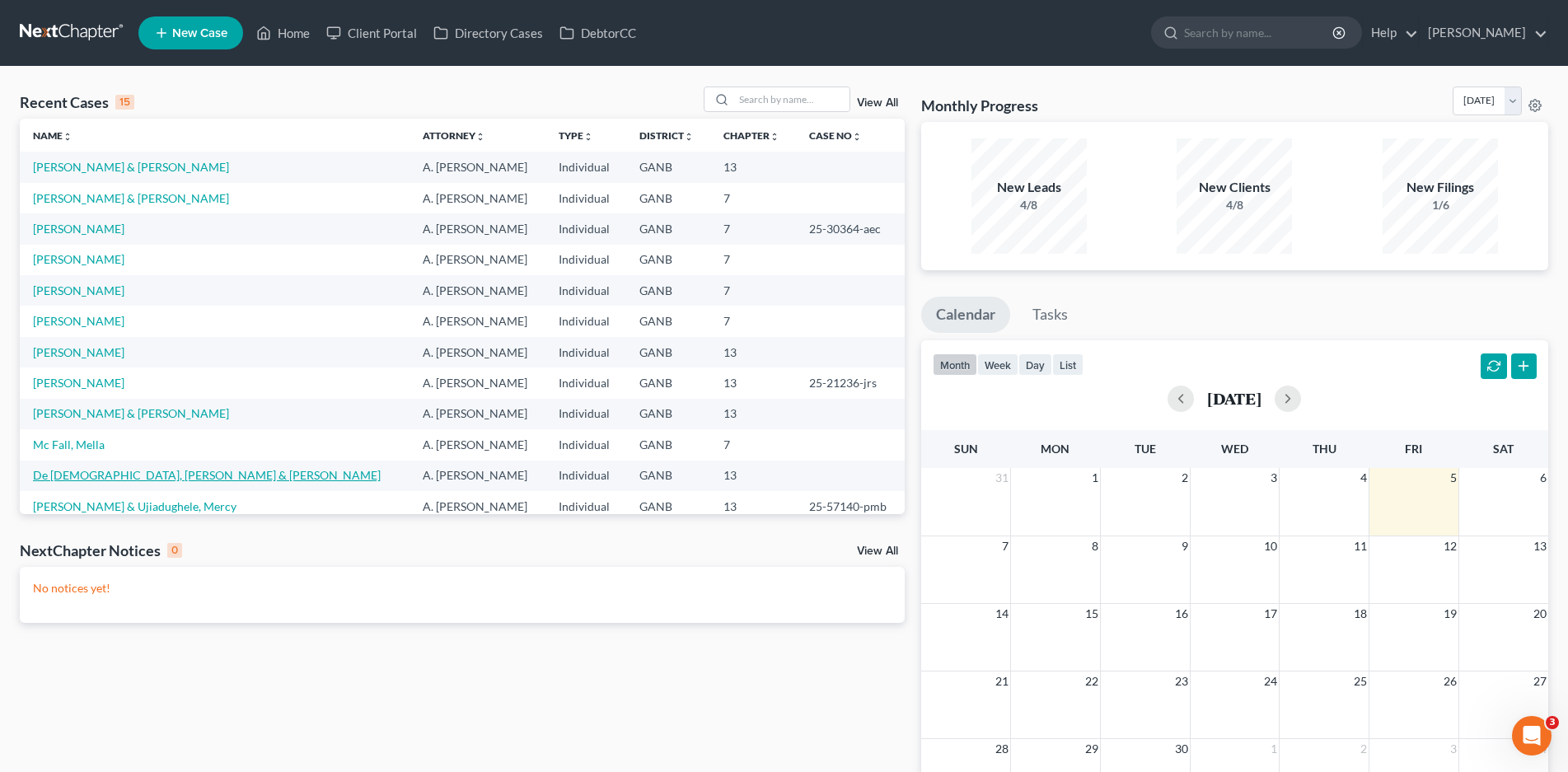
click at [96, 476] on link "De [DEMOGRAPHIC_DATA], [PERSON_NAME] & [PERSON_NAME]" at bounding box center [207, 475] width 348 height 14
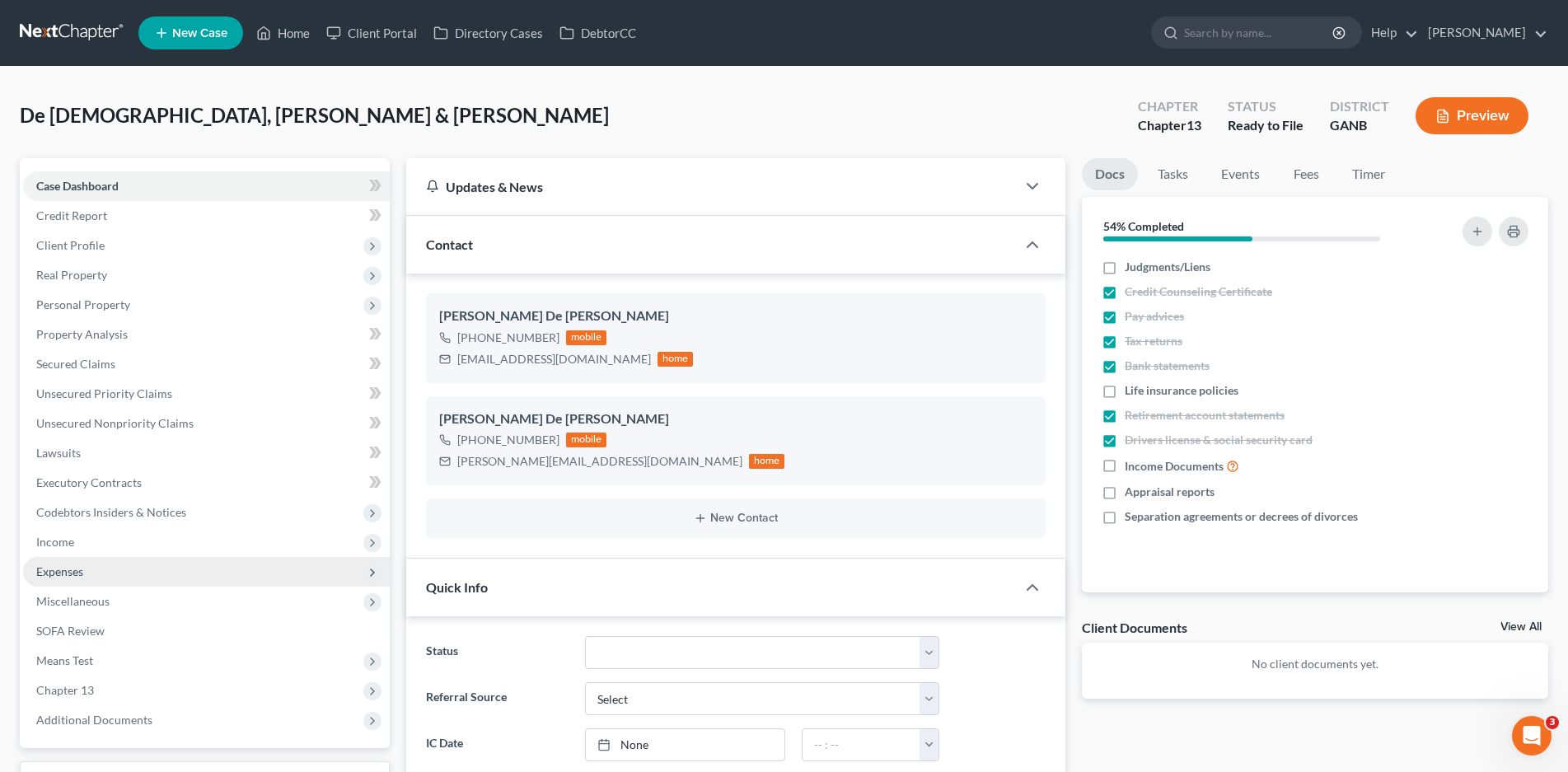
click at [71, 572] on span "Expenses" at bounding box center [60, 572] width 47 height 14
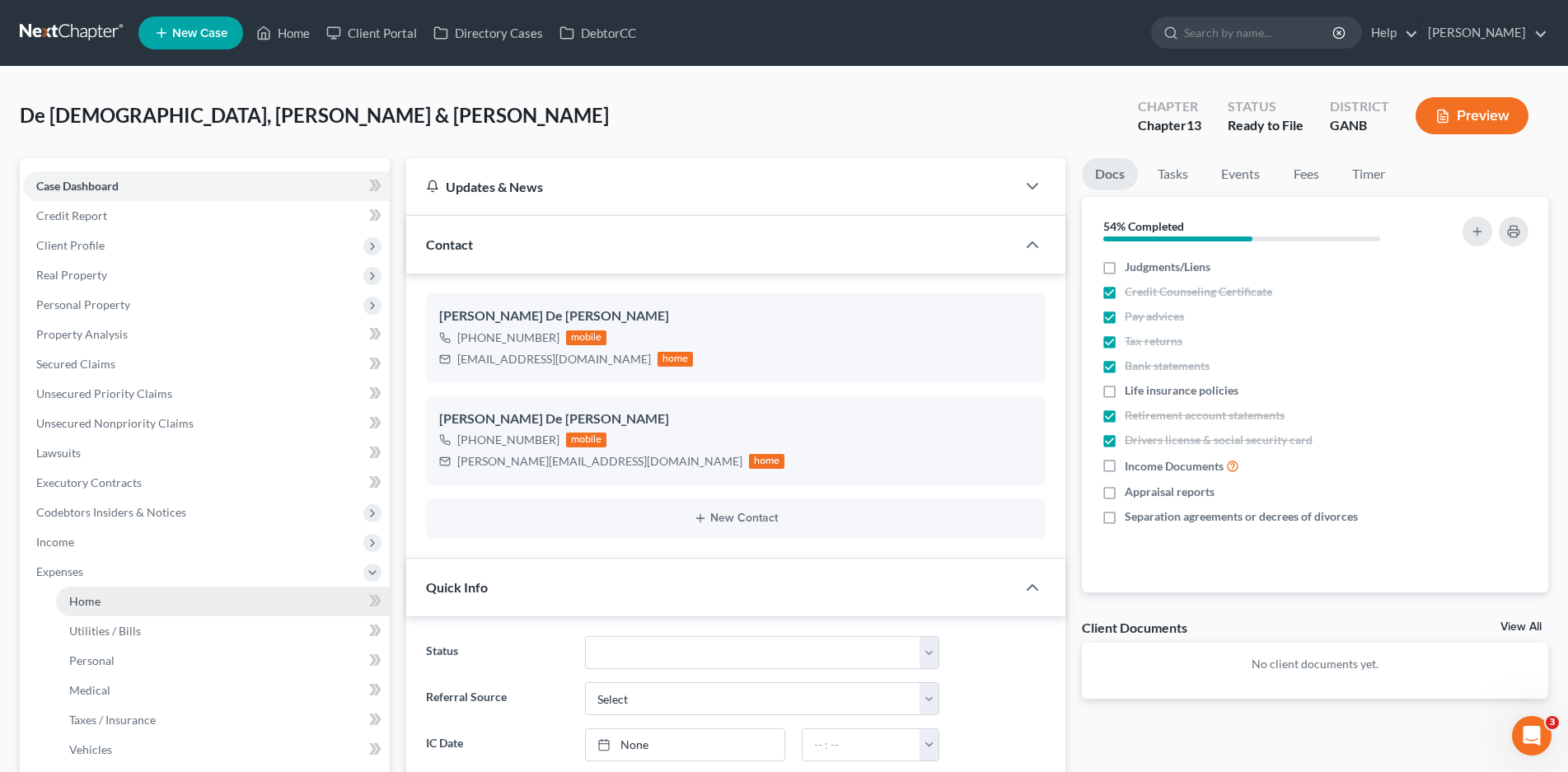
click at [84, 595] on span "Home" at bounding box center [84, 601] width 32 height 14
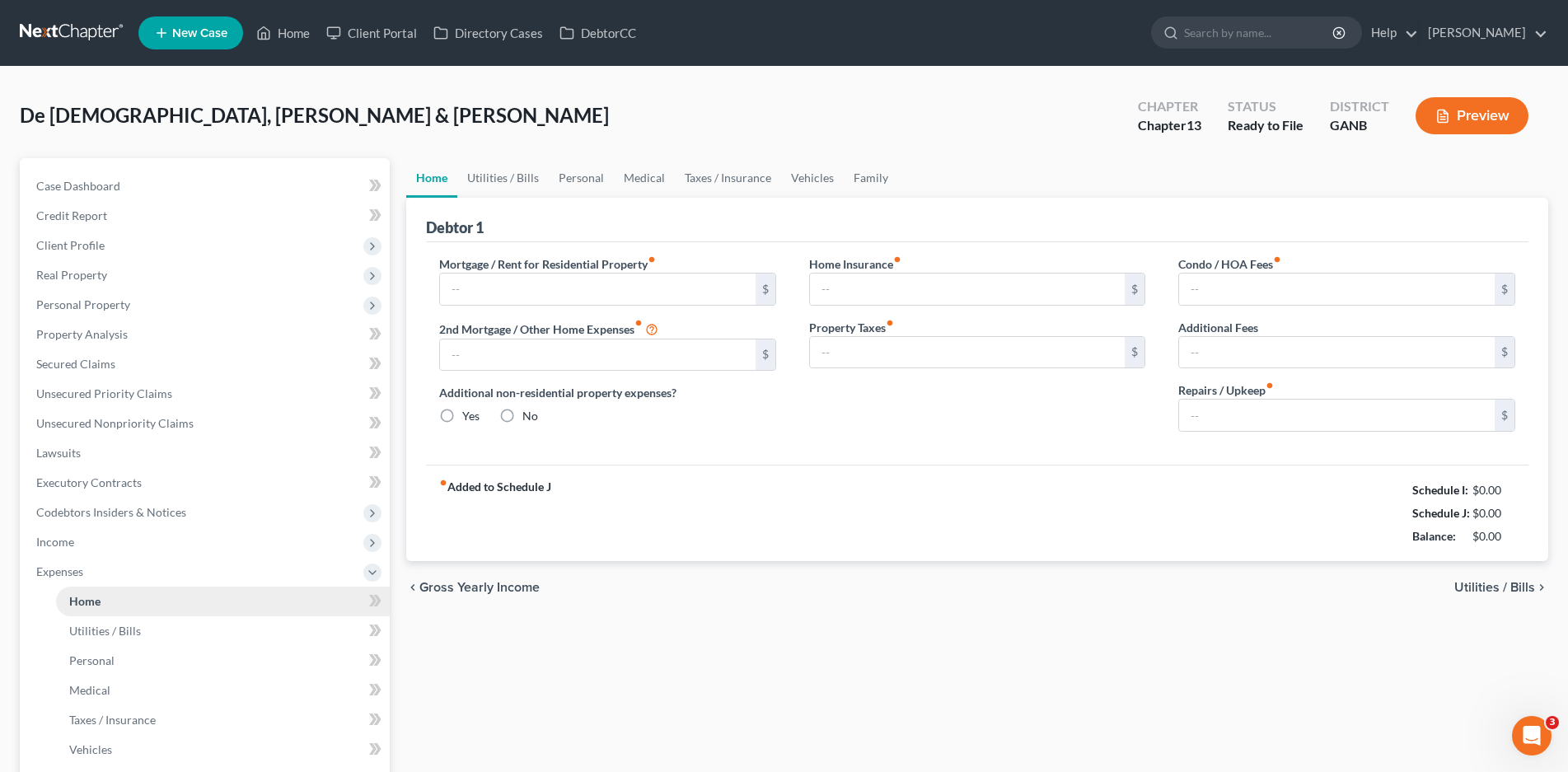
type input "3,213.00"
type input "0.00"
radio input "true"
type input "0.00"
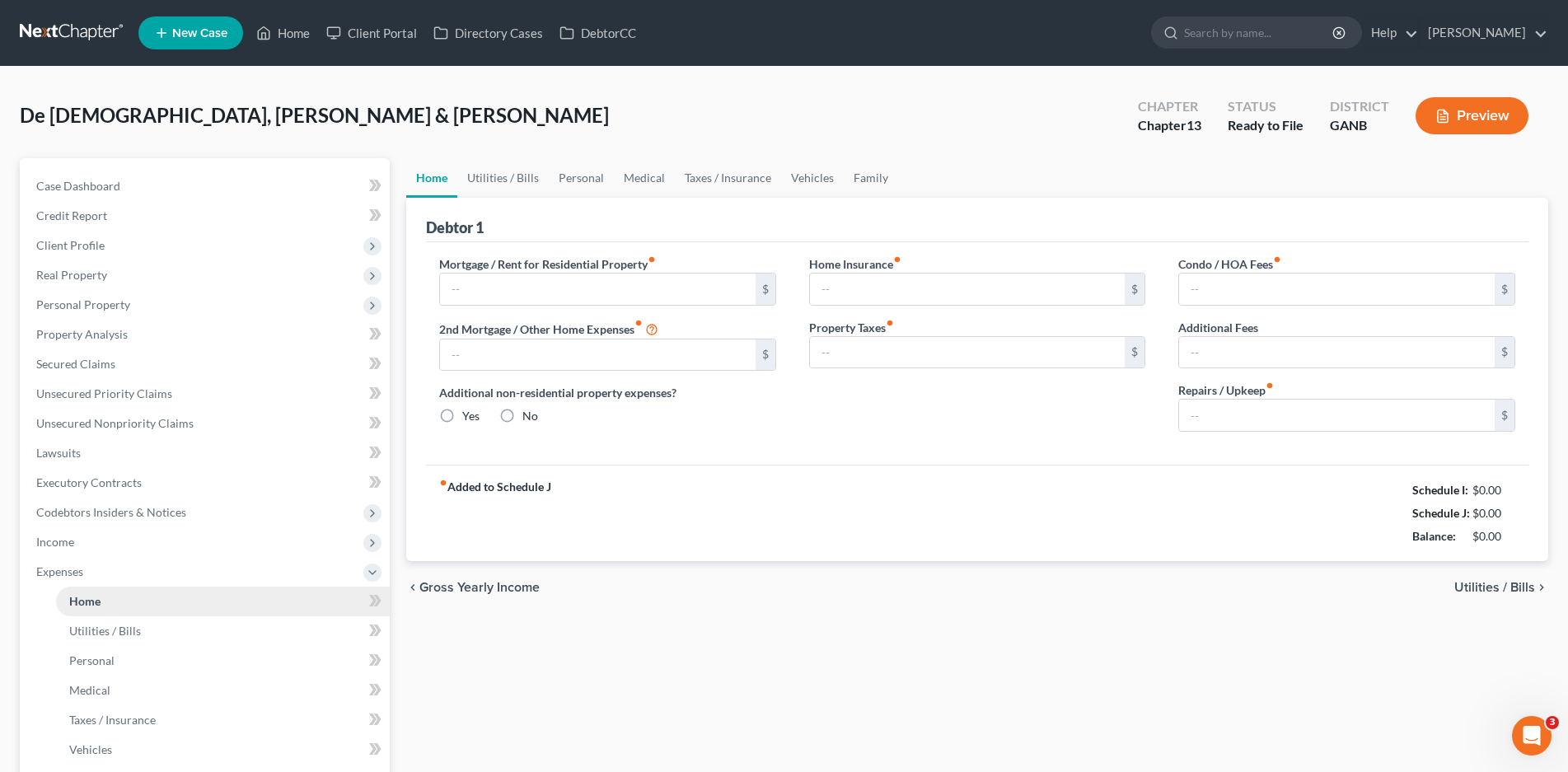
type input "58.00"
type input "50.00"
click at [518, 173] on link "Utilities / Bills" at bounding box center [502, 177] width 91 height 39
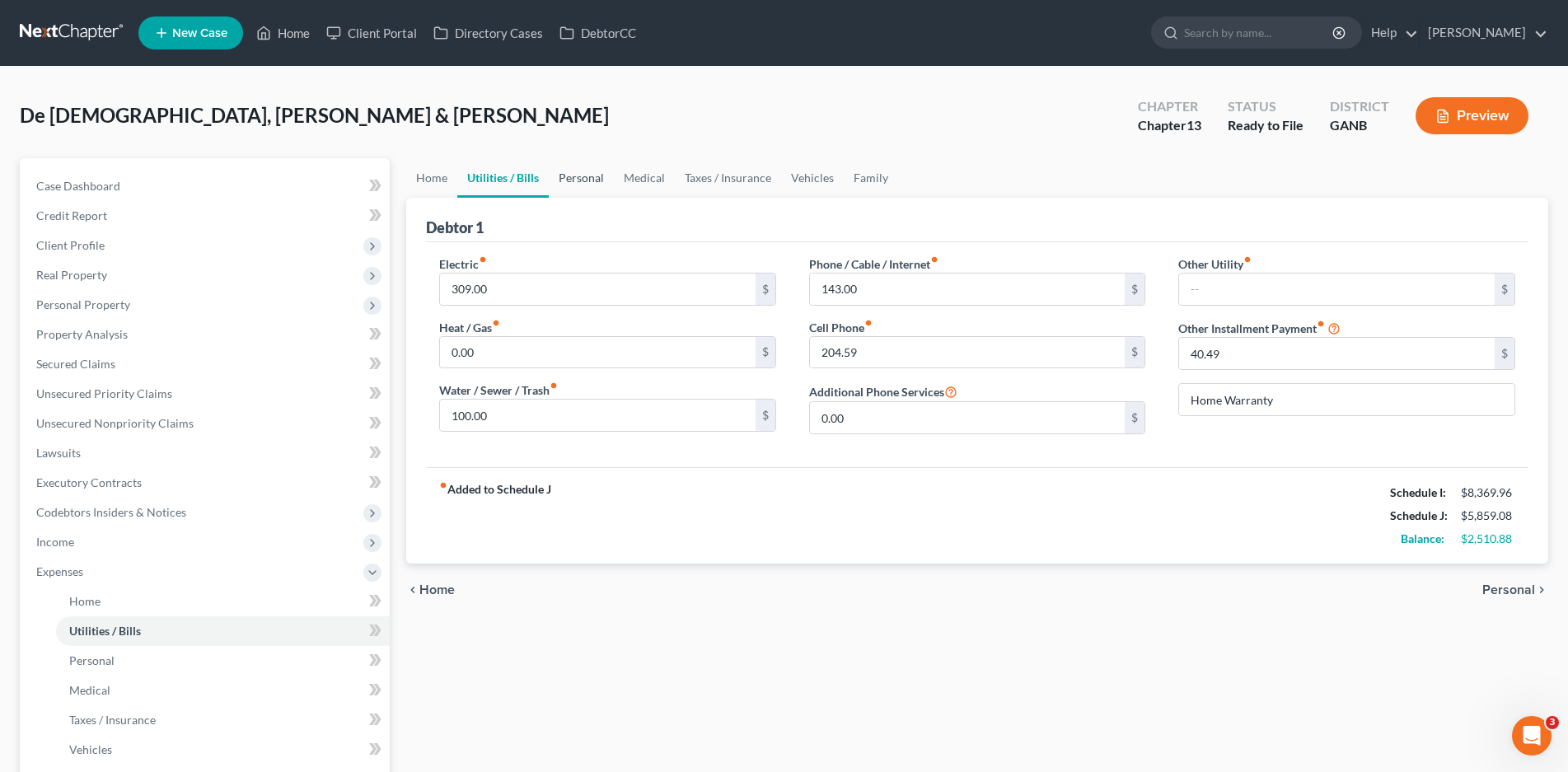
click at [591, 175] on link "Personal" at bounding box center [581, 177] width 65 height 39
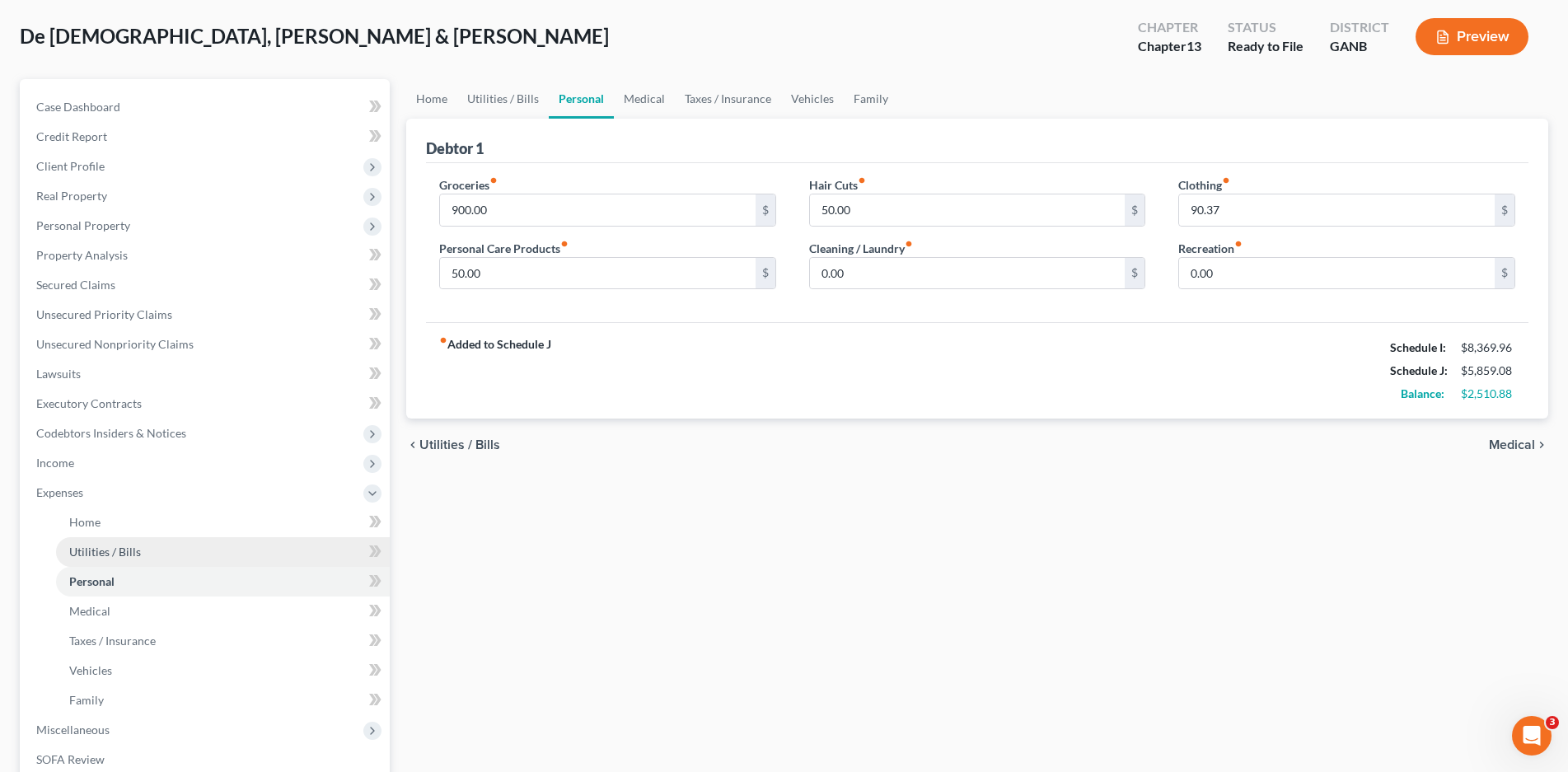
scroll to position [247, 0]
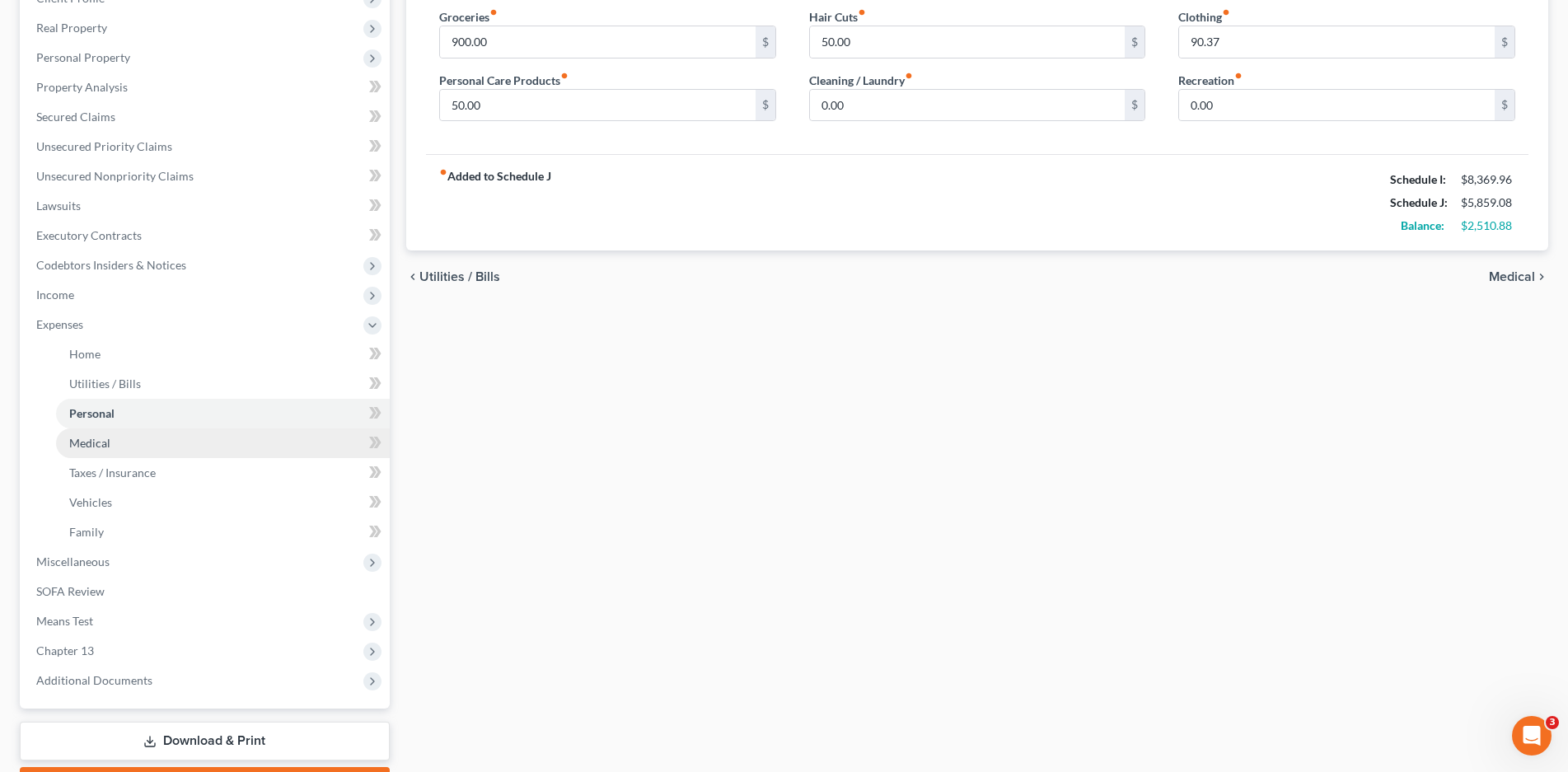
click at [78, 444] on span "Medical" at bounding box center [90, 443] width 41 height 14
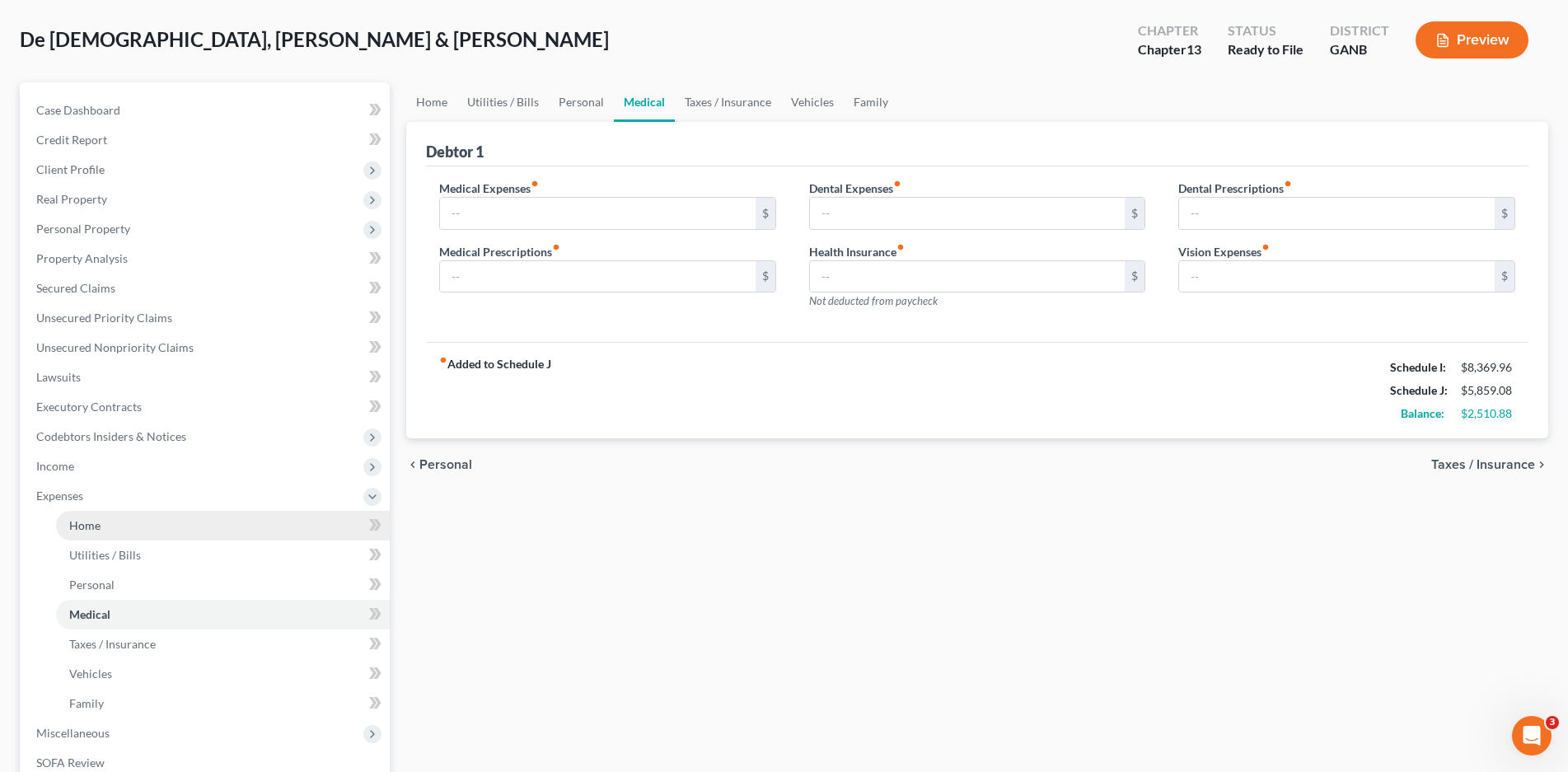
scroll to position [341, 0]
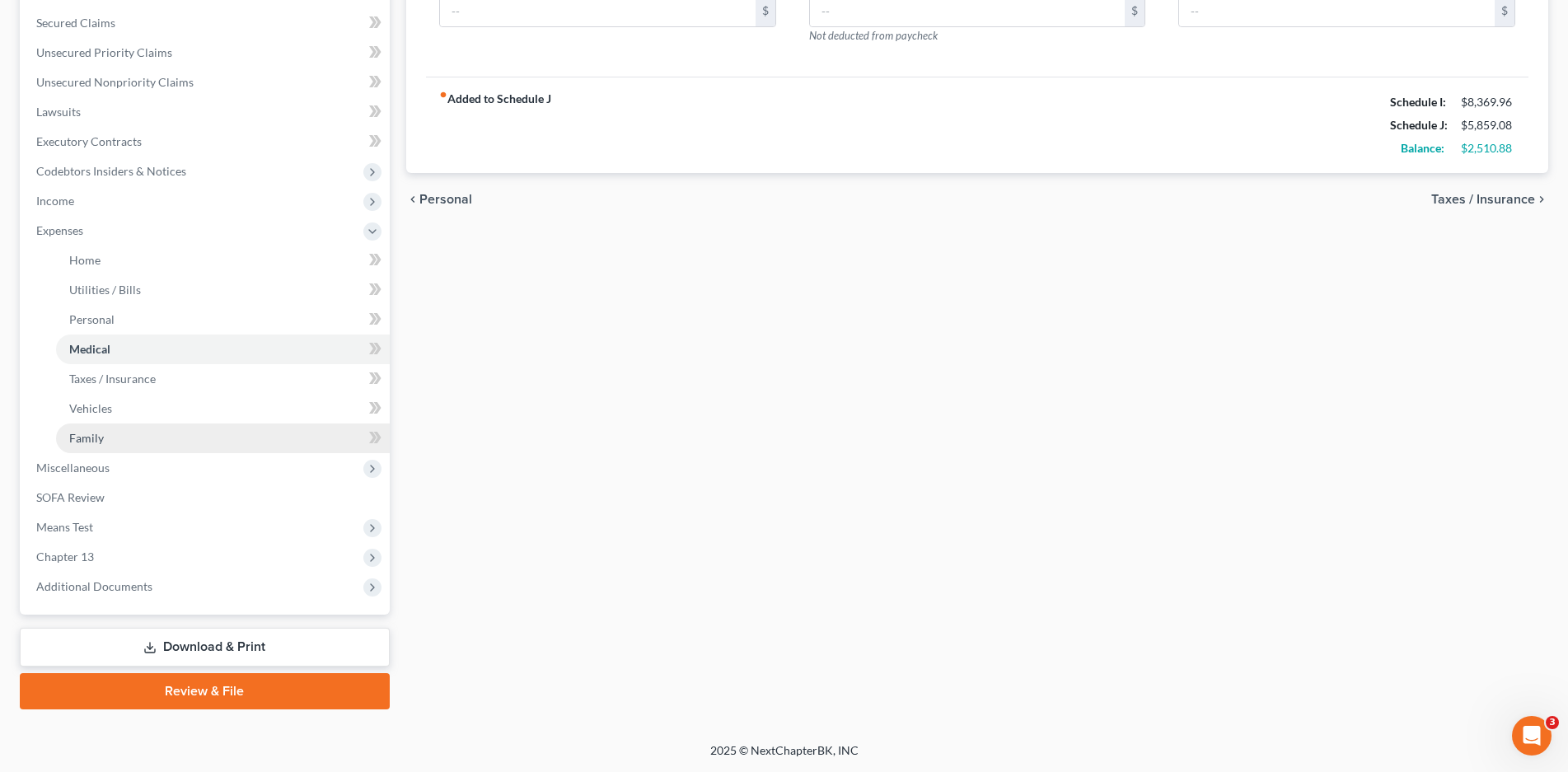
click at [99, 427] on link "Family" at bounding box center [223, 438] width 333 height 30
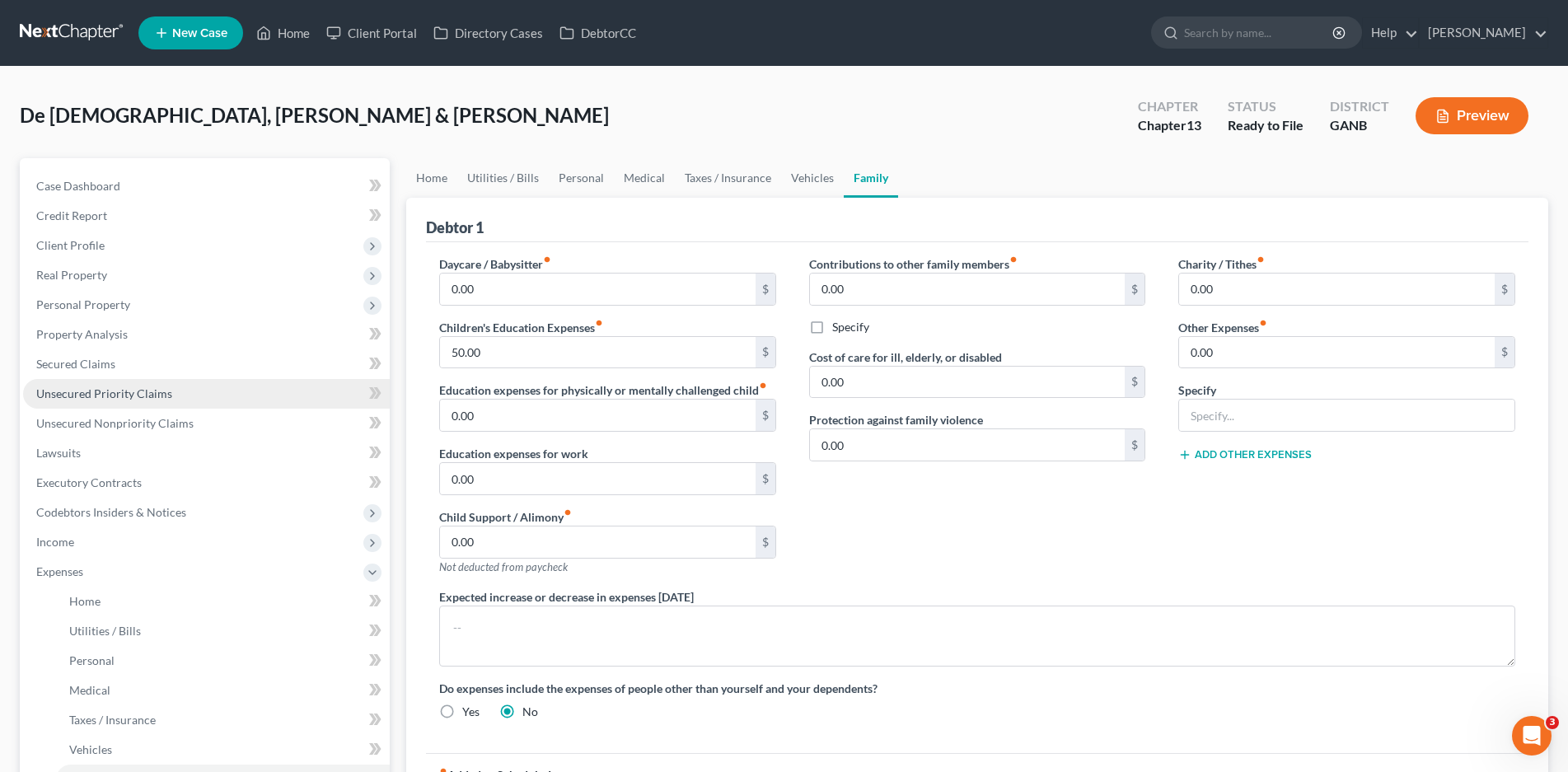
click at [109, 384] on link "Unsecured Priority Claims" at bounding box center [206, 393] width 367 height 30
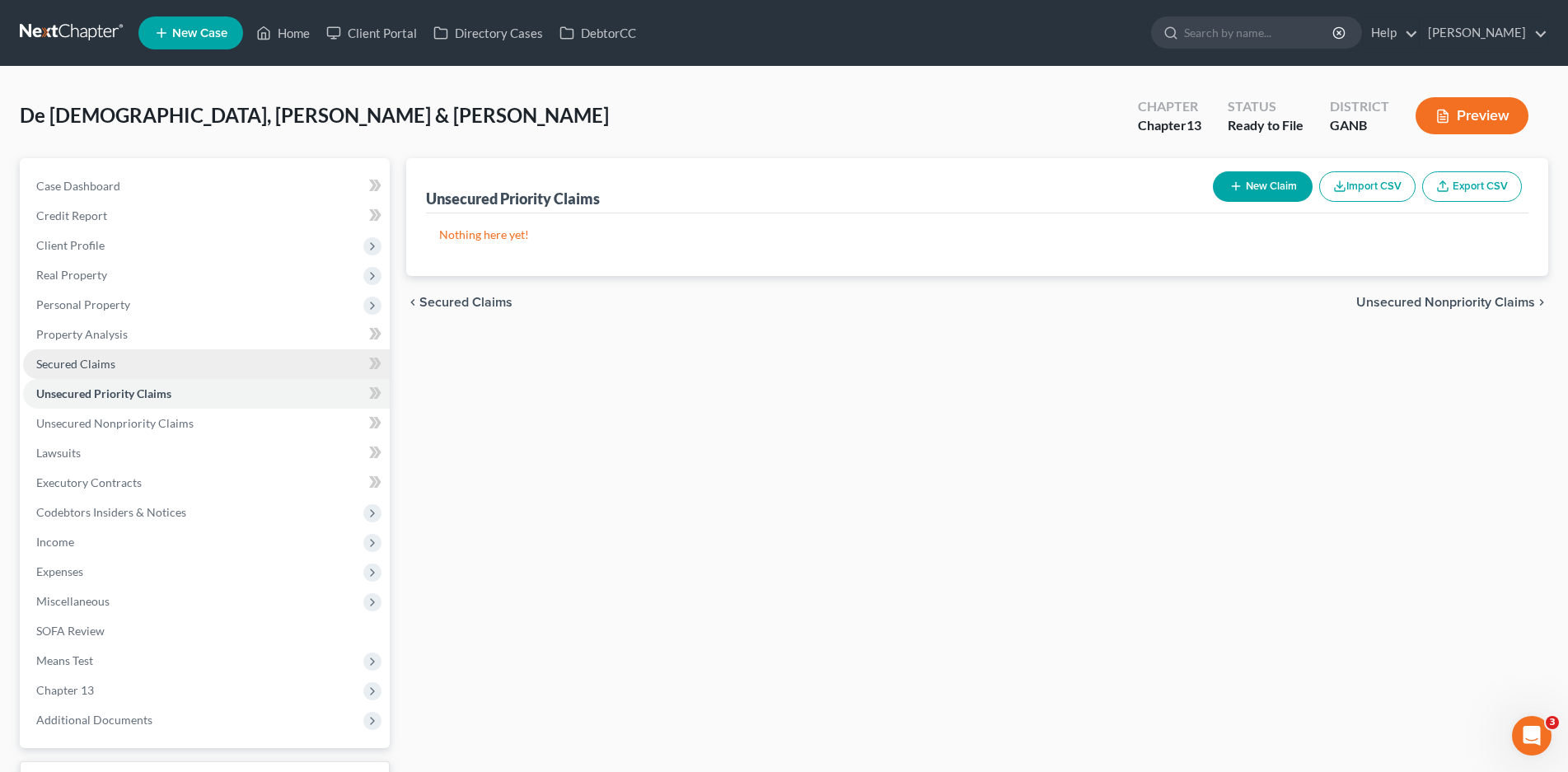
click at [79, 357] on span "Secured Claims" at bounding box center [76, 363] width 79 height 14
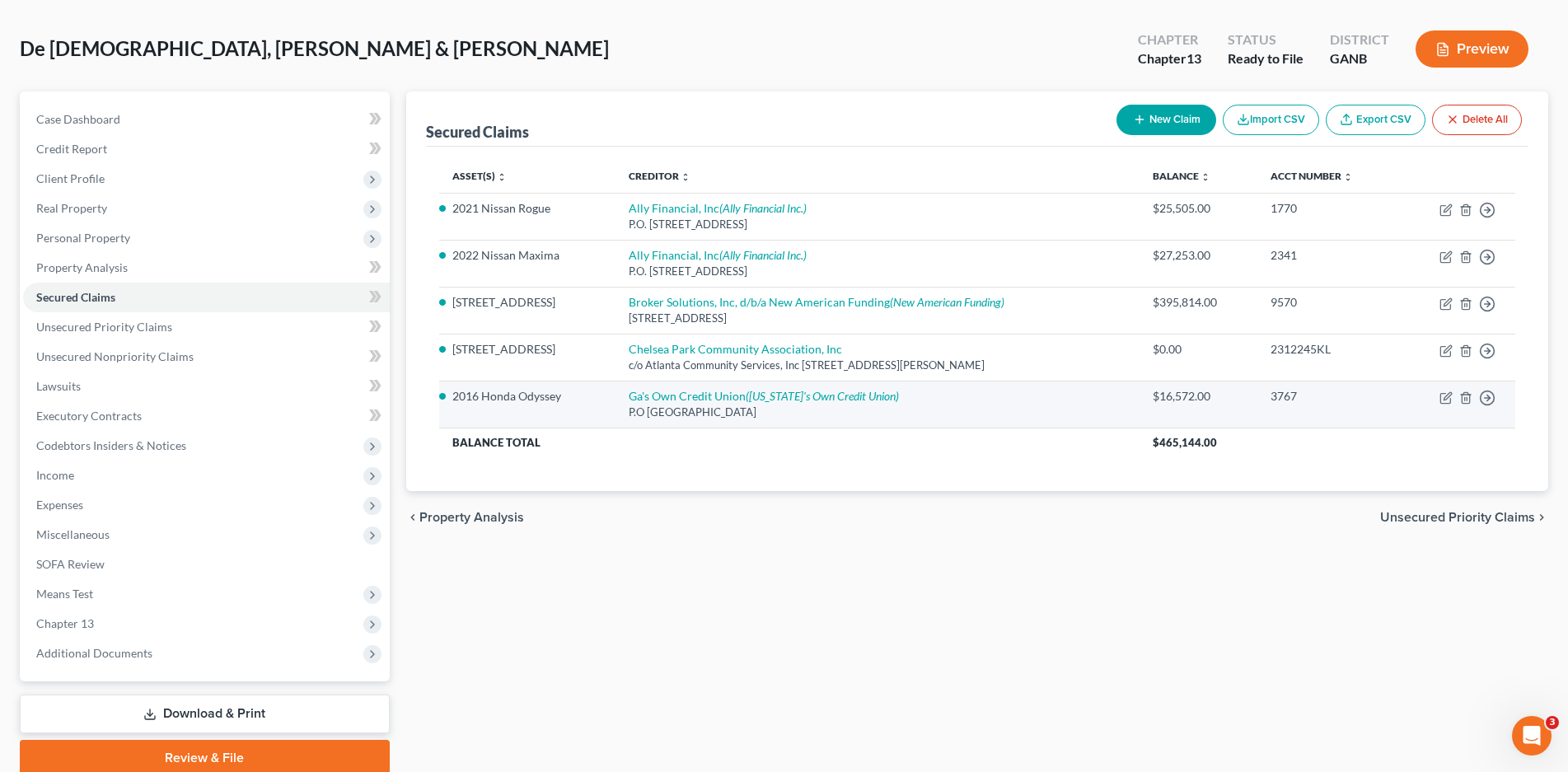
scroll to position [134, 0]
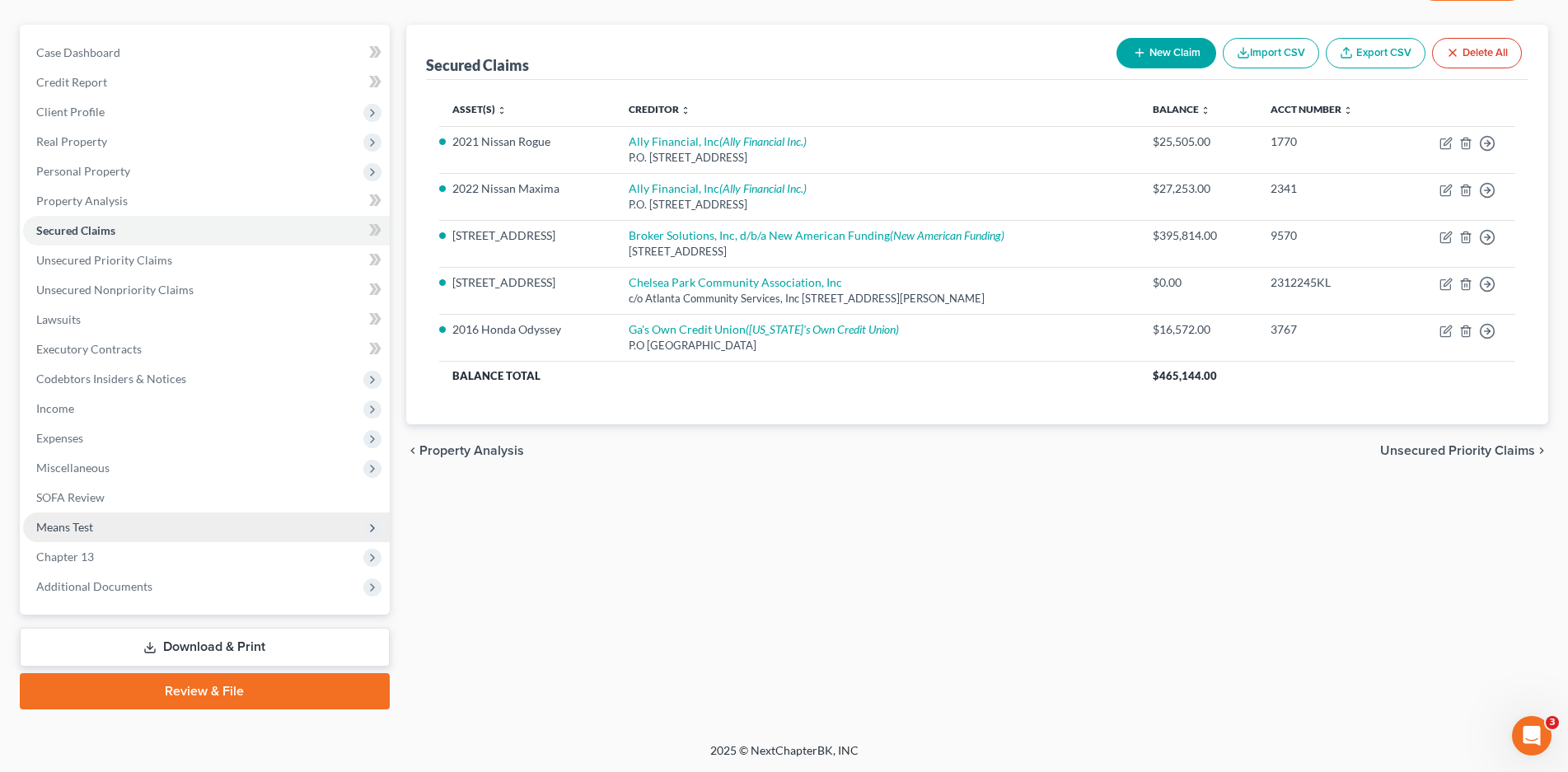
click at [61, 531] on span "Means Test" at bounding box center [65, 527] width 57 height 14
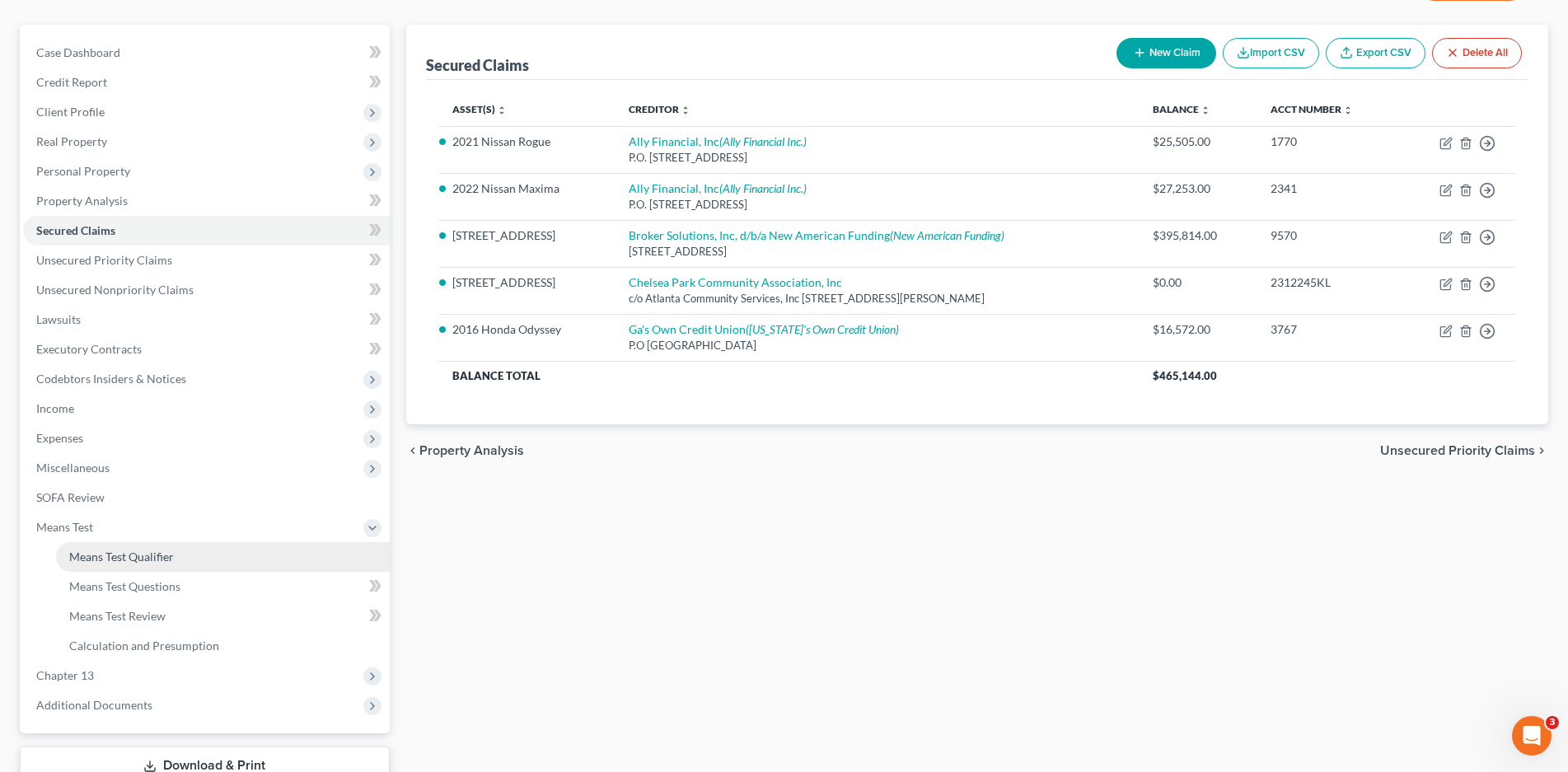
click at [130, 550] on span "Means Test Qualifier" at bounding box center [121, 556] width 105 height 14
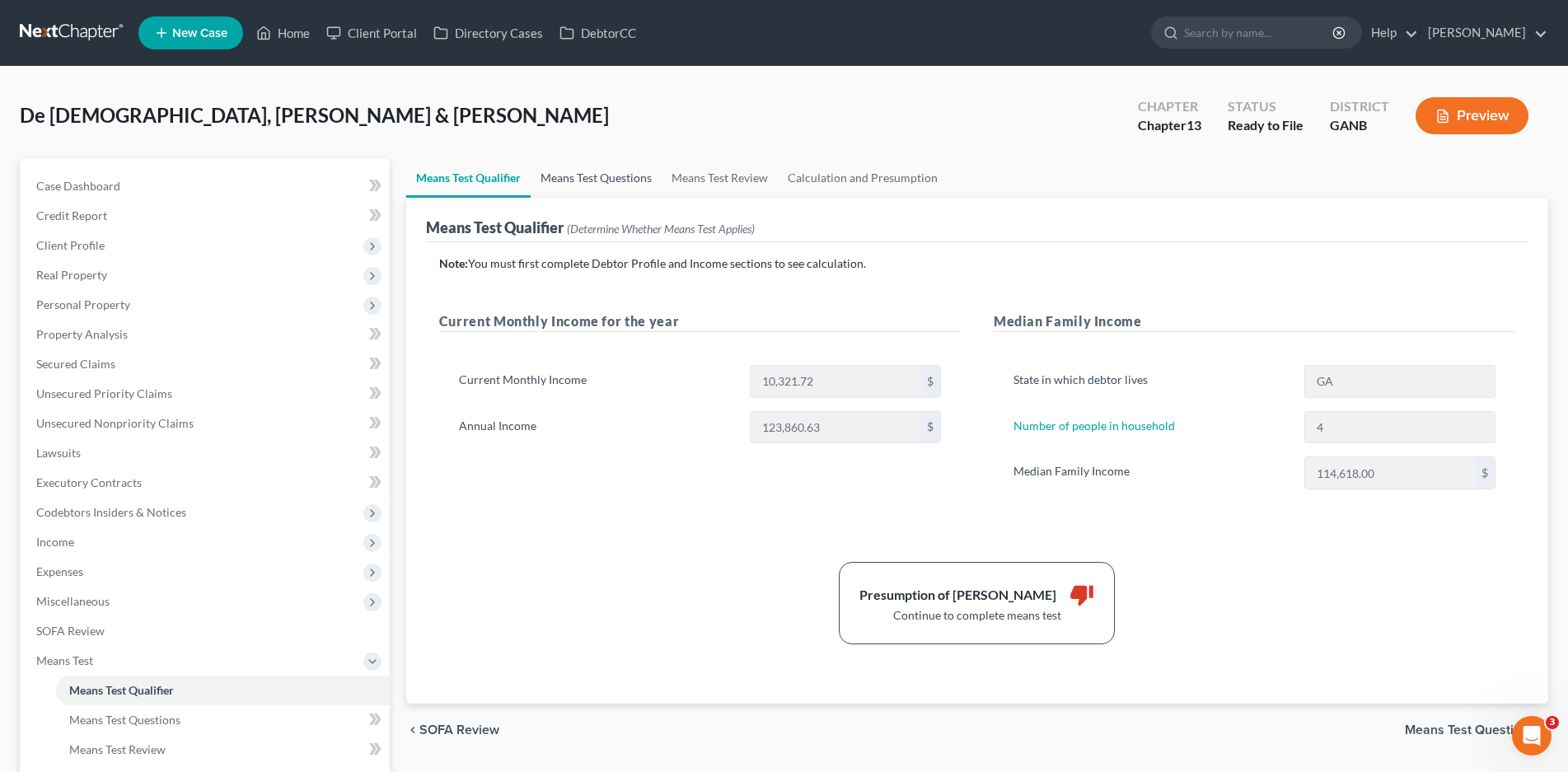
click at [635, 181] on link "Means Test Questions" at bounding box center [596, 177] width 131 height 39
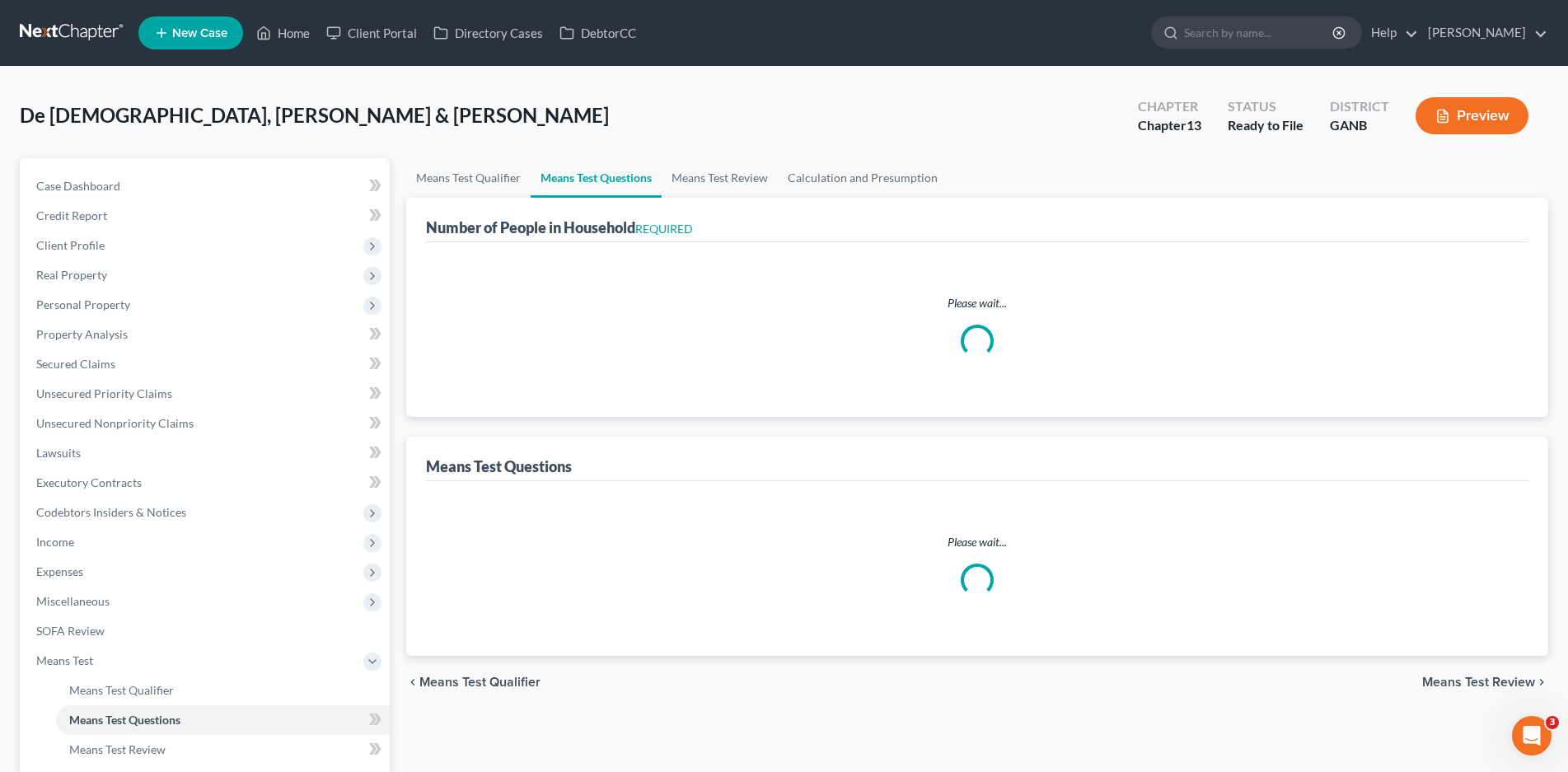
select select "0"
select select "60"
select select "1"
select select "60"
select select "1"
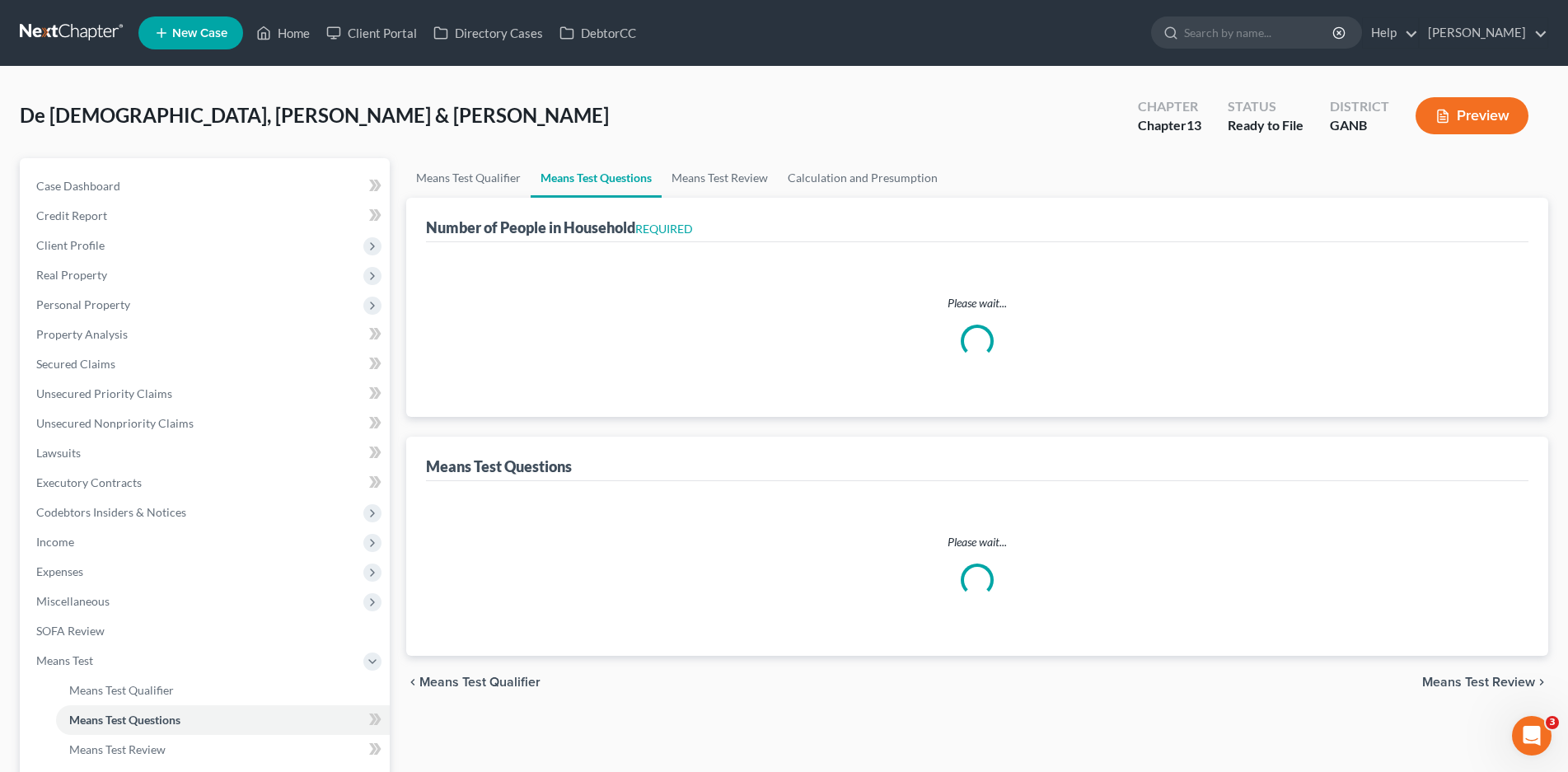
select select "60"
select select "0"
select select "60"
select select "3"
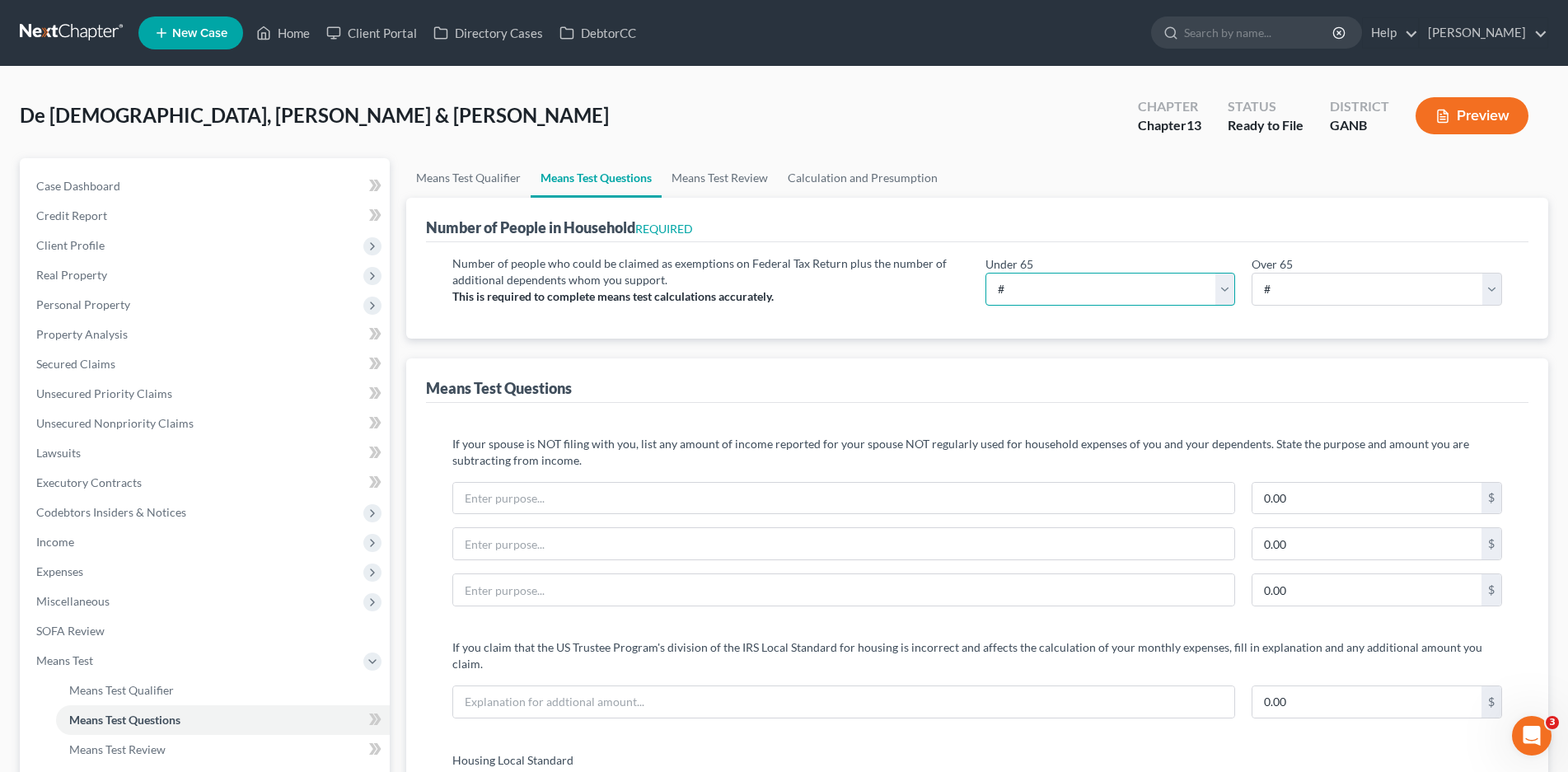
click at [1050, 290] on select "# 0 1 2 3 4 5 6 7 8 9 10" at bounding box center [1110, 289] width 251 height 33
click at [85, 241] on span "Client Profile" at bounding box center [71, 245] width 68 height 14
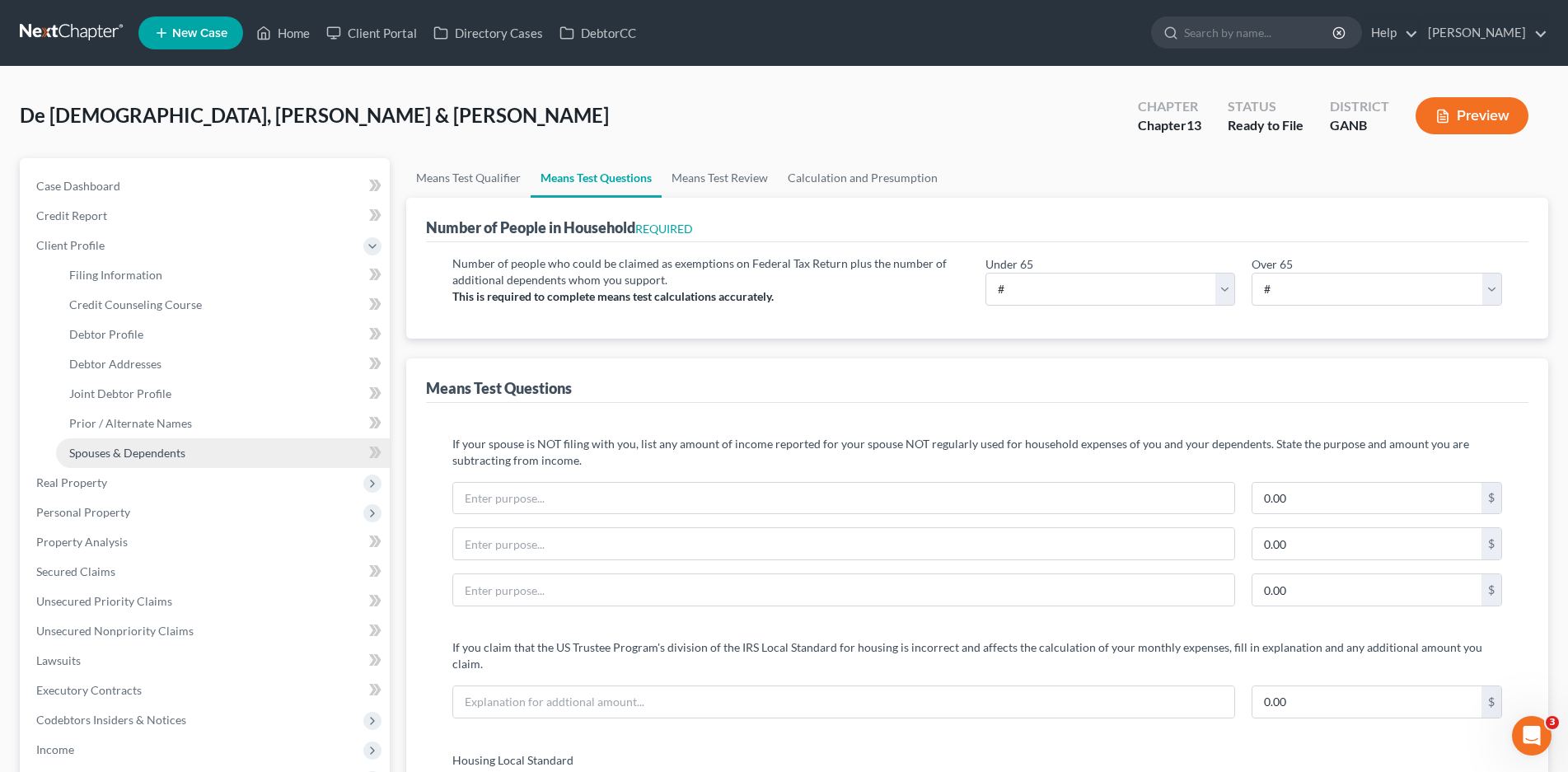
click at [152, 448] on span "Spouses & Dependents" at bounding box center [127, 453] width 116 height 14
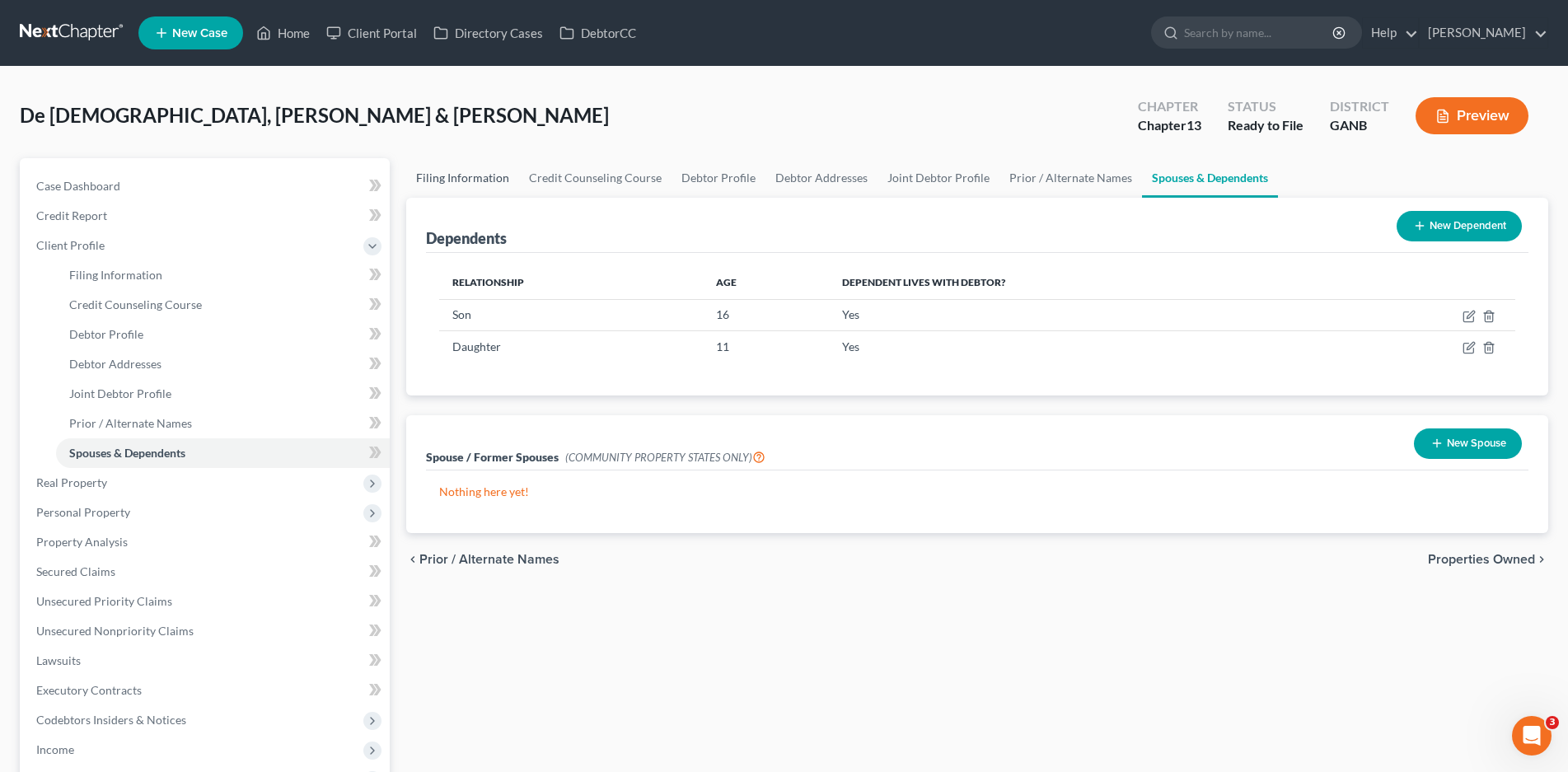
click at [460, 180] on link "Filing Information" at bounding box center [462, 177] width 113 height 39
select select "1"
select select "3"
select select "19"
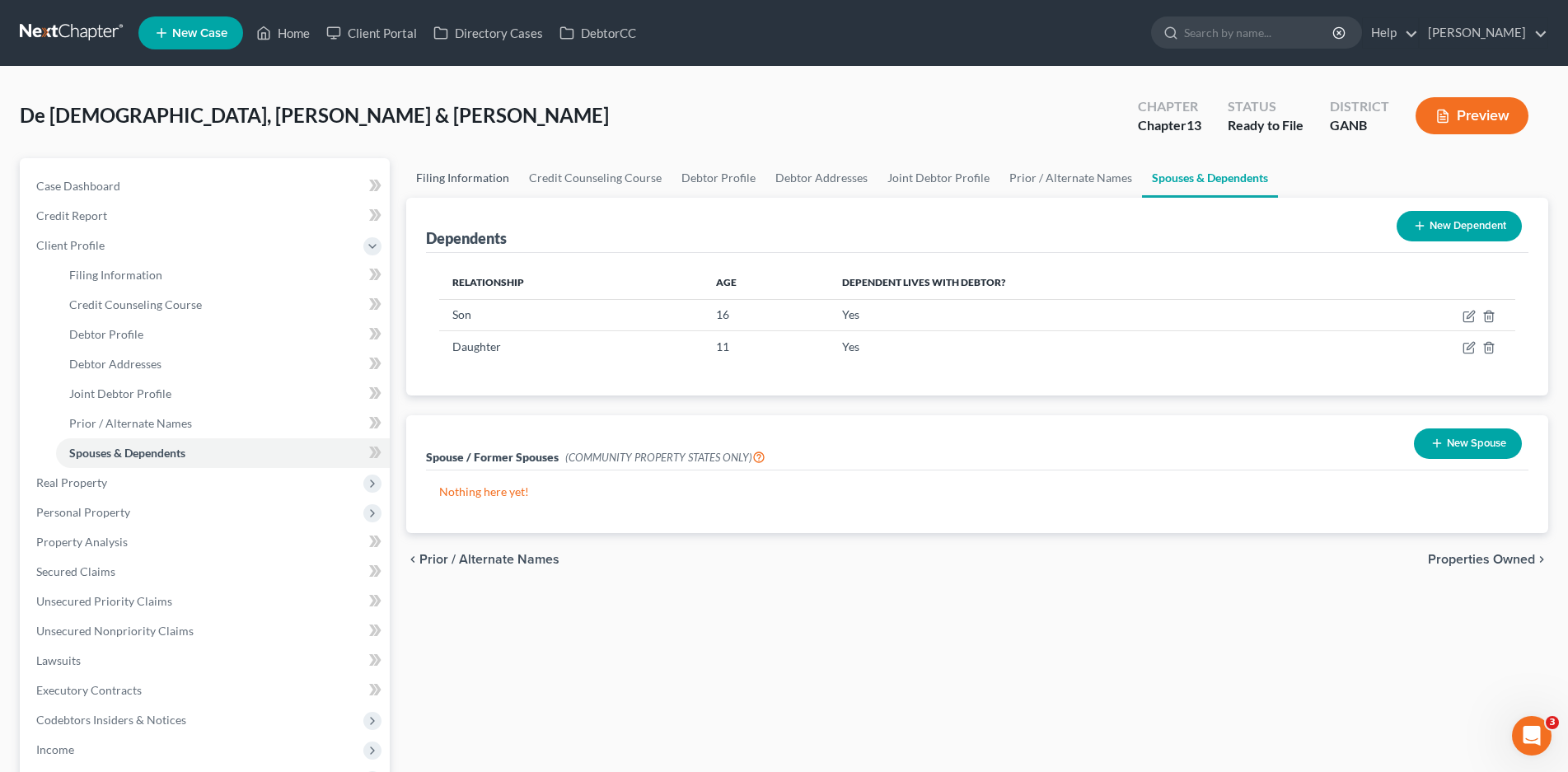
select select "2"
select select "10"
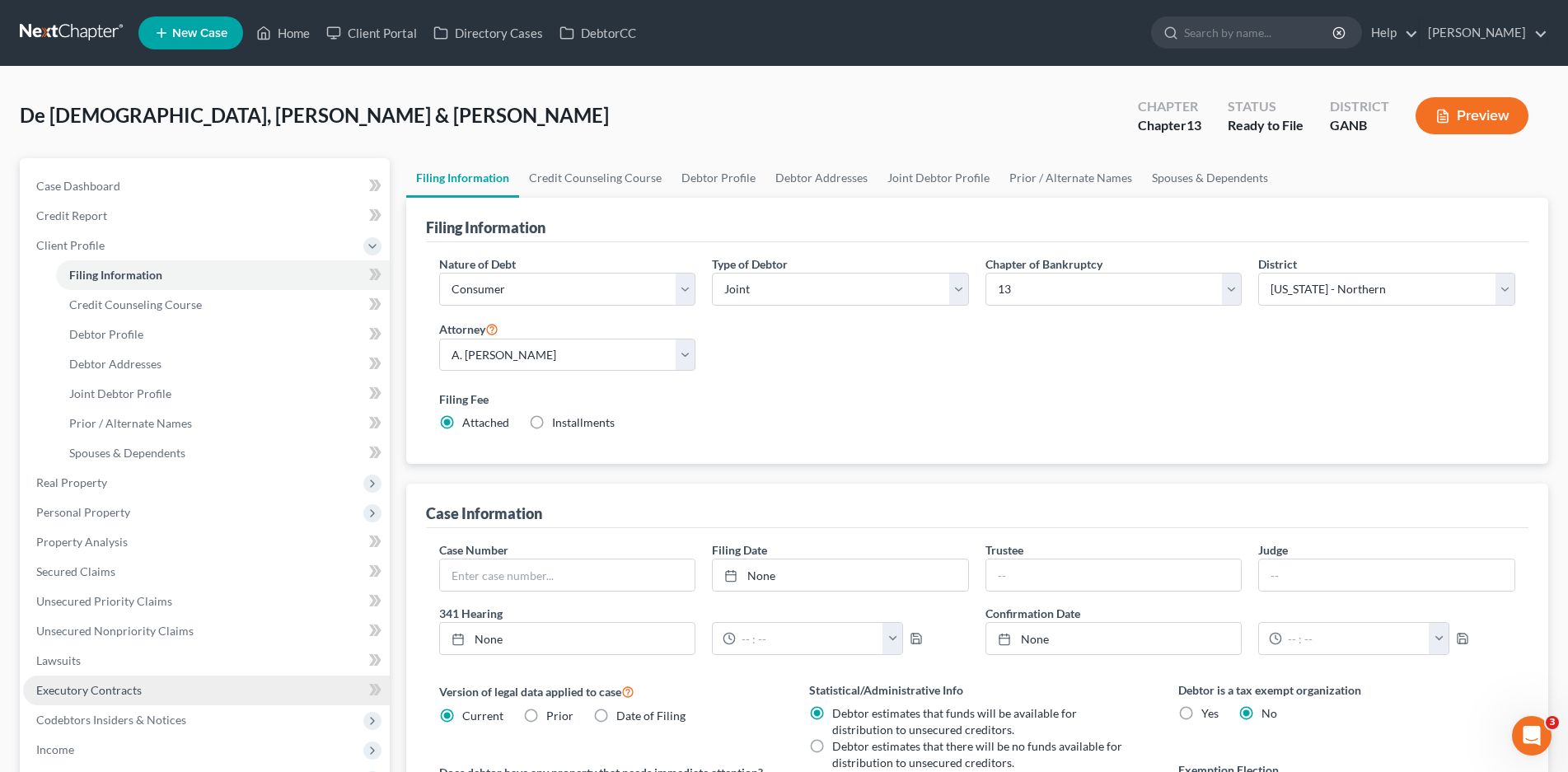
scroll to position [247, 0]
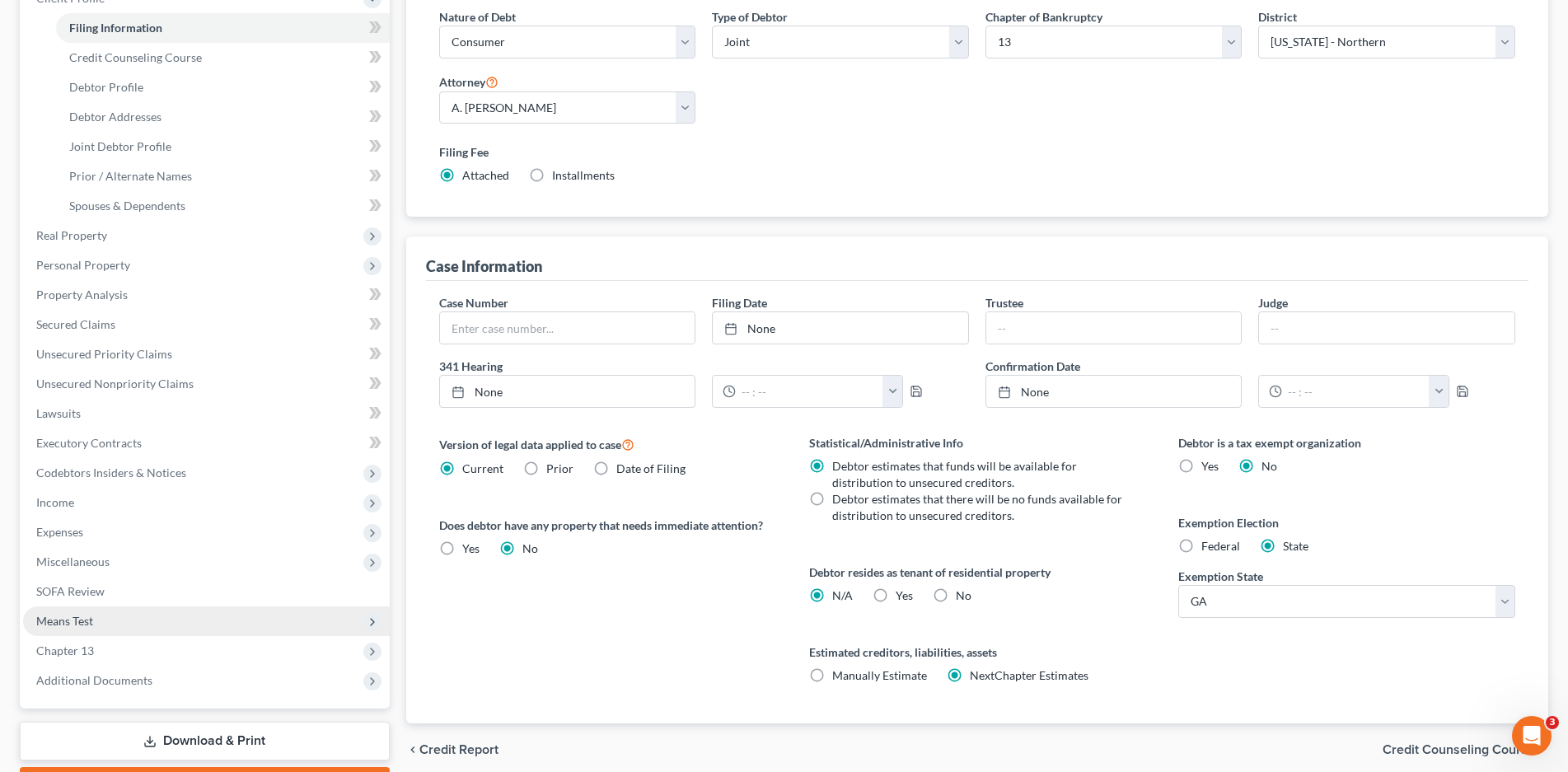
click at [78, 618] on span "Means Test" at bounding box center [65, 621] width 57 height 14
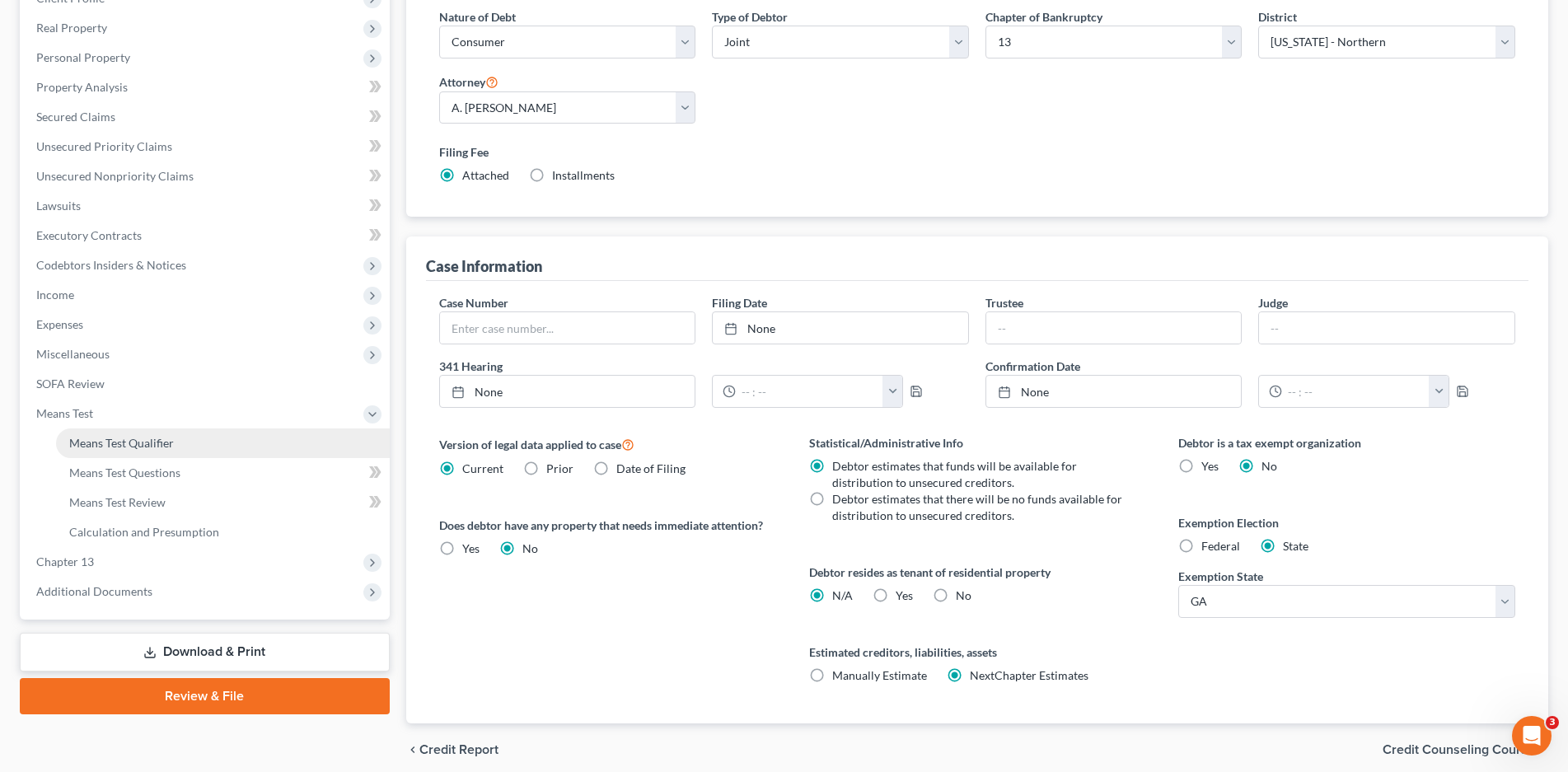
click at [148, 445] on span "Means Test Qualifier" at bounding box center [121, 443] width 105 height 14
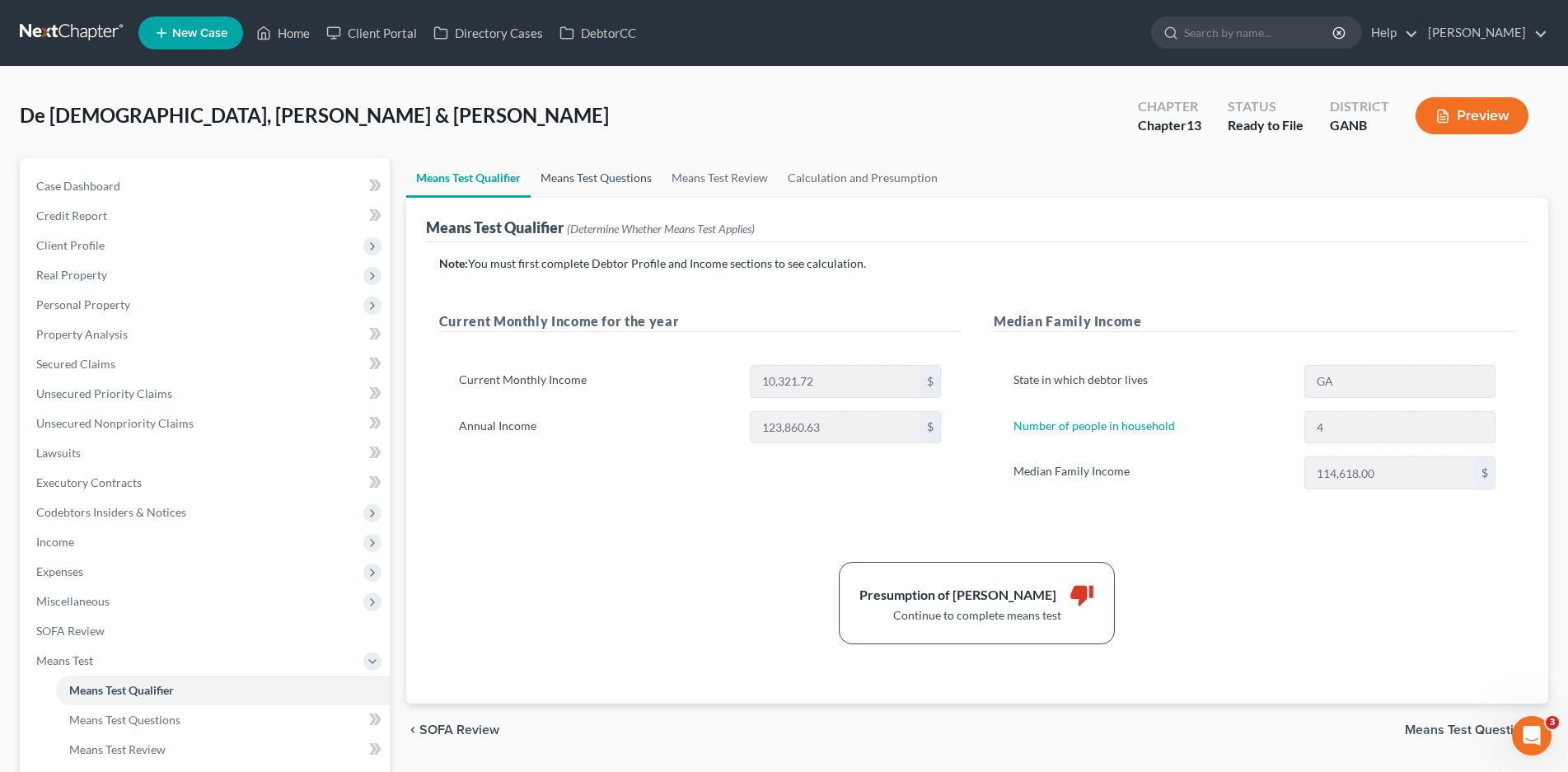
click at [600, 183] on link "Means Test Questions" at bounding box center [596, 177] width 131 height 39
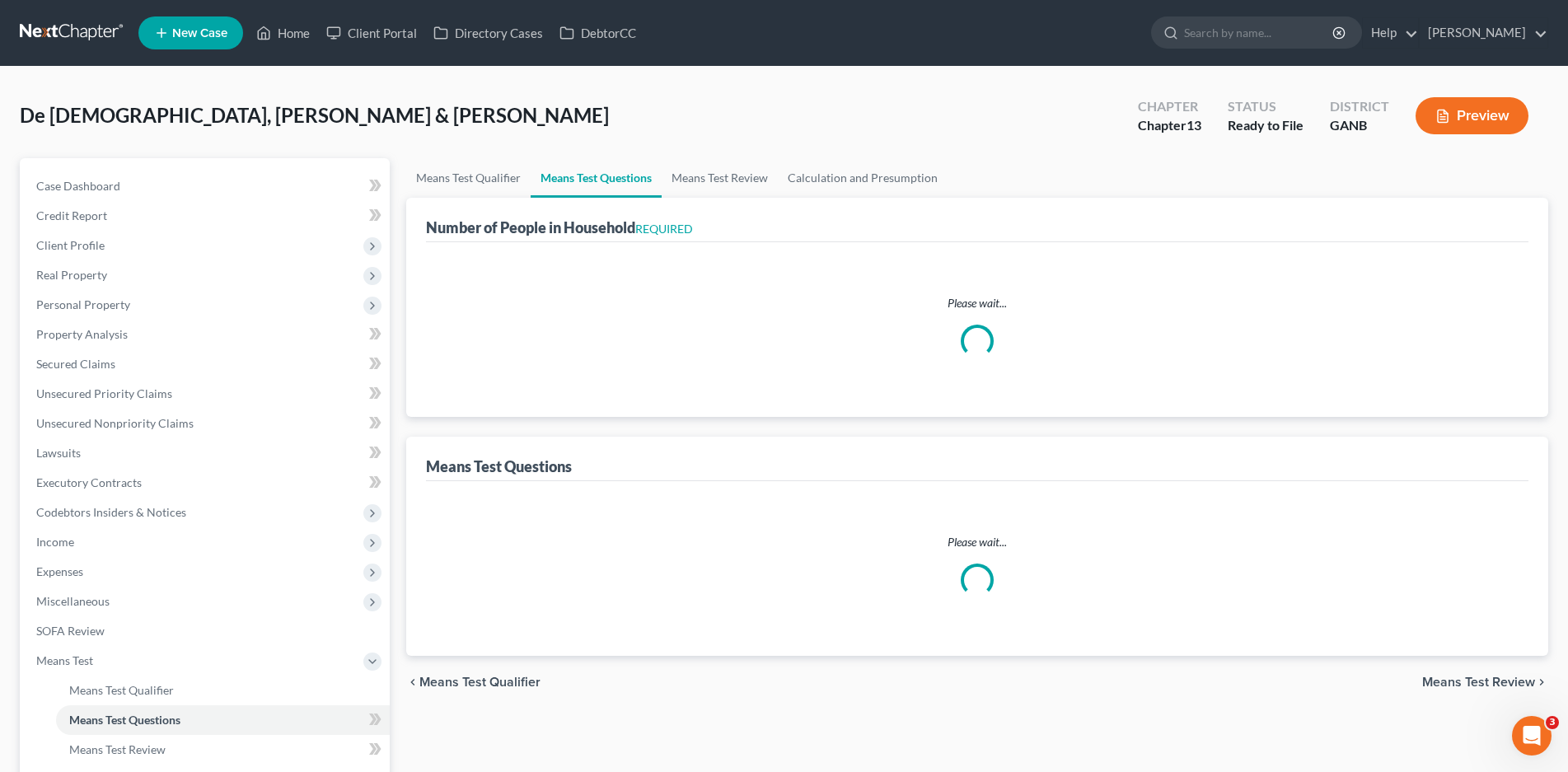
select select "0"
select select "60"
select select "1"
select select "60"
select select "1"
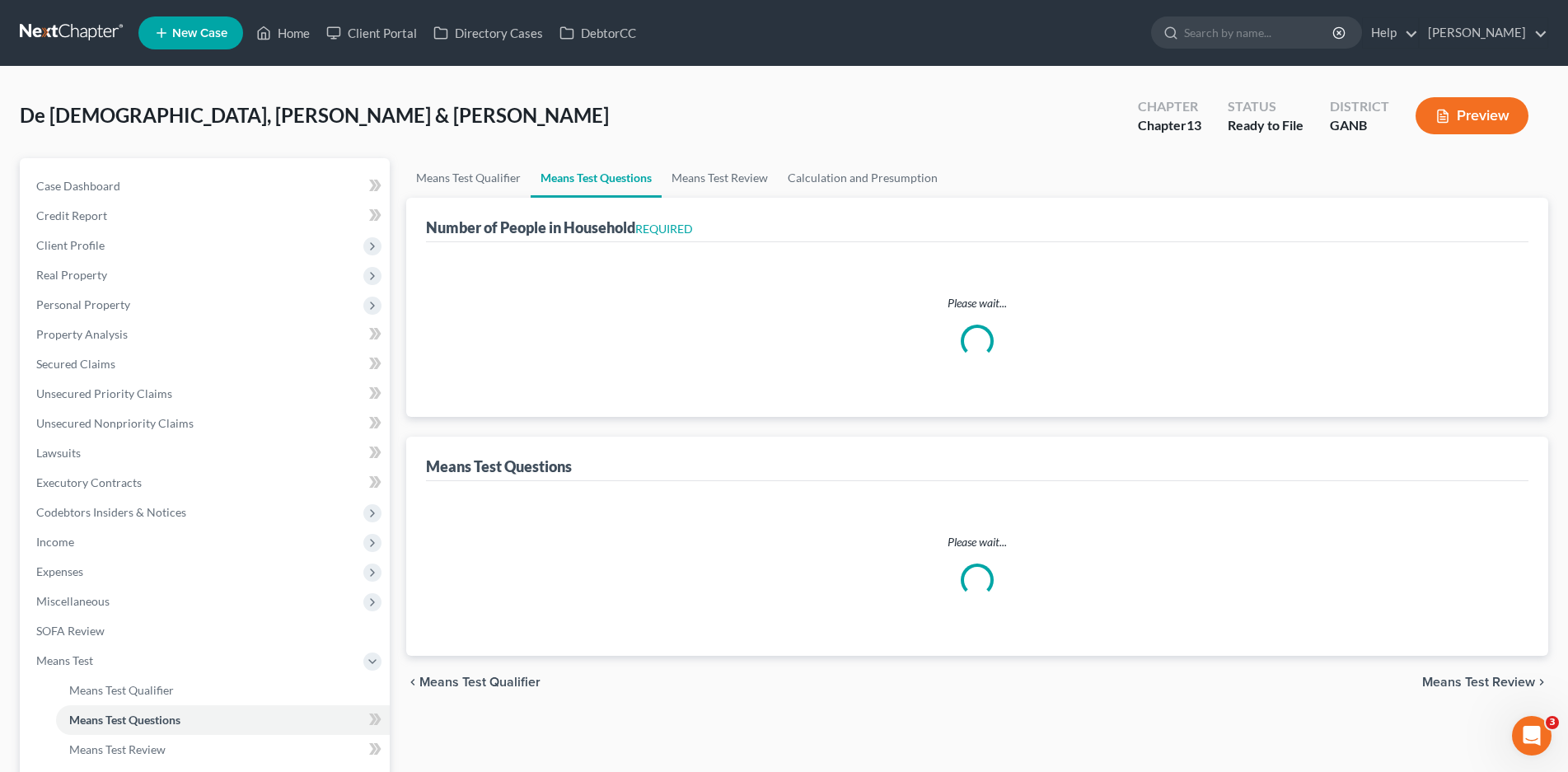
select select "60"
select select "0"
select select "60"
select select "3"
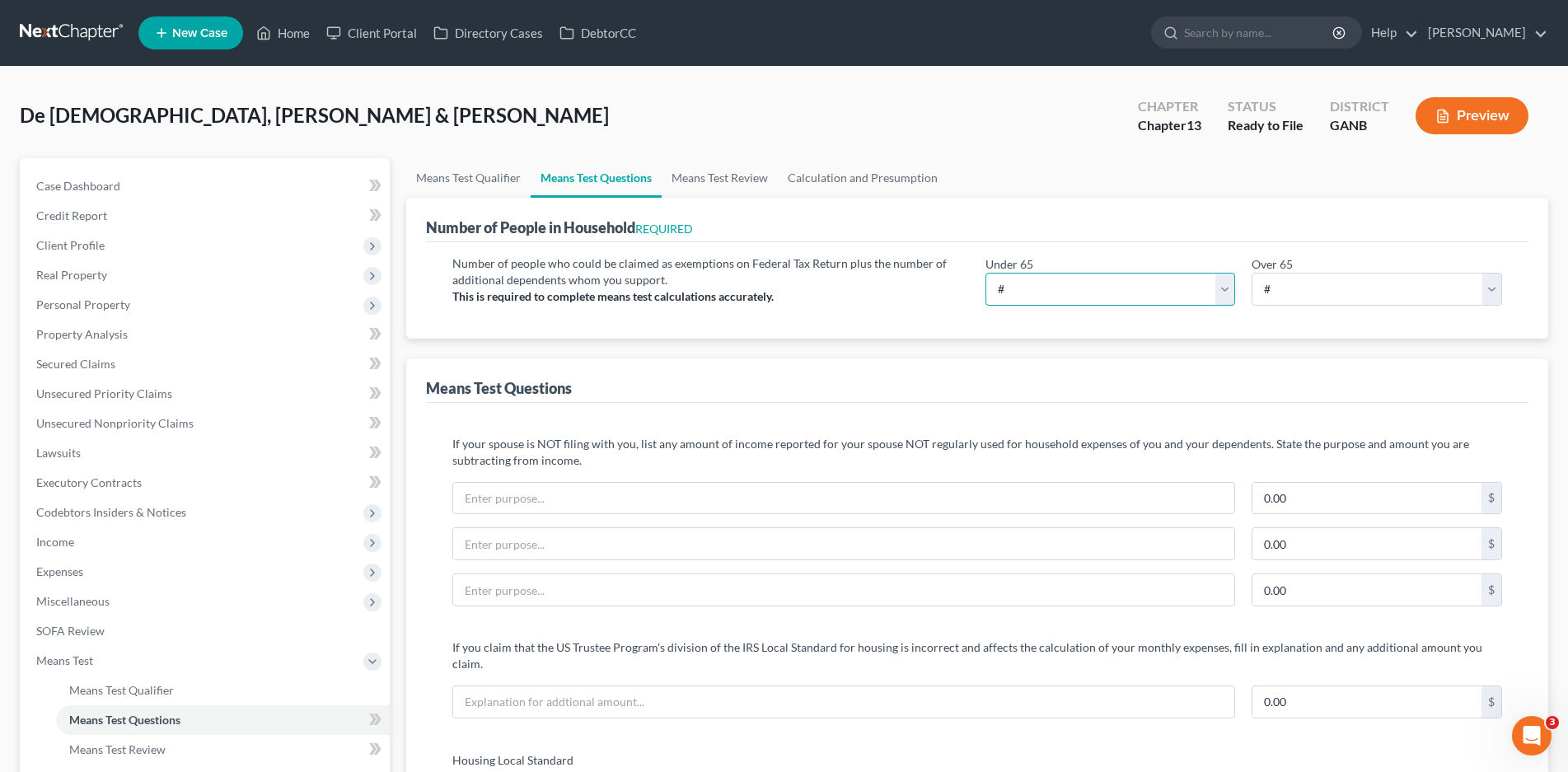
click at [1032, 283] on select "# 0 1 2 3 4 5 6 7 8 9 10" at bounding box center [1110, 289] width 251 height 33
select select "4"
click at [985, 273] on select "# 0 1 2 3 4 5 6 7 8 9 10" at bounding box center [1110, 289] width 251 height 33
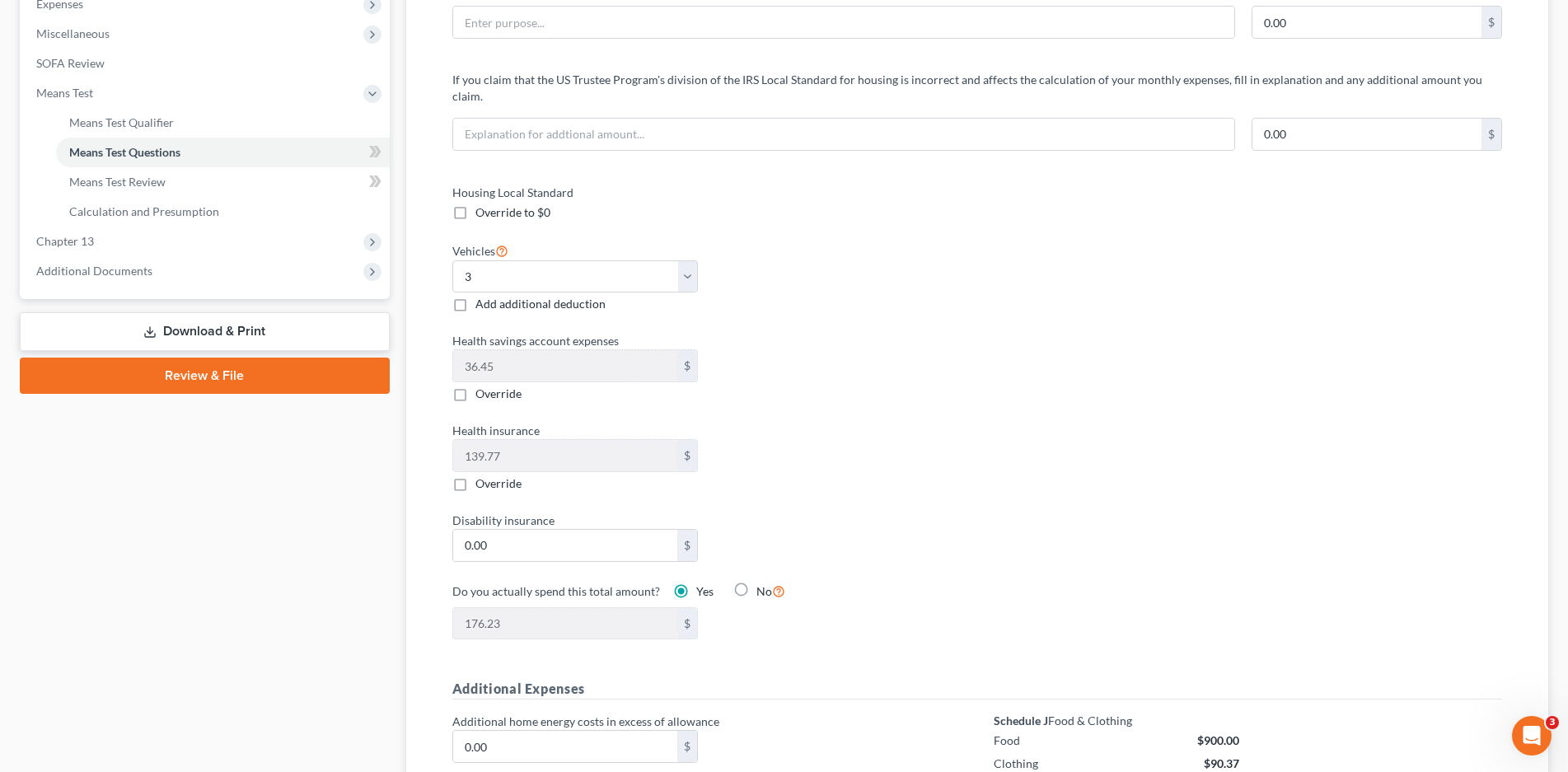
scroll to position [577, 0]
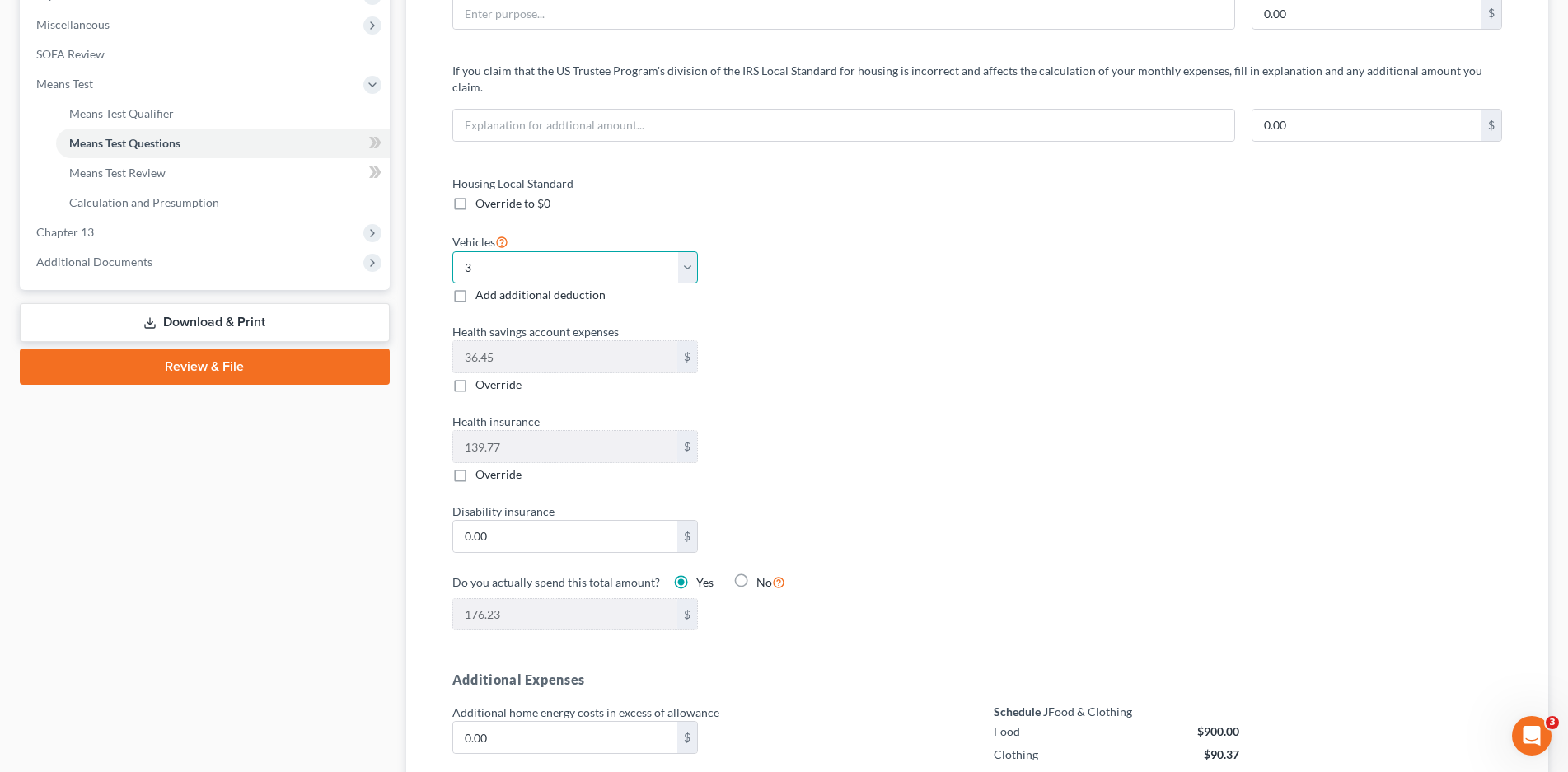
click at [682, 252] on select "Select 0 1 2 3 4 5" at bounding box center [575, 268] width 246 height 33
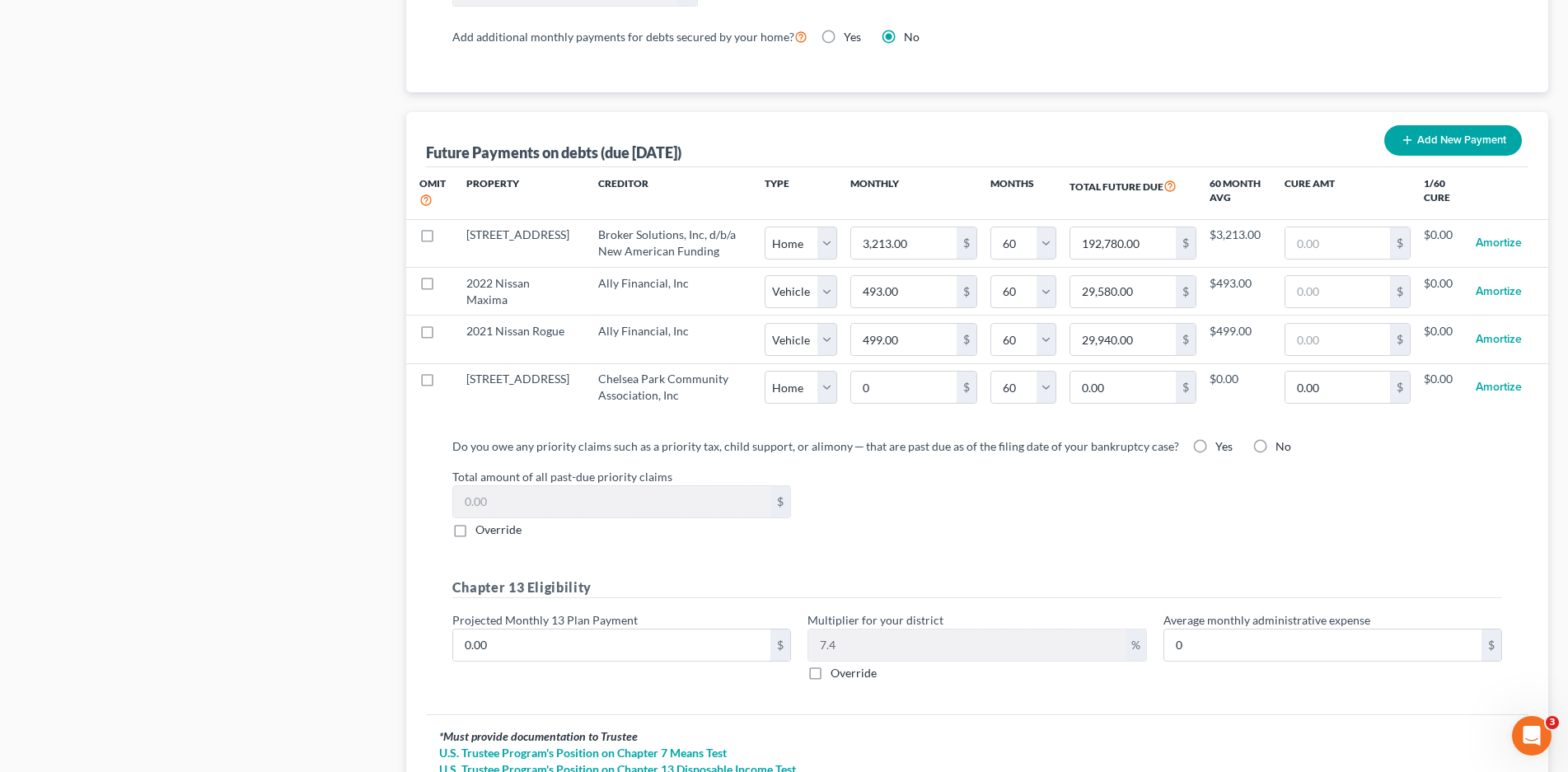
scroll to position [1566, 0]
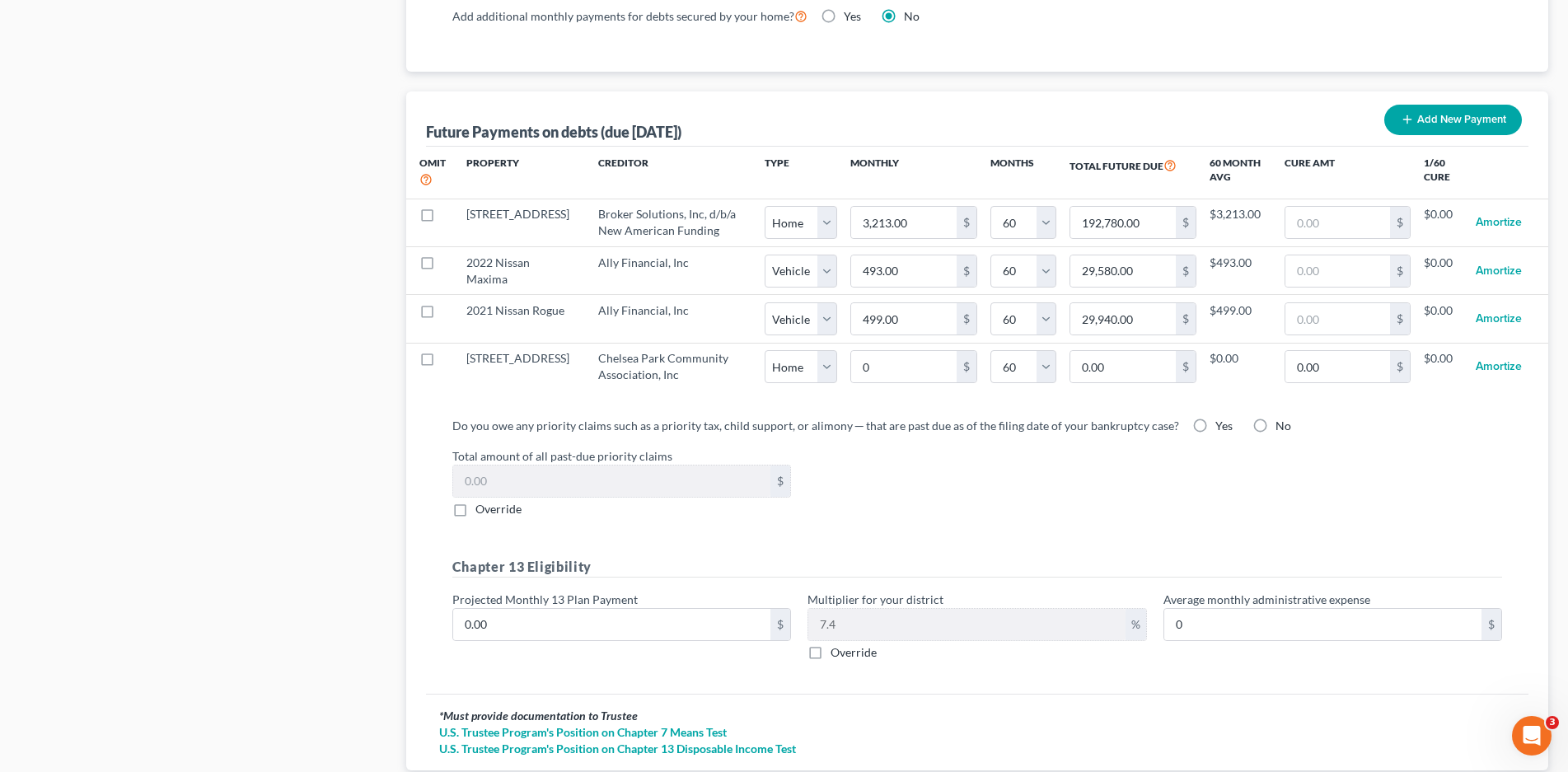
click at [1276, 418] on label "No" at bounding box center [1283, 426] width 15 height 16
click at [1282, 418] on input "No" at bounding box center [1287, 423] width 11 height 11
radio input "true"
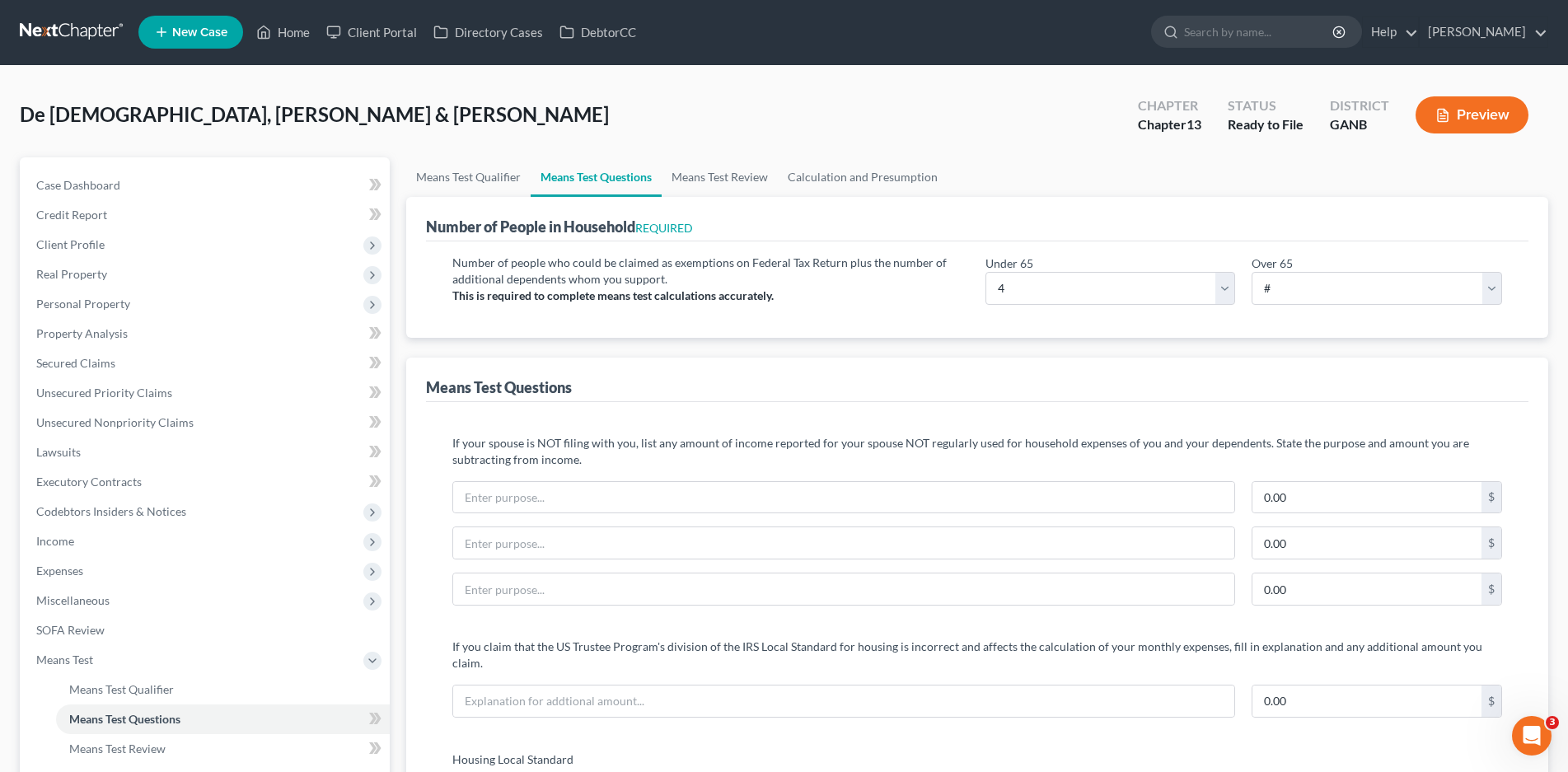
scroll to position [0, 0]
click at [723, 183] on link "Means Test Review" at bounding box center [720, 177] width 116 height 39
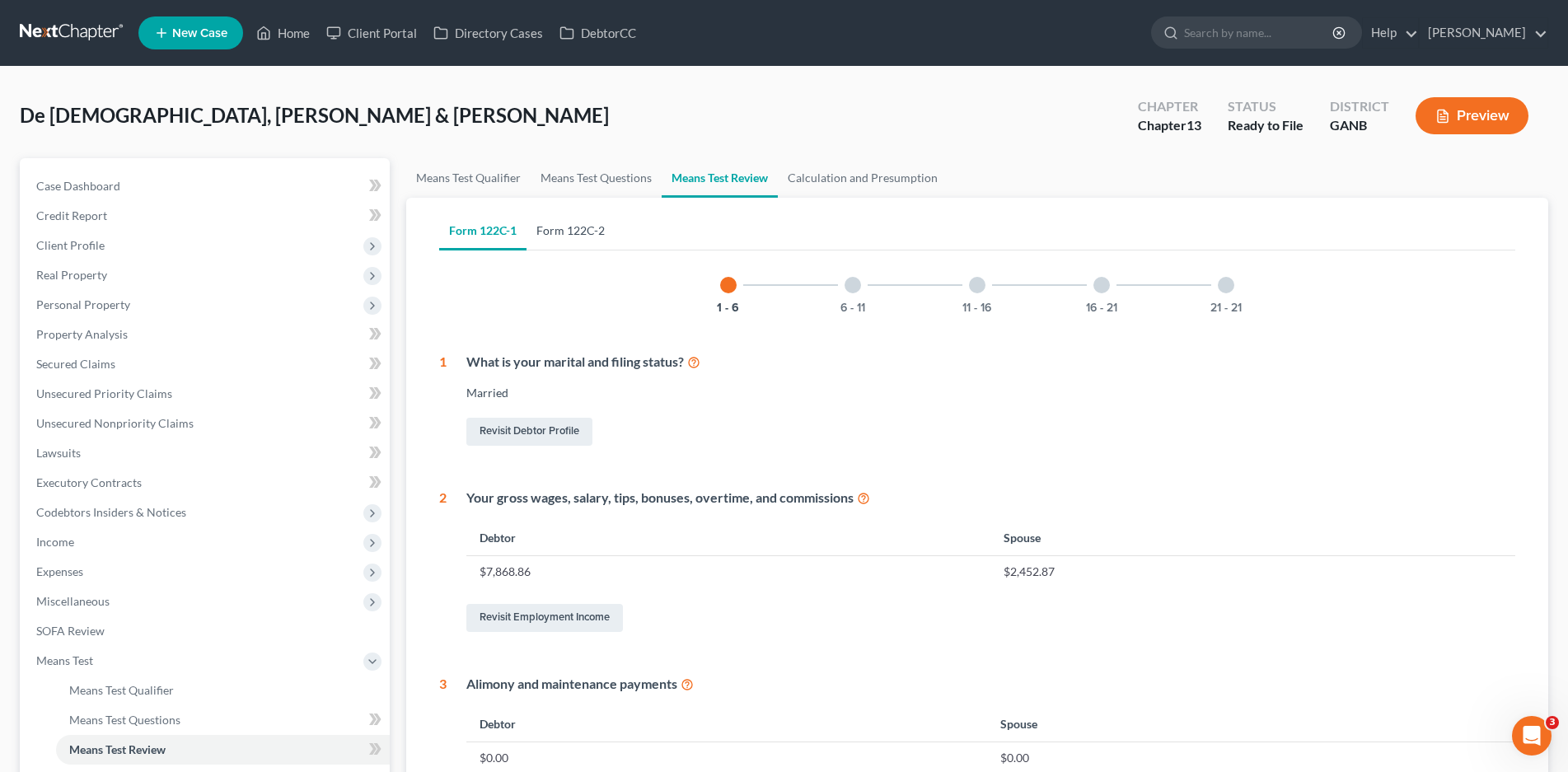
click at [571, 237] on link "Form 122C-2" at bounding box center [570, 230] width 88 height 39
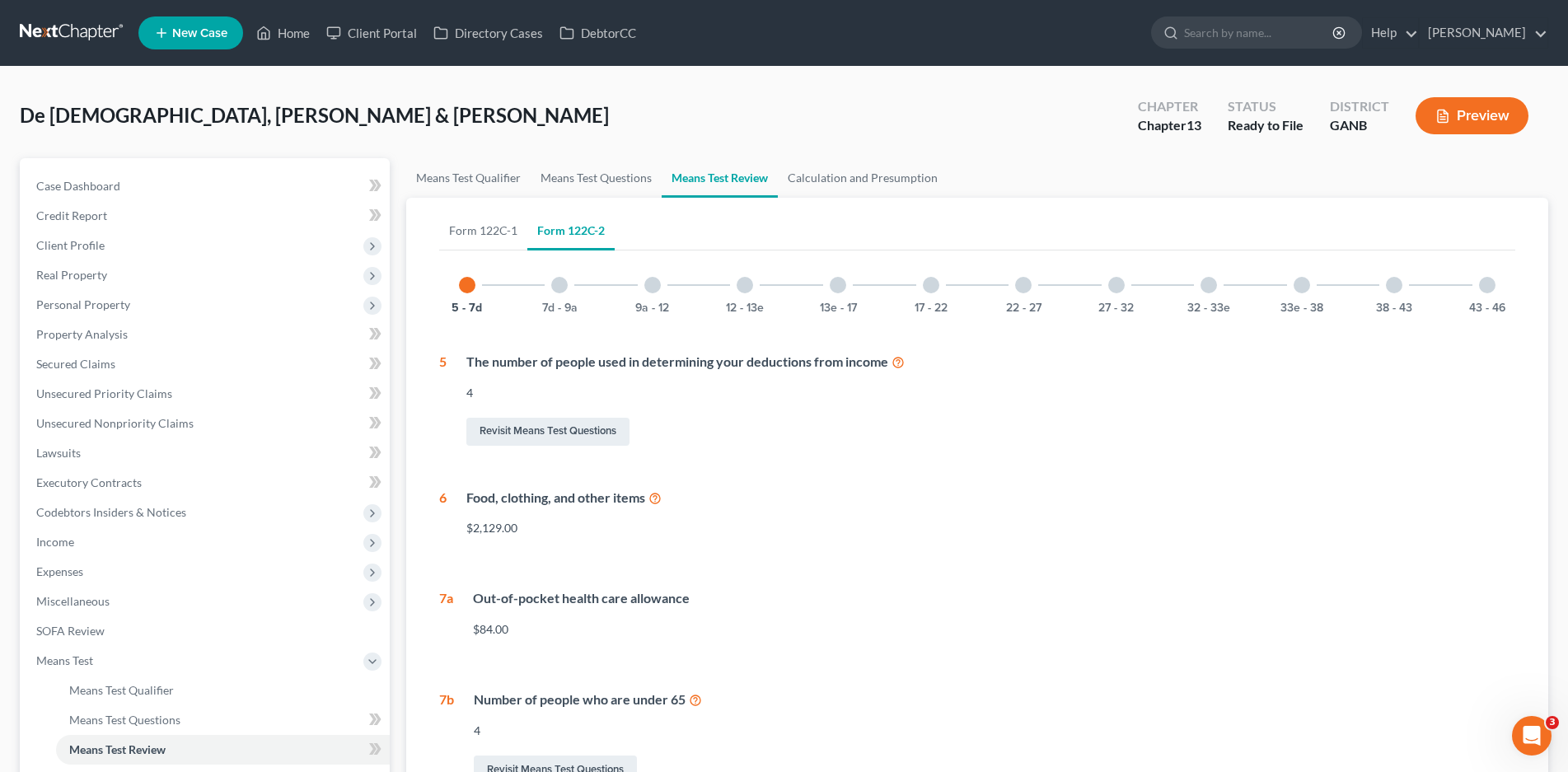
click at [1490, 286] on div at bounding box center [1486, 285] width 16 height 16
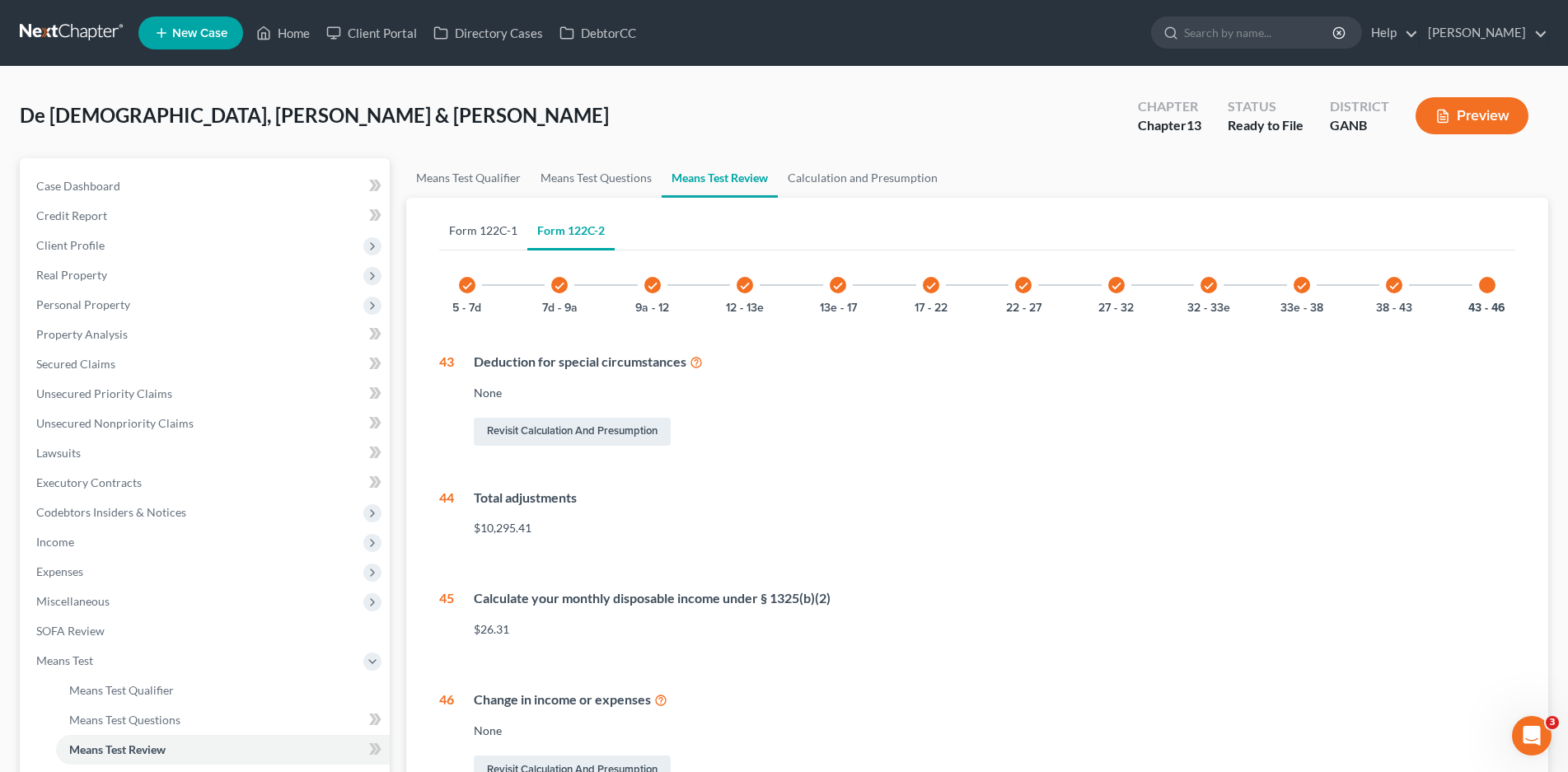
click at [487, 230] on link "Form 122C-1" at bounding box center [483, 230] width 88 height 39
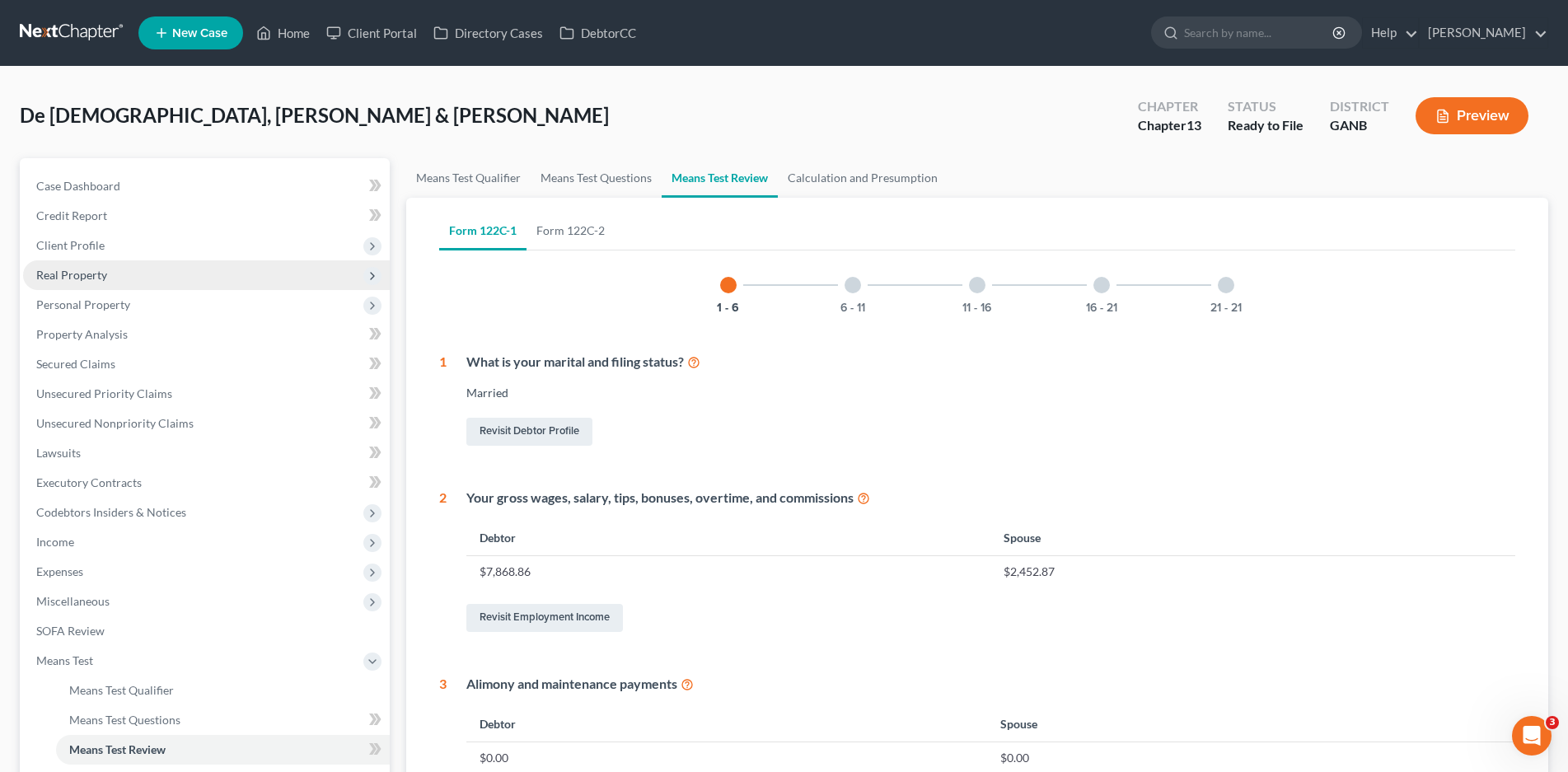
click at [55, 272] on span "Real Property" at bounding box center [72, 275] width 71 height 14
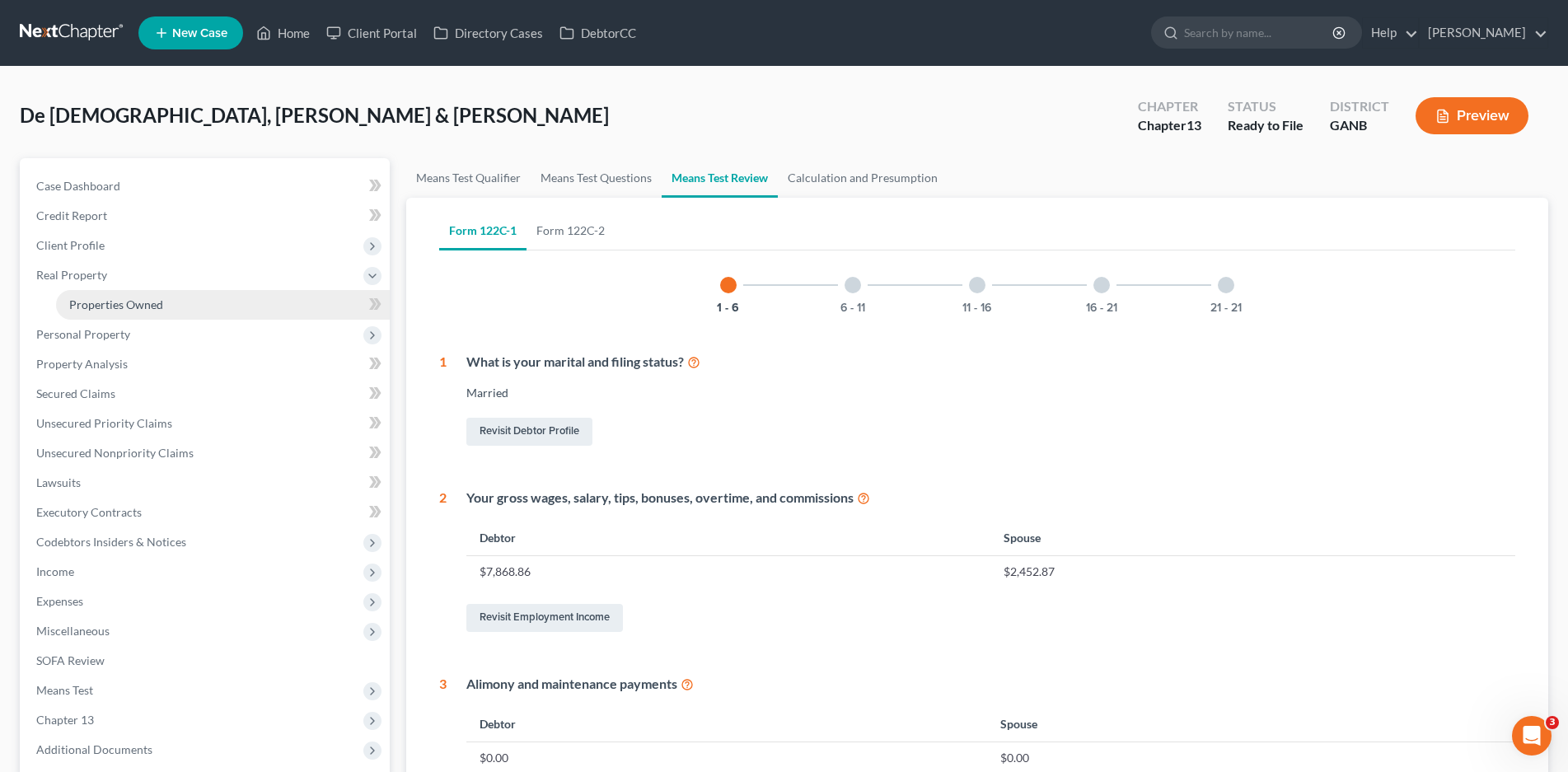
click at [112, 301] on span "Properties Owned" at bounding box center [116, 305] width 94 height 14
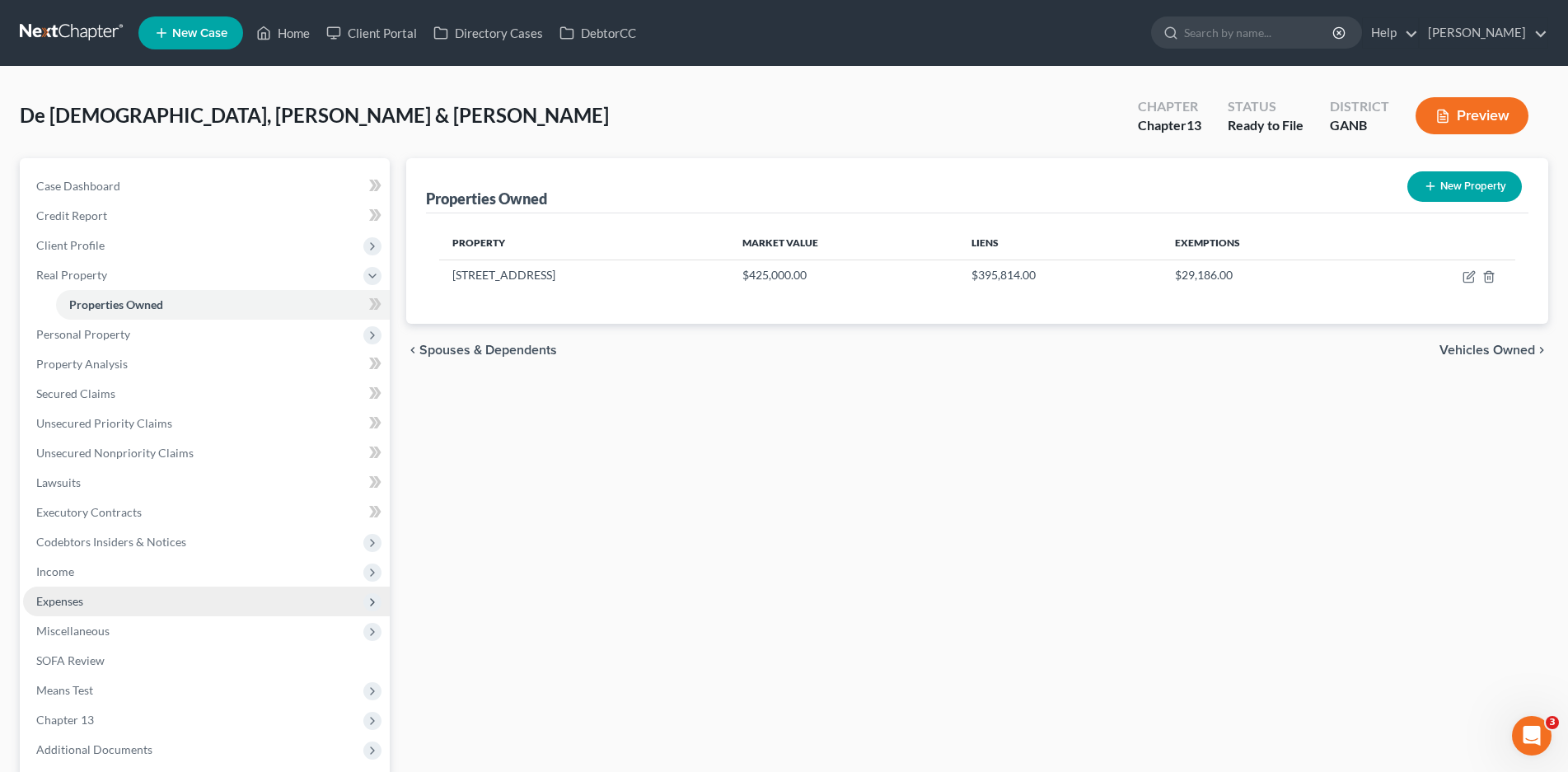
click at [72, 599] on span "Expenses" at bounding box center [60, 601] width 47 height 14
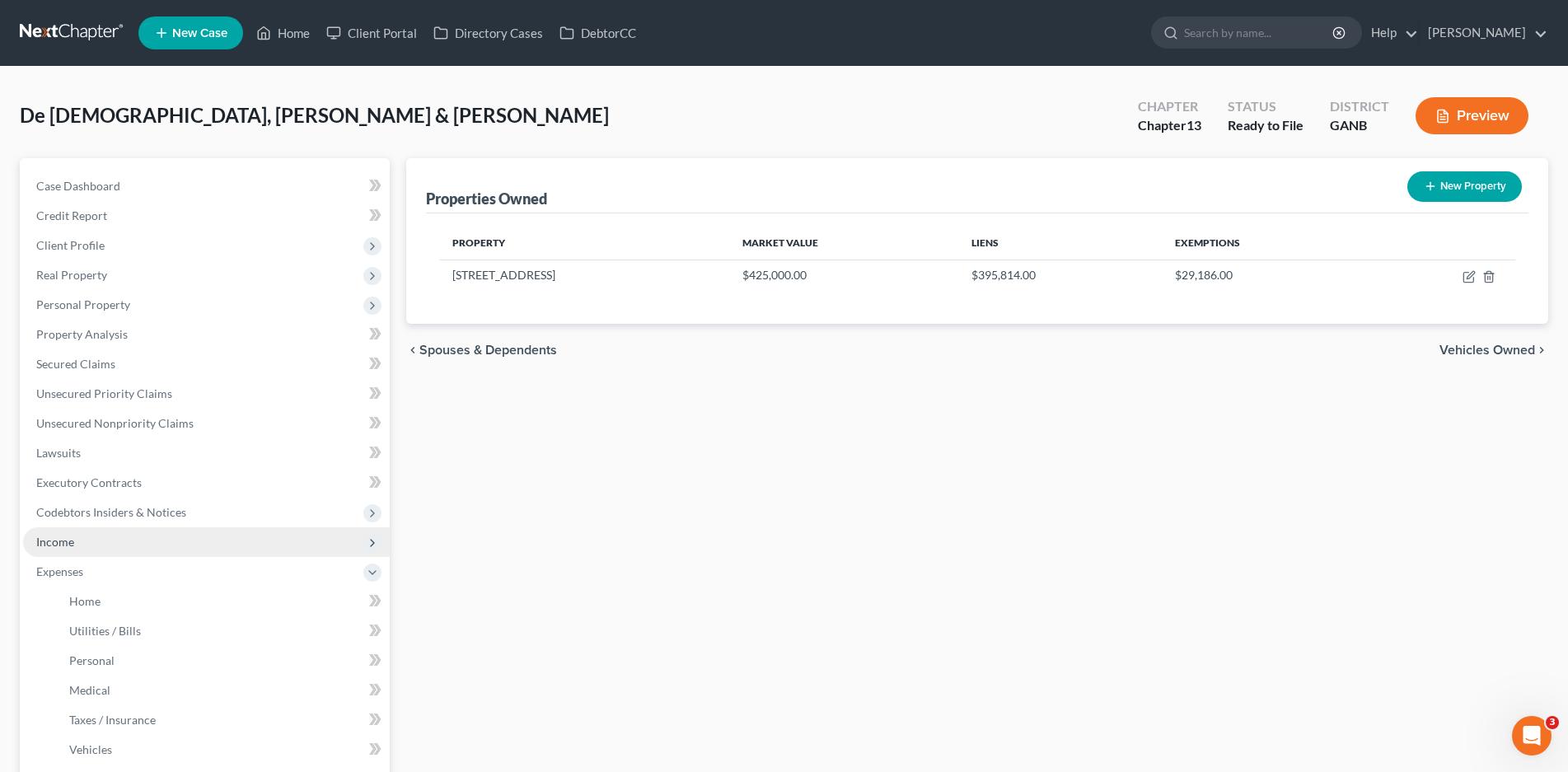
click at [46, 544] on span "Income" at bounding box center [55, 542] width 38 height 14
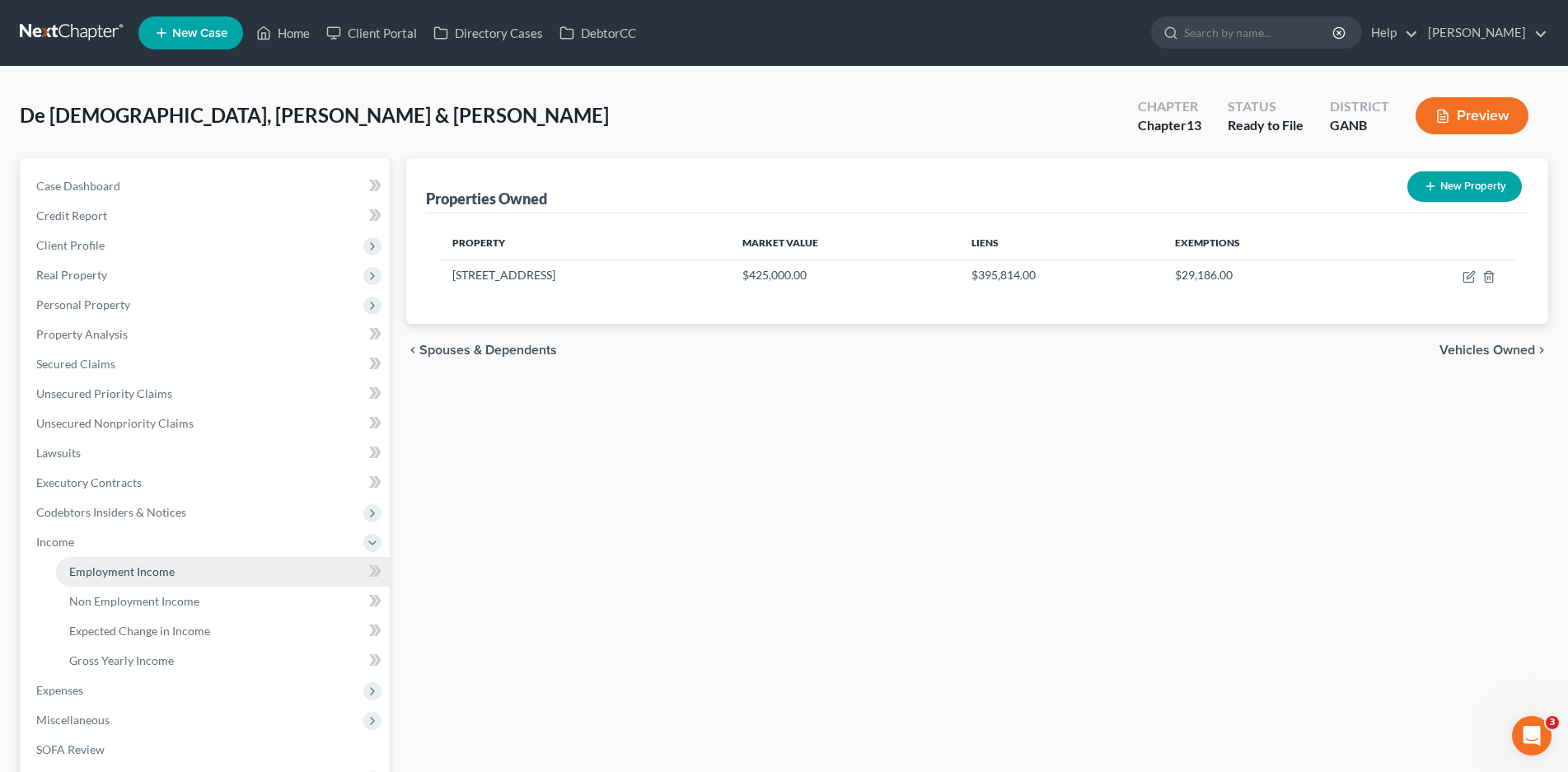
click at [115, 574] on span "Employment Income" at bounding box center [122, 572] width 106 height 14
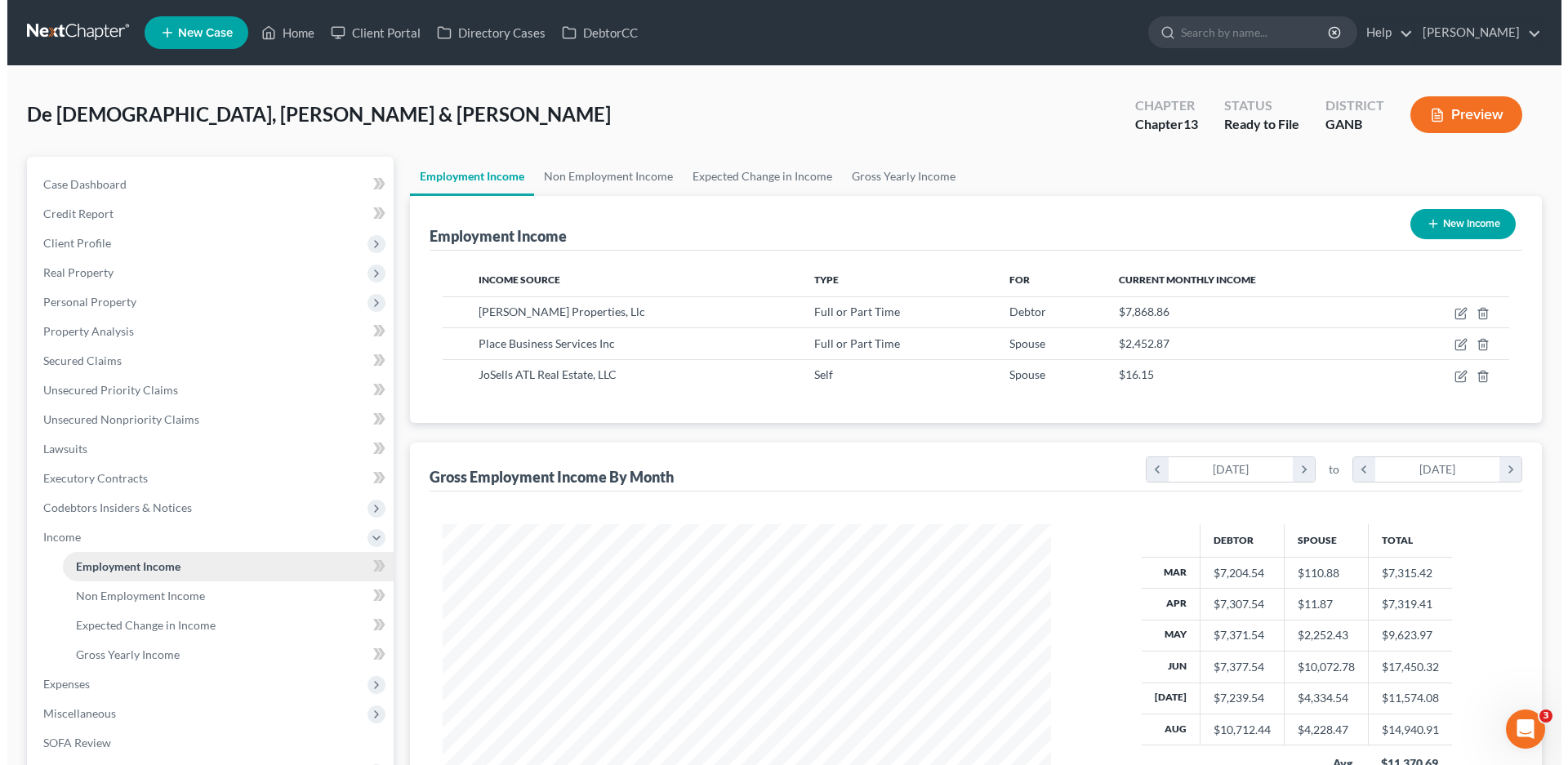
scroll to position [303, 642]
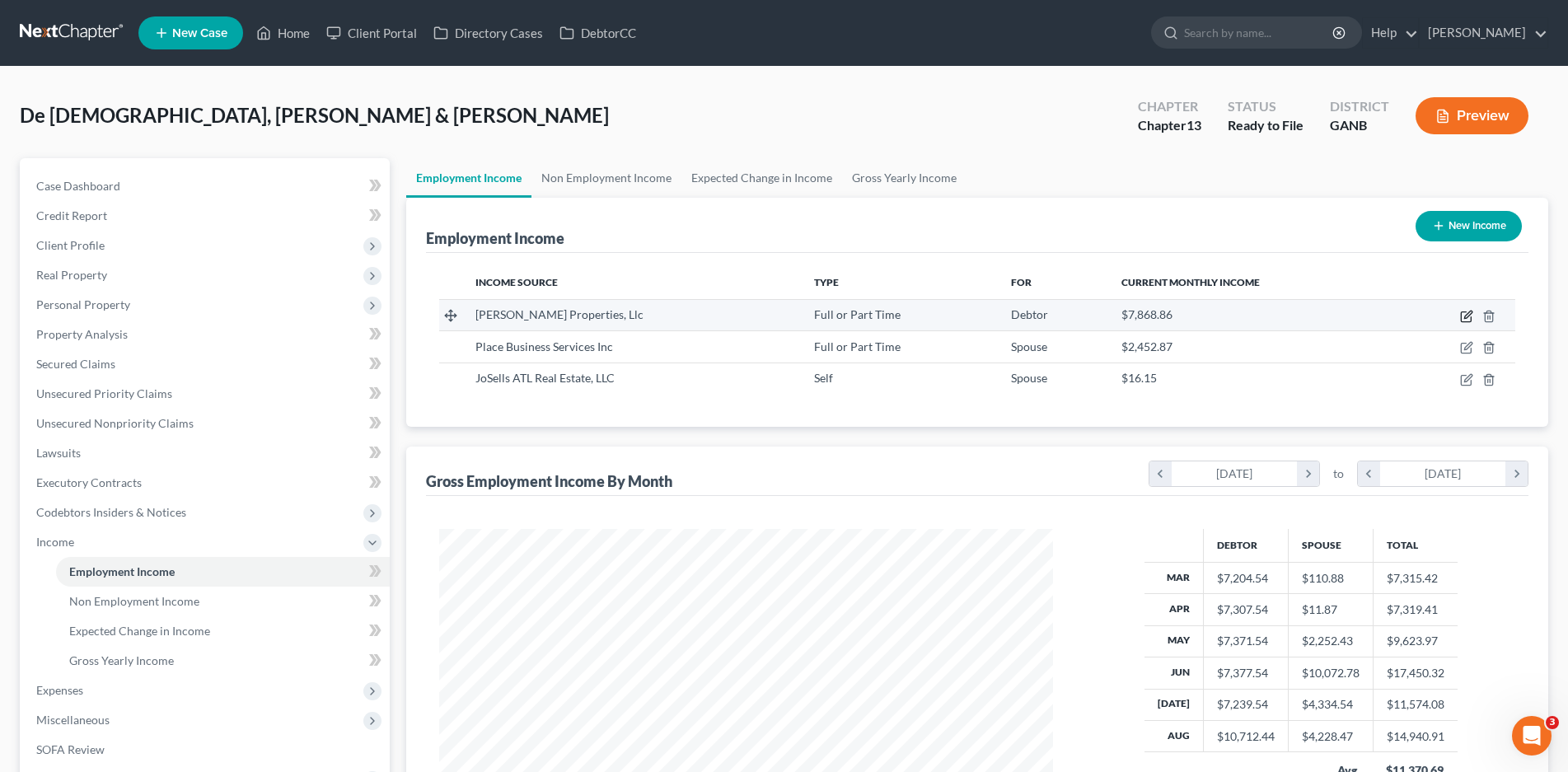
click at [1466, 317] on icon "button" at bounding box center [1466, 316] width 13 height 13
select select "0"
select select "44"
select select "2"
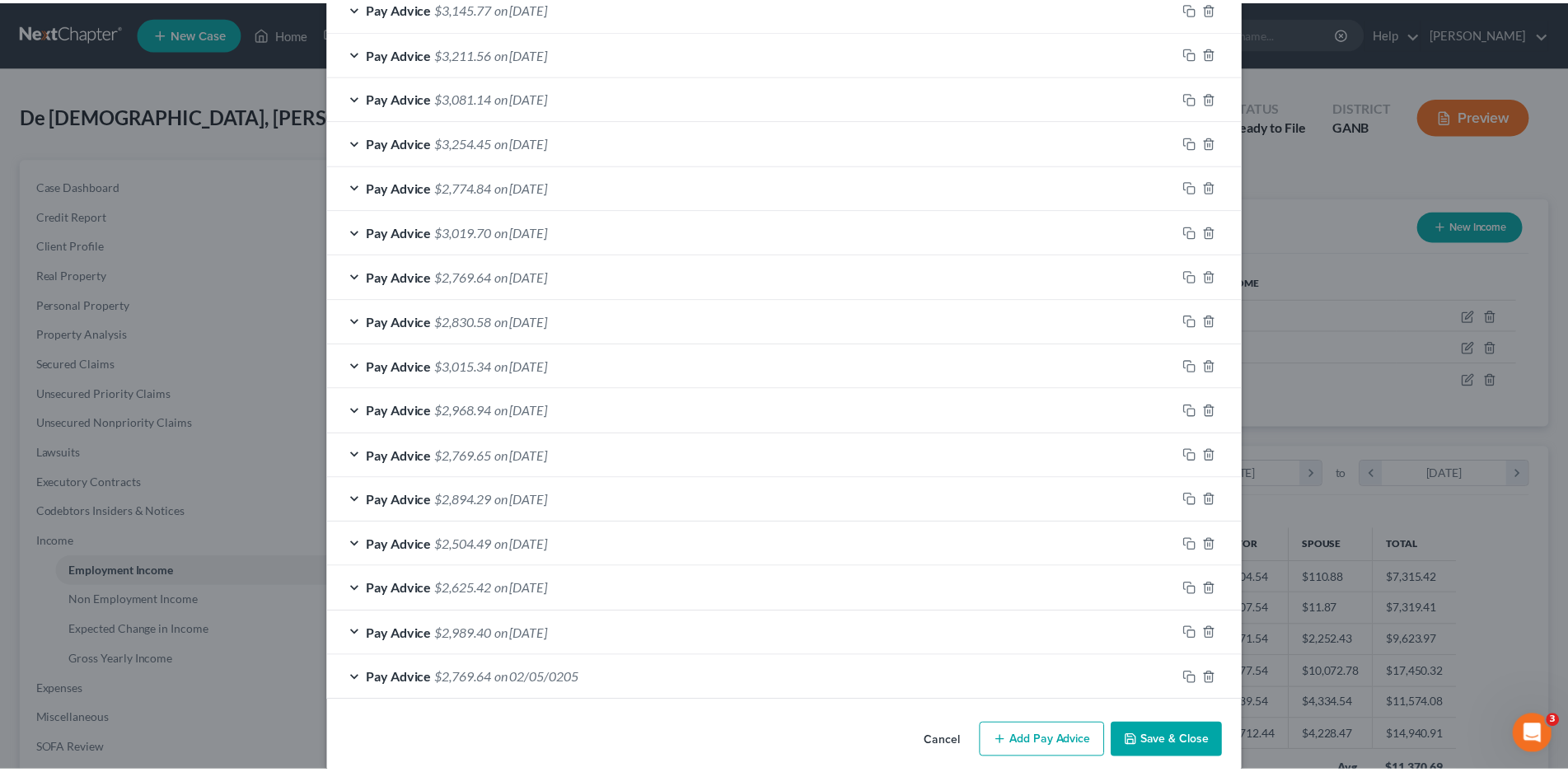
scroll to position [621, 0]
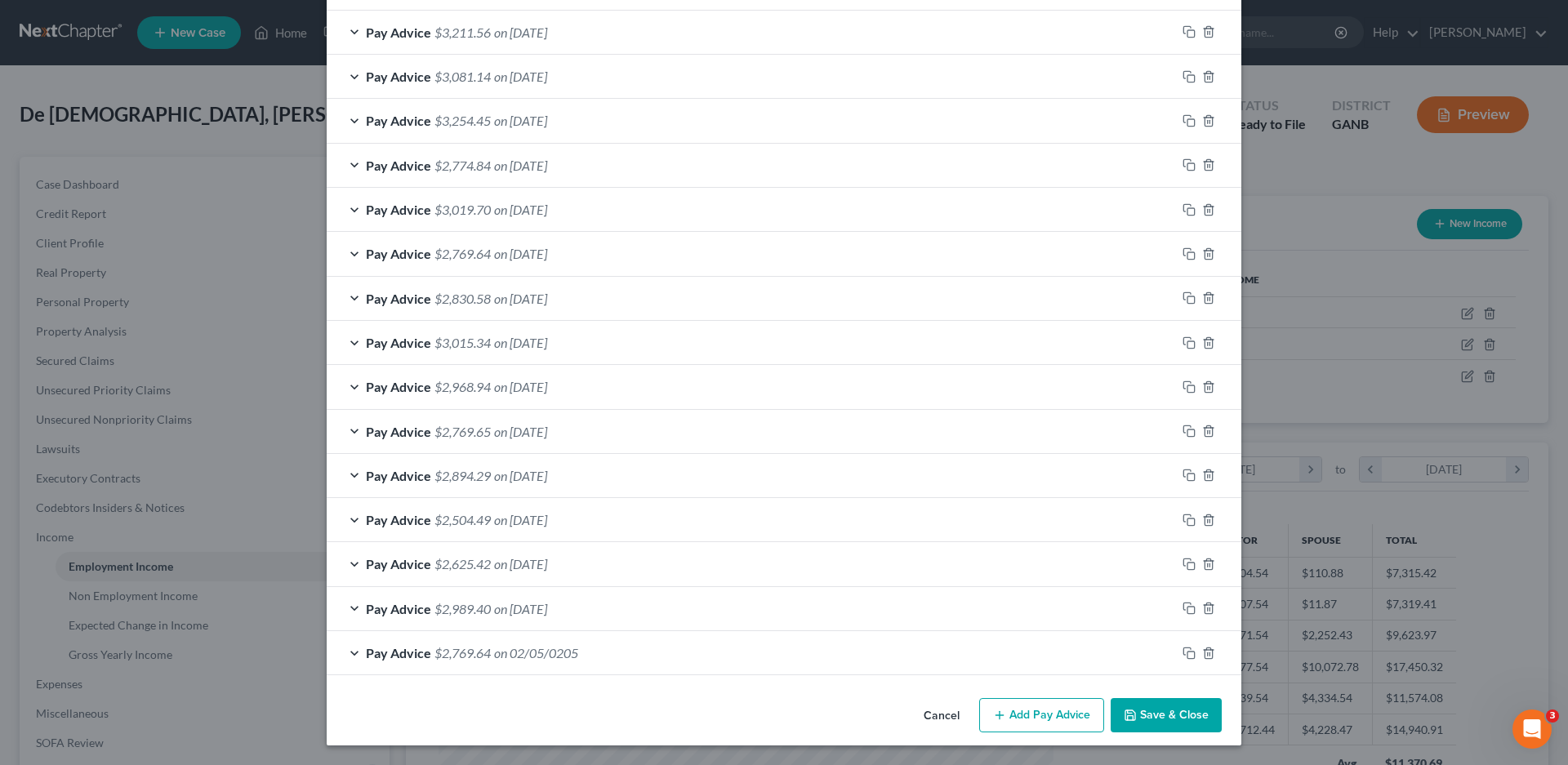
click at [932, 718] on button "Cancel" at bounding box center [941, 716] width 62 height 33
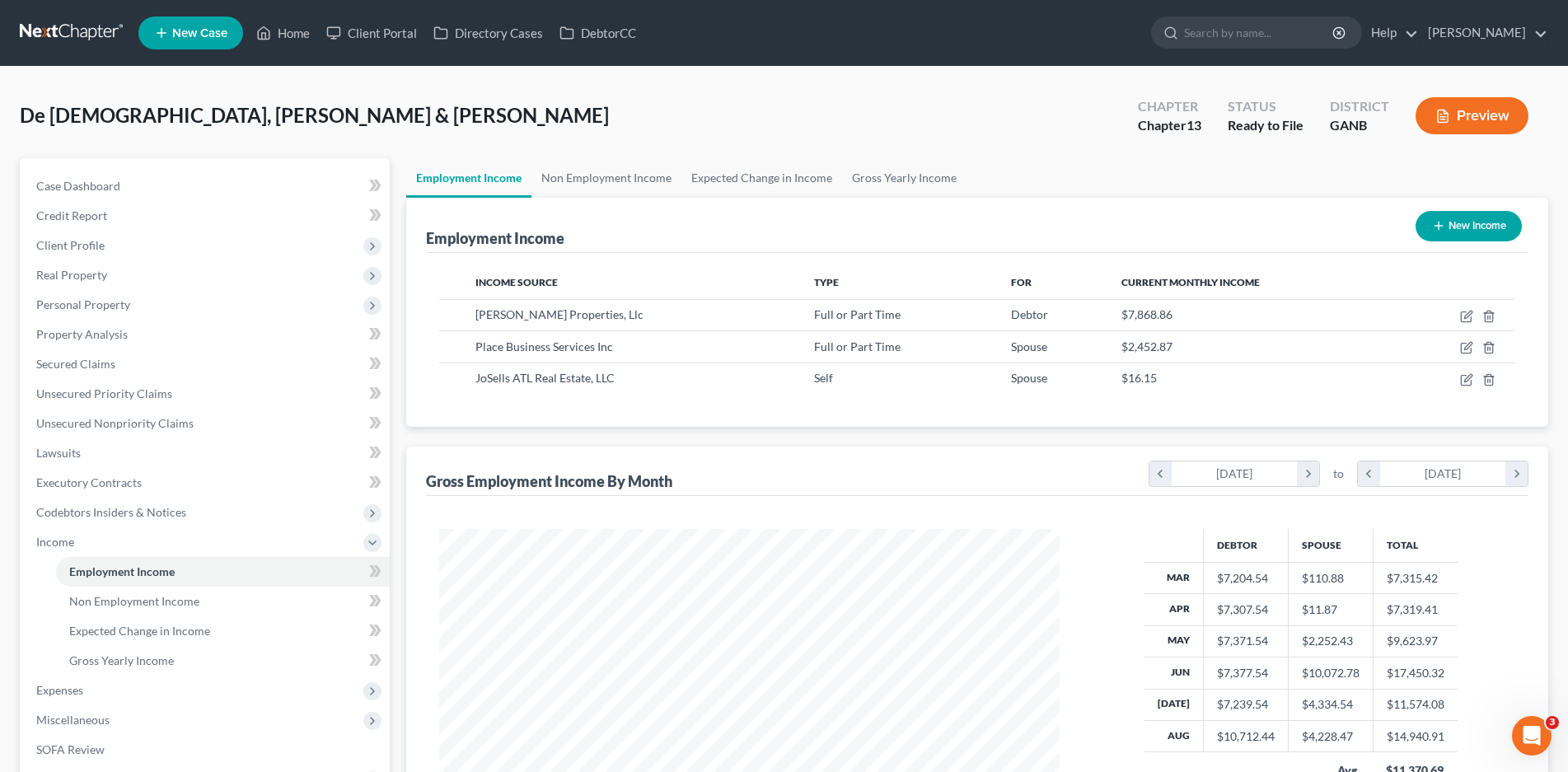
scroll to position [823837, 823109]
click at [142, 663] on span "Gross Yearly Income" at bounding box center [121, 660] width 105 height 14
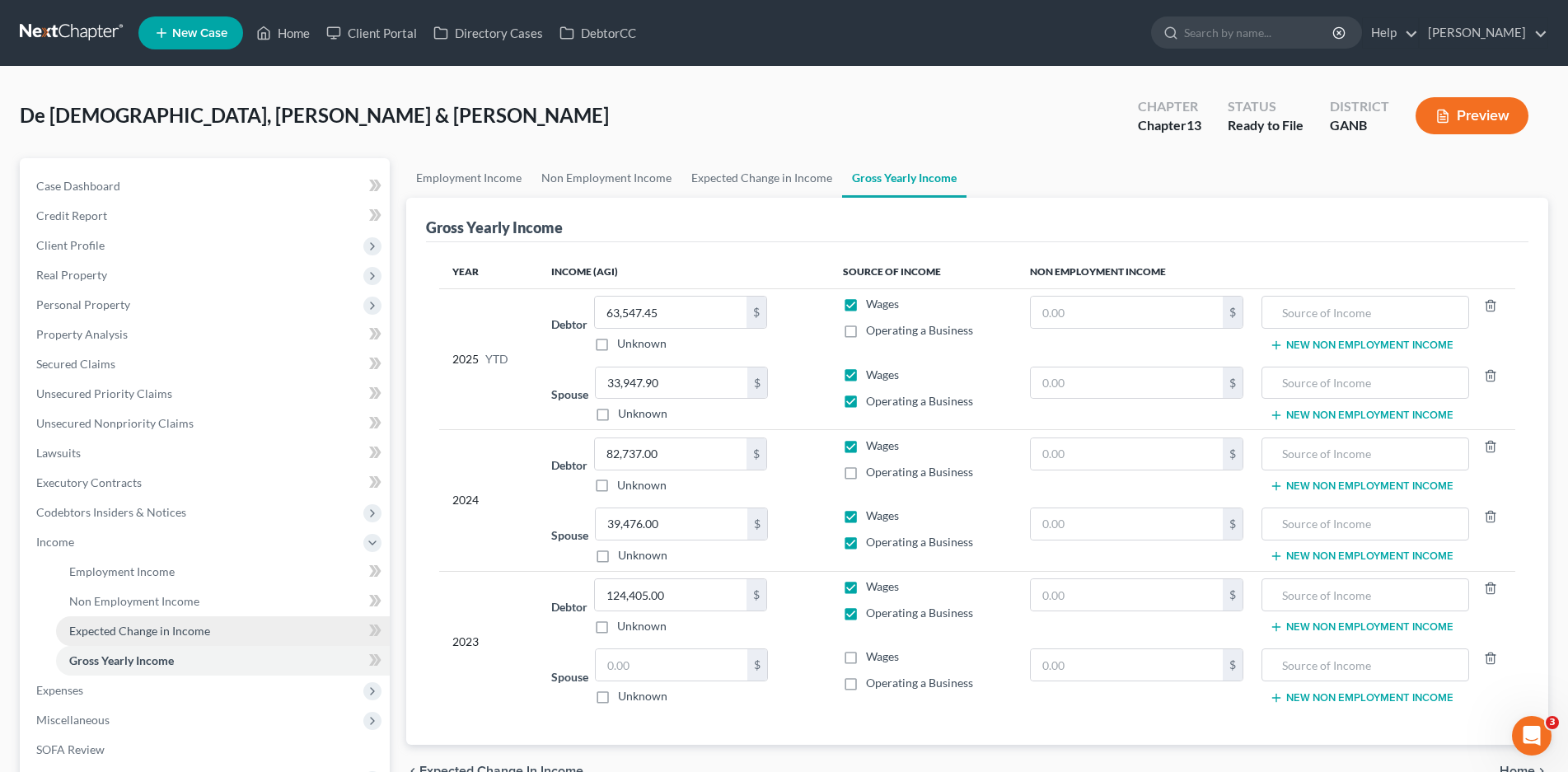
click at [157, 618] on link "Expected Change in Income" at bounding box center [223, 631] width 333 height 30
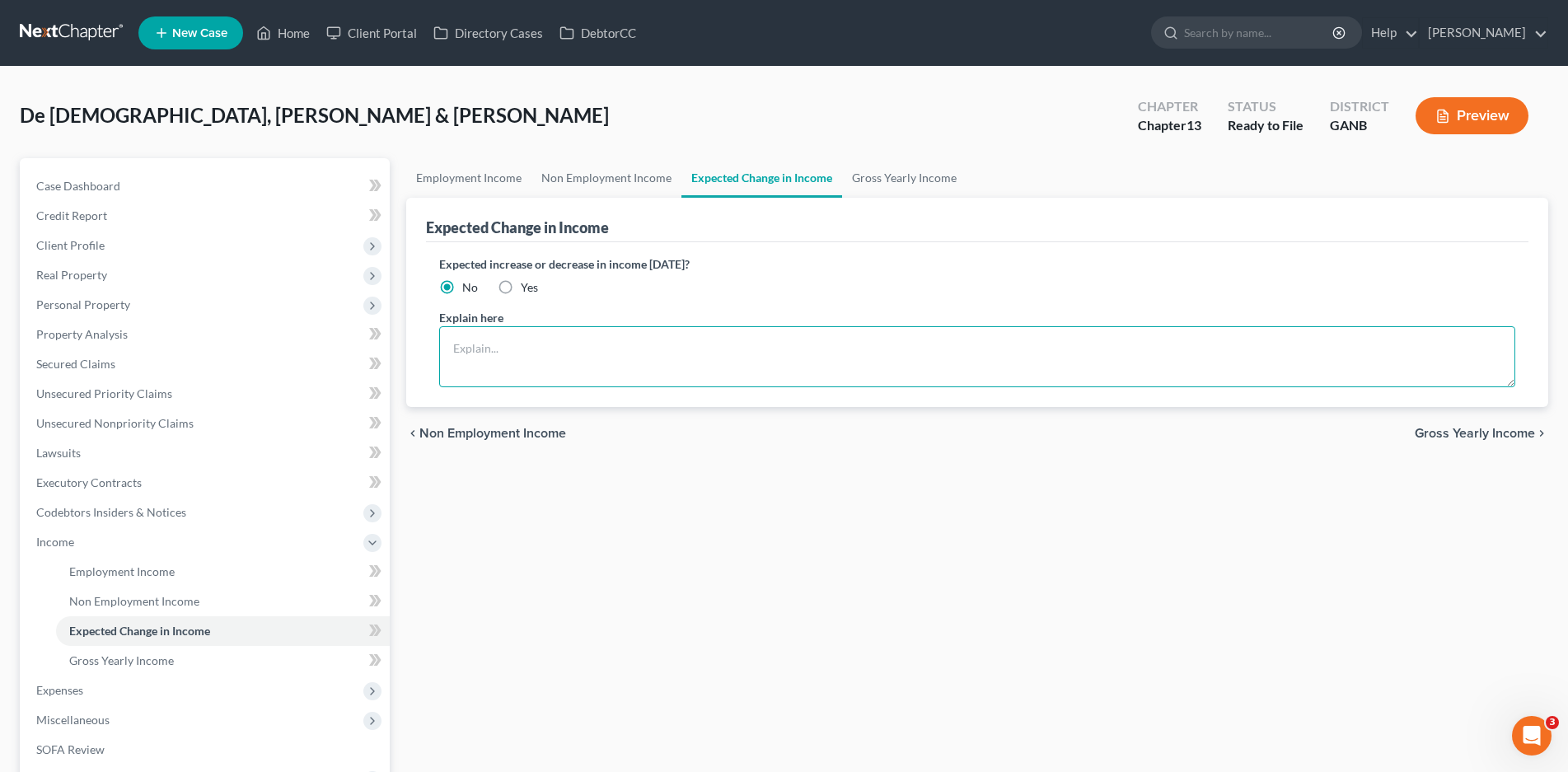
drag, startPoint x: 466, startPoint y: 347, endPoint x: 485, endPoint y: 347, distance: 19.0
click at [466, 349] on textarea at bounding box center [977, 357] width 1076 height 61
drag, startPoint x: 503, startPoint y: 286, endPoint x: 473, endPoint y: 379, distance: 97.7
click at [521, 287] on label "Yes" at bounding box center [529, 287] width 17 height 16
click at [527, 287] on input "Yes" at bounding box center [532, 285] width 11 height 11
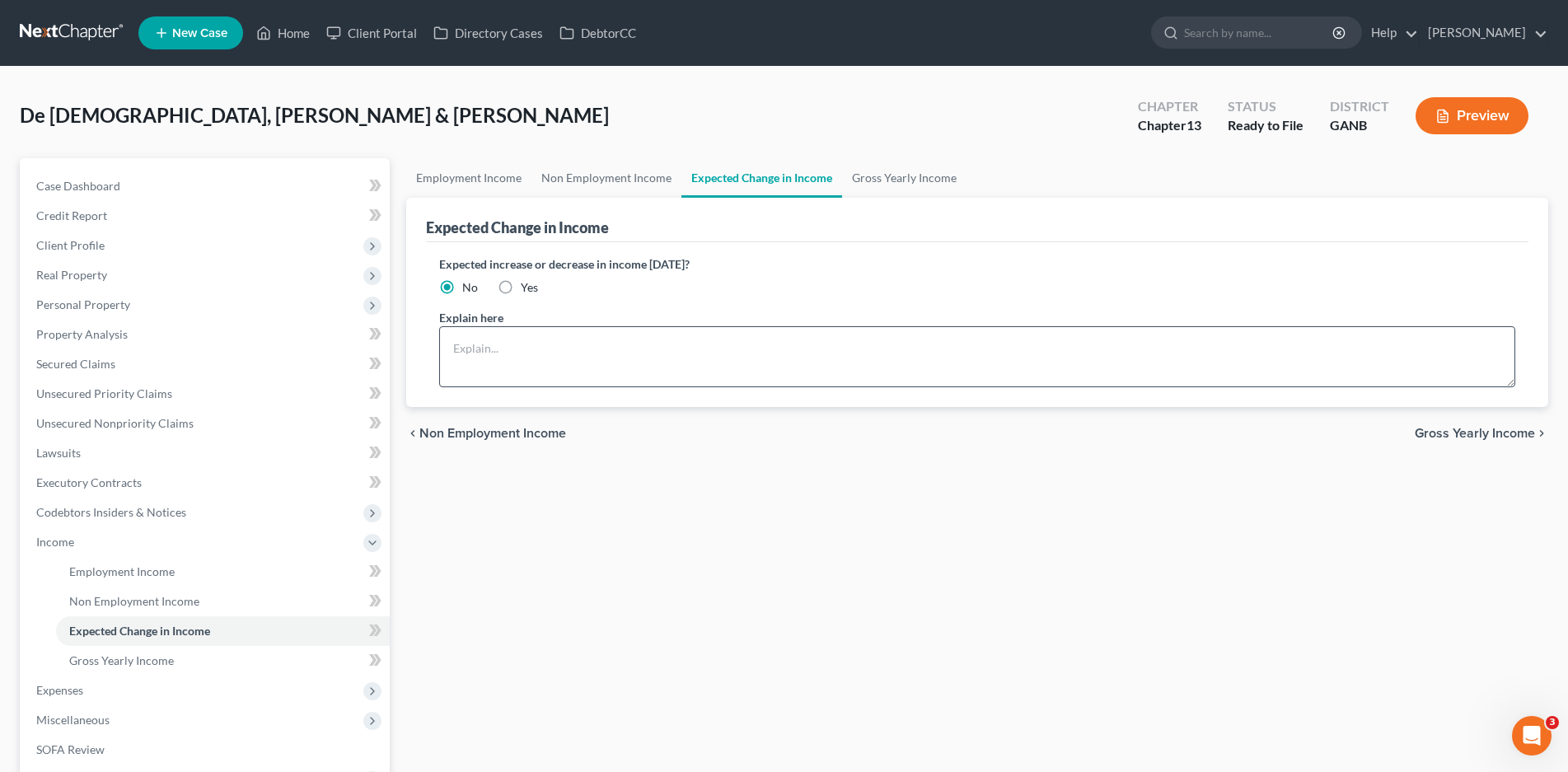
radio input "true"
click at [472, 353] on textarea at bounding box center [977, 357] width 1076 height 61
type textarea "B"
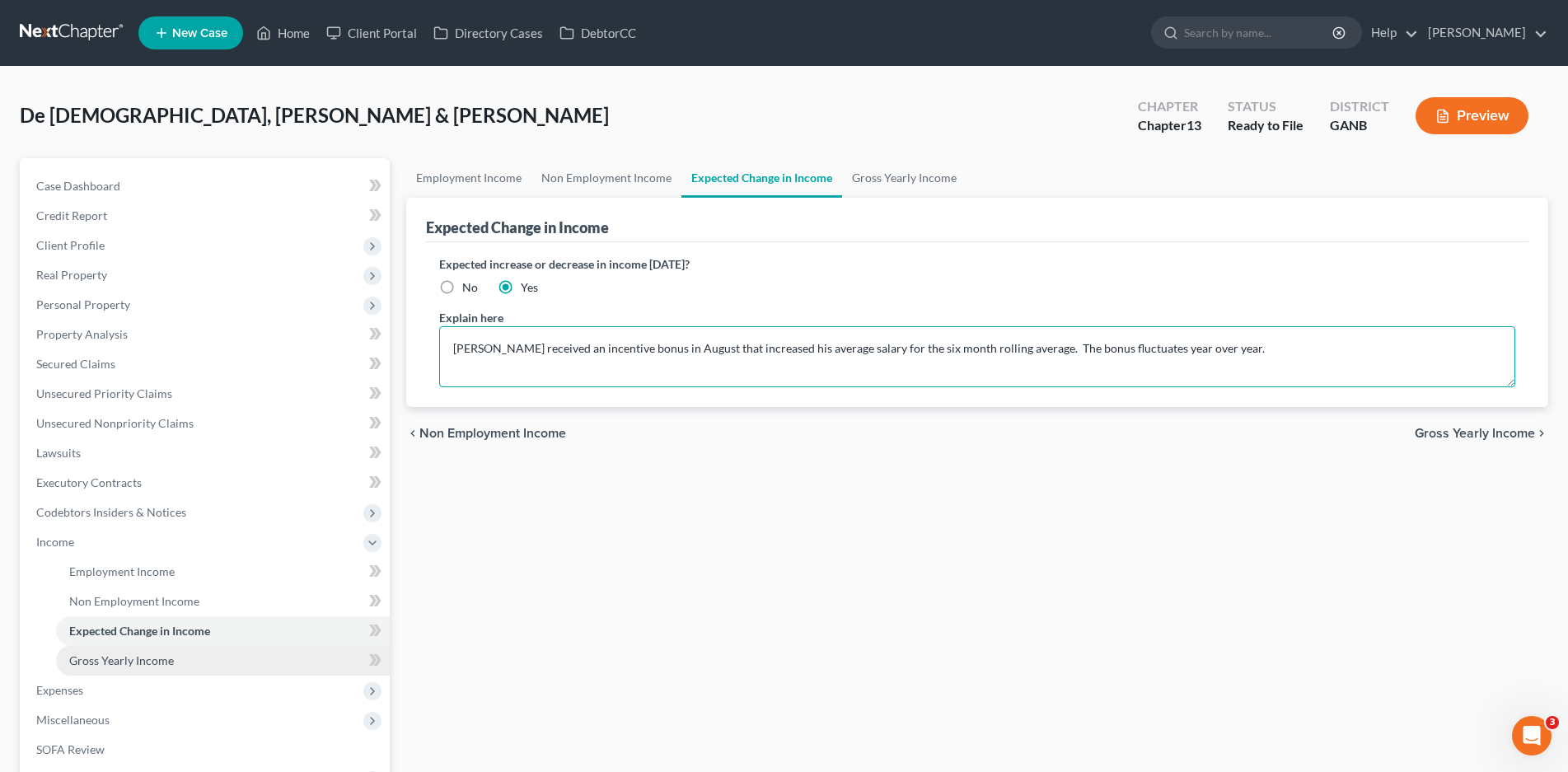
type textarea "[PERSON_NAME] received an incentive bonus in August that increased his average …"
click at [148, 659] on span "Gross Yearly Income" at bounding box center [121, 660] width 105 height 14
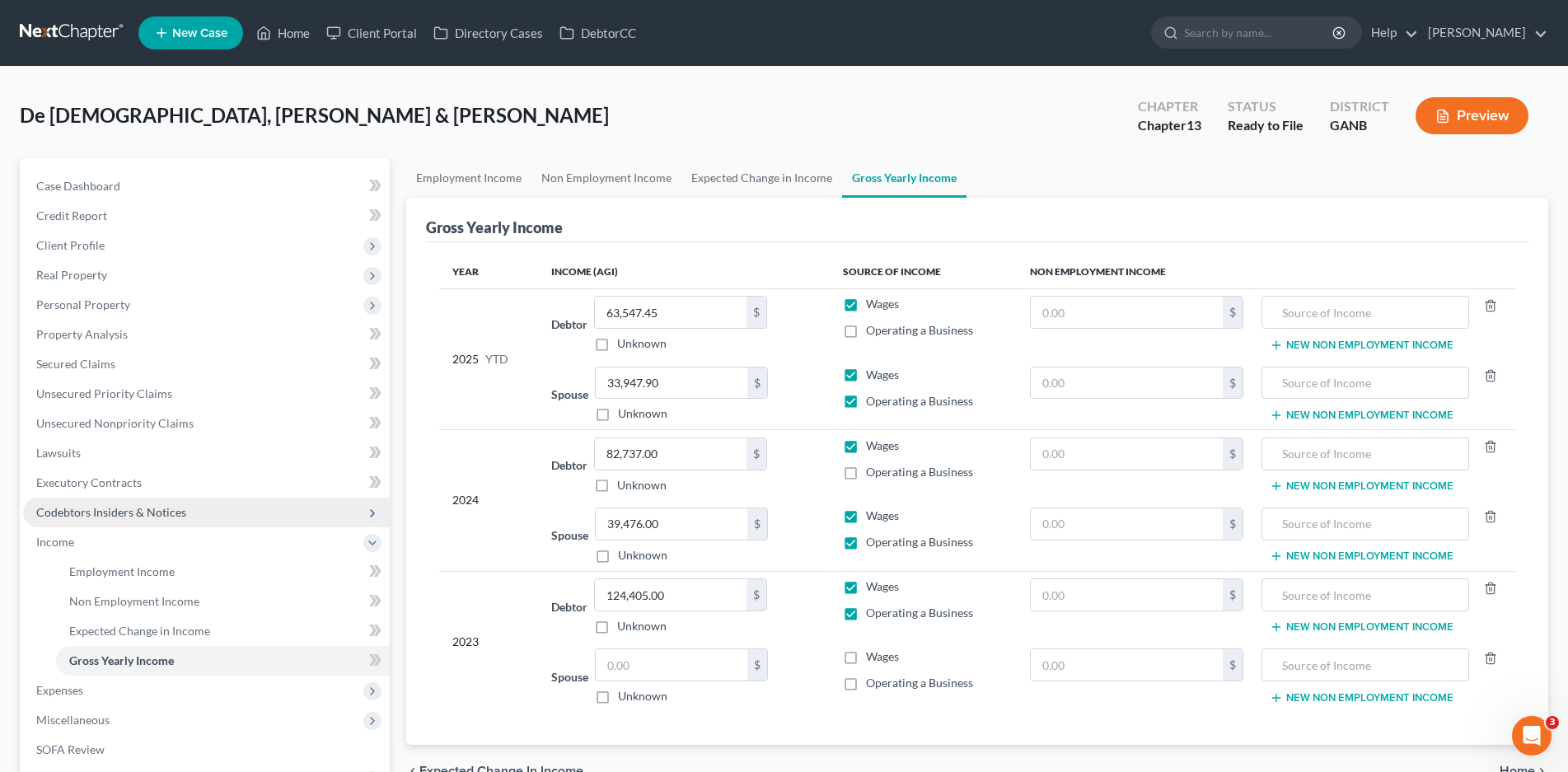
click at [85, 518] on span "Codebtors Insiders & Notices" at bounding box center [112, 512] width 150 height 14
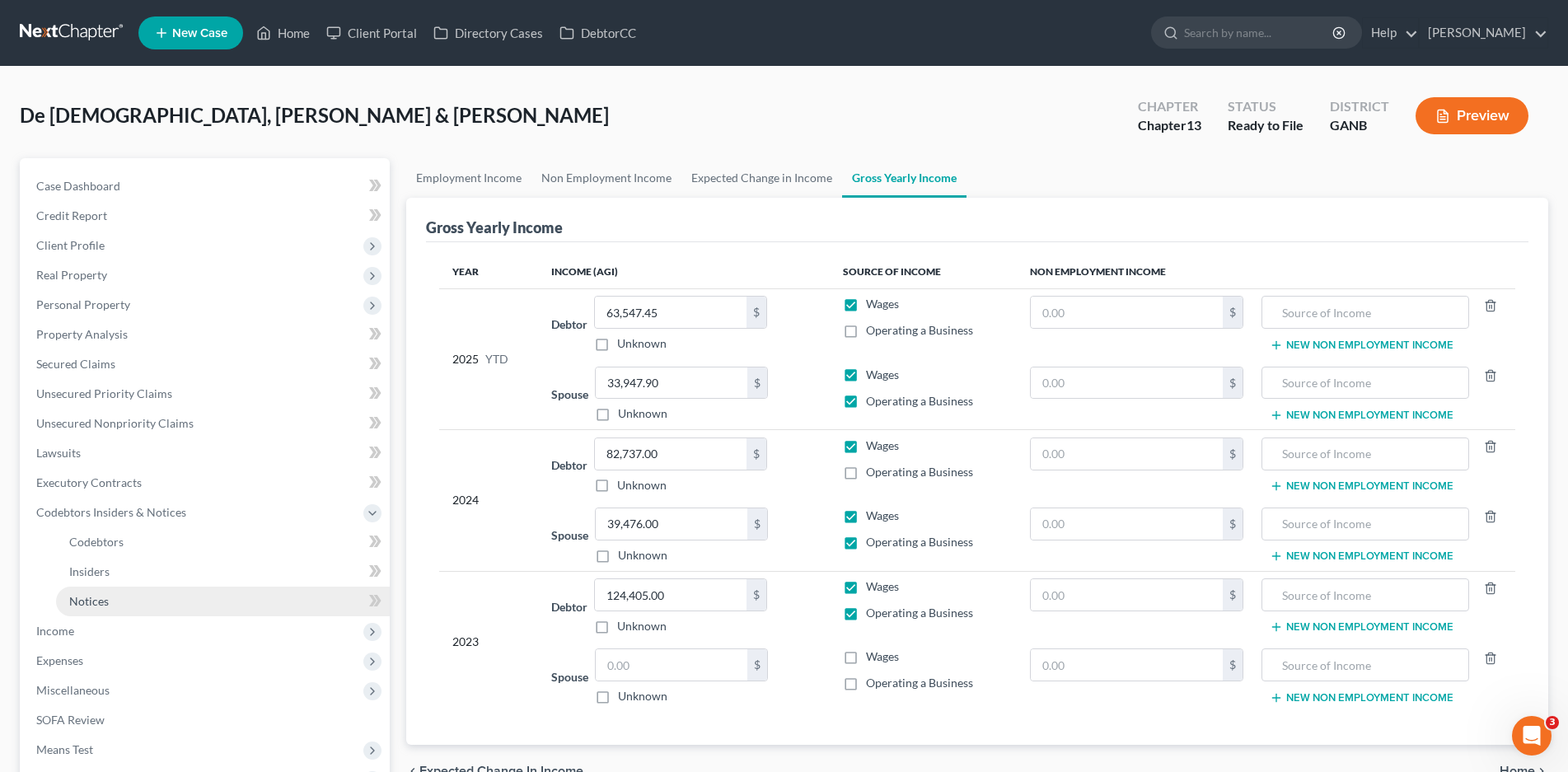
click at [90, 600] on span "Notices" at bounding box center [89, 601] width 39 height 14
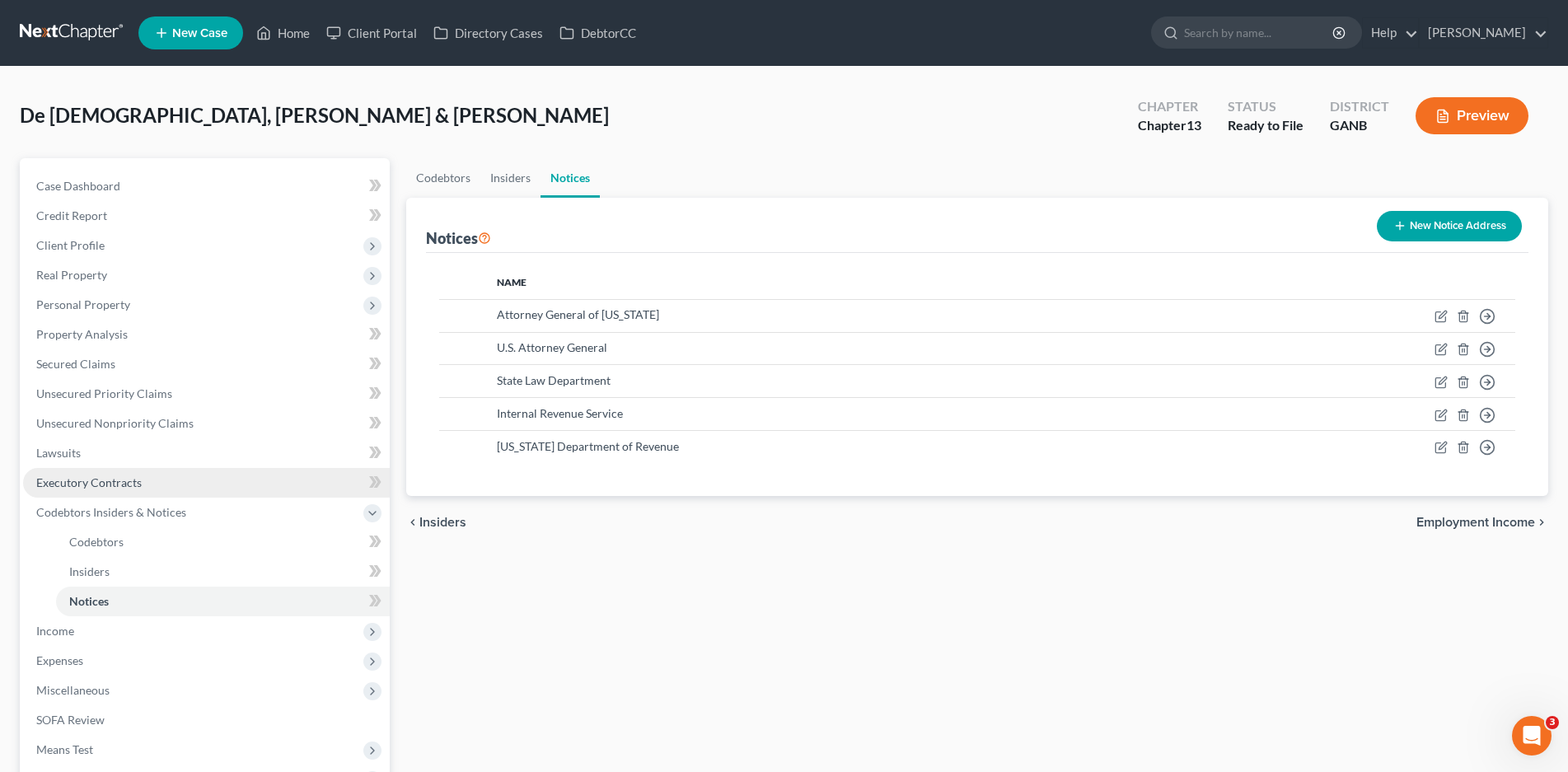
scroll to position [223, 0]
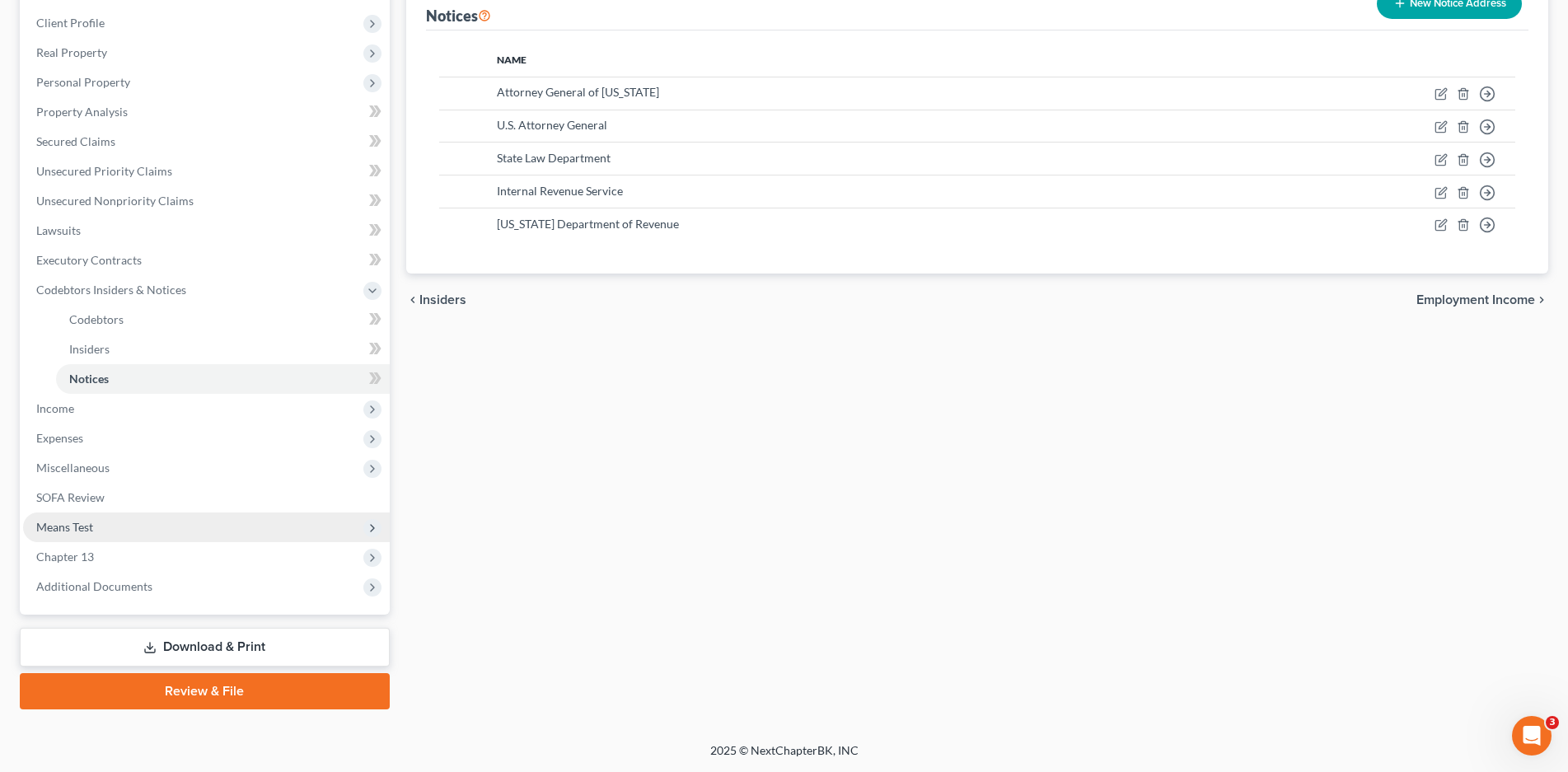
click at [78, 525] on span "Means Test" at bounding box center [65, 527] width 57 height 14
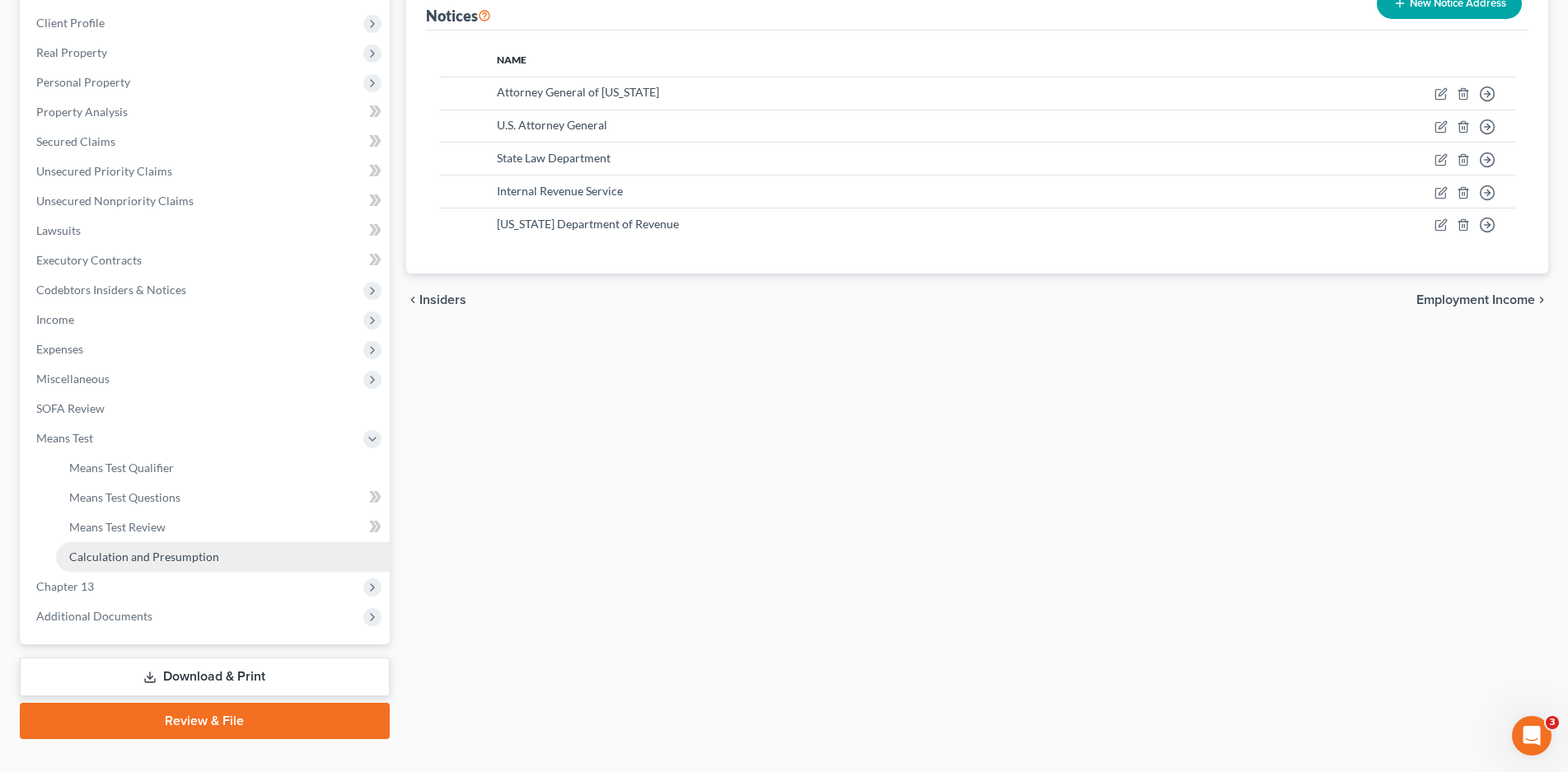
click at [182, 560] on span "Calculation and Presumption" at bounding box center [144, 556] width 150 height 14
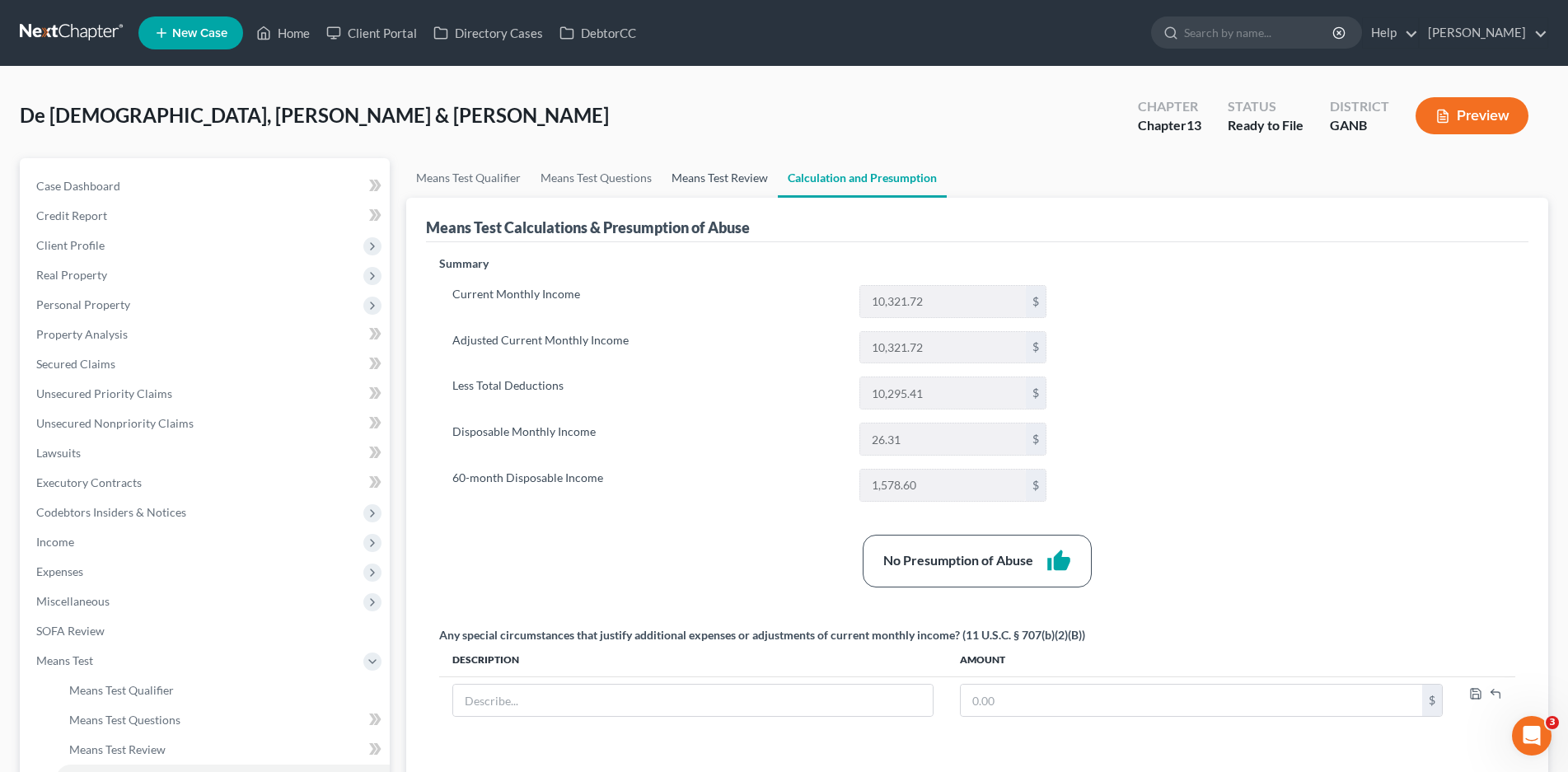
click at [712, 177] on link "Means Test Review" at bounding box center [720, 177] width 116 height 39
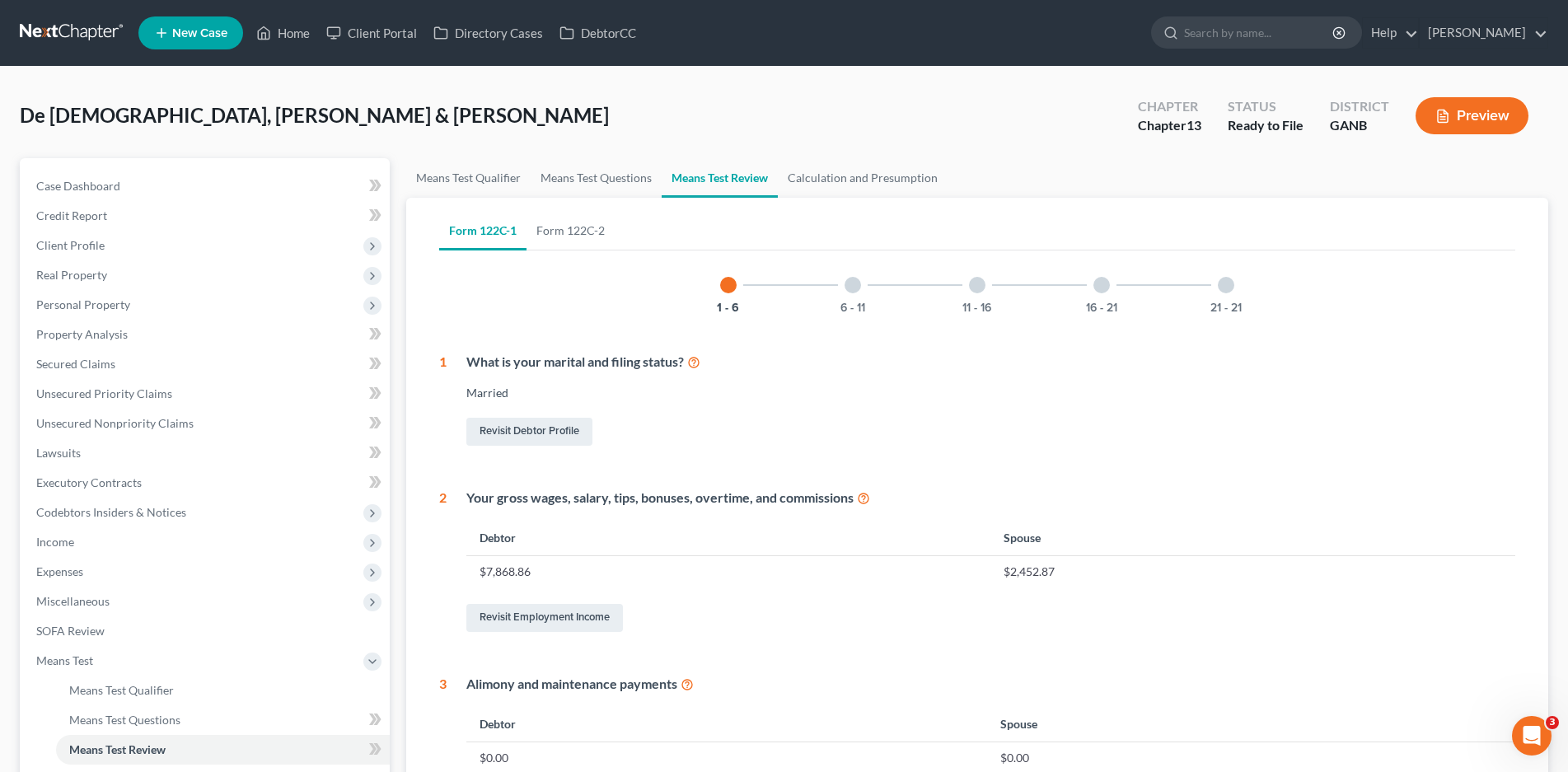
click at [856, 288] on div at bounding box center [852, 285] width 16 height 16
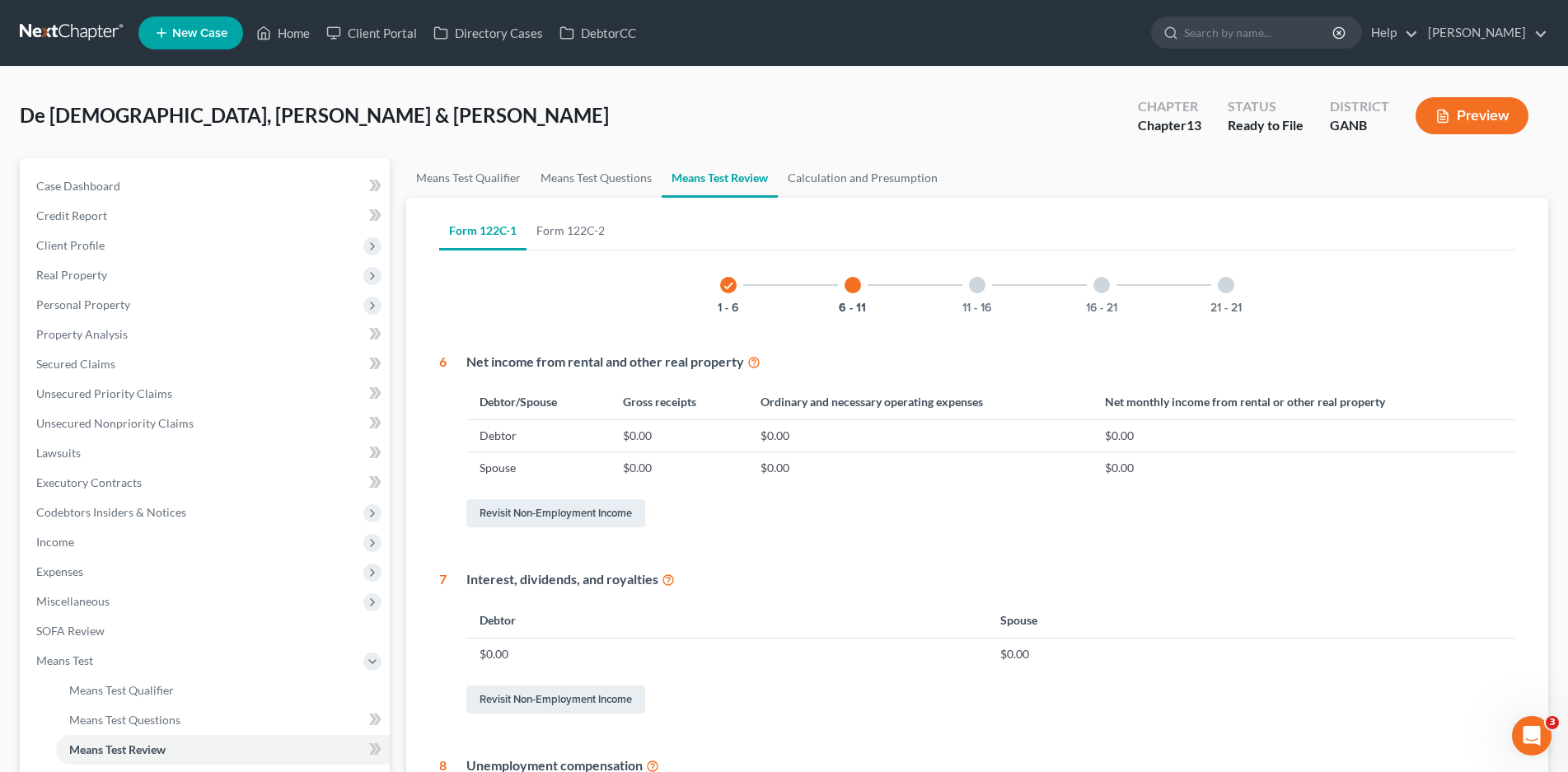
click at [973, 283] on div at bounding box center [976, 285] width 16 height 16
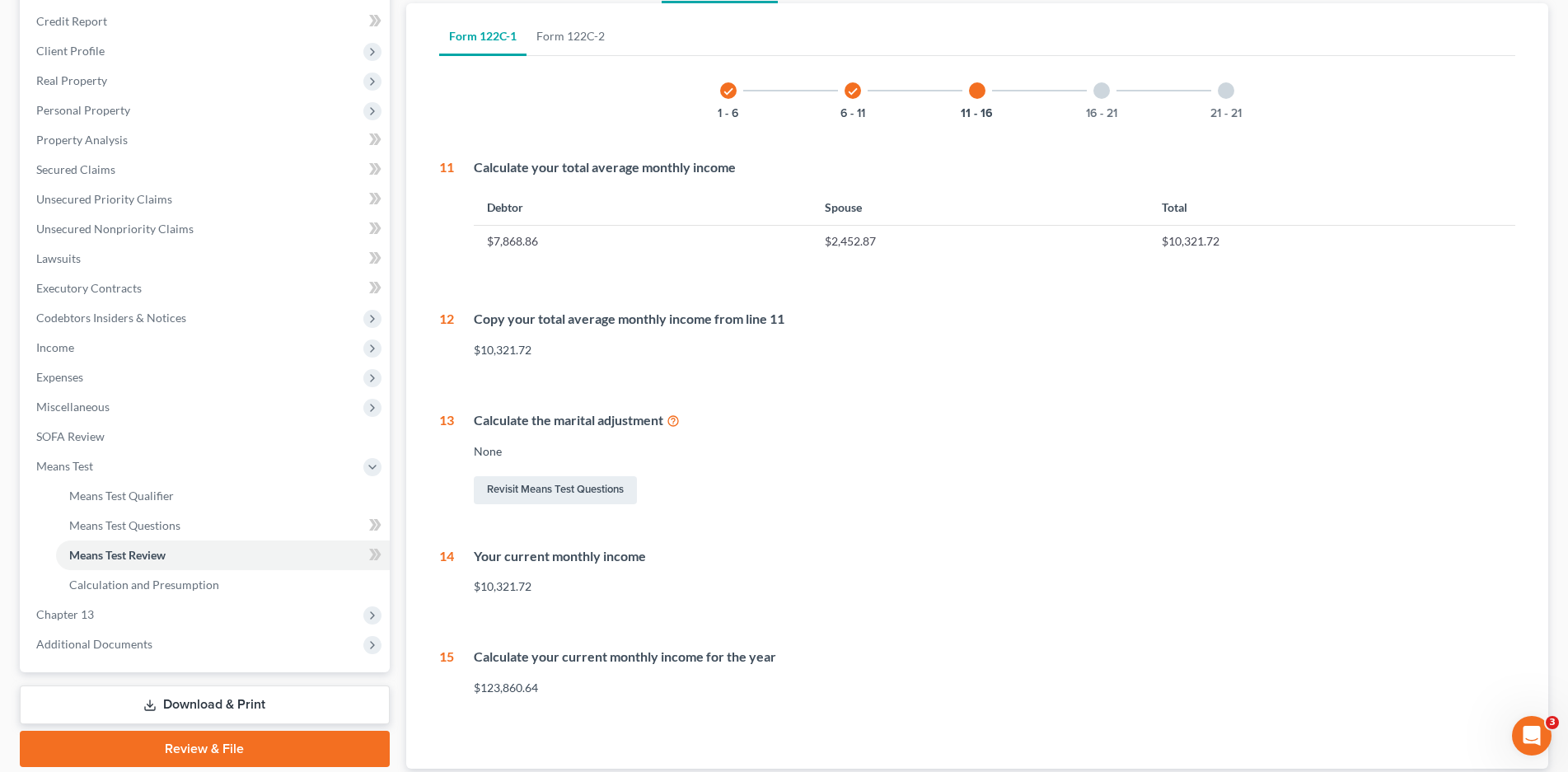
scroll to position [165, 0]
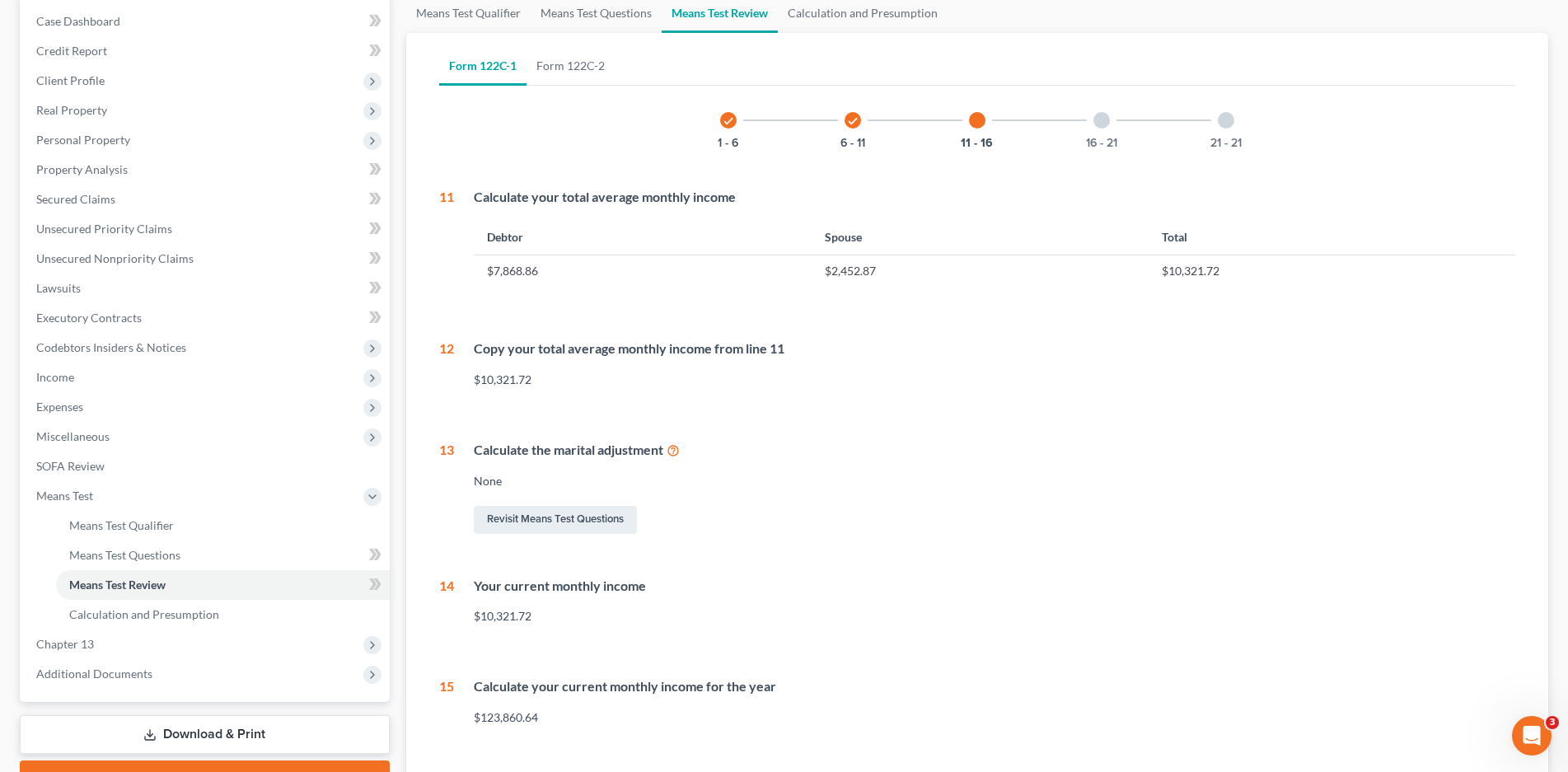
click at [1099, 125] on div at bounding box center [1101, 119] width 16 height 16
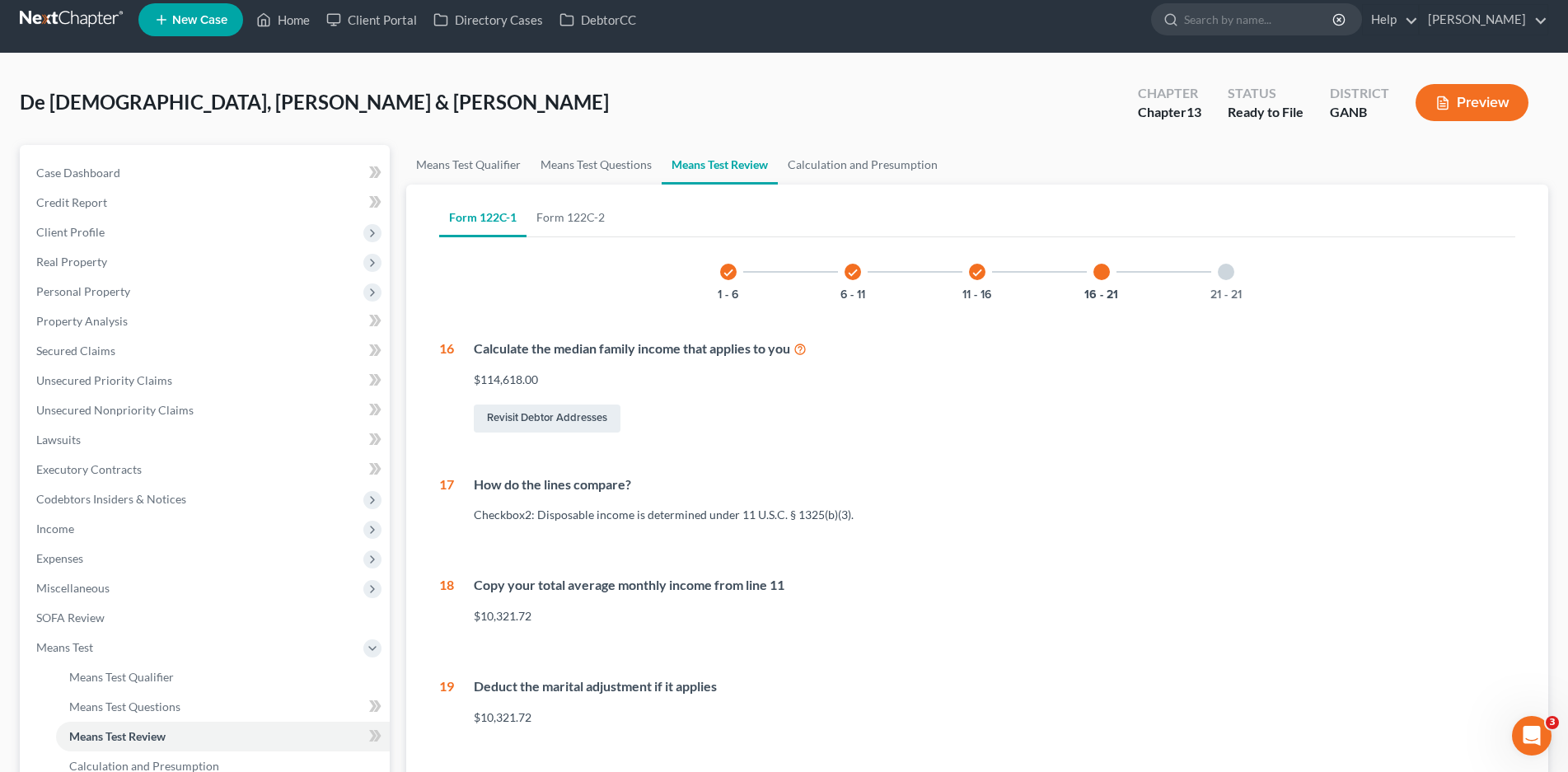
scroll to position [9, 0]
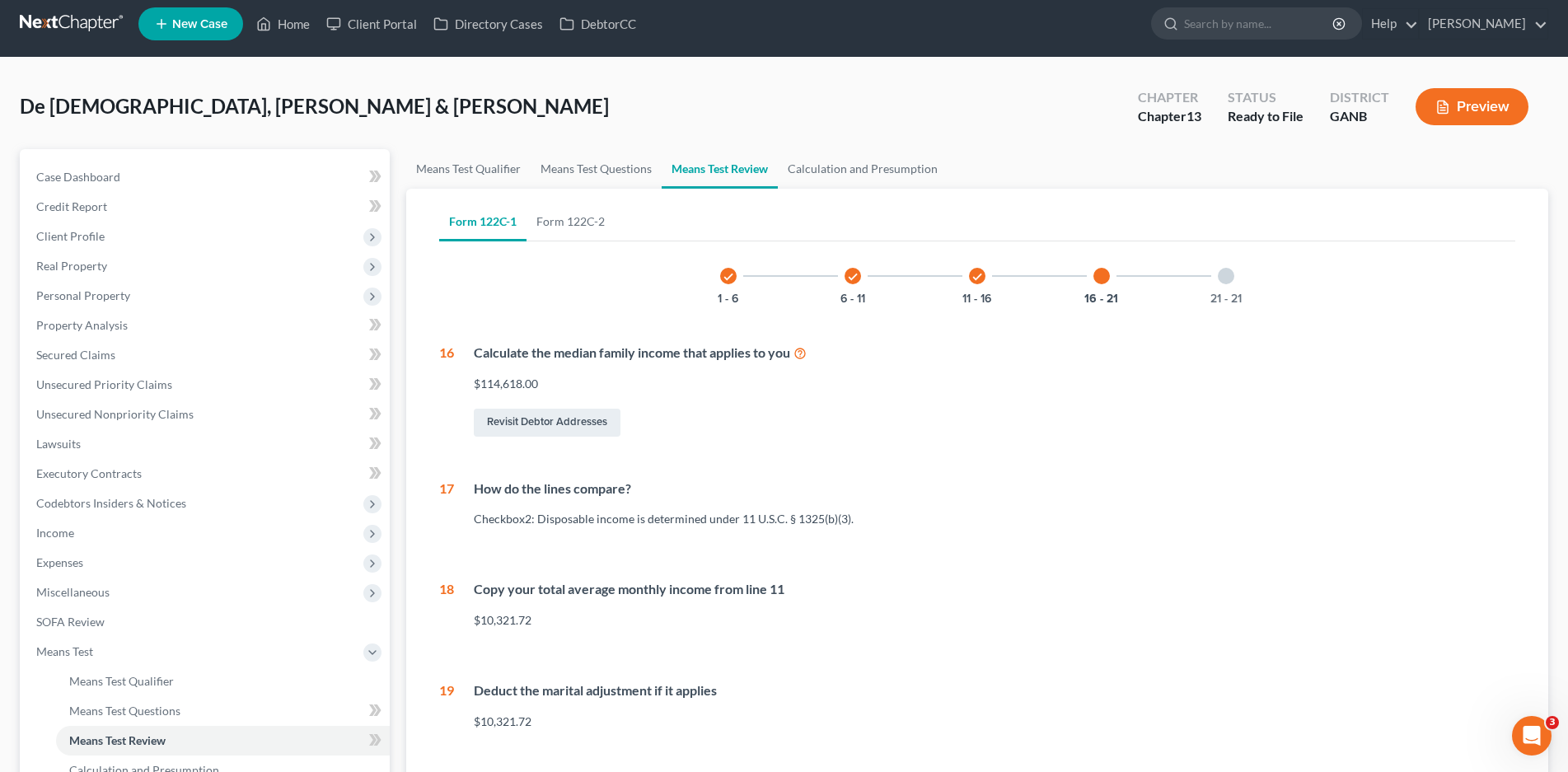
click at [1228, 280] on div at bounding box center [1225, 276] width 16 height 16
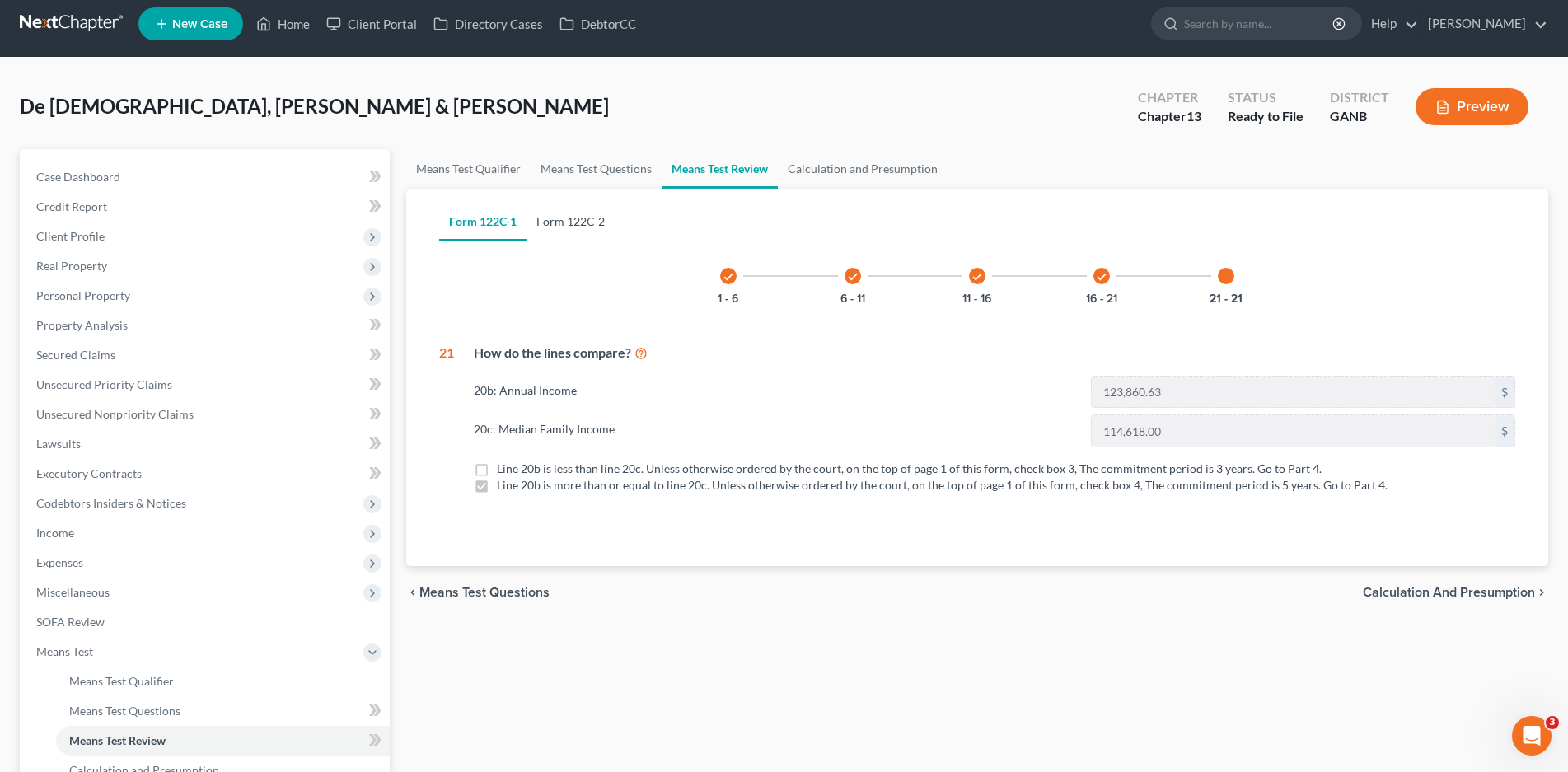
click at [593, 218] on link "Form 122C-2" at bounding box center [570, 222] width 88 height 39
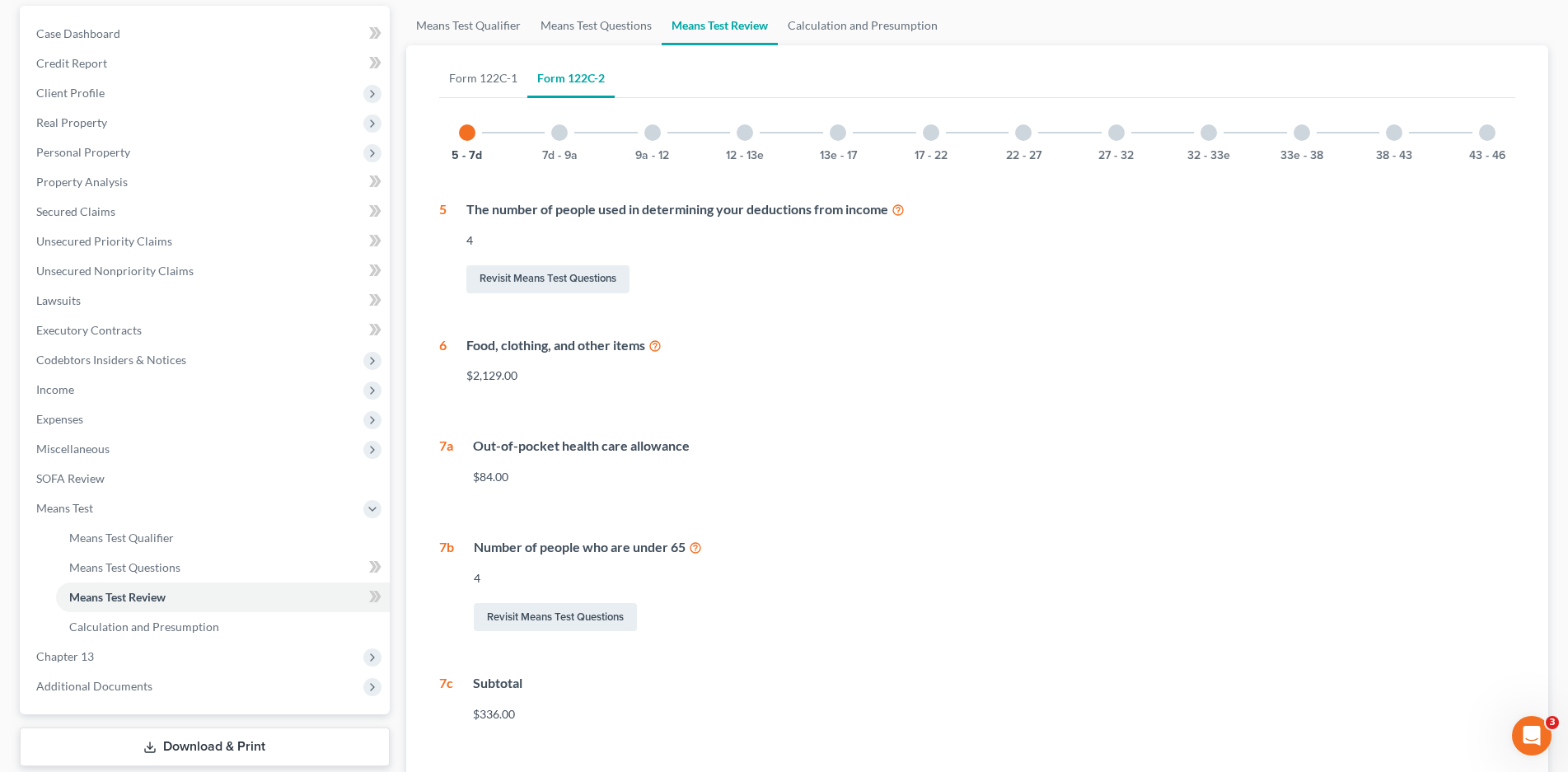
scroll to position [0, 0]
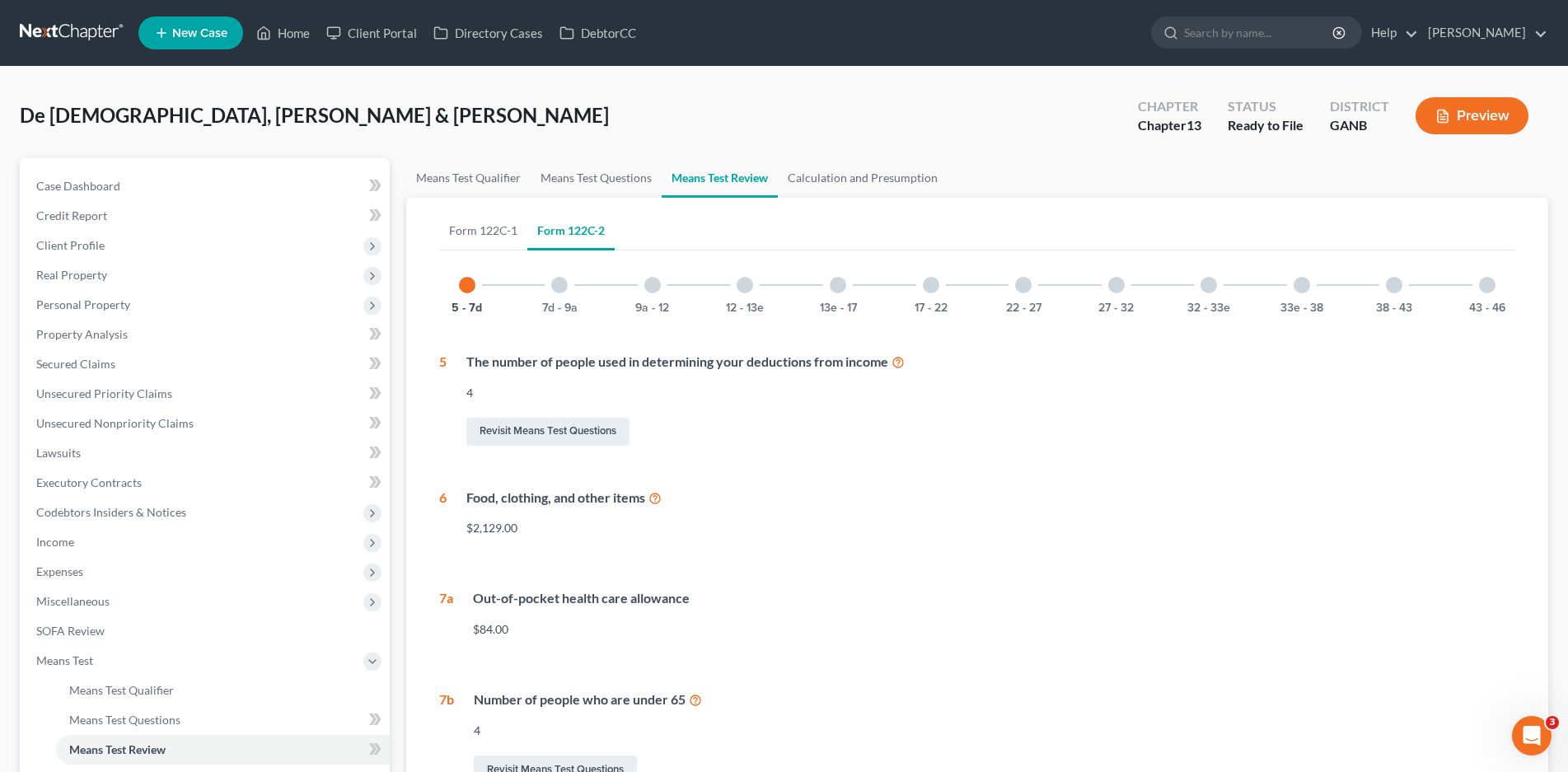
click at [559, 284] on div at bounding box center [558, 285] width 16 height 16
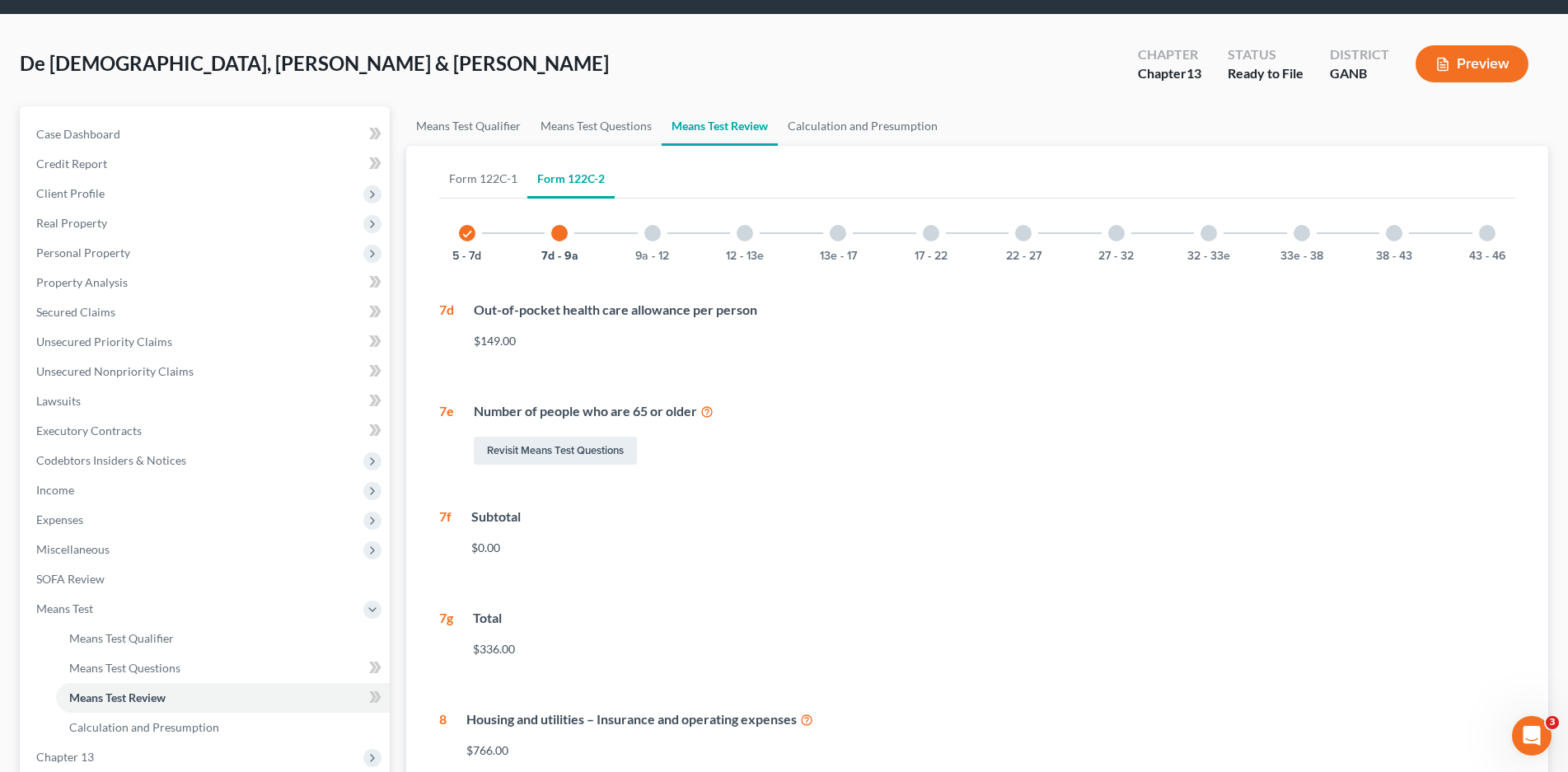
scroll to position [5, 0]
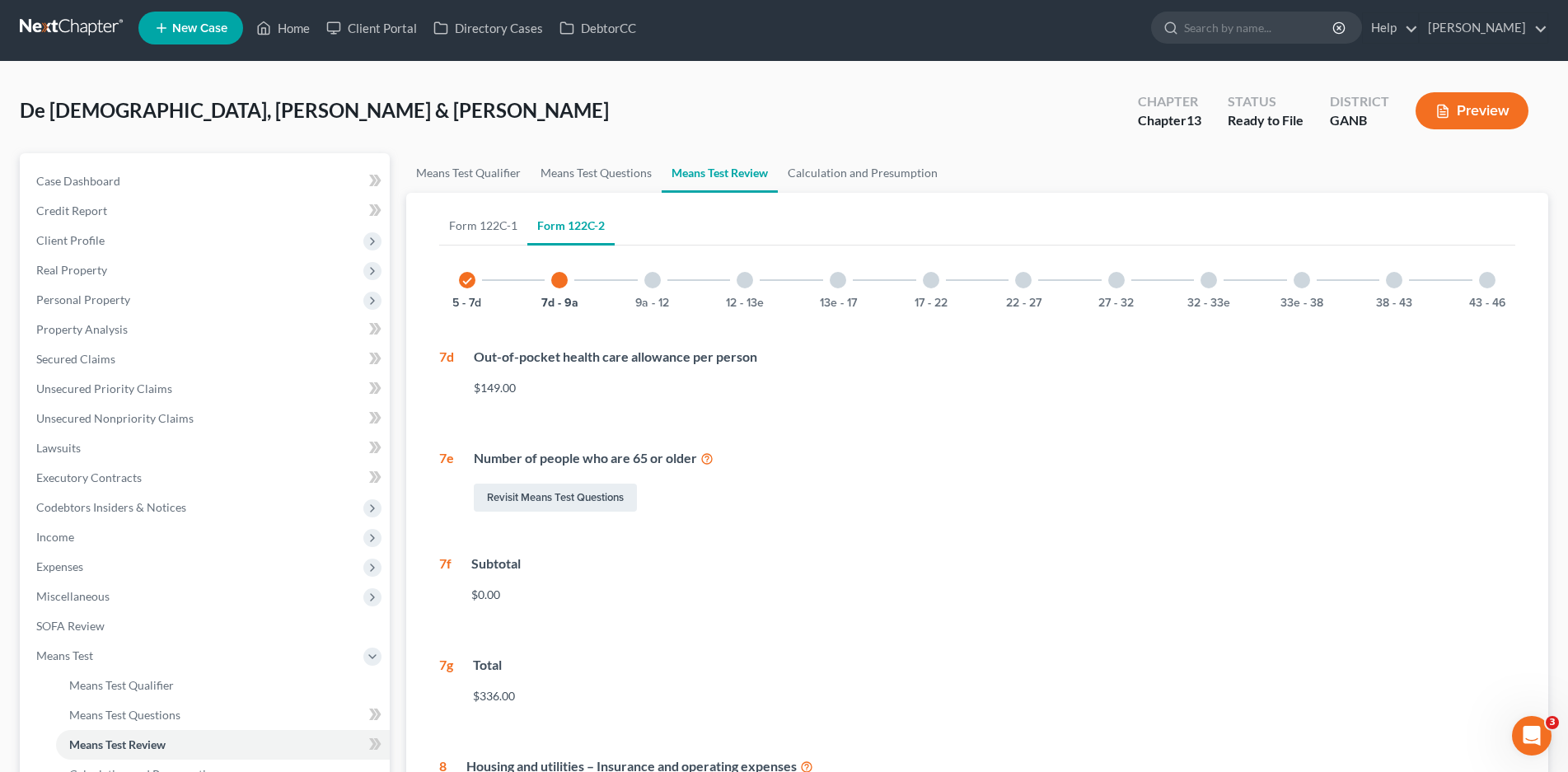
click at [651, 276] on div at bounding box center [652, 280] width 16 height 16
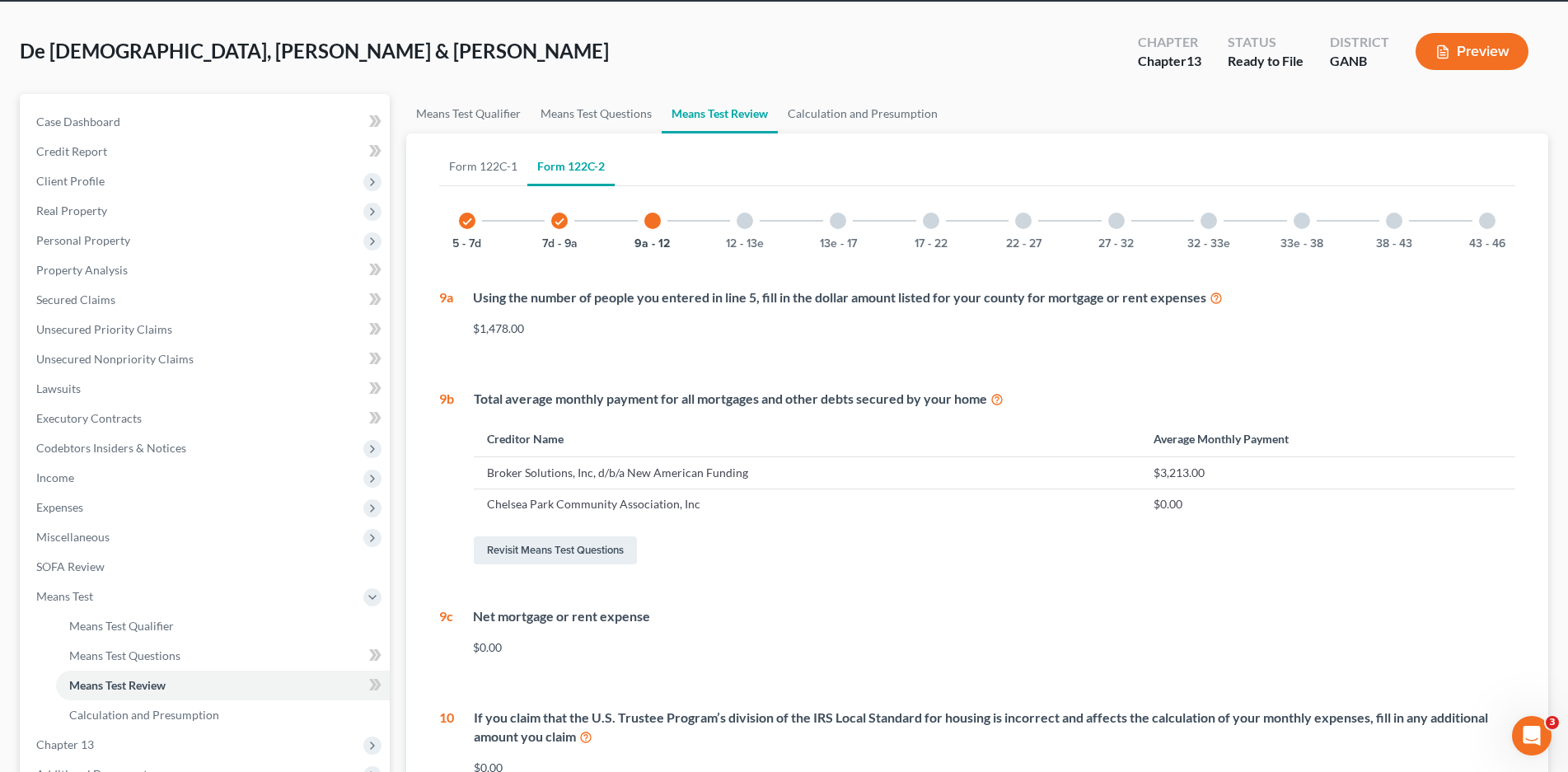
scroll to position [0, 0]
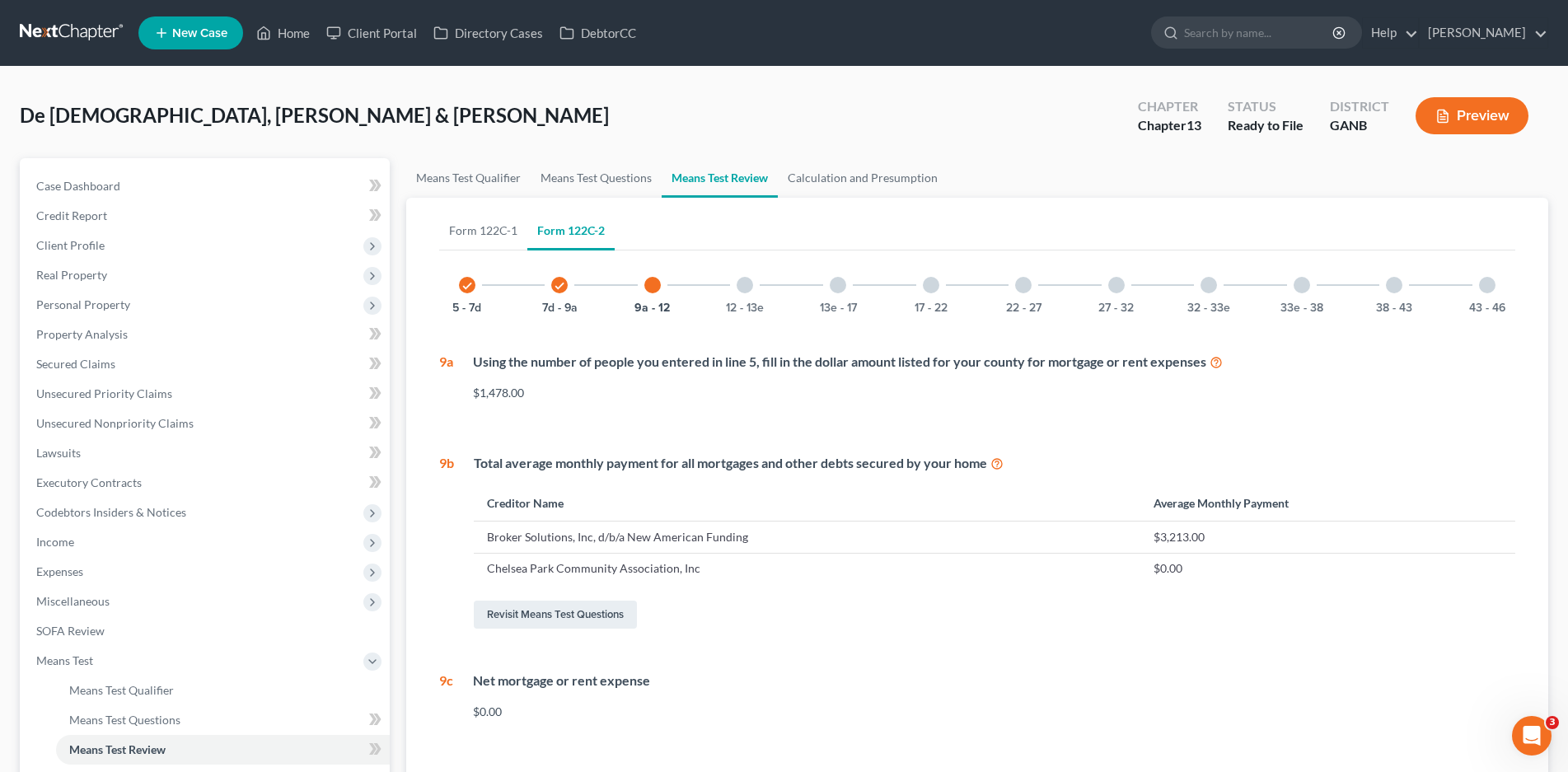
click at [746, 287] on div at bounding box center [744, 285] width 16 height 16
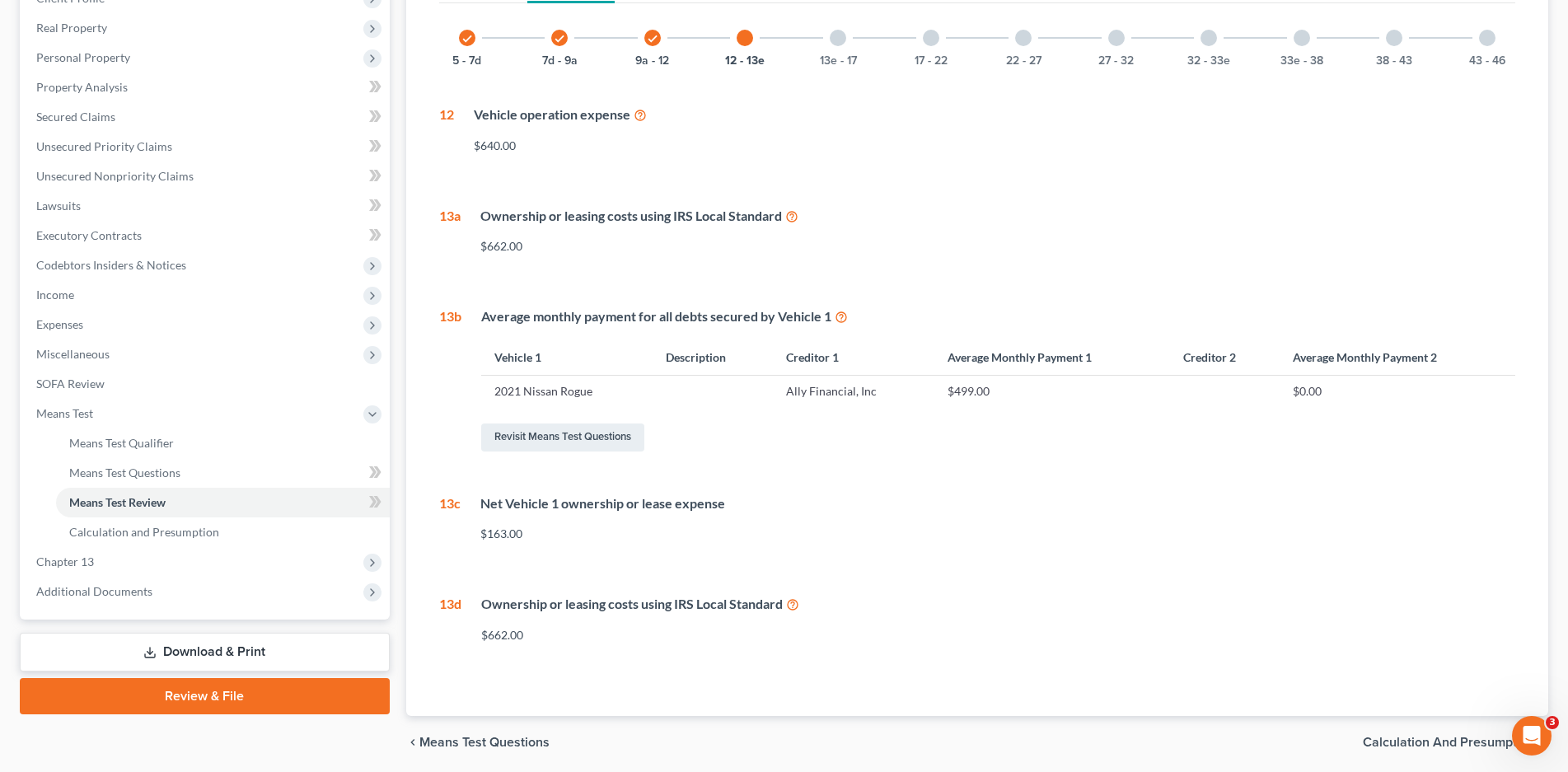
scroll to position [83, 0]
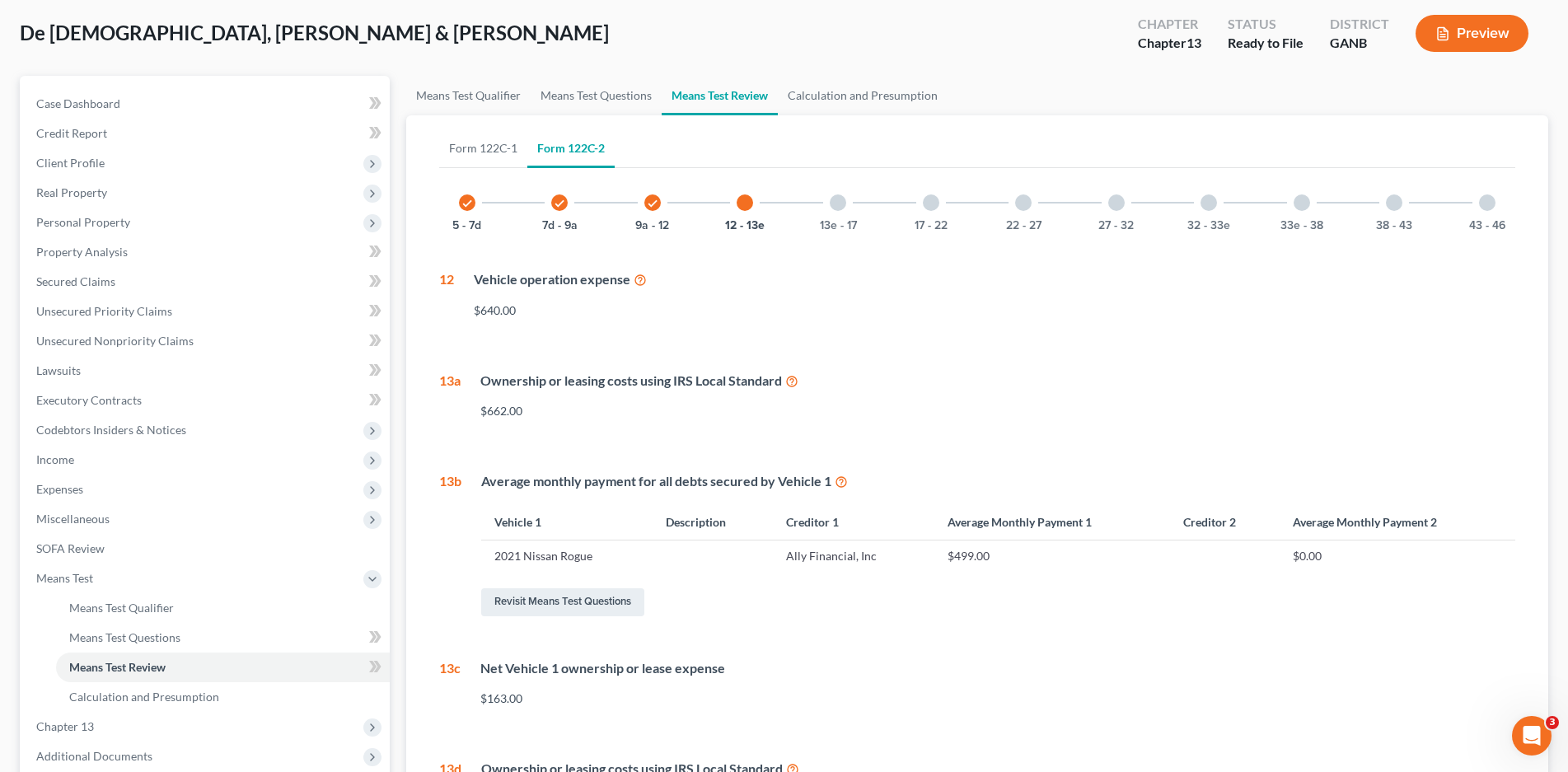
click at [836, 206] on div at bounding box center [837, 202] width 16 height 16
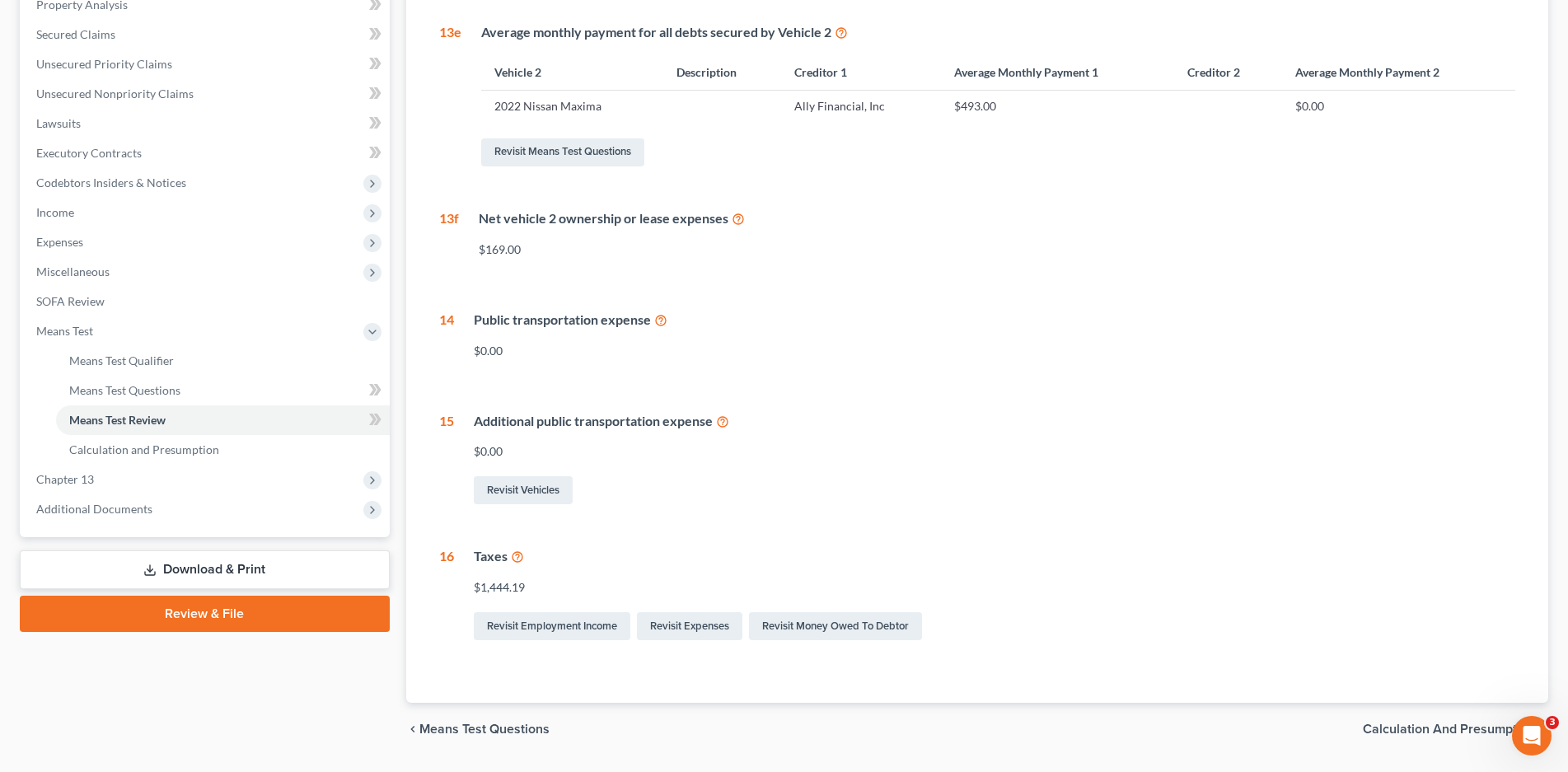
scroll to position [0, 0]
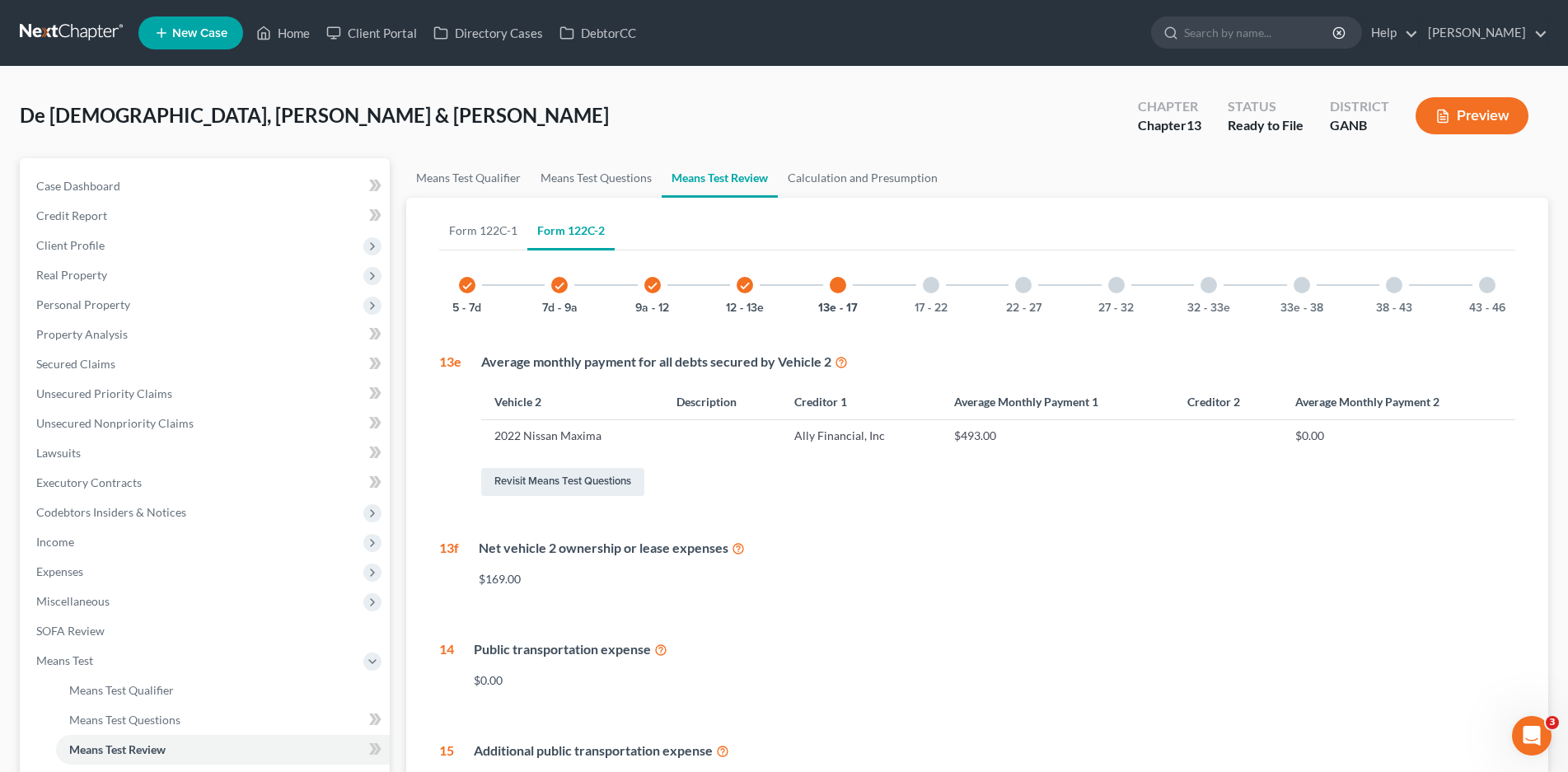
click at [927, 287] on div at bounding box center [930, 285] width 16 height 16
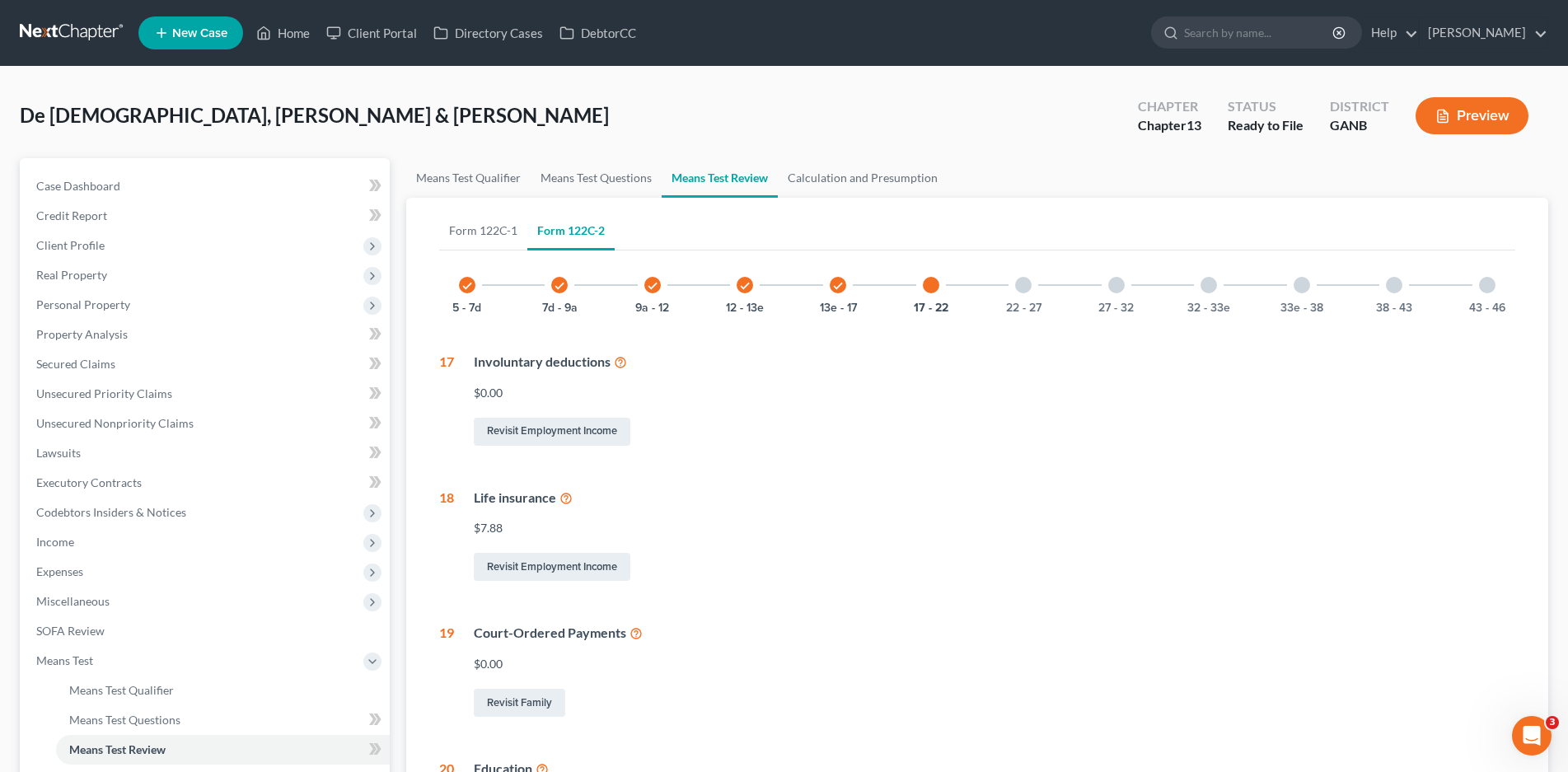
click at [1027, 284] on div at bounding box center [1022, 285] width 16 height 16
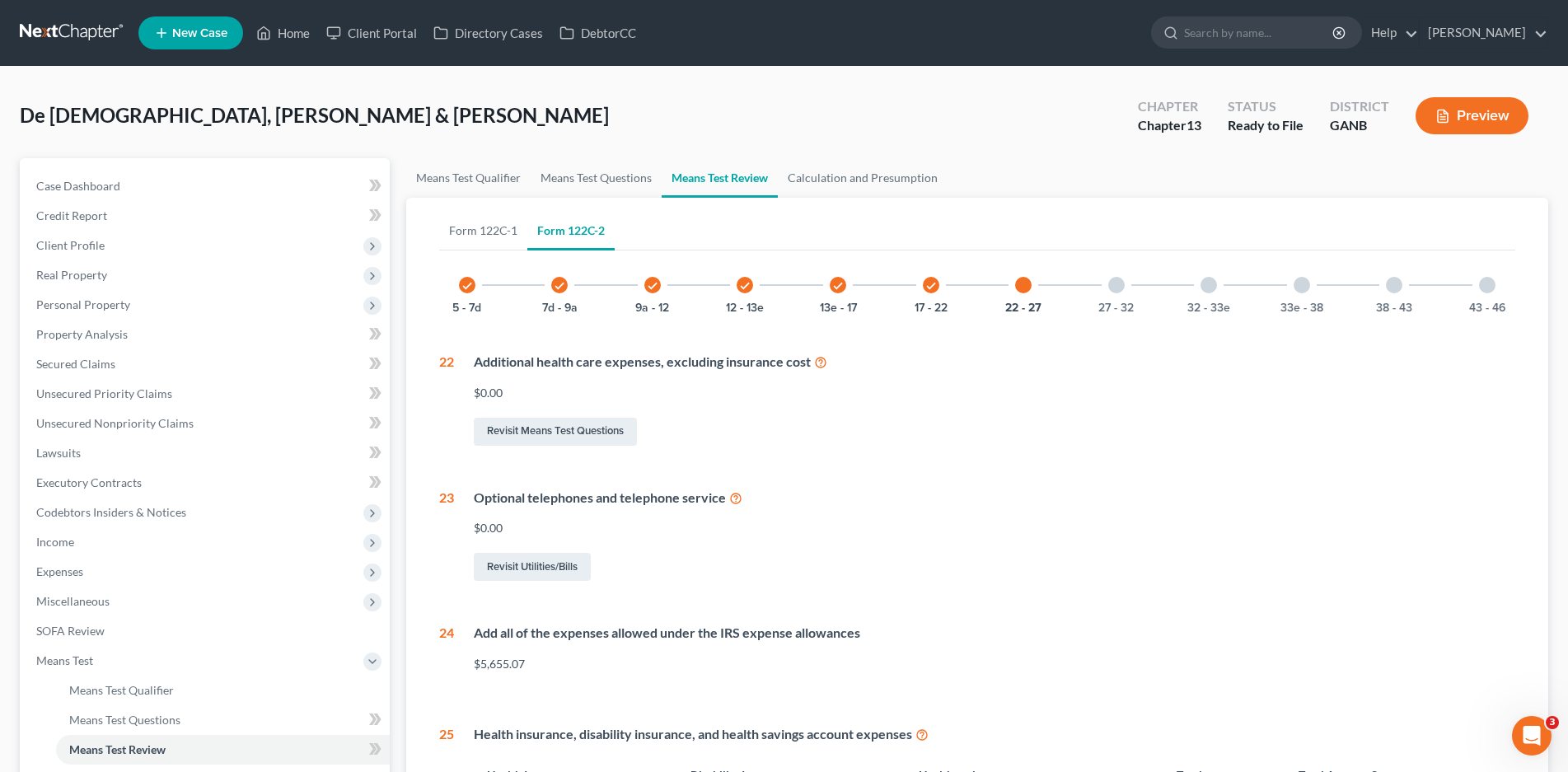
click at [1114, 283] on div at bounding box center [1115, 285] width 16 height 16
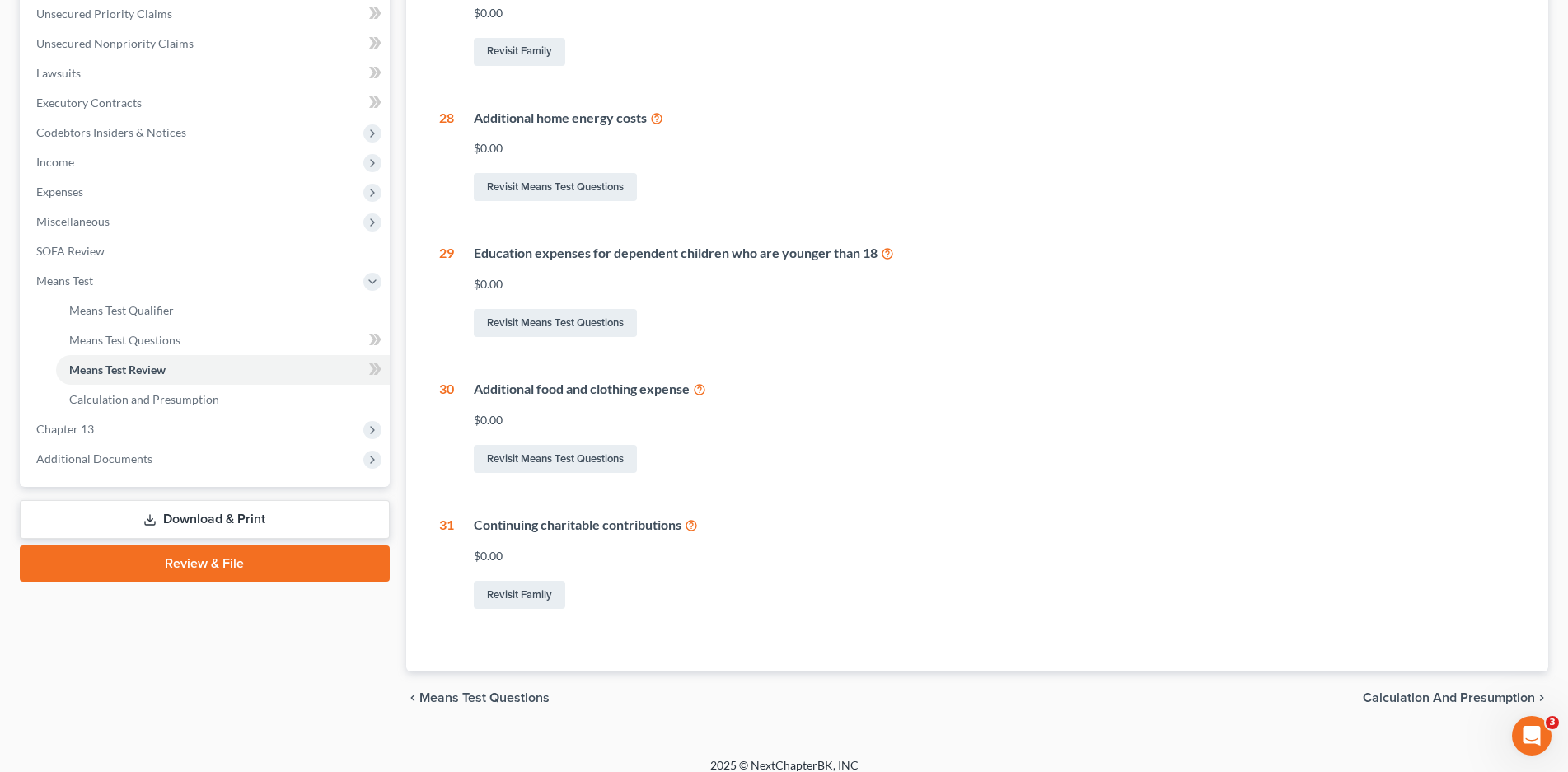
scroll to position [395, 0]
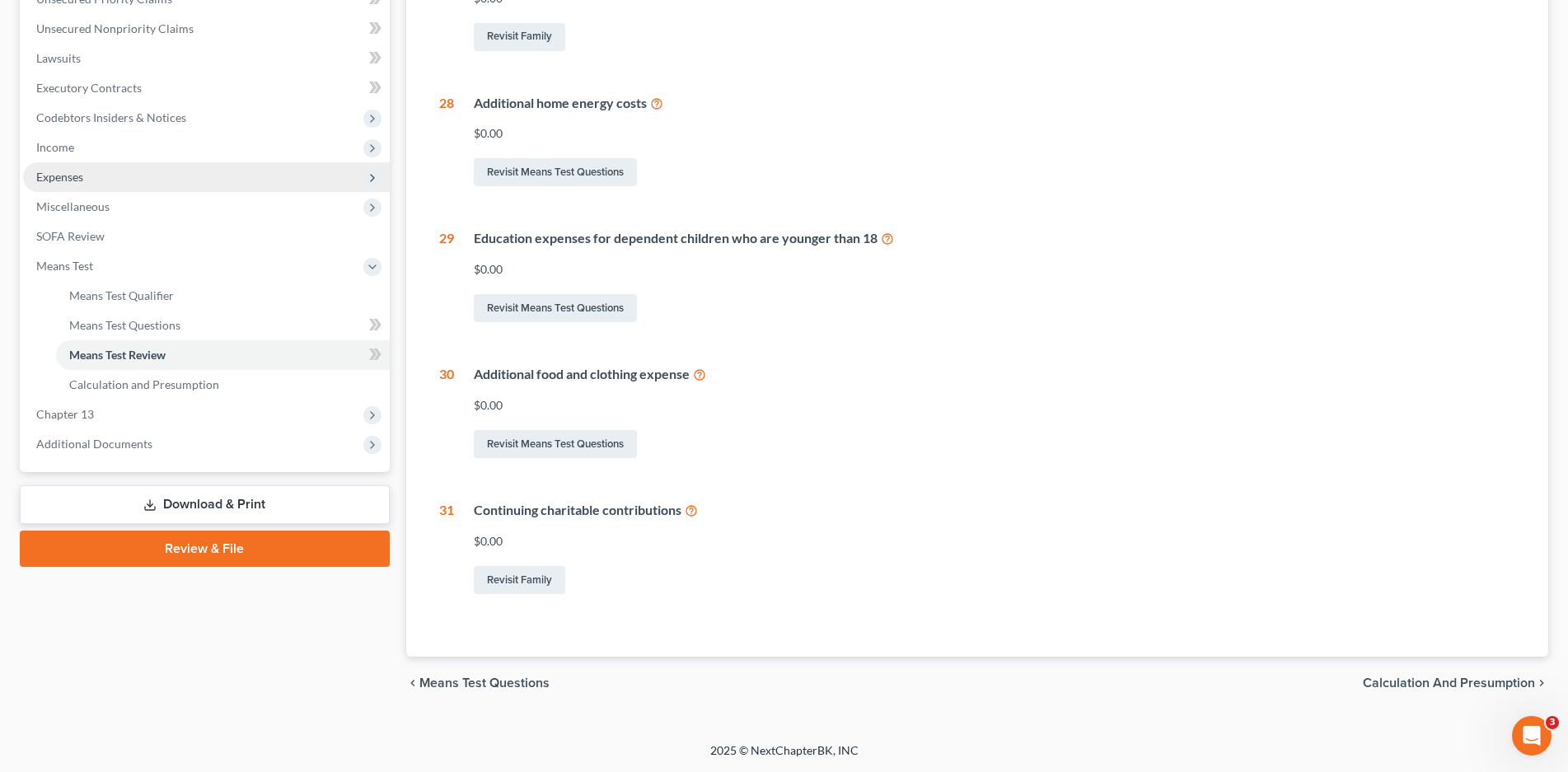
click at [66, 177] on span "Expenses" at bounding box center [60, 177] width 47 height 14
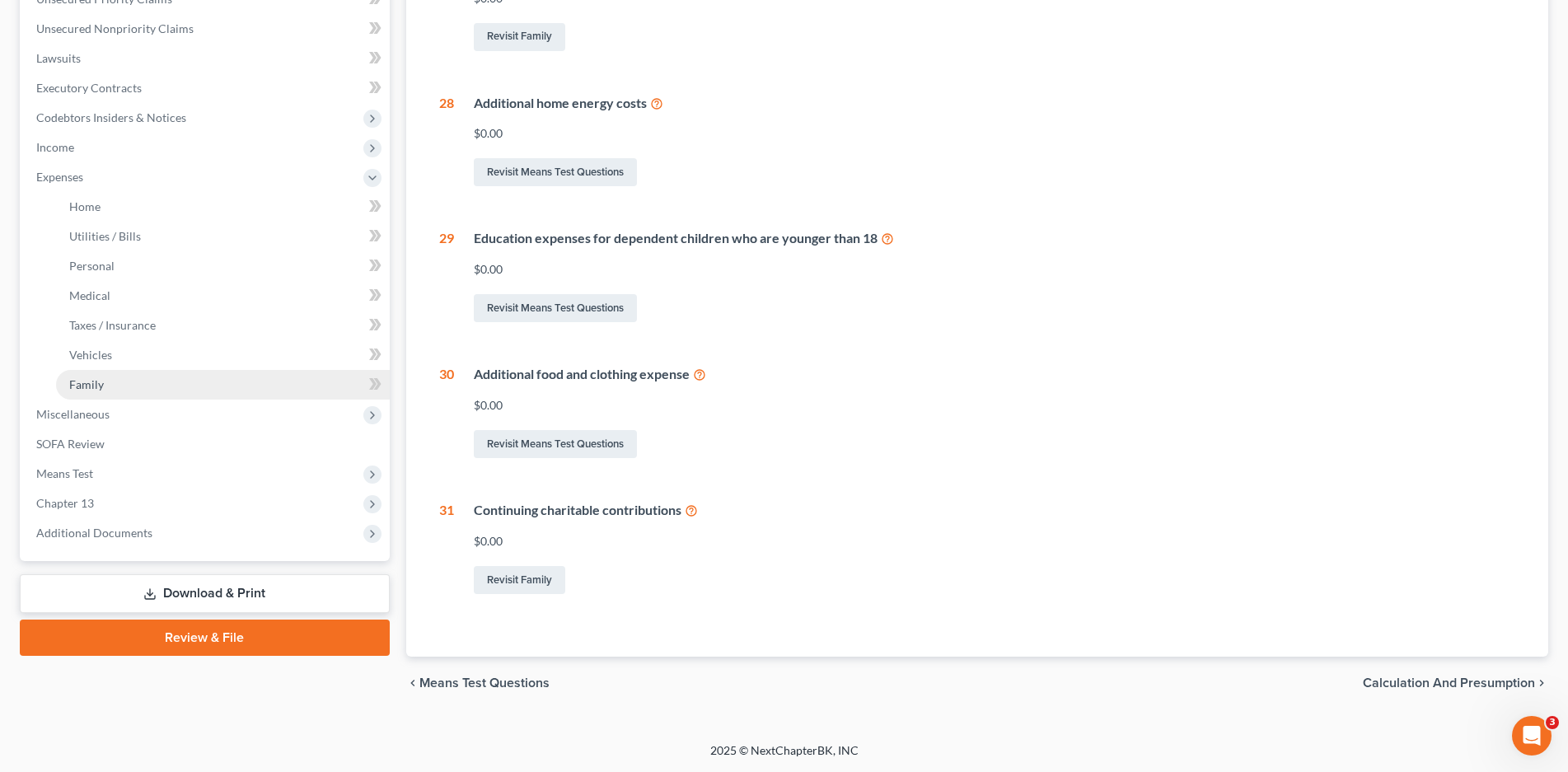
click at [91, 381] on span "Family" at bounding box center [86, 384] width 35 height 14
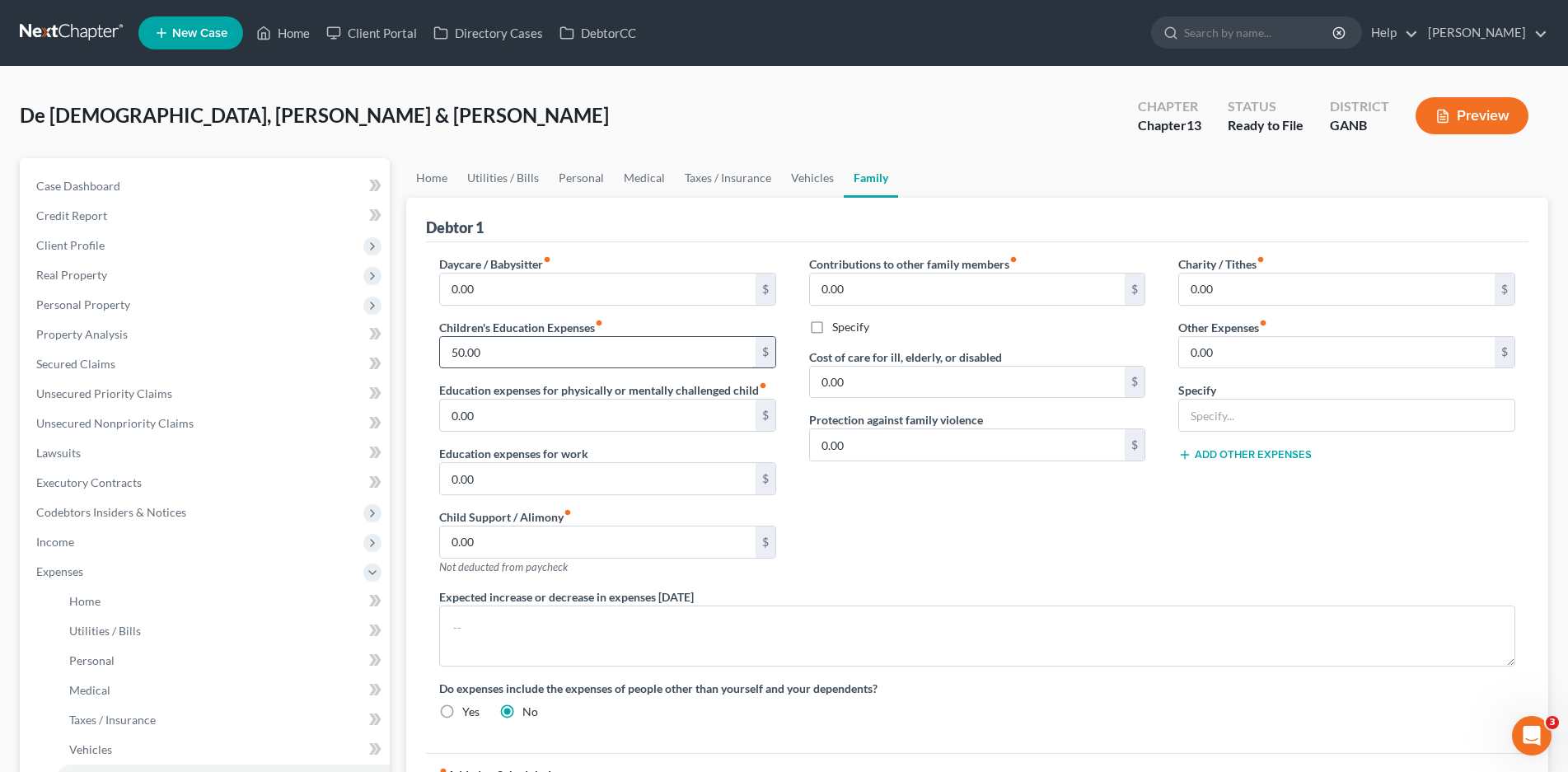
click at [471, 350] on input "50.00" at bounding box center [598, 352] width 315 height 32
type input "250.00"
click at [90, 244] on span "Client Profile" at bounding box center [71, 245] width 68 height 14
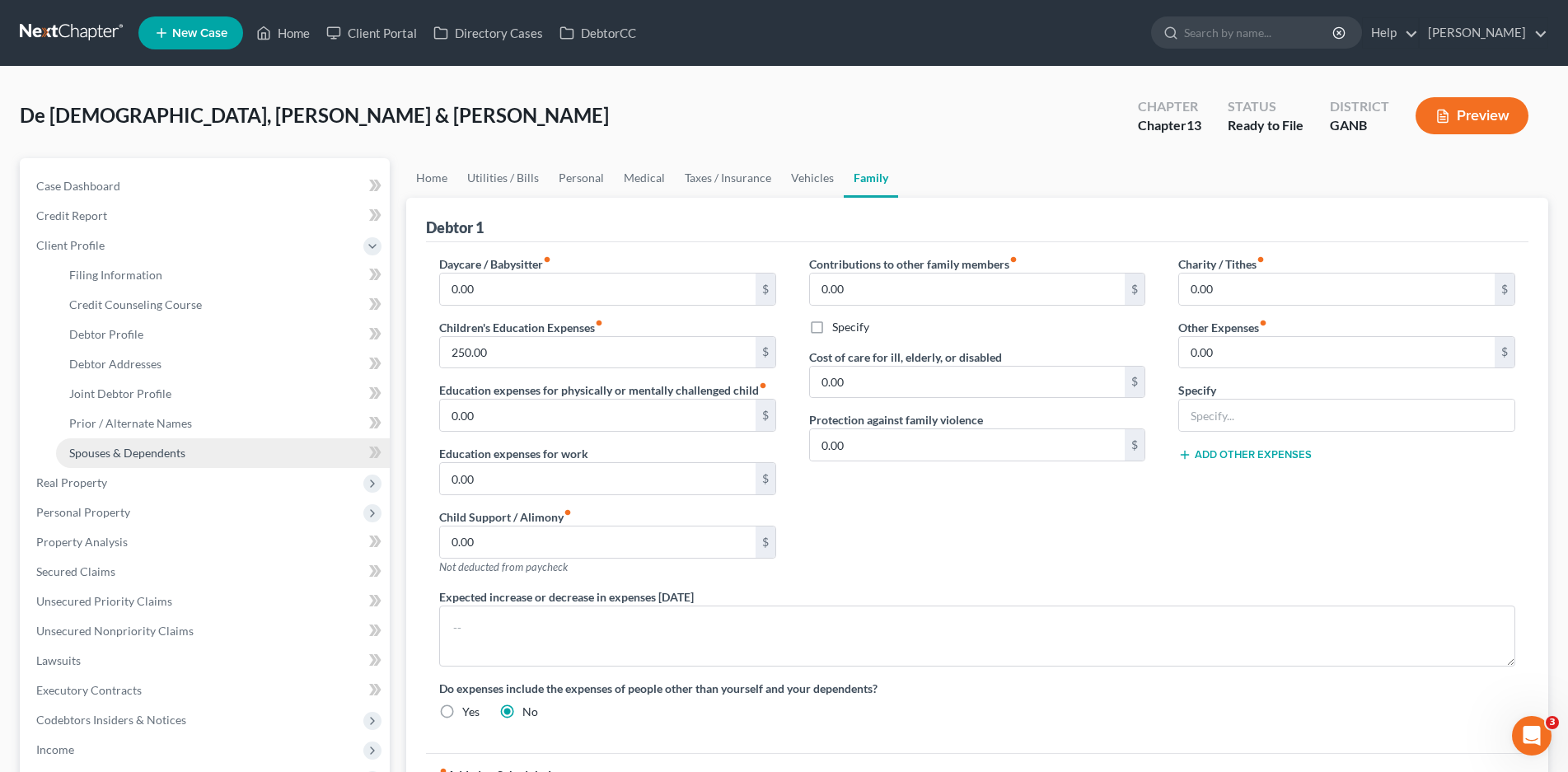
click at [132, 456] on span "Spouses & Dependents" at bounding box center [127, 453] width 116 height 14
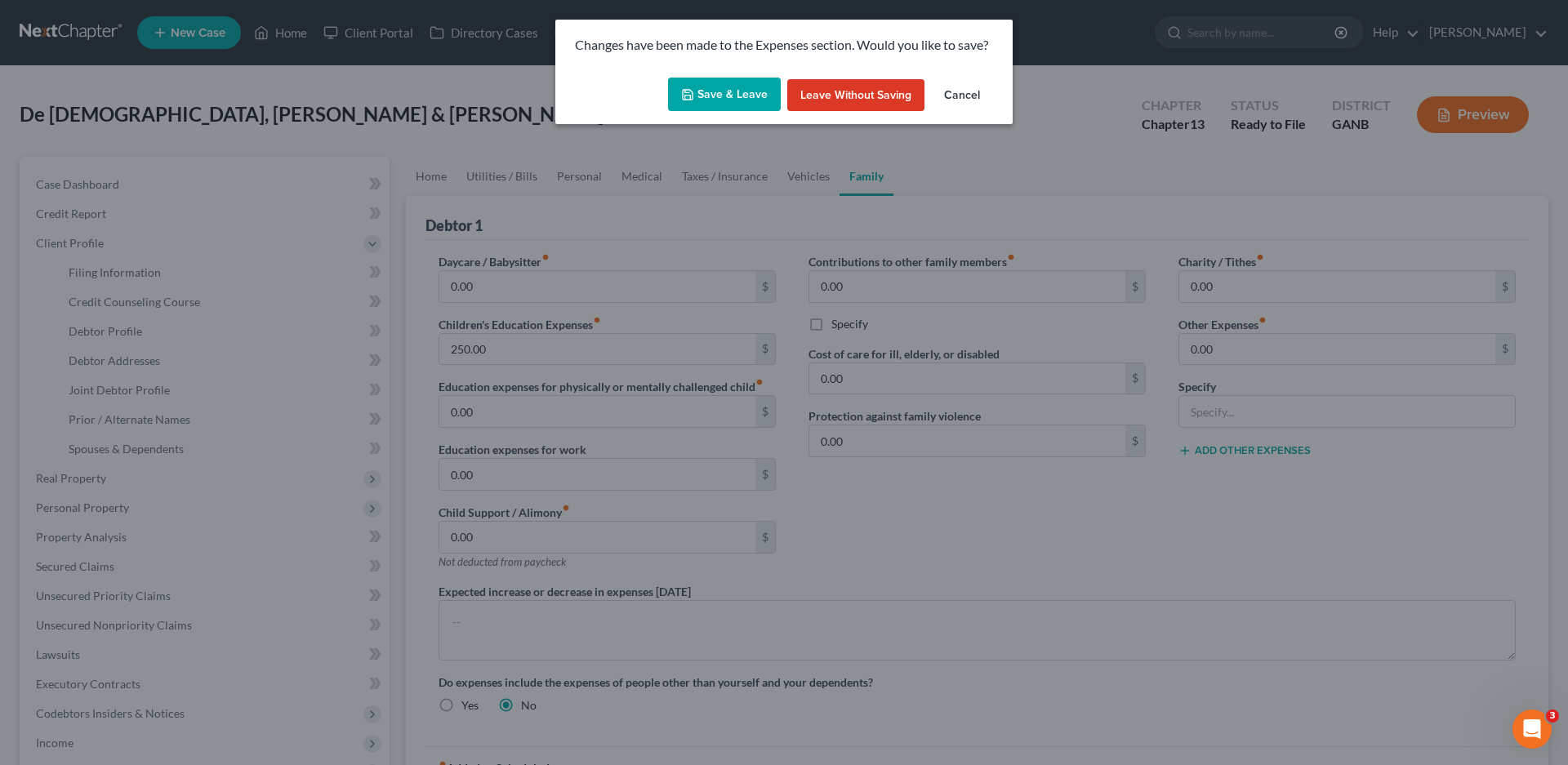
click at [721, 87] on button "Save & Leave" at bounding box center [724, 95] width 112 height 35
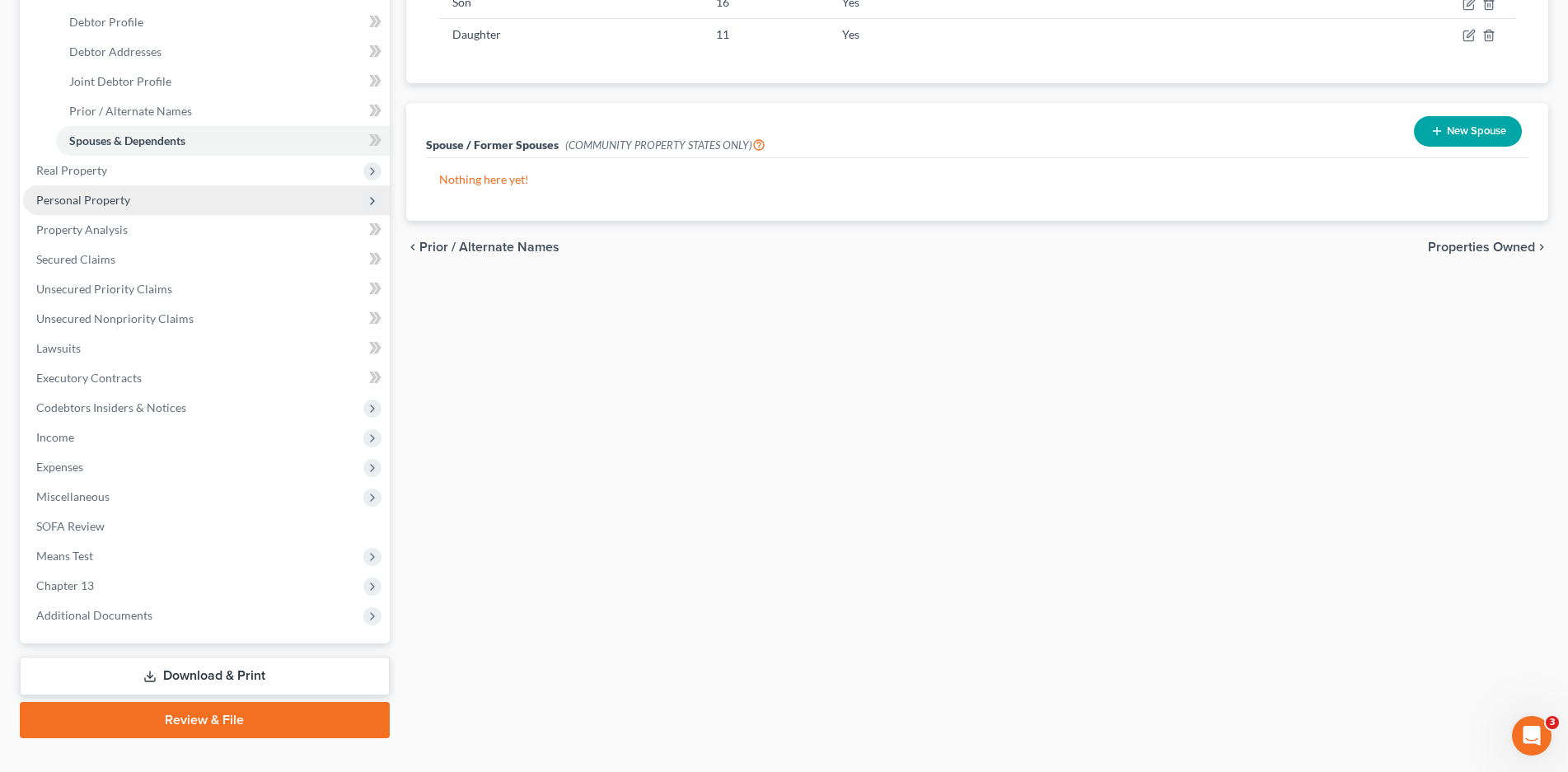
scroll to position [329, 0]
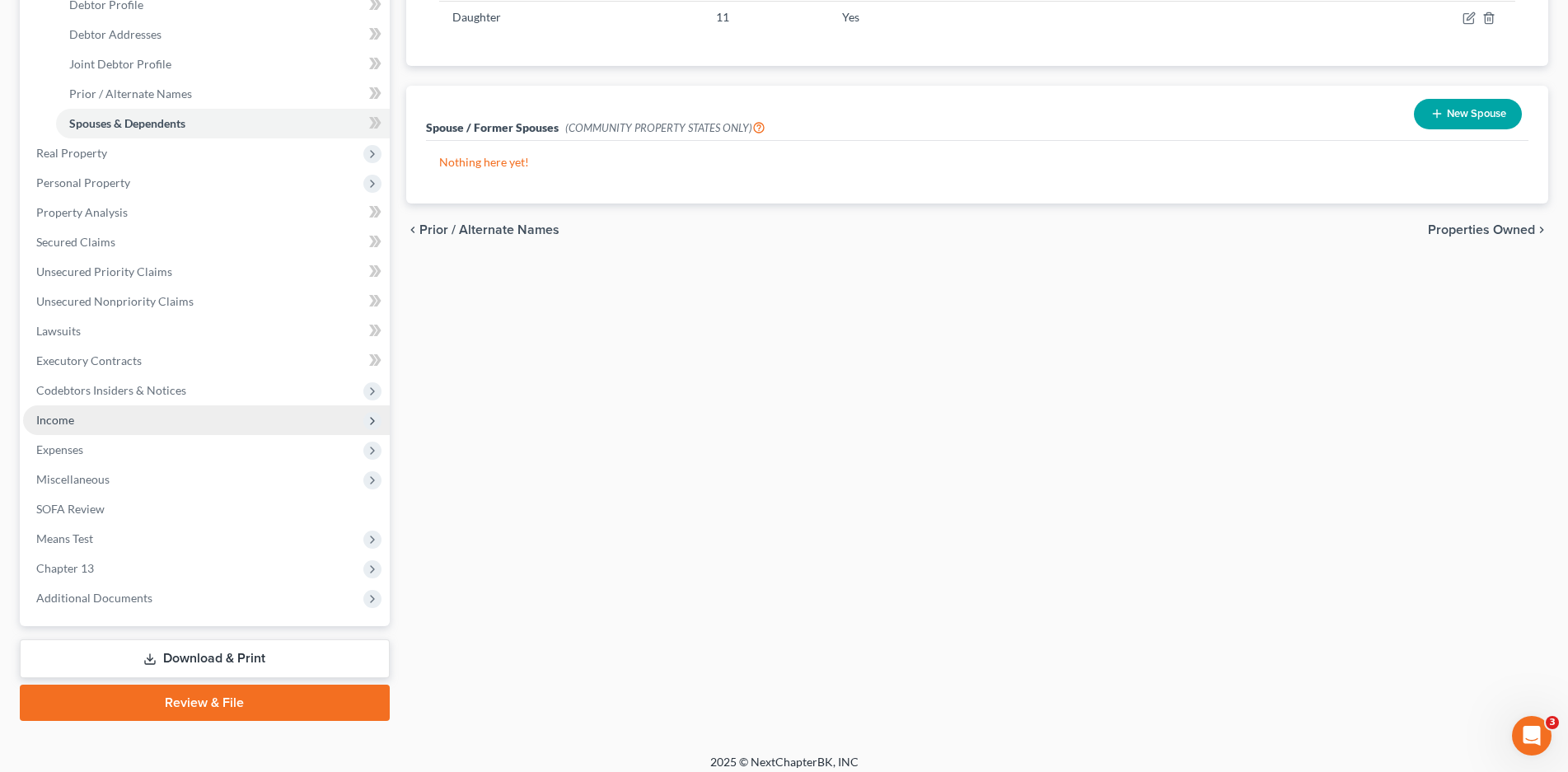
click at [57, 423] on span "Income" at bounding box center [55, 420] width 38 height 14
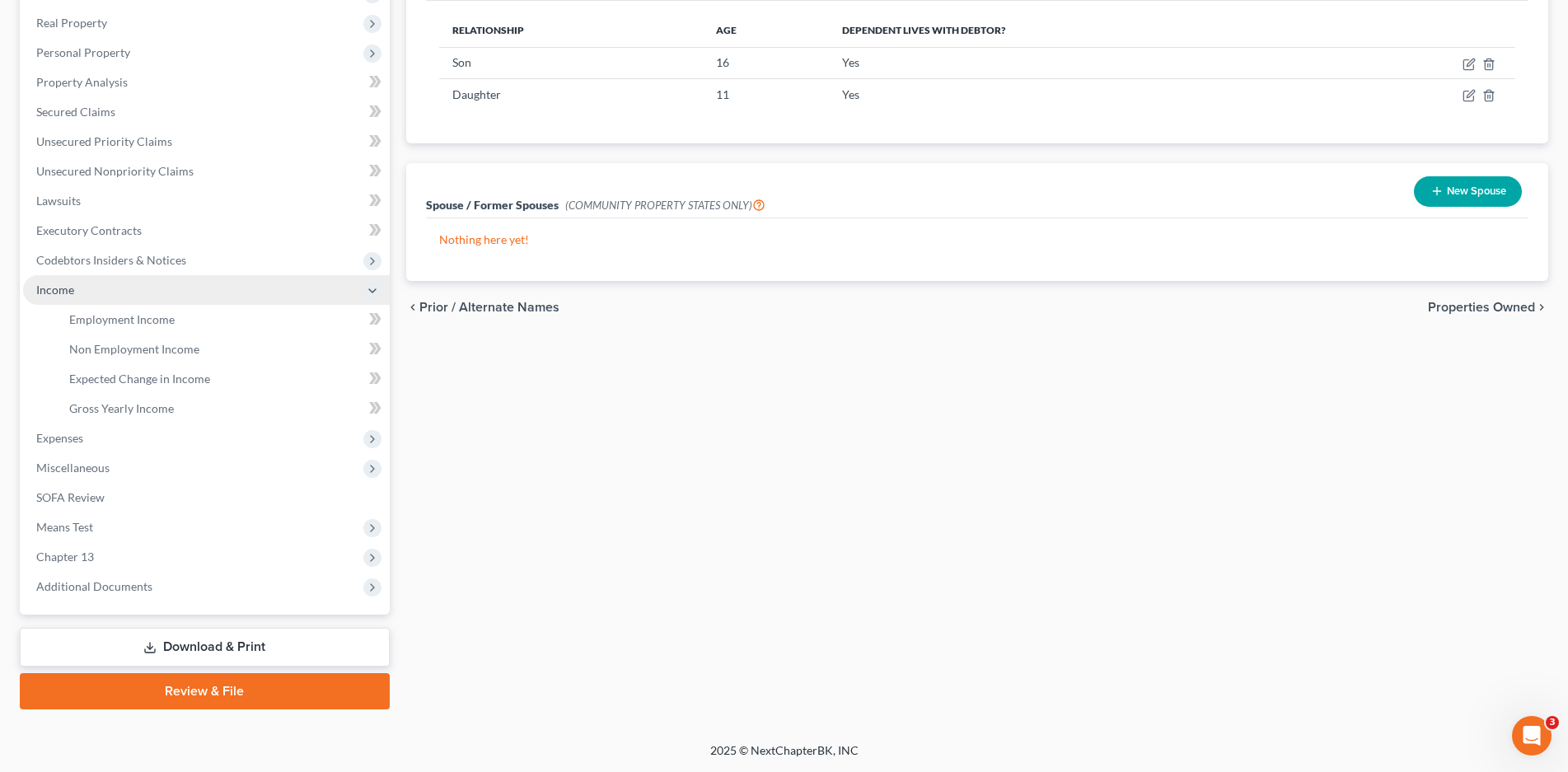
scroll to position [252, 0]
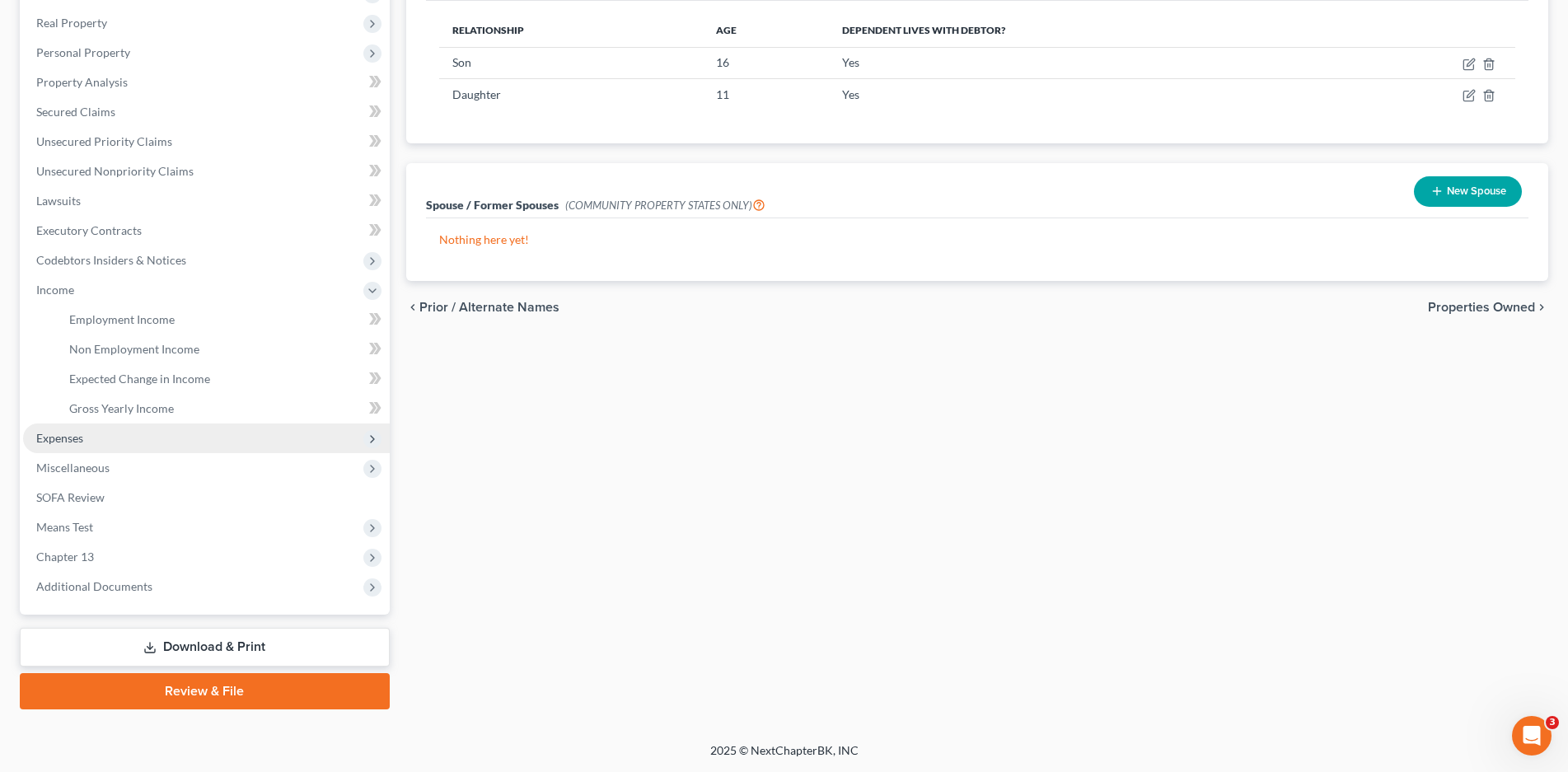
click at [67, 444] on span "Expenses" at bounding box center [60, 438] width 47 height 14
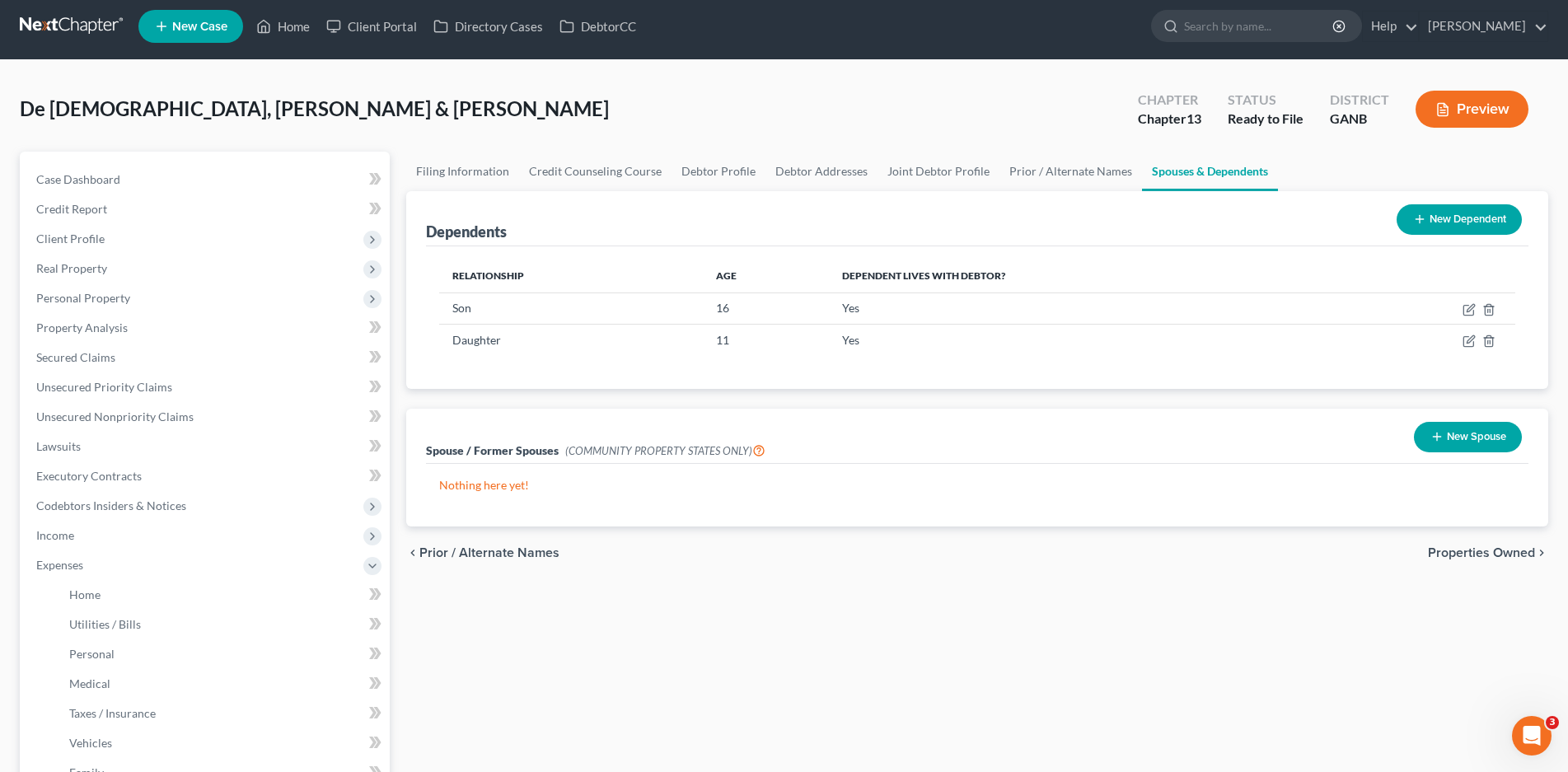
scroll to position [0, 0]
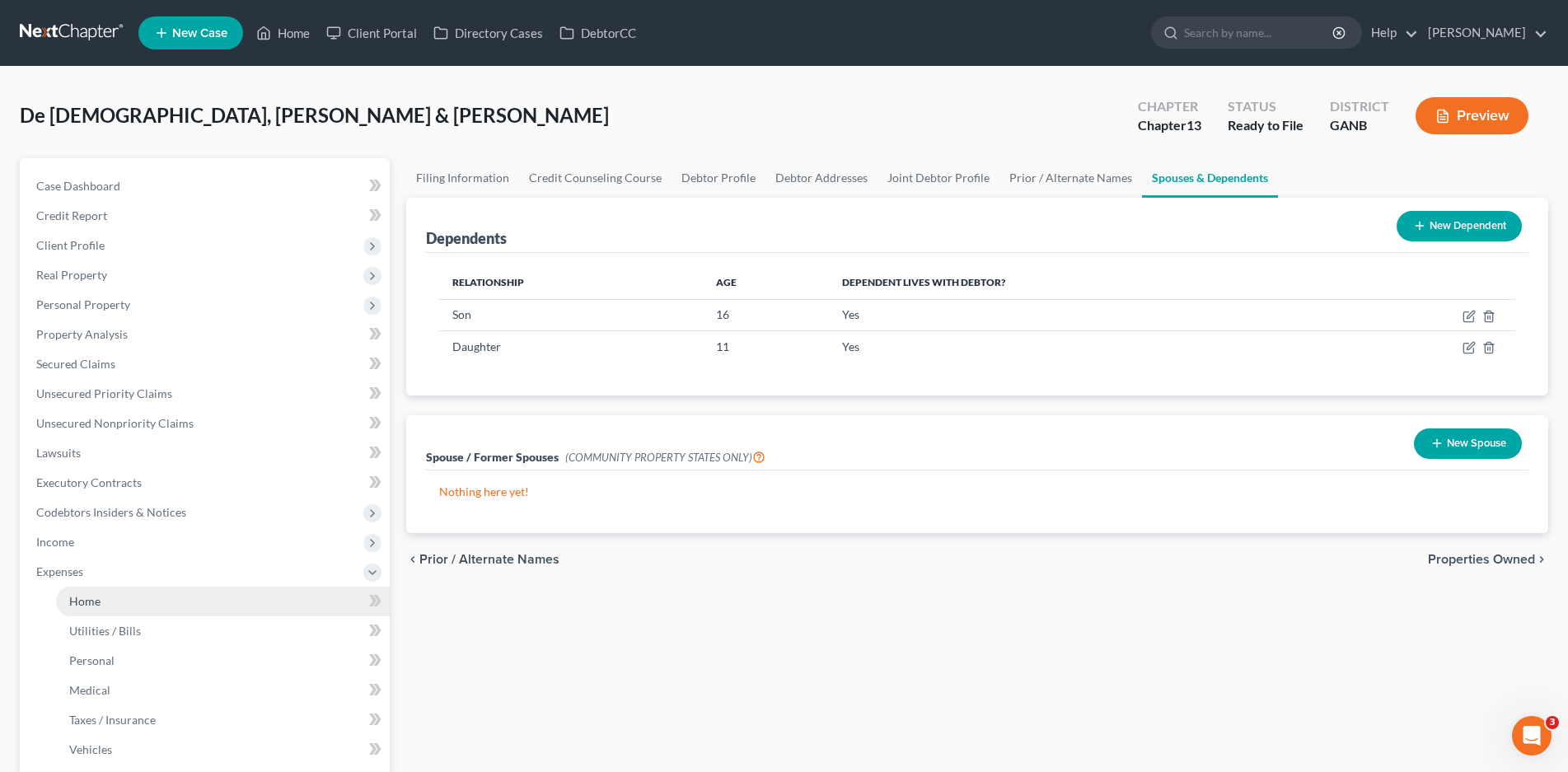
click at [85, 607] on span "Home" at bounding box center [84, 601] width 32 height 14
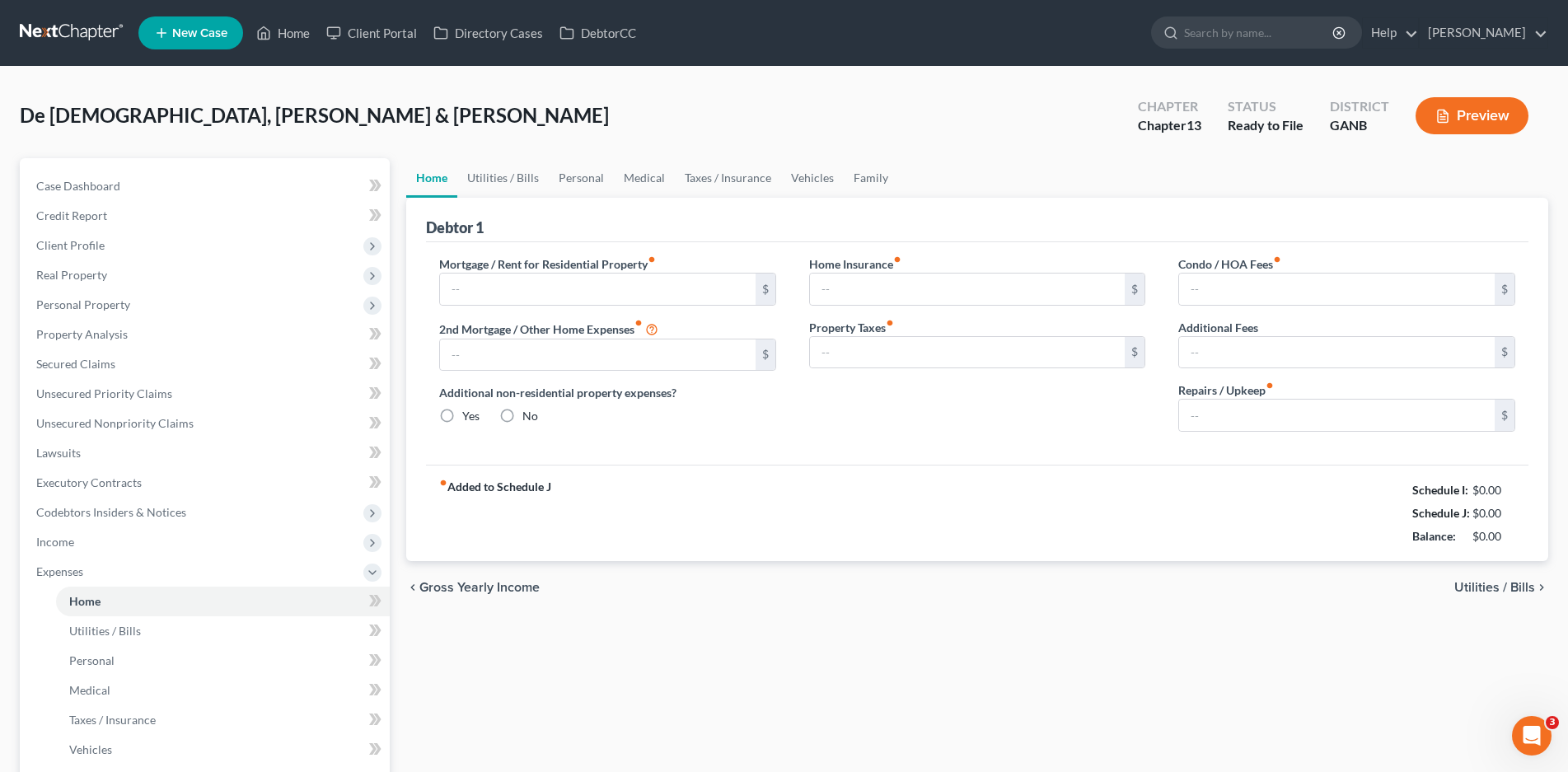
type input "3,213.00"
type input "0.00"
radio input "true"
type input "0.00"
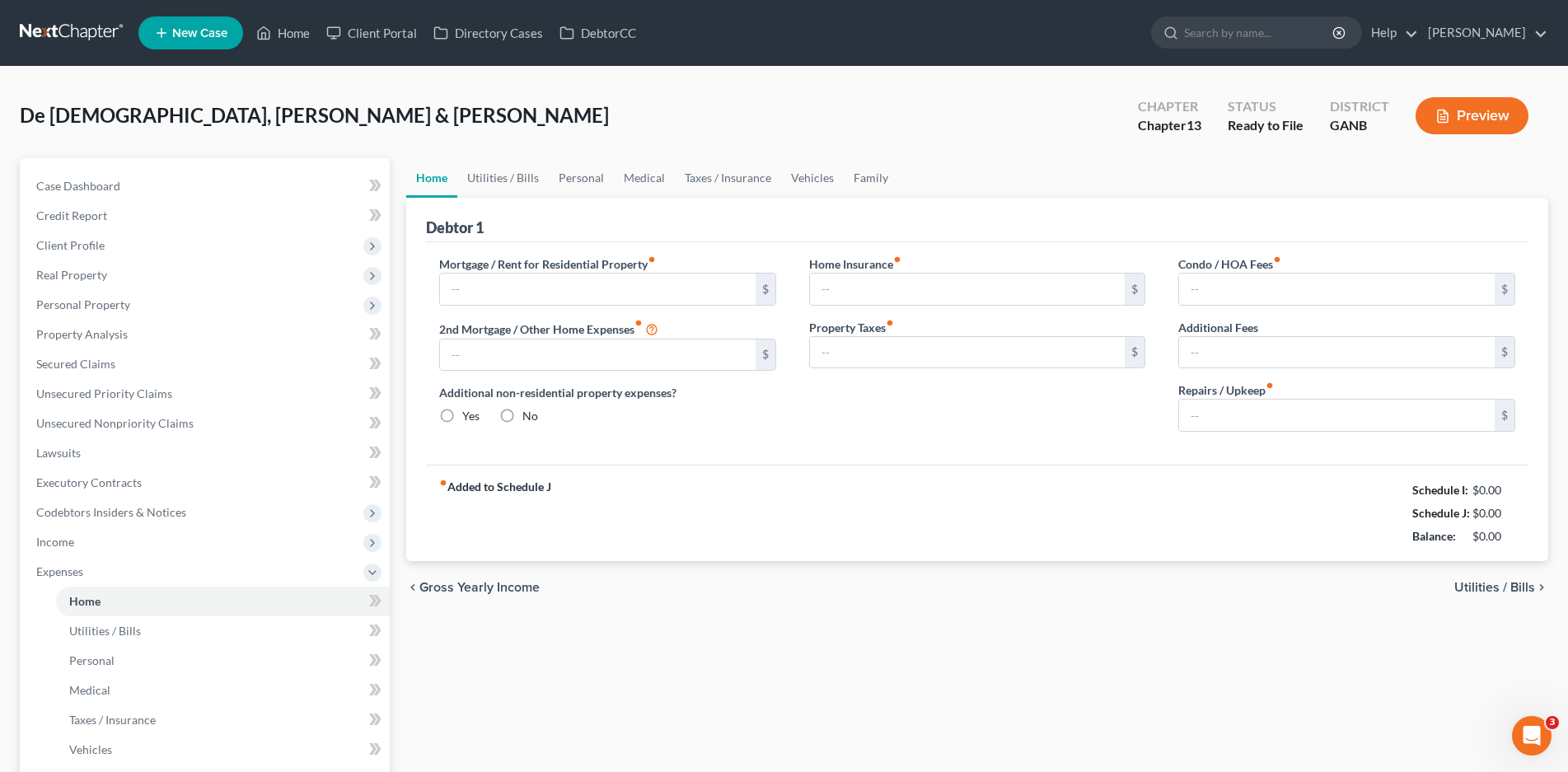
type input "58.00"
type input "50.00"
click at [509, 181] on link "Utilities / Bills" at bounding box center [502, 177] width 91 height 39
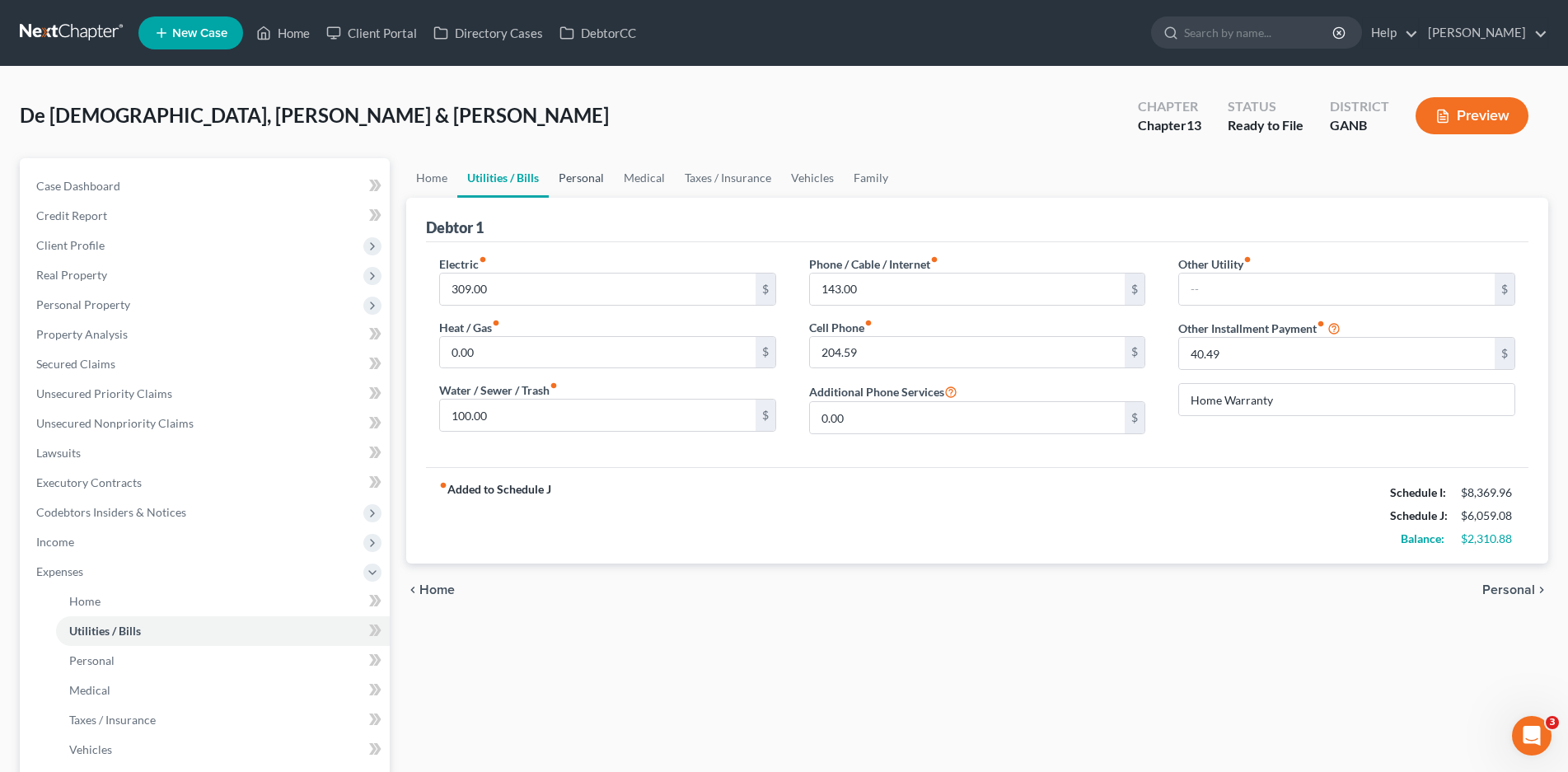
click at [577, 171] on link "Personal" at bounding box center [581, 177] width 65 height 39
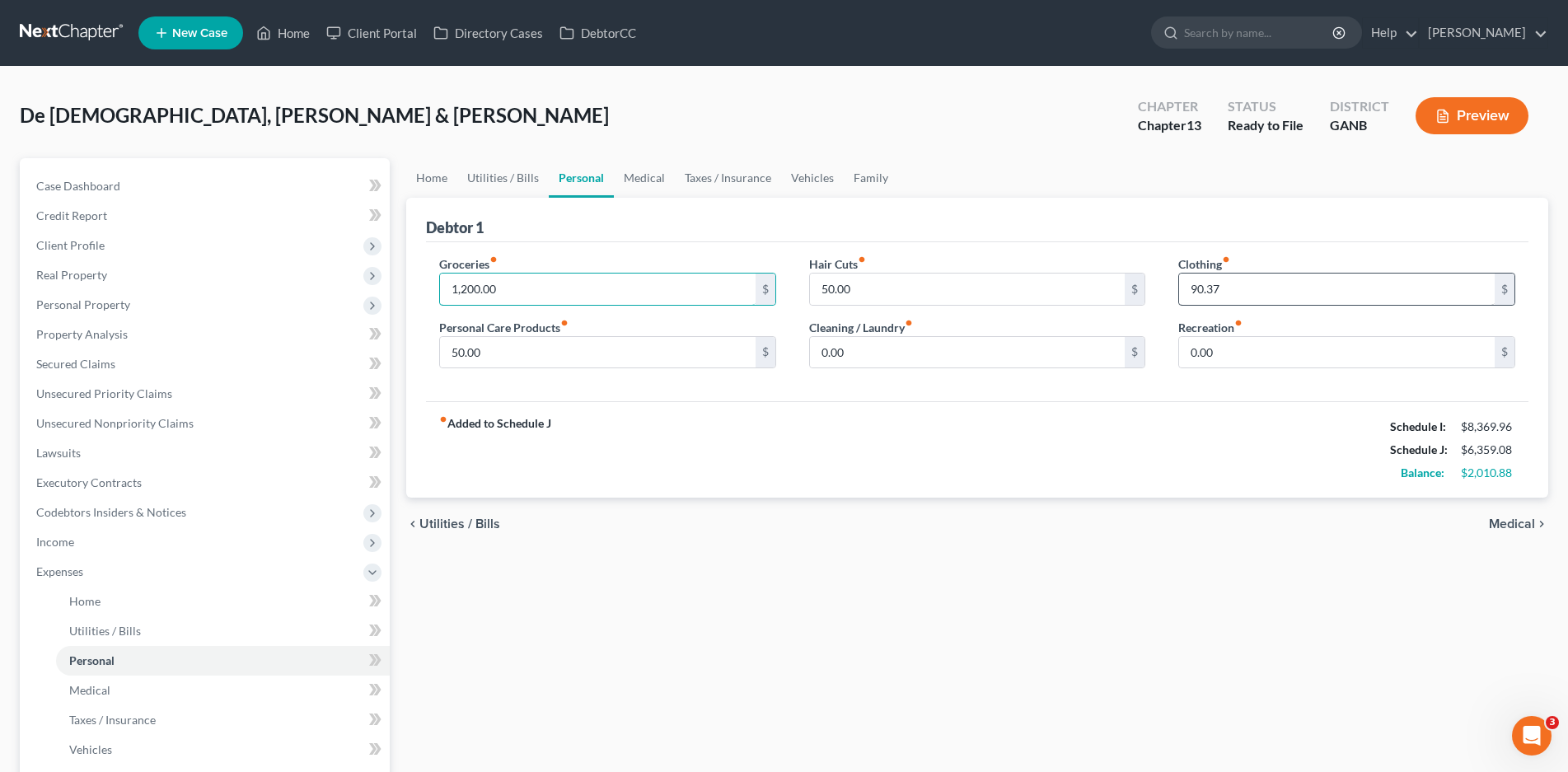
type input "1,200.00"
click at [1229, 285] on input "90.37" at bounding box center [1337, 289] width 315 height 32
type input "150.00"
click at [1229, 290] on input "90.37" at bounding box center [1337, 289] width 315 height 32
type input "90.00"
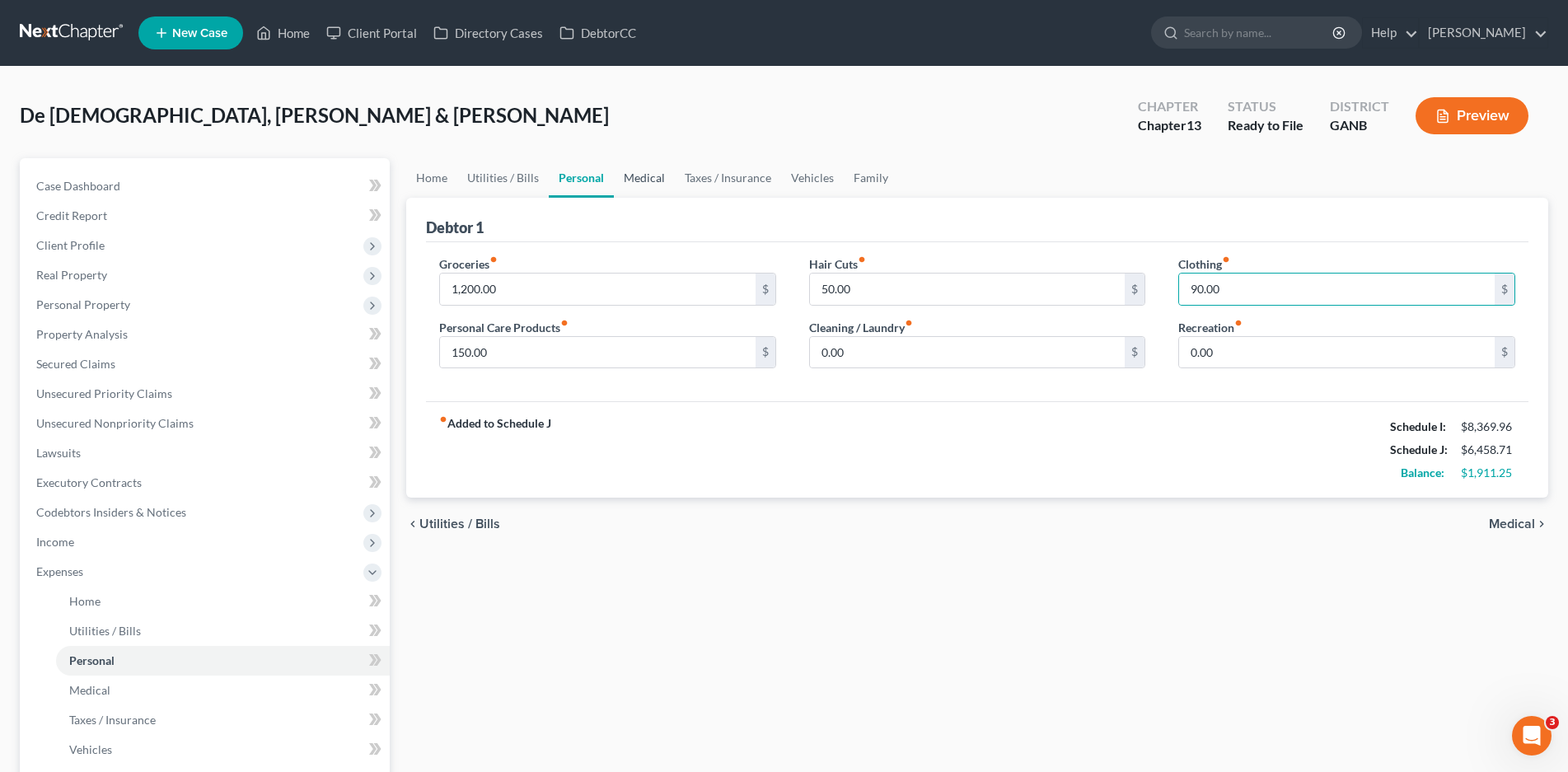
click at [628, 182] on link "Medical" at bounding box center [644, 177] width 61 height 39
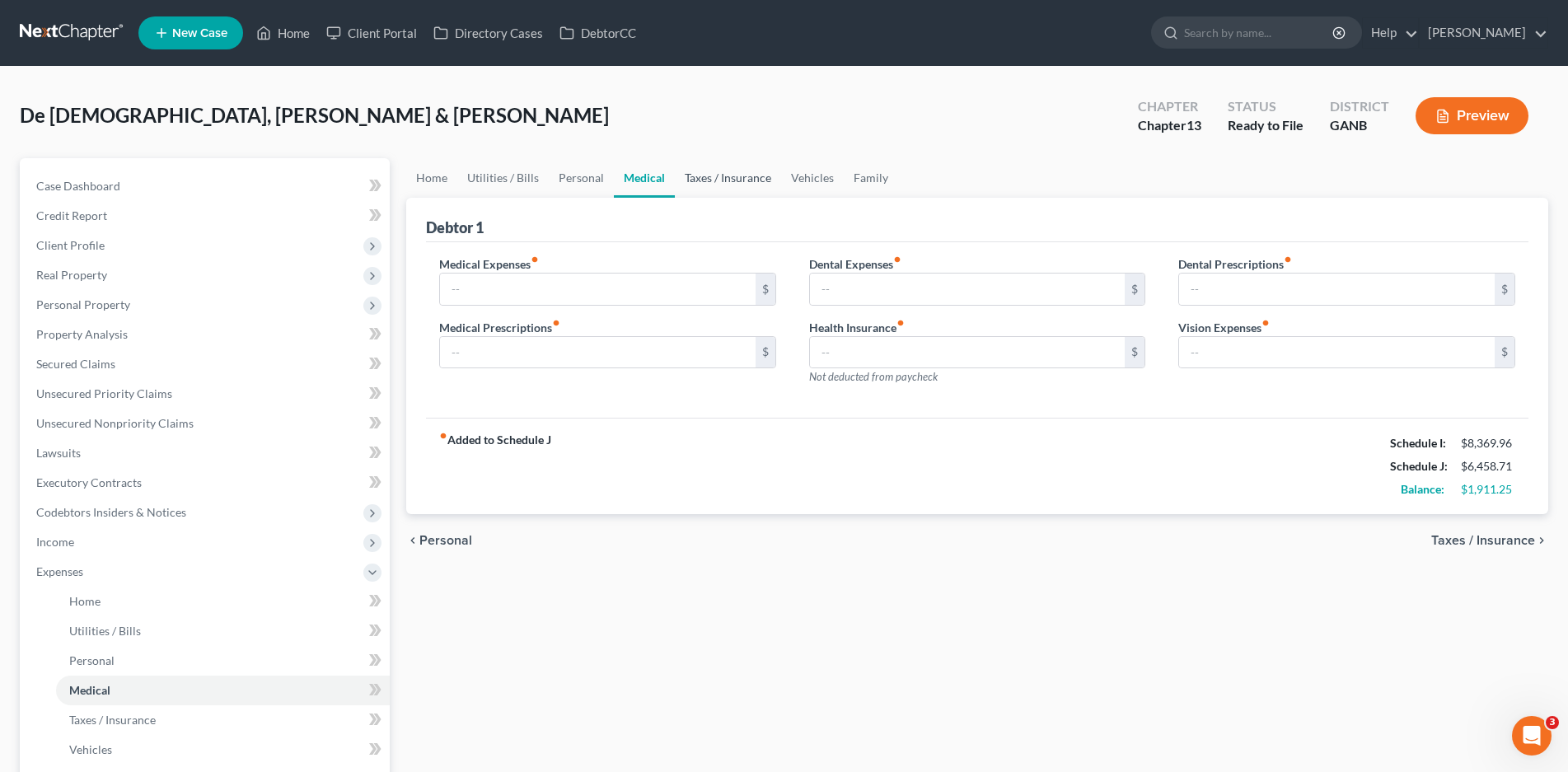
click at [714, 175] on link "Taxes / Insurance" at bounding box center [727, 177] width 107 height 39
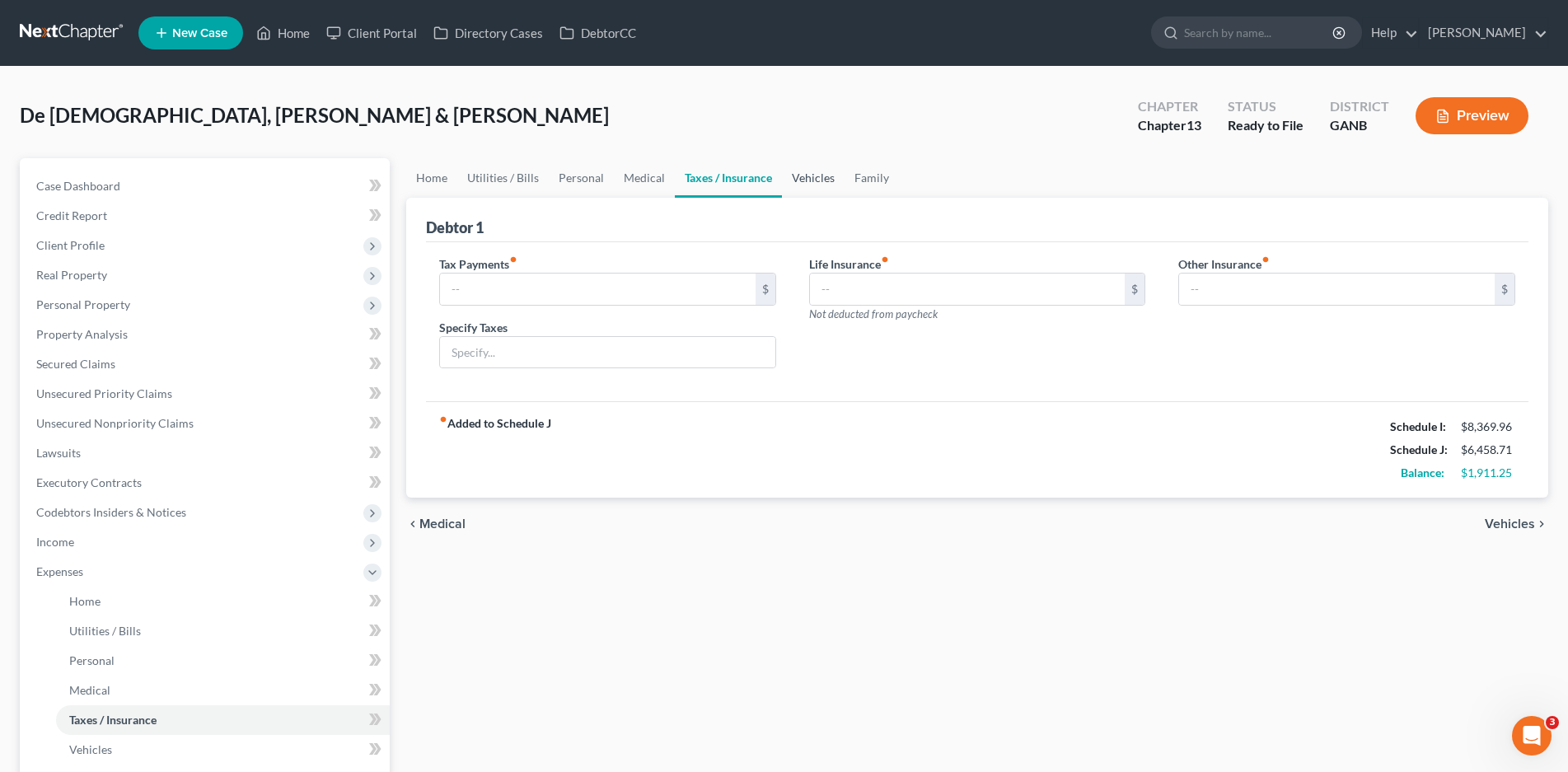
click at [819, 171] on link "Vehicles" at bounding box center [813, 177] width 62 height 39
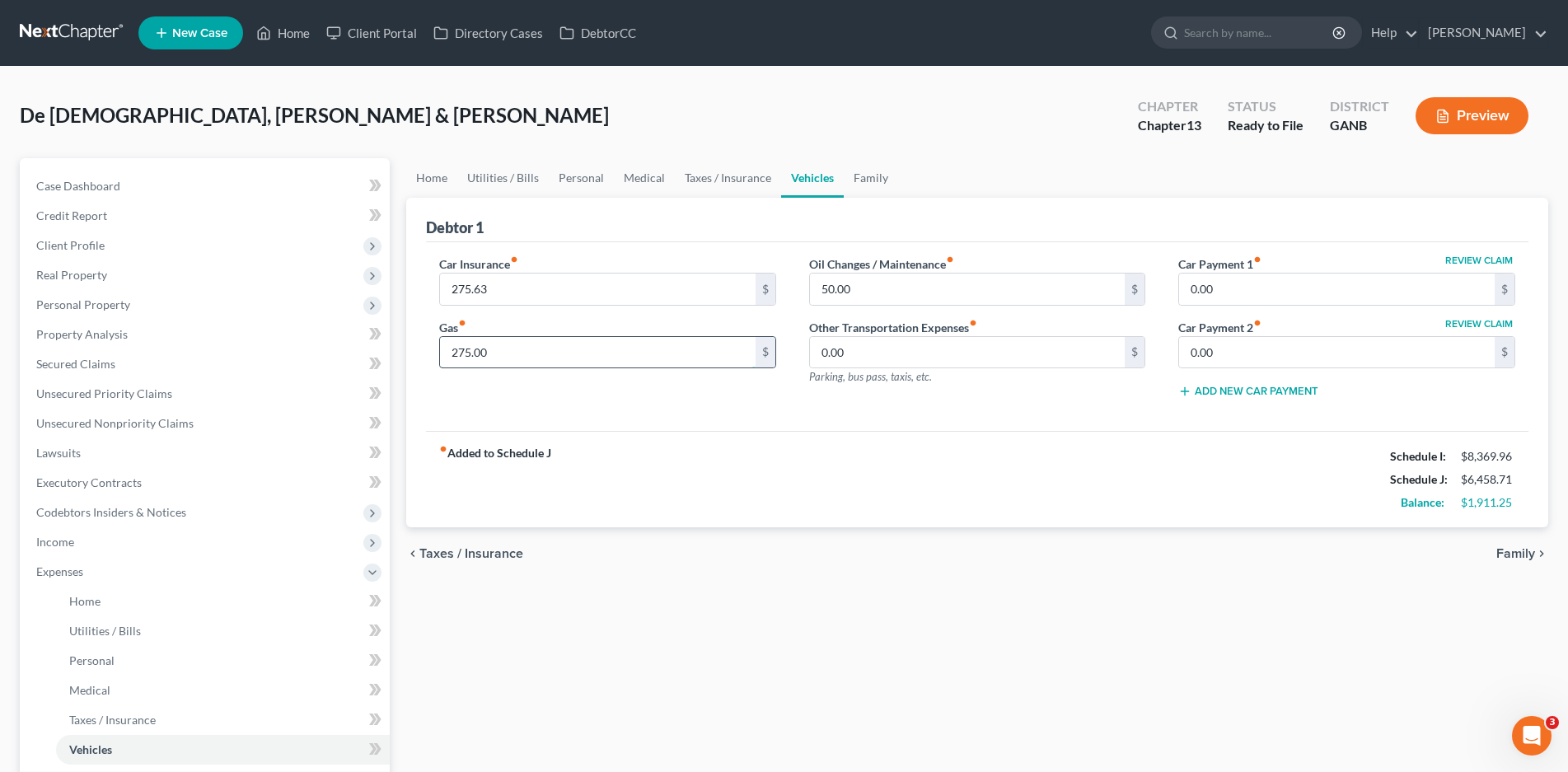
click at [503, 351] on input "275.00" at bounding box center [598, 352] width 315 height 32
type input "300.00"
click at [871, 176] on link "Family" at bounding box center [871, 177] width 55 height 39
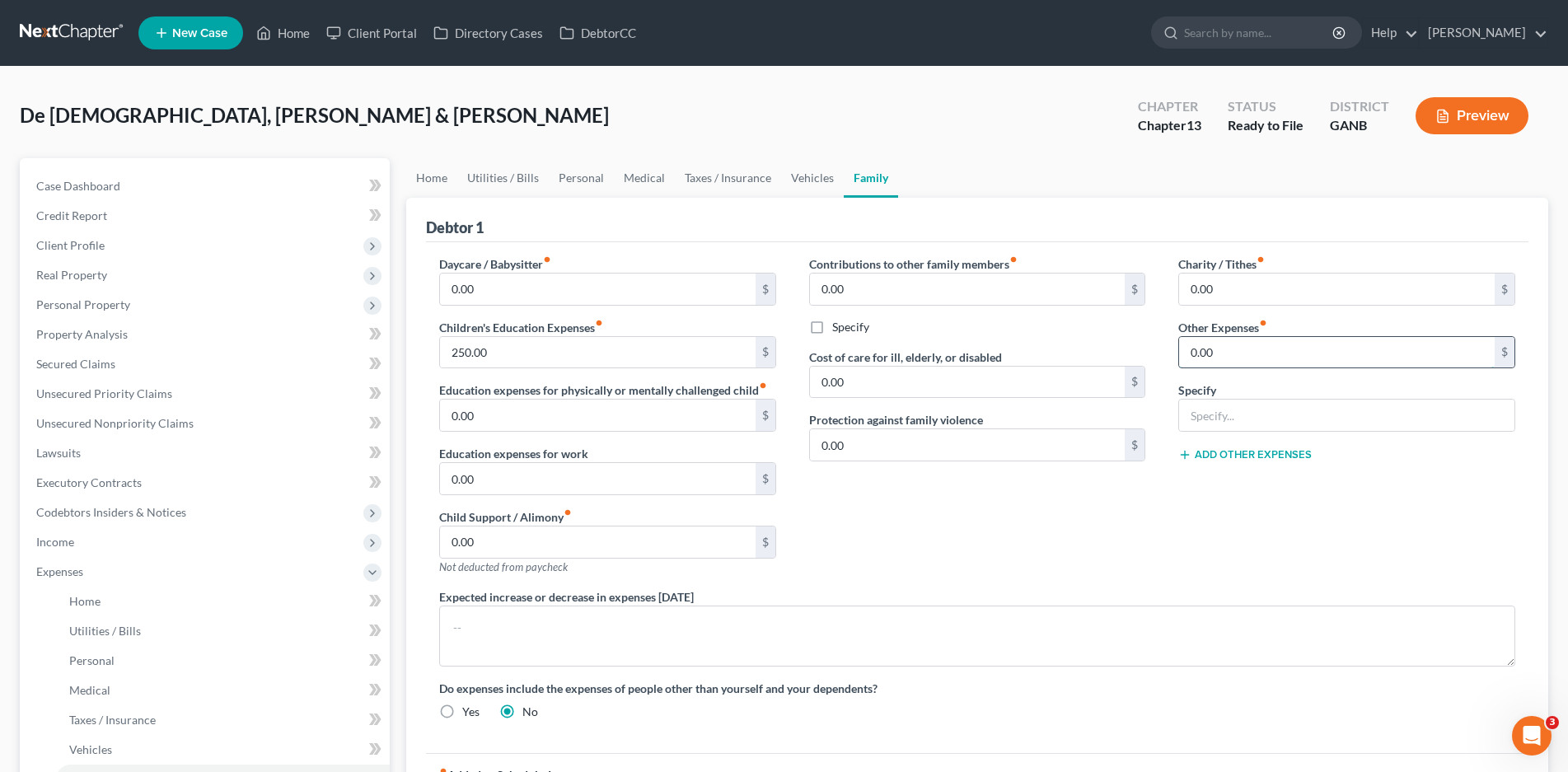
click at [1224, 357] on input "0.00" at bounding box center [1337, 352] width 315 height 32
type input "250.00"
click at [1237, 403] on input "text" at bounding box center [1346, 415] width 335 height 32
type input "Children's activities"
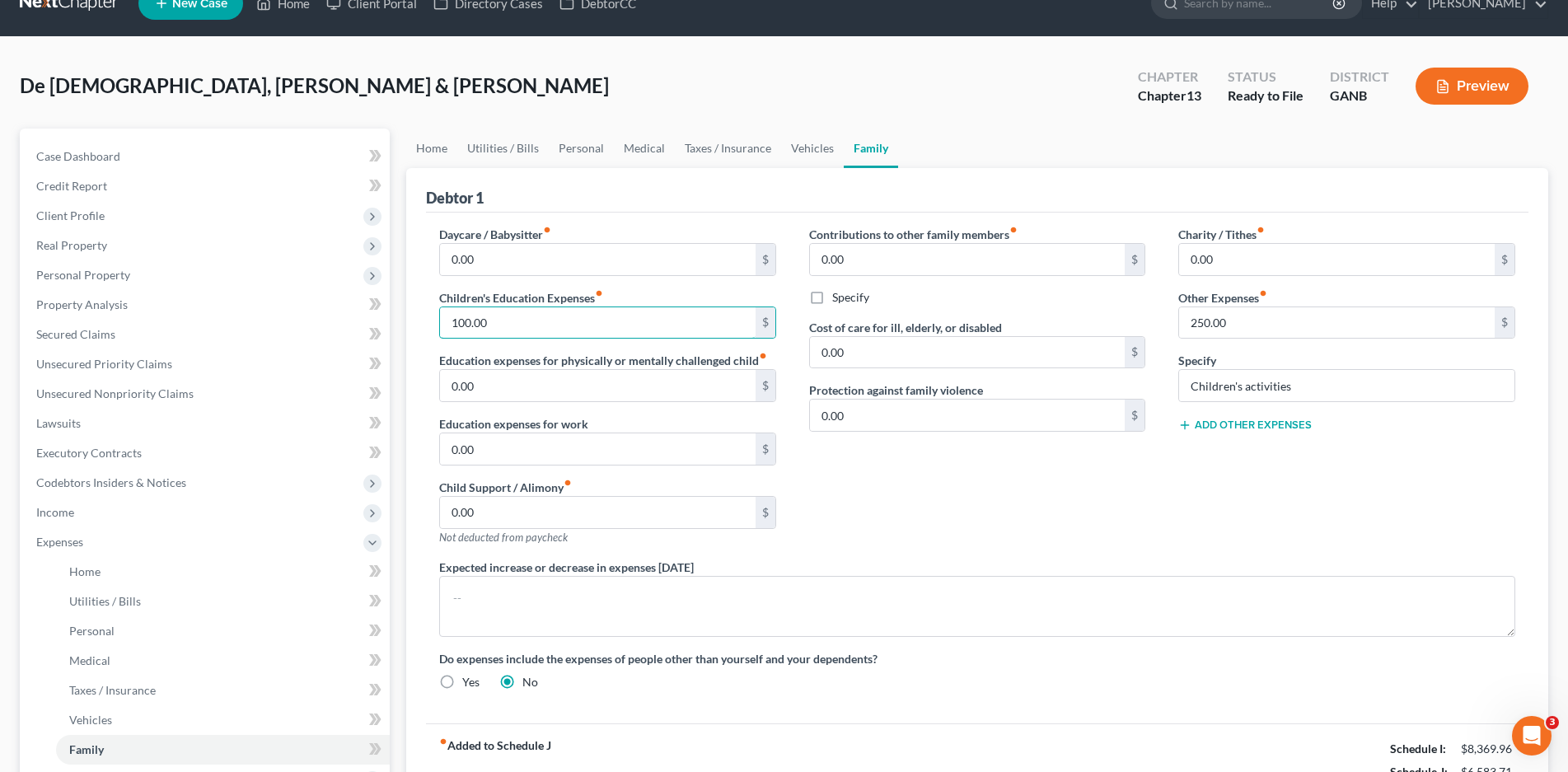
scroll to position [12, 0]
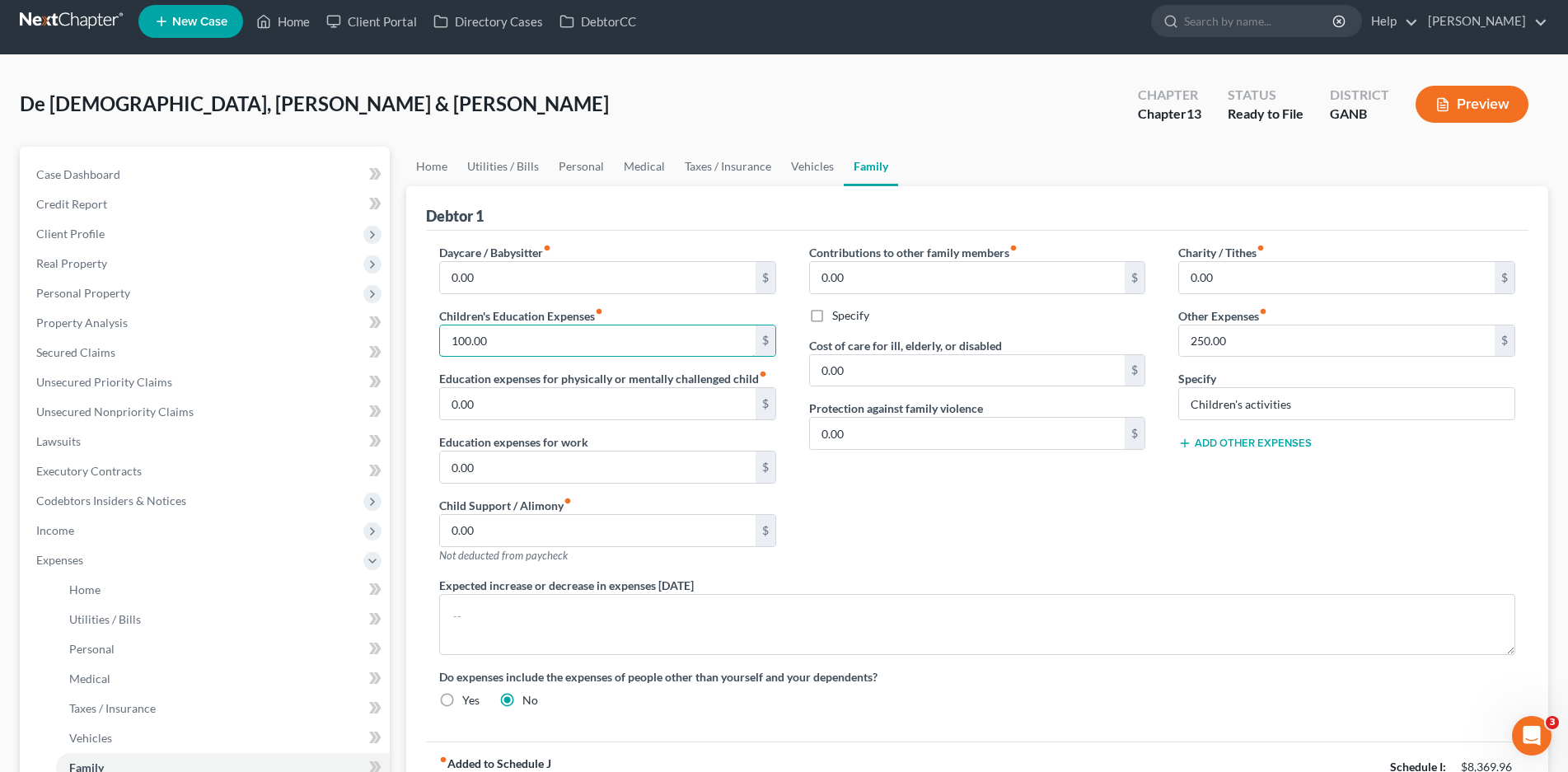
type input "100.00"
